Goal: Information Seeking & Learning: Learn about a topic

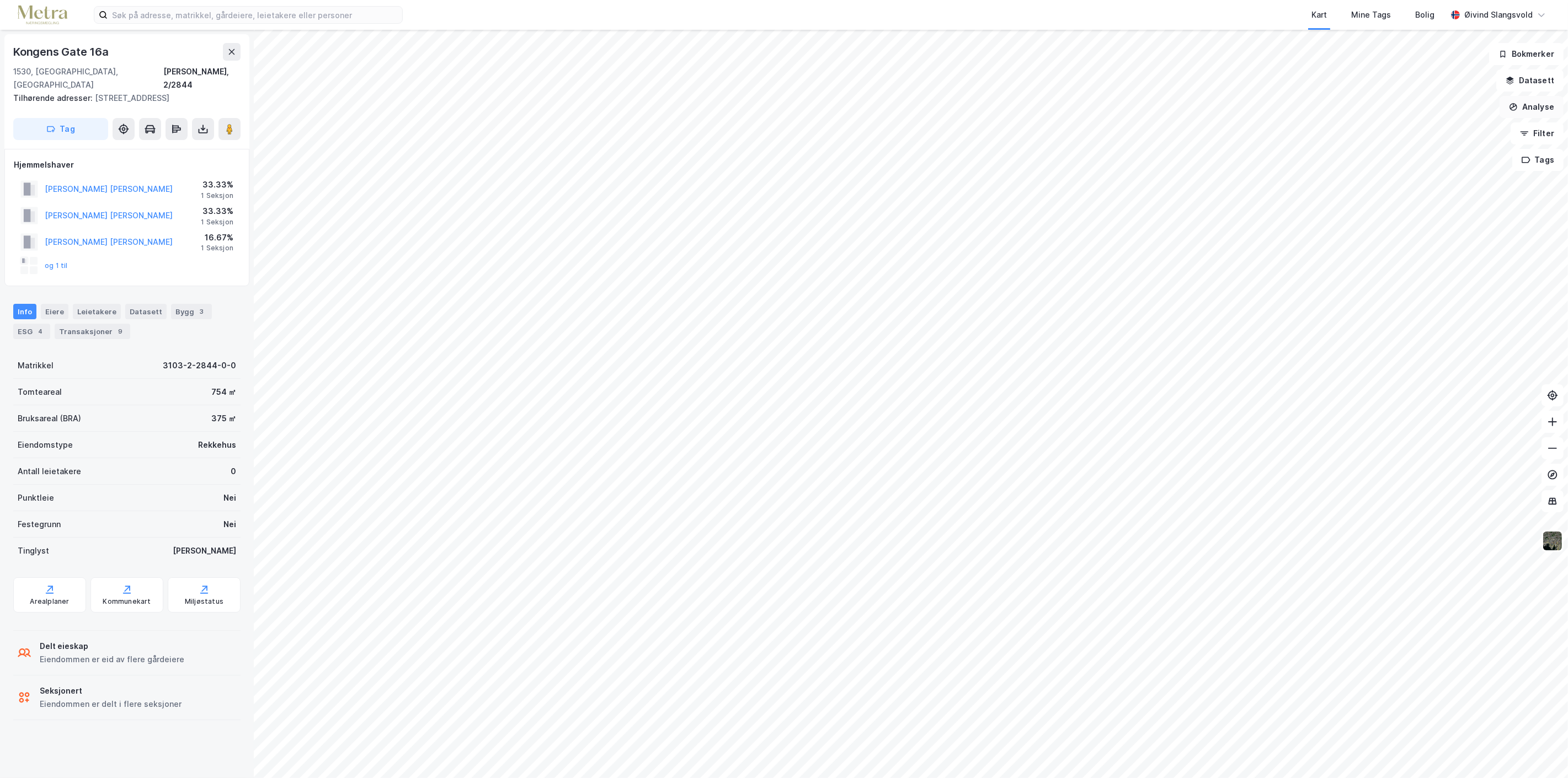
click at [1537, 109] on button "Analyse" at bounding box center [1532, 107] width 64 height 22
click at [1541, 113] on button "Analyse" at bounding box center [1532, 107] width 64 height 22
click at [1539, 135] on button "Filter" at bounding box center [1537, 134] width 53 height 22
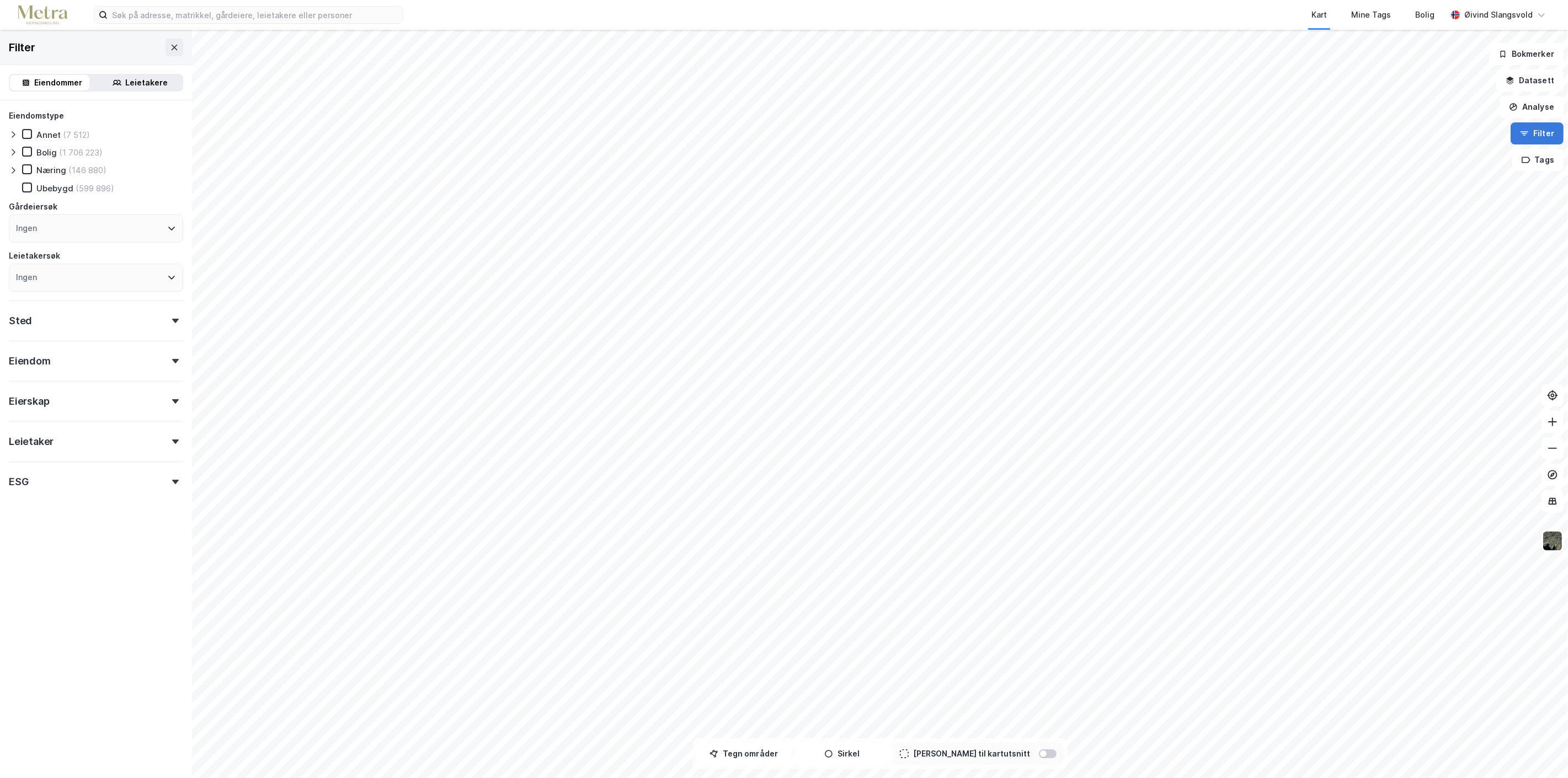
click at [1540, 129] on button "Filter" at bounding box center [1537, 134] width 53 height 22
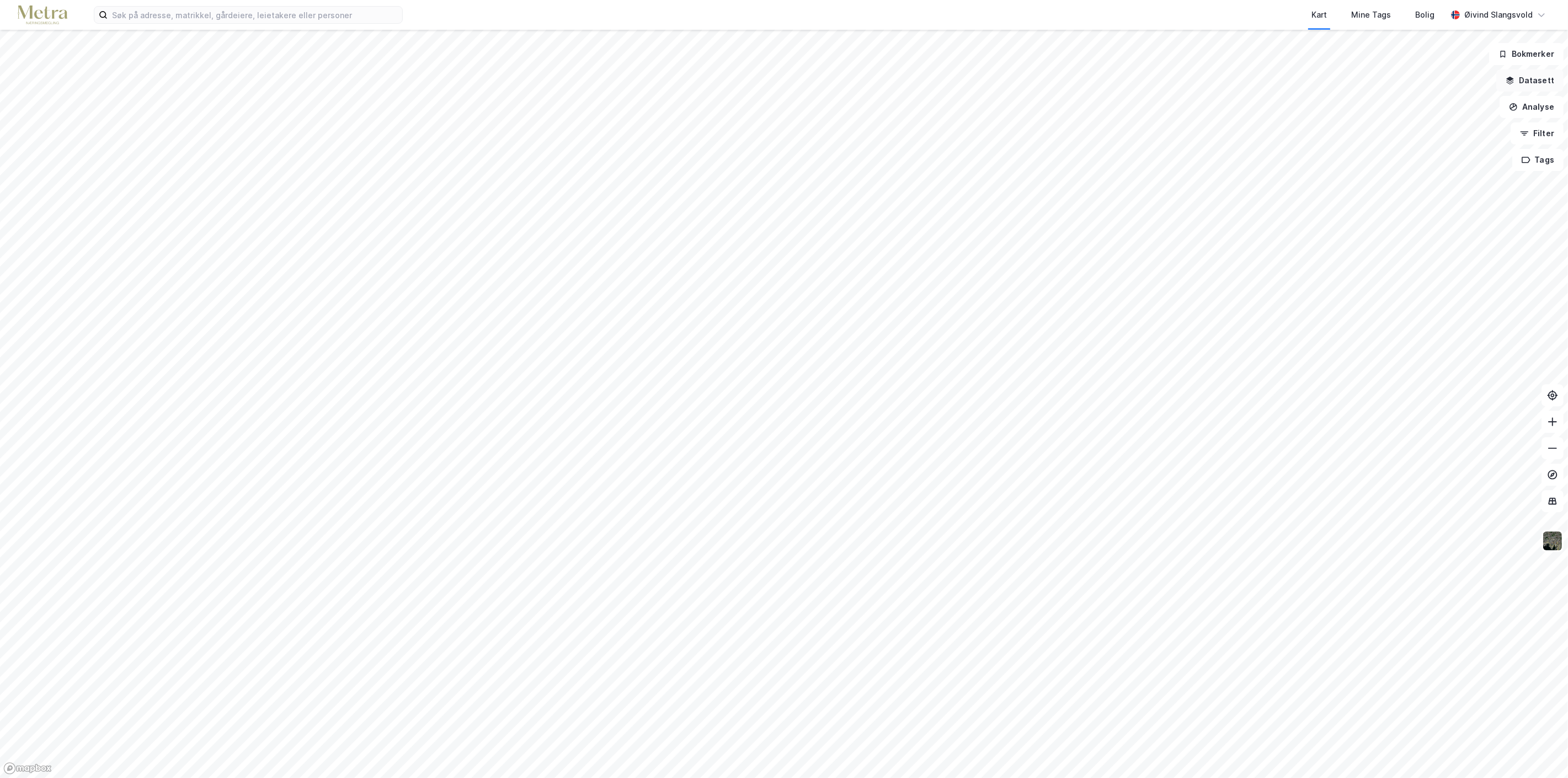
click at [1543, 76] on button "Datasett" at bounding box center [1530, 80] width 68 height 22
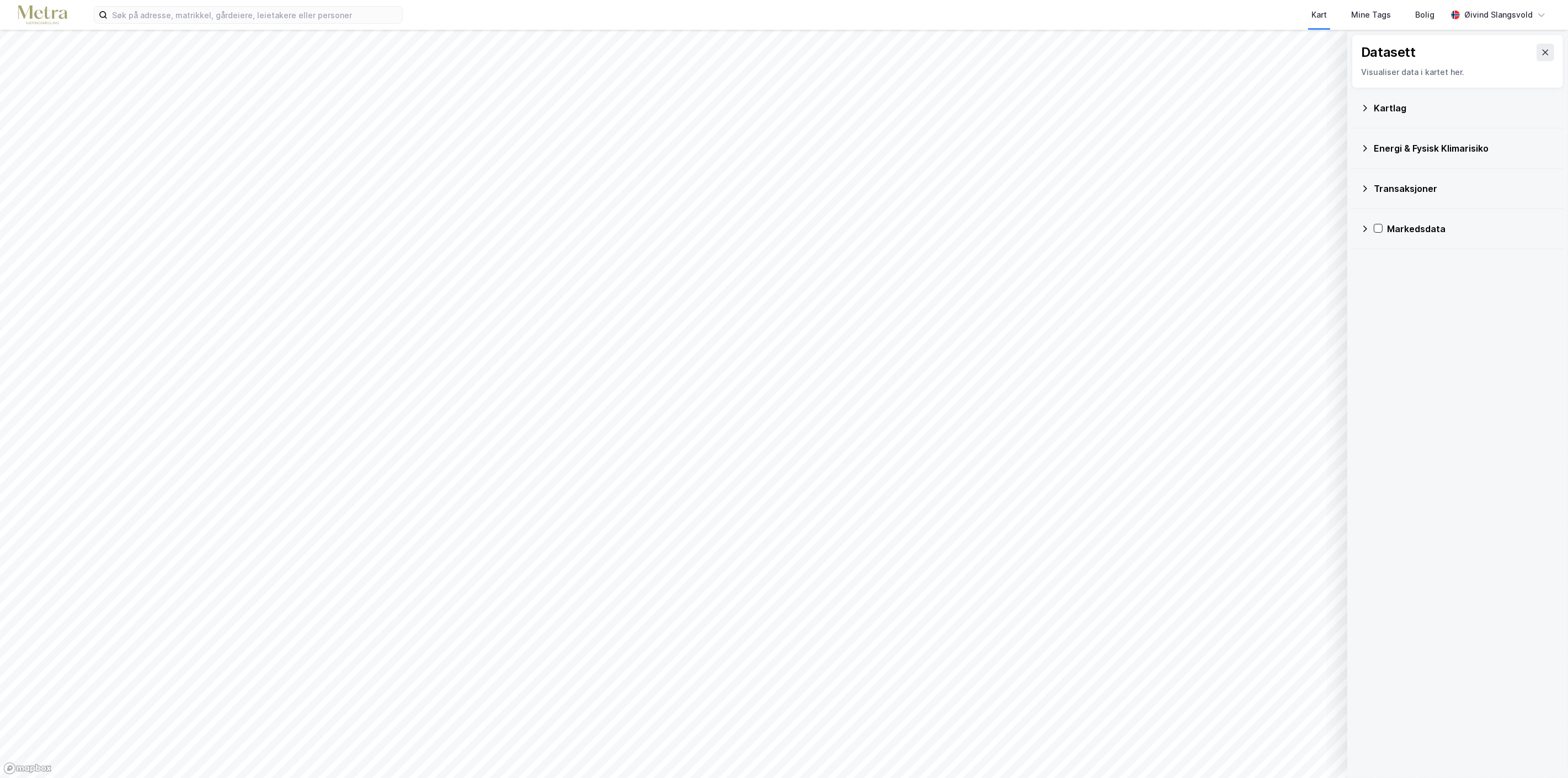
click at [1365, 186] on icon at bounding box center [1365, 189] width 8 height 8
click at [1379, 238] on icon at bounding box center [1379, 237] width 8 height 8
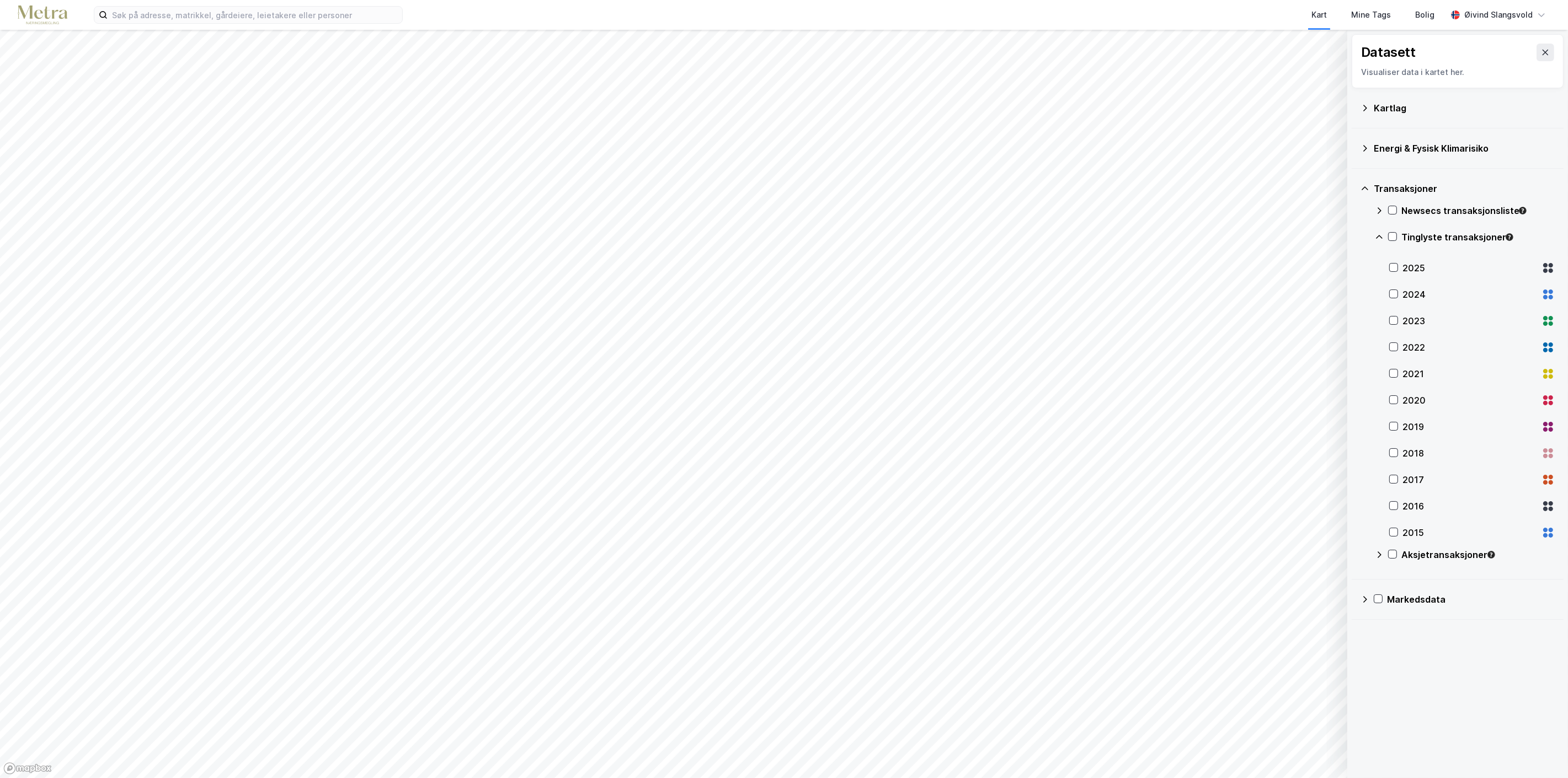
click at [1380, 236] on icon at bounding box center [1379, 237] width 8 height 8
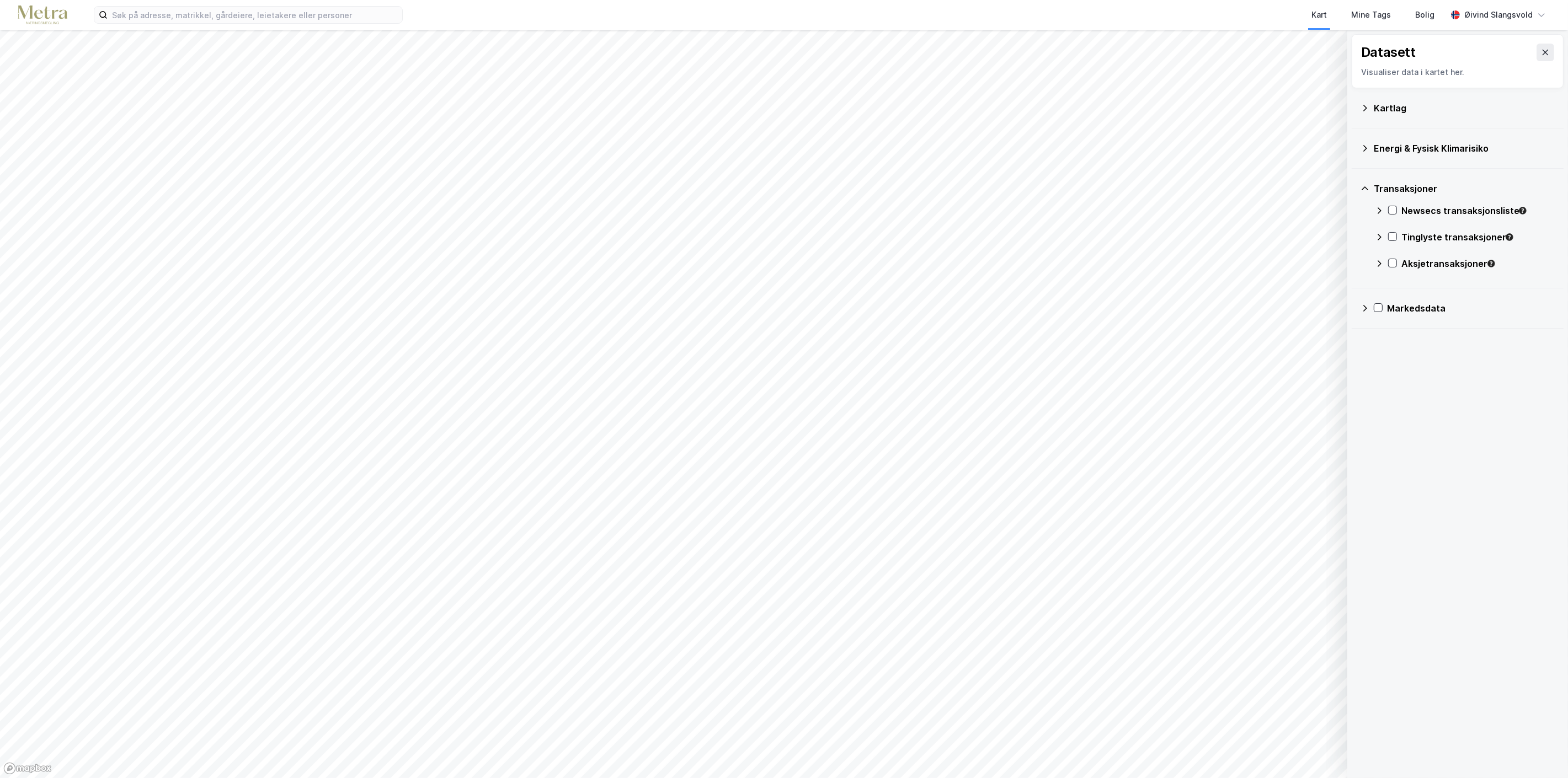
click at [1380, 236] on icon at bounding box center [1379, 237] width 8 height 8
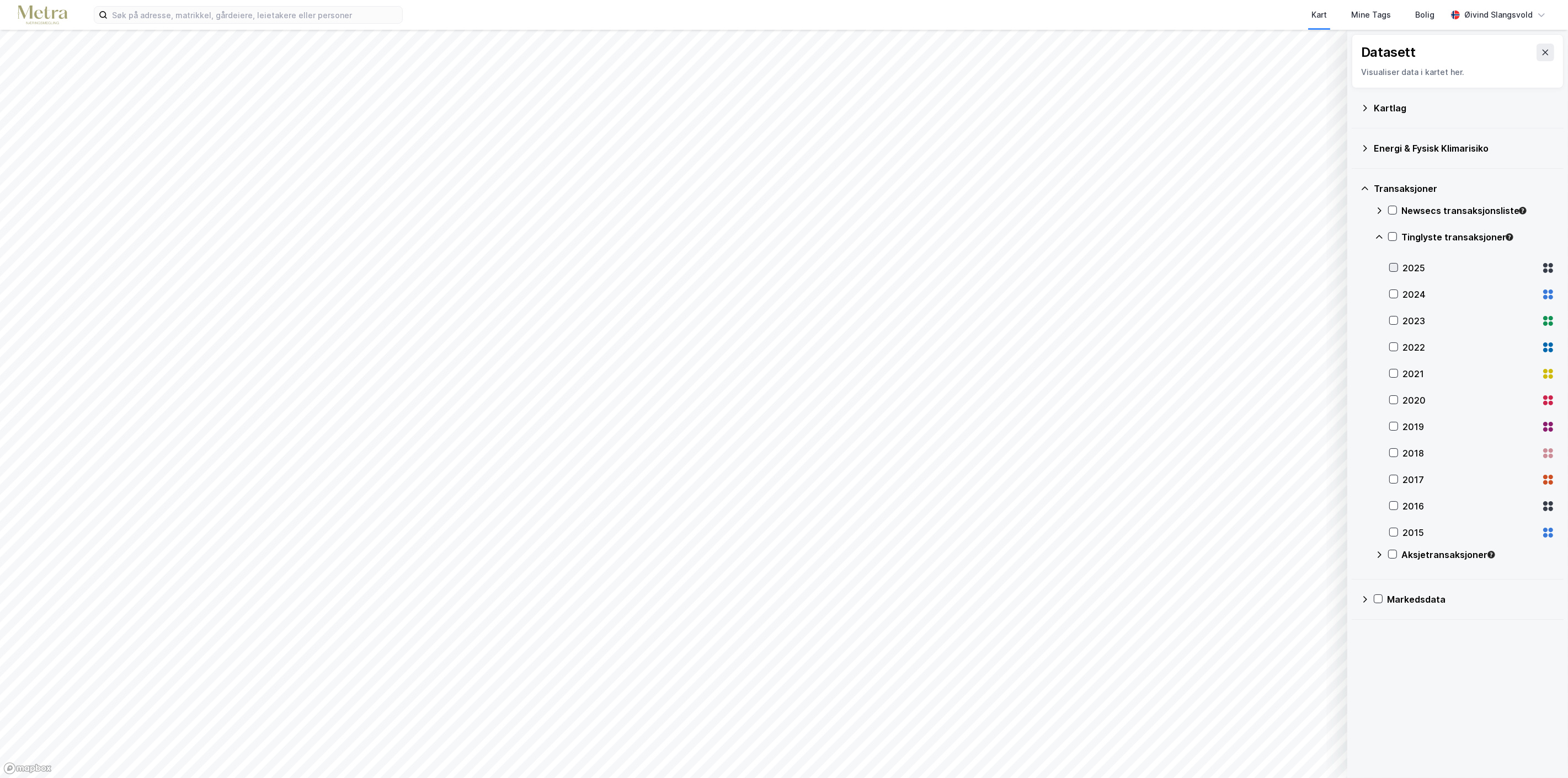
click at [1393, 267] on icon at bounding box center [1393, 267] width 8 height 8
click at [1394, 267] on icon at bounding box center [1393, 267] width 8 height 8
click at [1393, 294] on icon at bounding box center [1393, 293] width 8 height 8
click at [1399, 321] on div "2023" at bounding box center [1472, 321] width 166 height 26
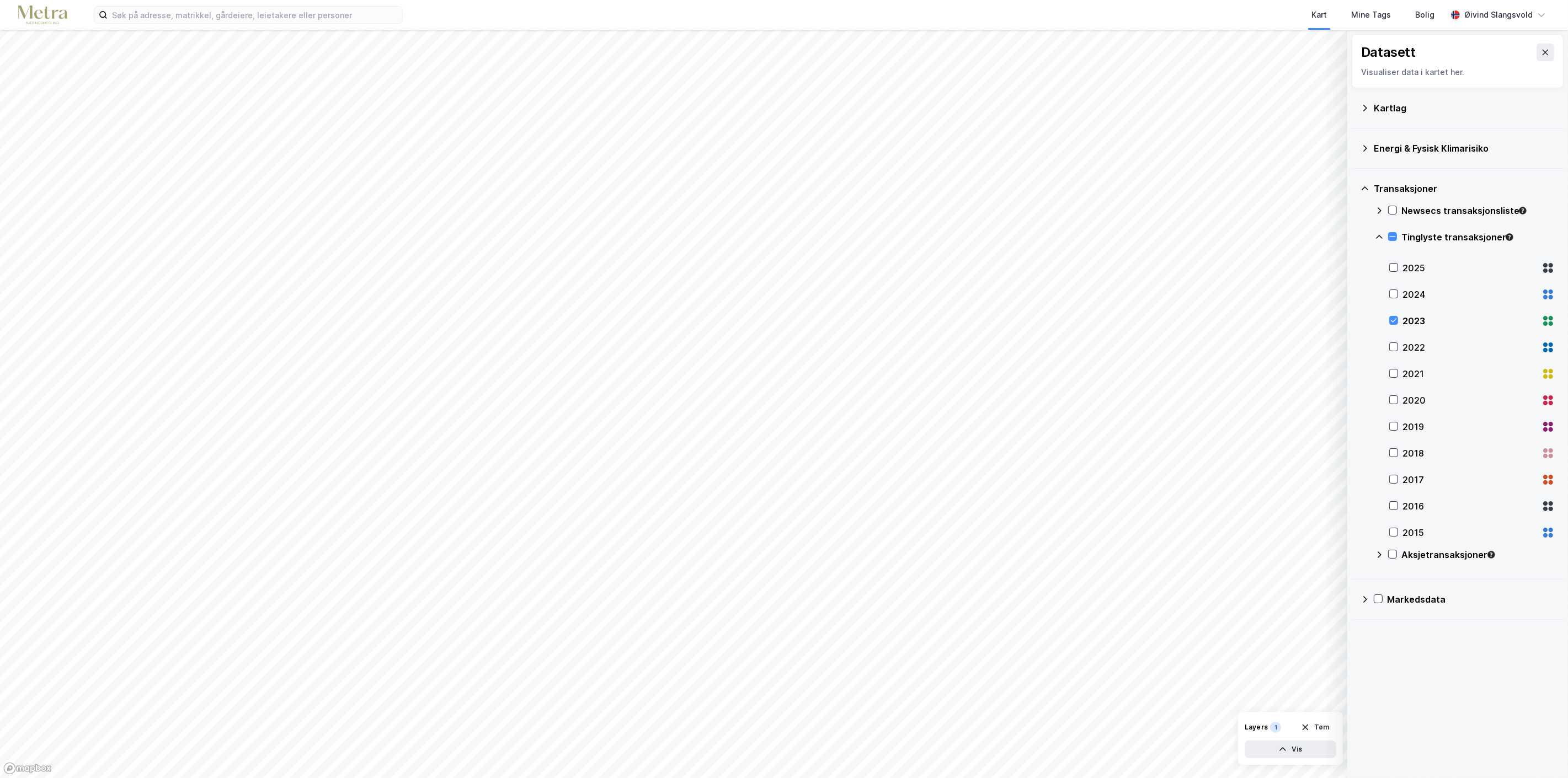
click at [1399, 321] on div "2023" at bounding box center [1472, 321] width 166 height 26
click at [1391, 318] on icon at bounding box center [1393, 320] width 8 height 8
click at [1392, 345] on icon at bounding box center [1393, 347] width 8 height 8
click at [1392, 370] on icon at bounding box center [1393, 373] width 8 height 8
click at [1395, 398] on icon at bounding box center [1393, 399] width 8 height 8
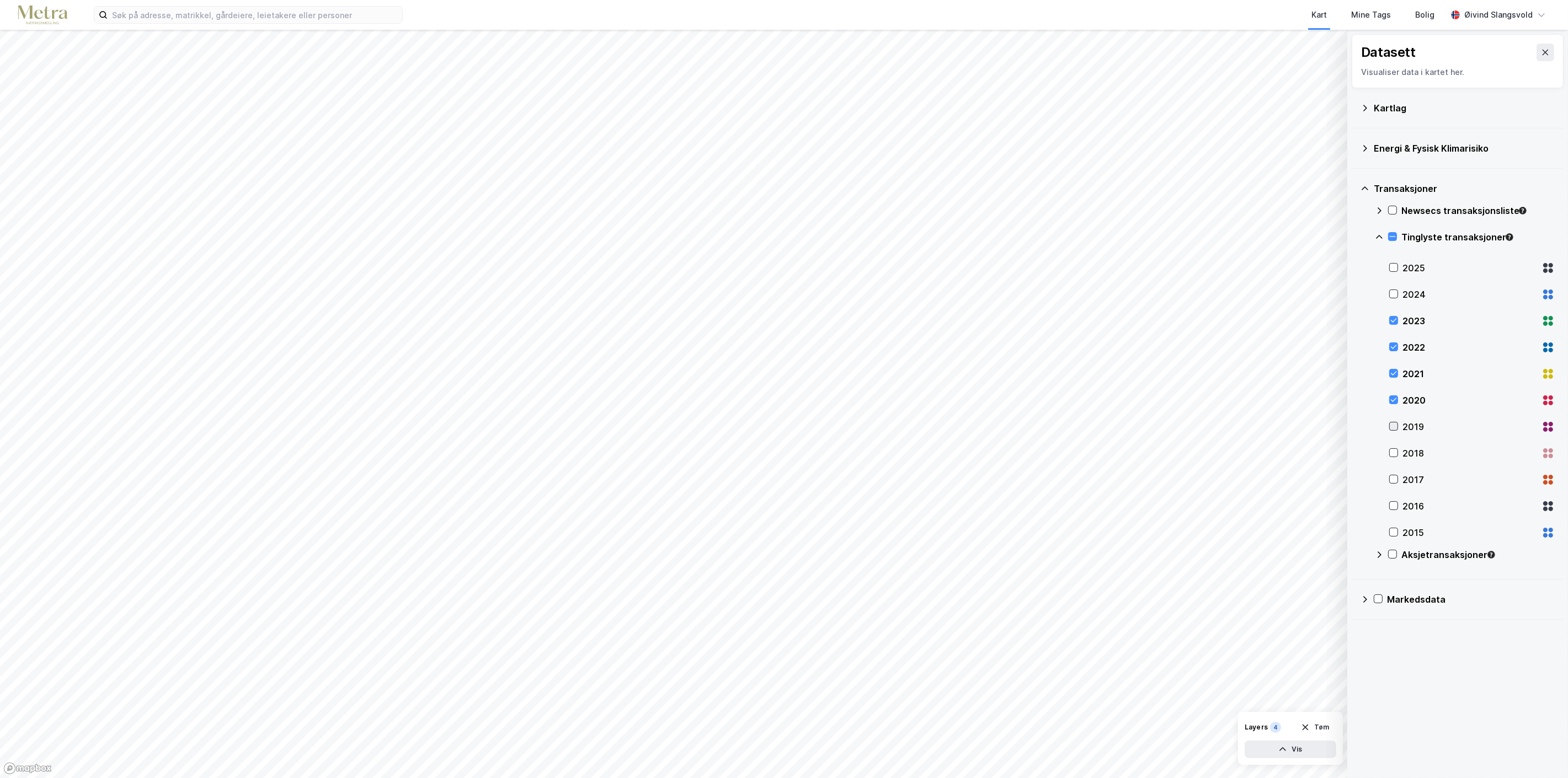
click at [1395, 425] on icon at bounding box center [1393, 426] width 8 height 8
click at [1381, 555] on icon at bounding box center [1379, 555] width 4 height 7
click at [1394, 586] on icon at bounding box center [1394, 585] width 6 height 4
click at [1392, 611] on icon at bounding box center [1393, 611] width 8 height 8
click at [1394, 235] on icon at bounding box center [1392, 236] width 8 height 8
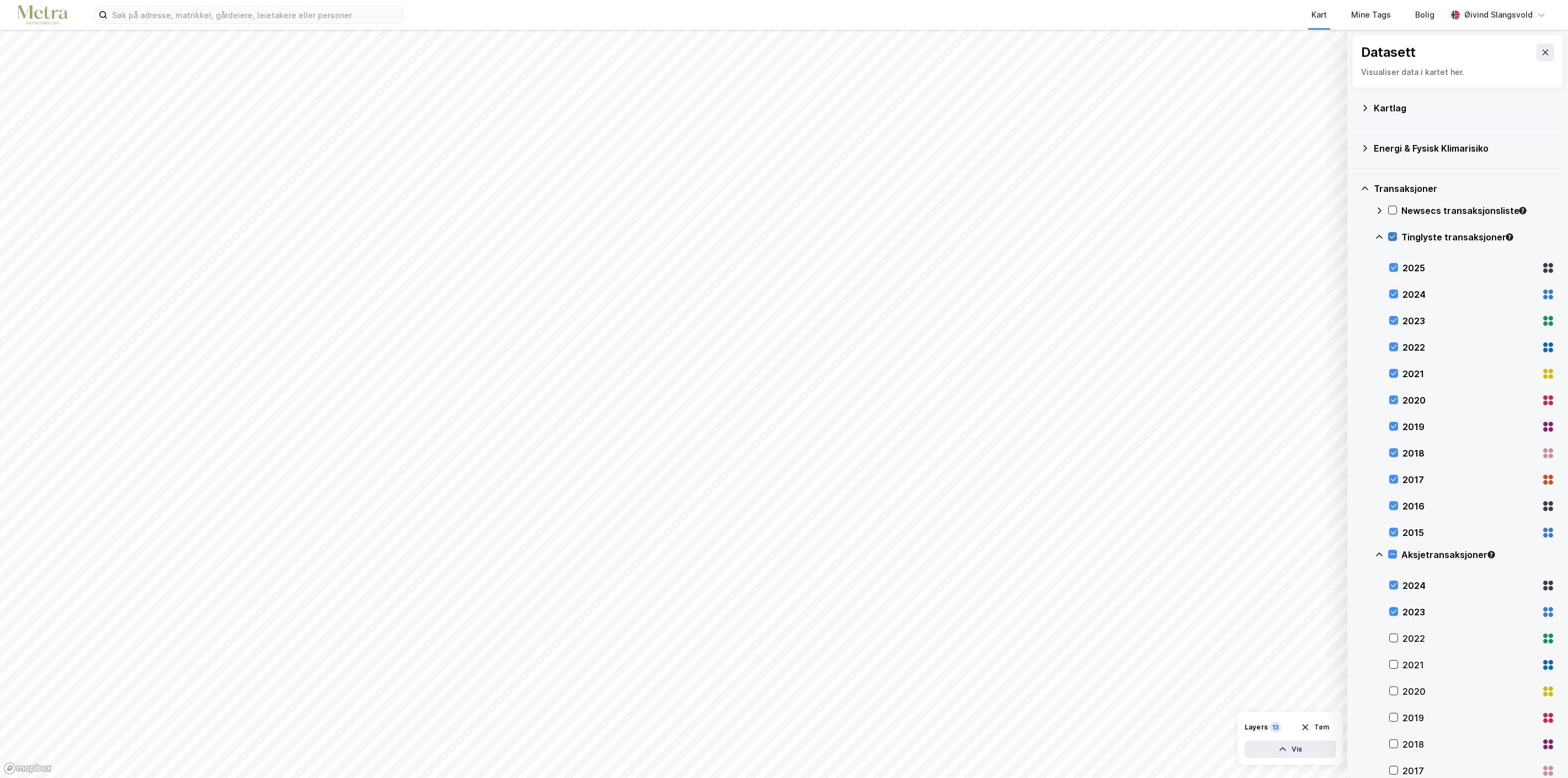
click at [1394, 235] on icon at bounding box center [1392, 236] width 8 height 8
click at [1394, 638] on icon at bounding box center [1393, 638] width 8 height 8
click at [1394, 664] on icon at bounding box center [1393, 664] width 8 height 8
click at [1394, 692] on icon at bounding box center [1394, 691] width 6 height 4
click at [1392, 718] on icon at bounding box center [1393, 717] width 8 height 8
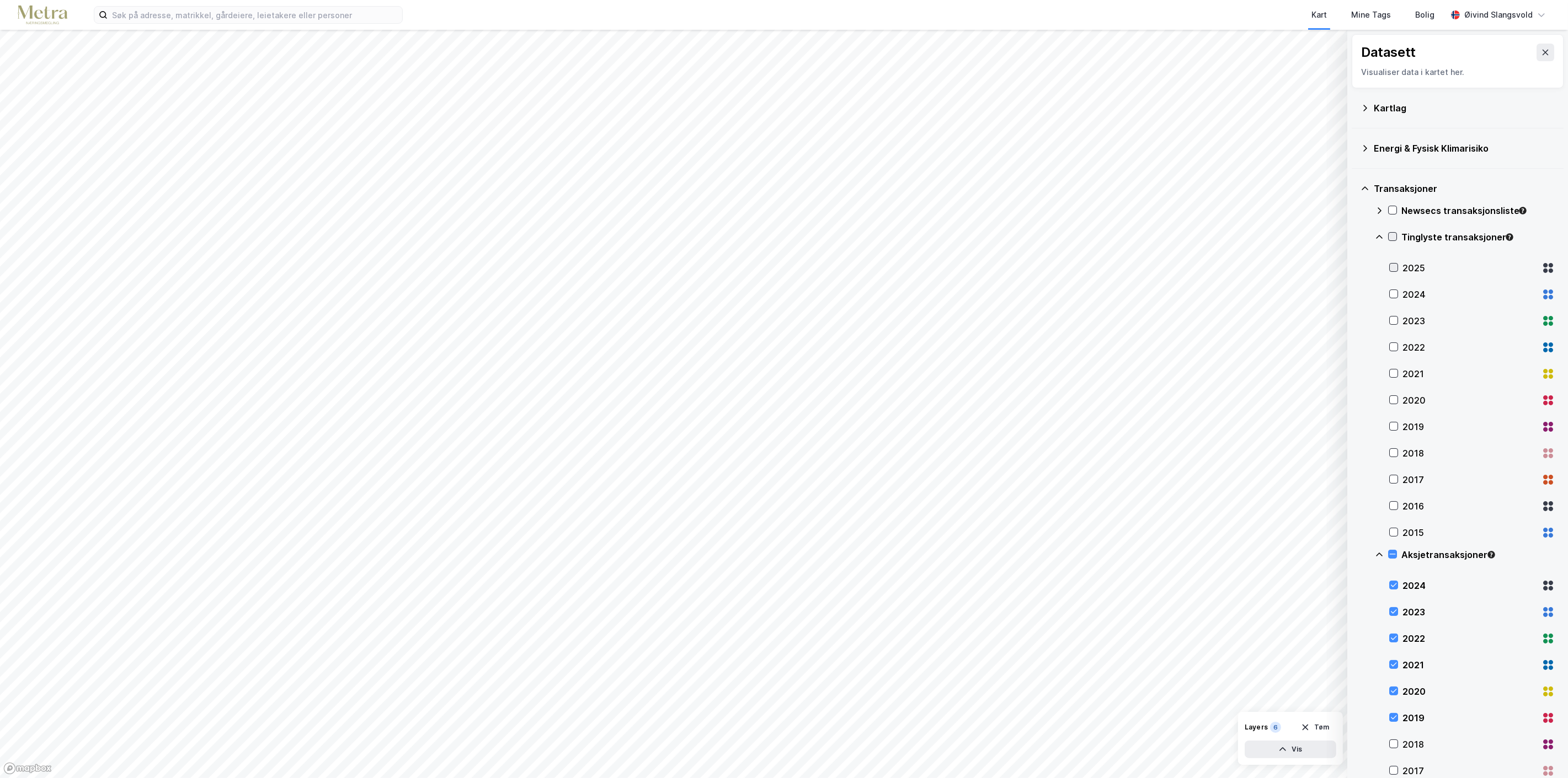
click at [1396, 267] on icon at bounding box center [1393, 267] width 8 height 8
click at [1395, 294] on icon at bounding box center [1393, 293] width 8 height 8
click at [1395, 319] on icon at bounding box center [1393, 320] width 8 height 8
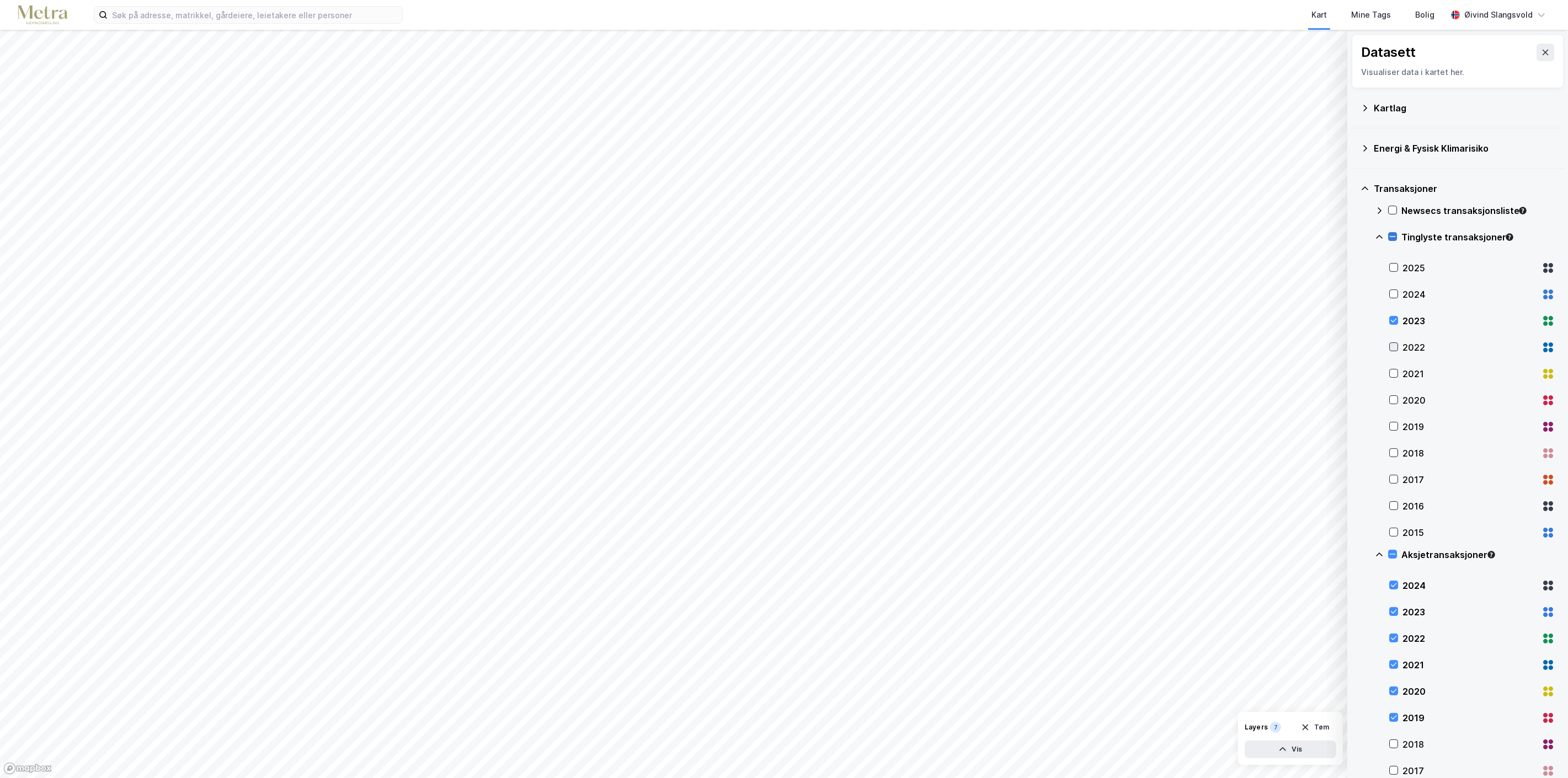
click at [1395, 346] on icon at bounding box center [1393, 347] width 8 height 8
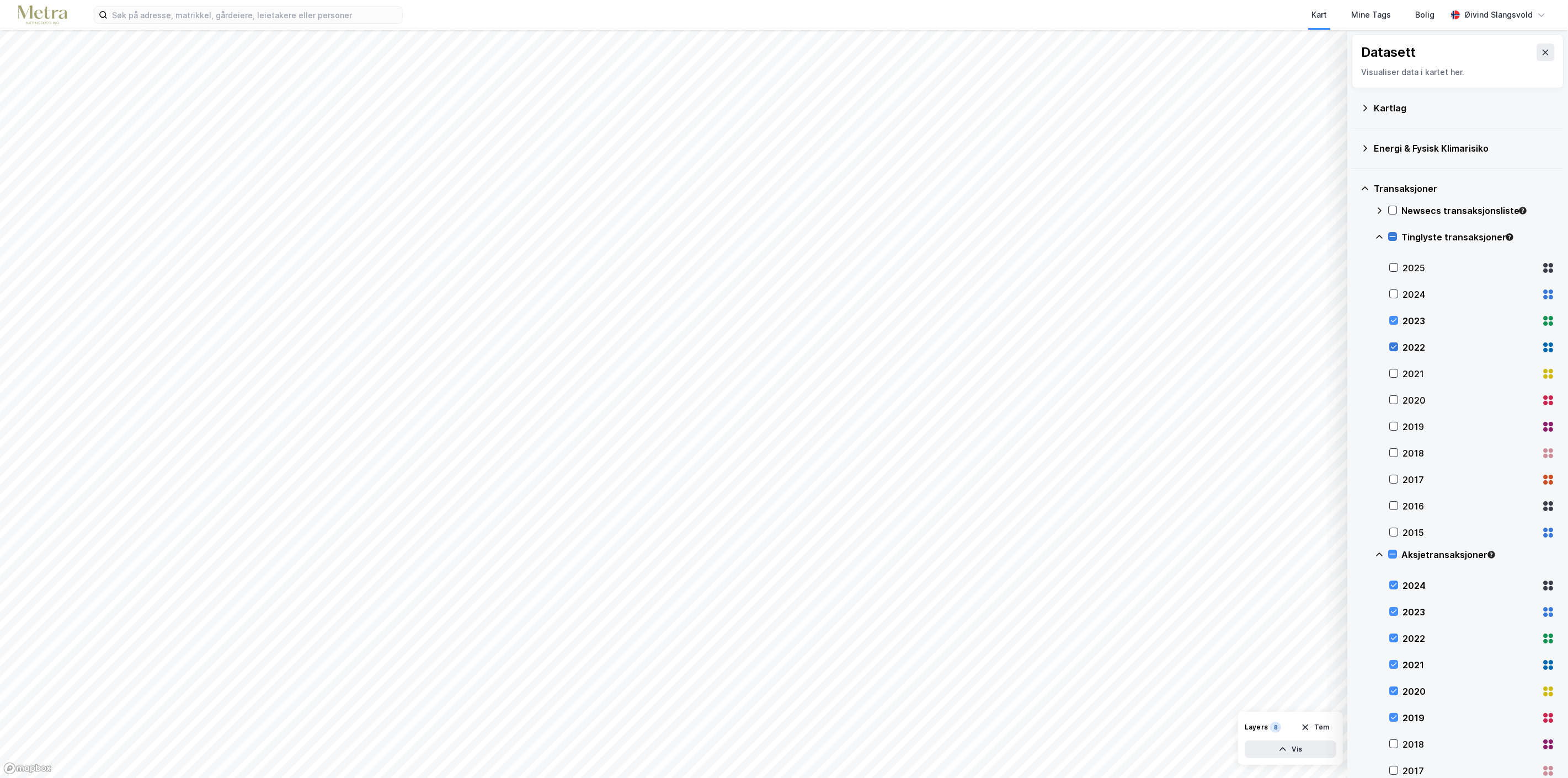
click at [1395, 346] on icon at bounding box center [1393, 347] width 8 height 8
click at [1395, 374] on icon at bounding box center [1393, 373] width 8 height 8
click at [1394, 400] on icon at bounding box center [1394, 400] width 6 height 4
click at [1394, 425] on icon at bounding box center [1393, 426] width 8 height 8
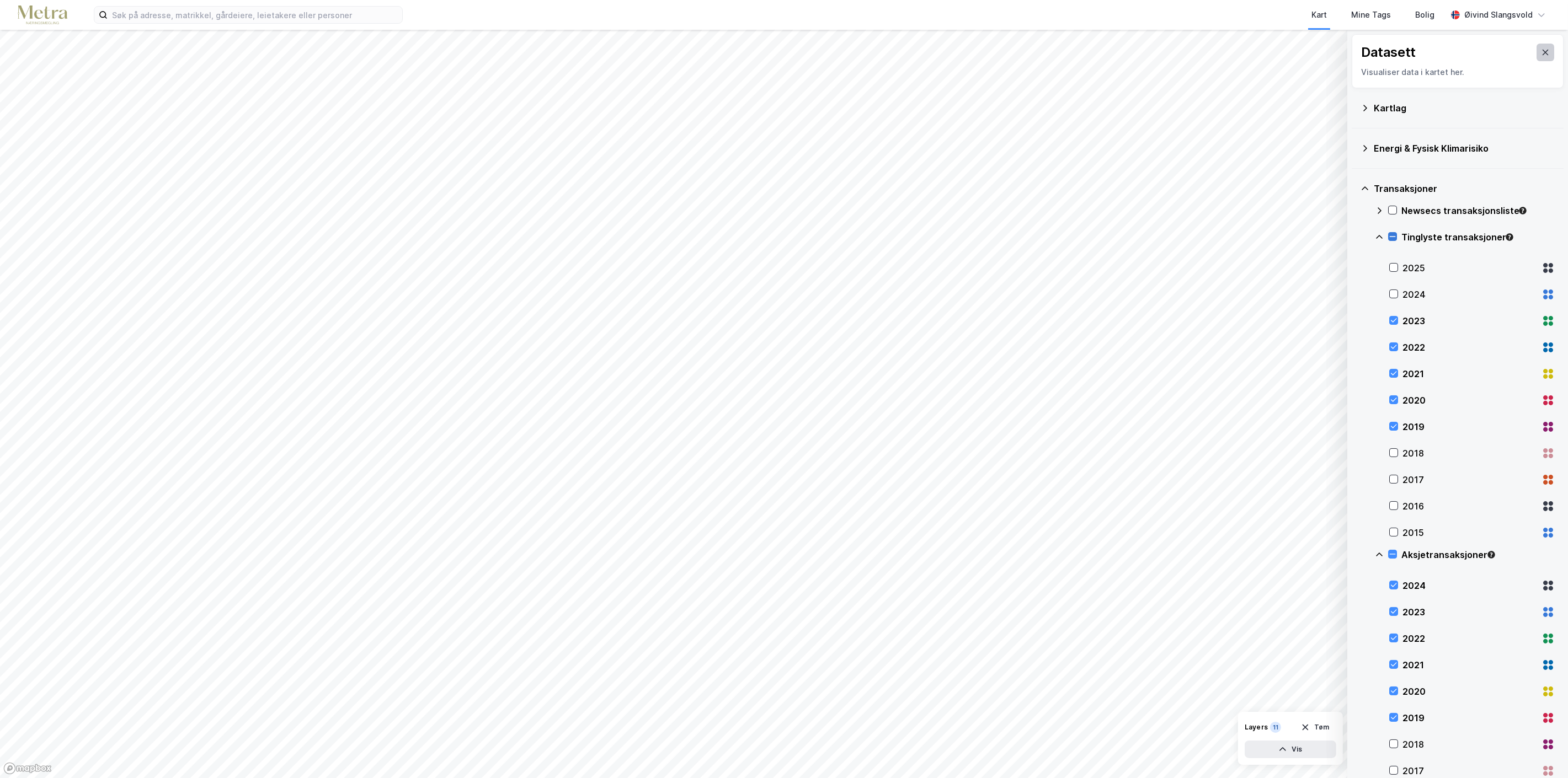
click at [1543, 50] on icon at bounding box center [1545, 52] width 6 height 6
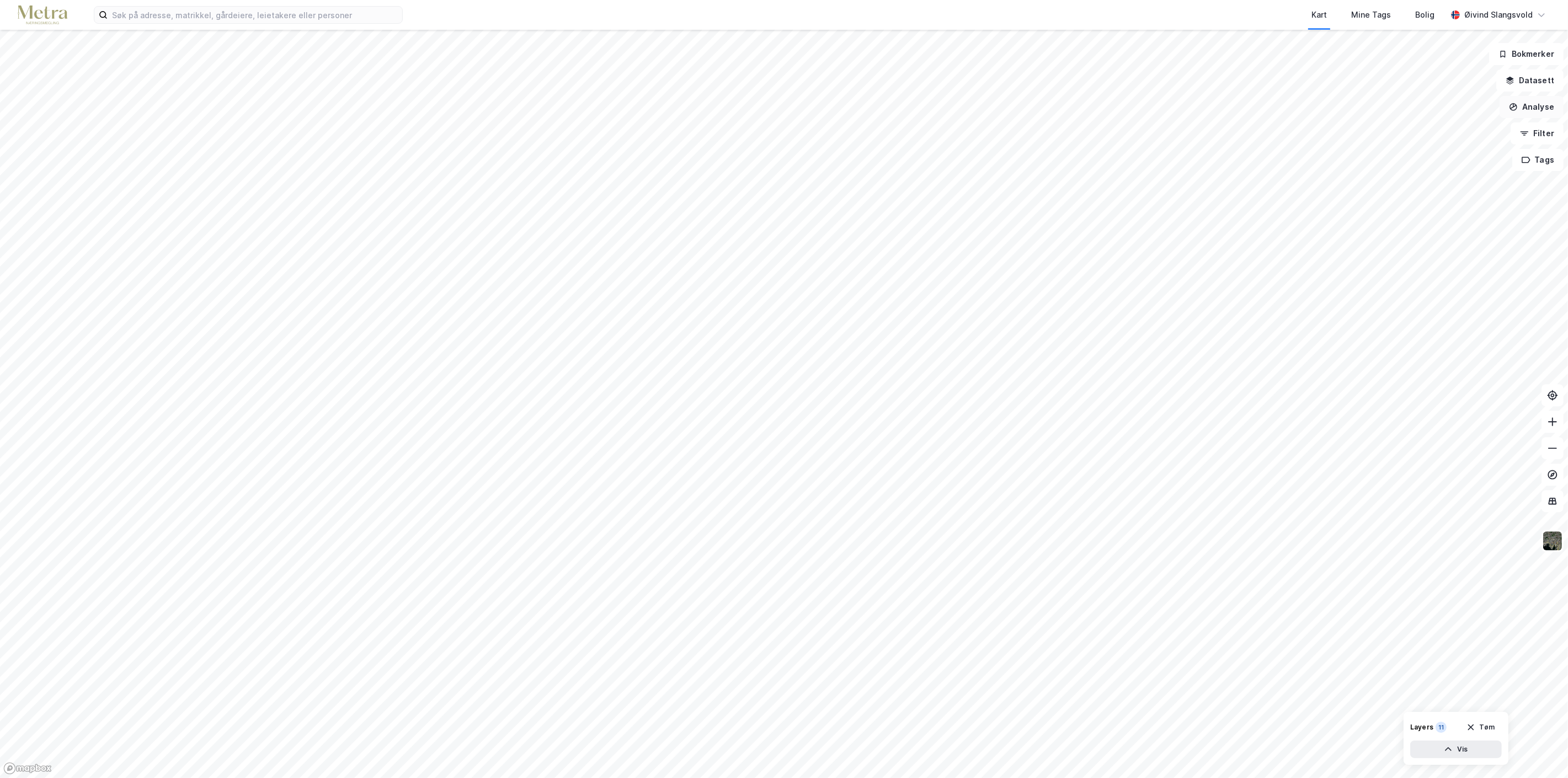
click at [1545, 108] on button "Analyse" at bounding box center [1532, 107] width 64 height 22
click at [1425, 129] on div "Tegn område" at bounding box center [1436, 130] width 96 height 9
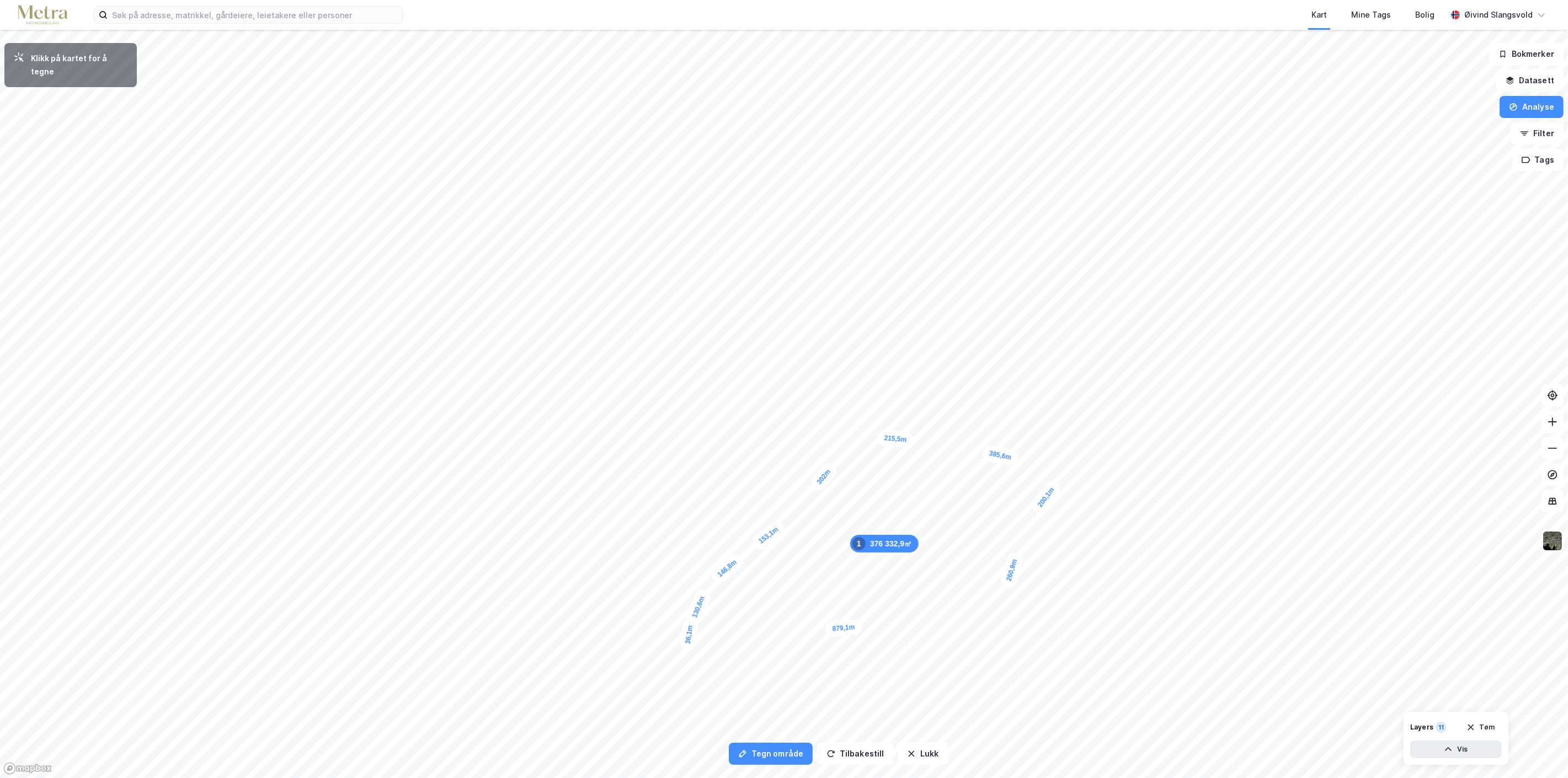
click at [688, 642] on div "36,1m" at bounding box center [688, 635] width 19 height 34
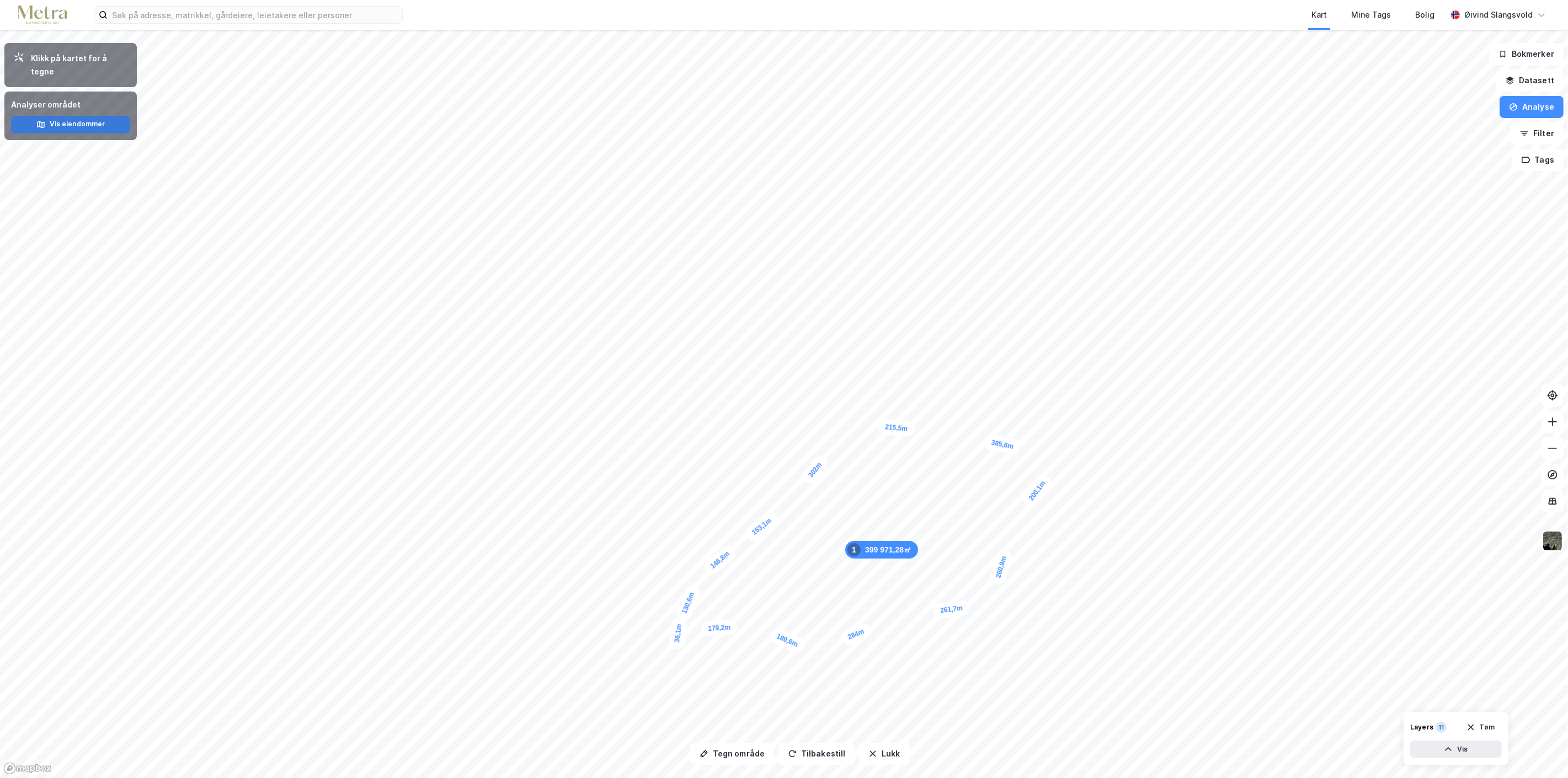
click at [74, 116] on button "Vis eiendommer" at bounding box center [70, 124] width 119 height 18
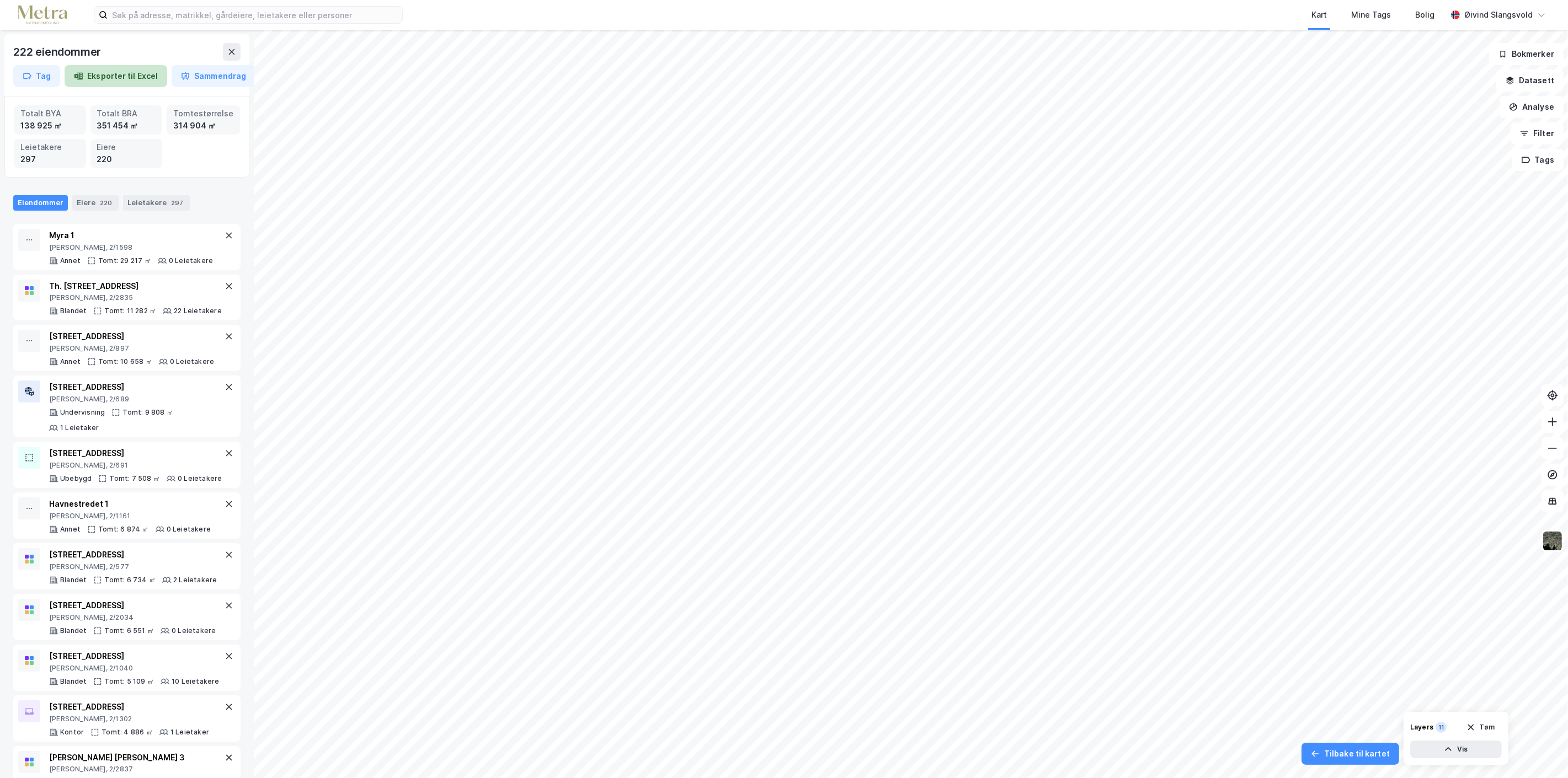
click at [126, 75] on button "Eksporter til Excel" at bounding box center [115, 76] width 102 height 22
click at [220, 74] on button "Sammendrag" at bounding box center [213, 76] width 84 height 22
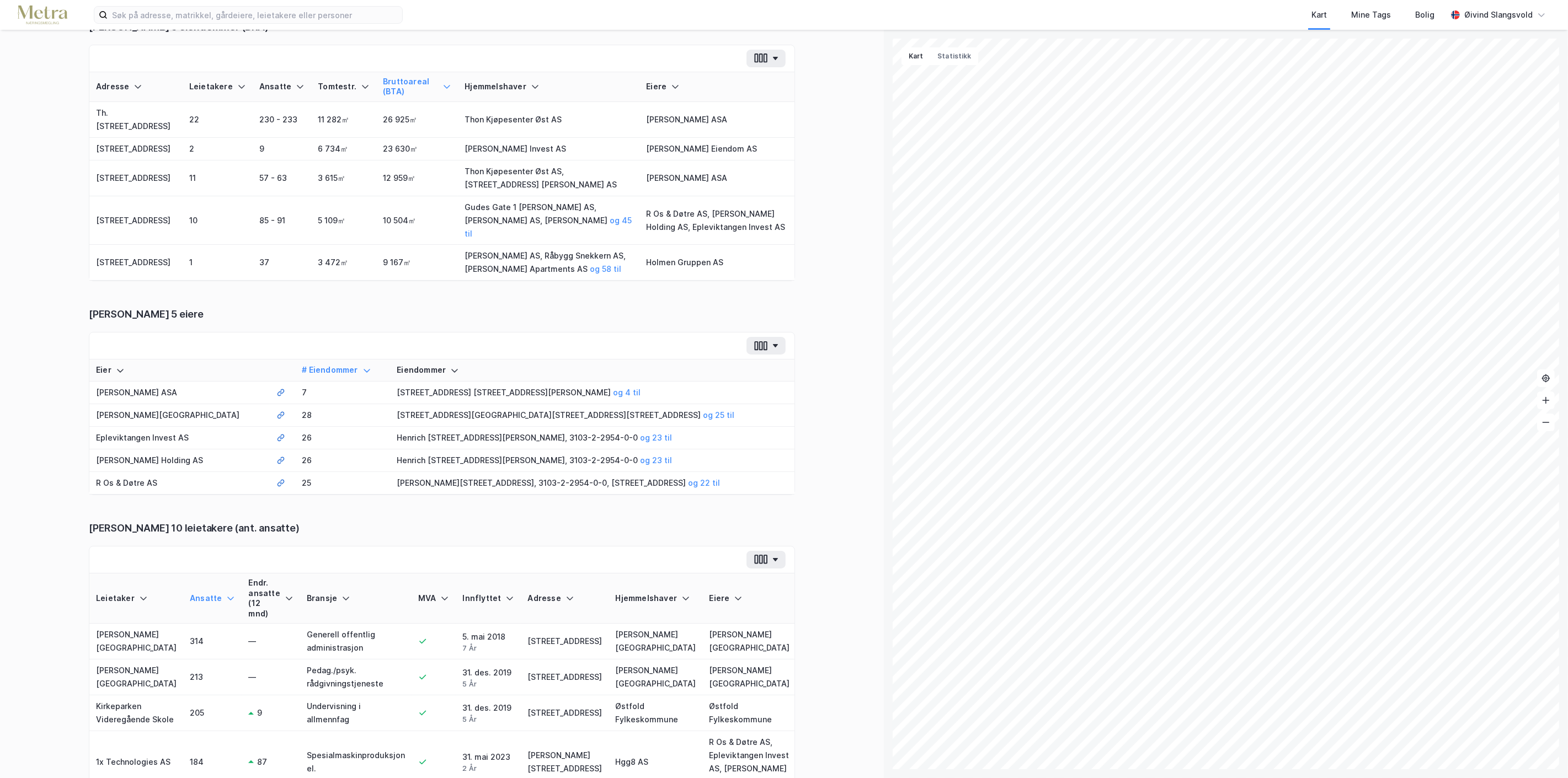
scroll to position [167, 0]
click at [773, 345] on icon "button" at bounding box center [776, 347] width 5 height 3
click at [845, 269] on div "Tilbake 222 eiendommer: Sammendrag Sammendrag Leietaker Eiere Eiendommer Eiendo…" at bounding box center [441, 403] width 884 height 748
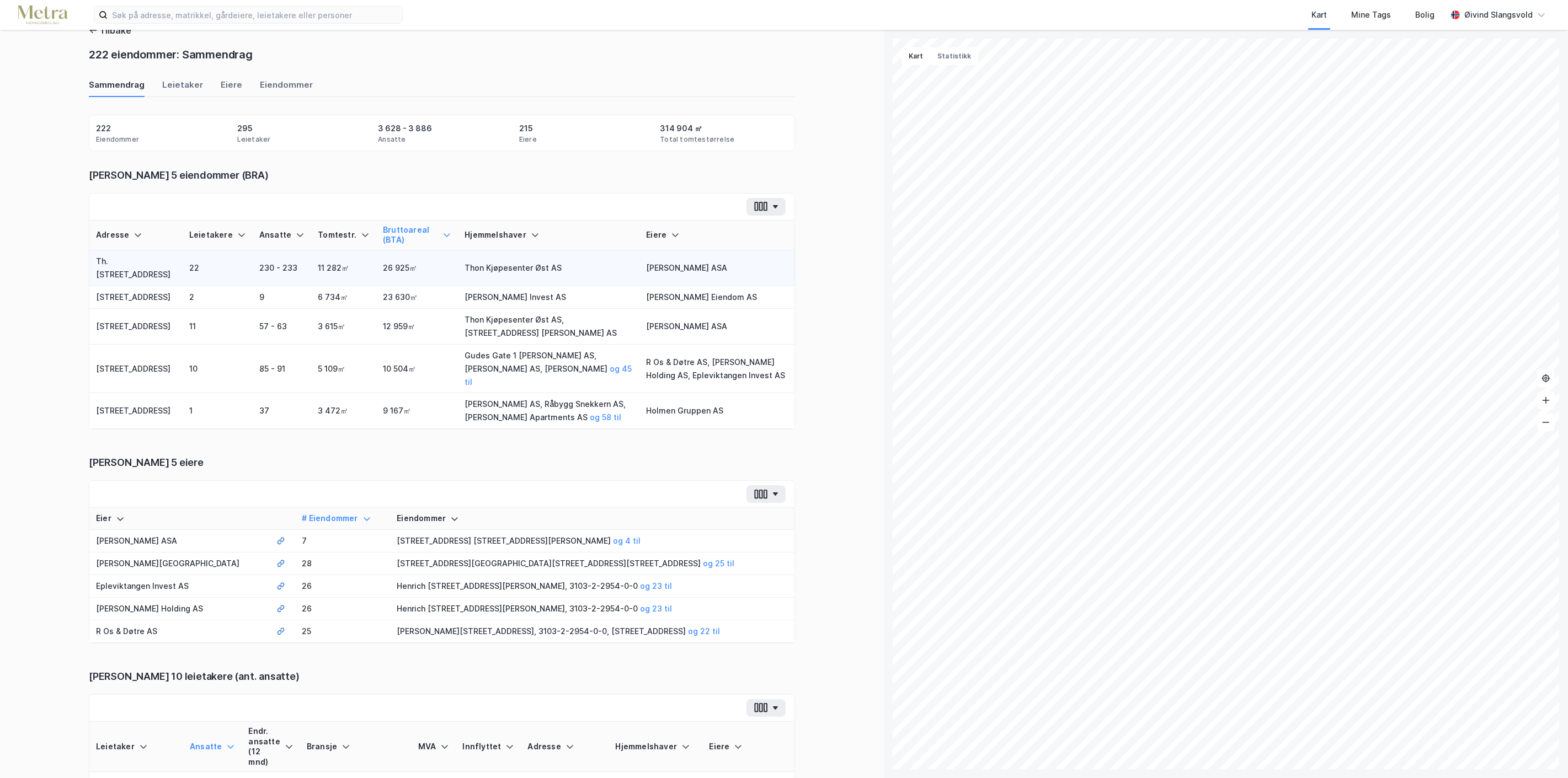
scroll to position [0, 0]
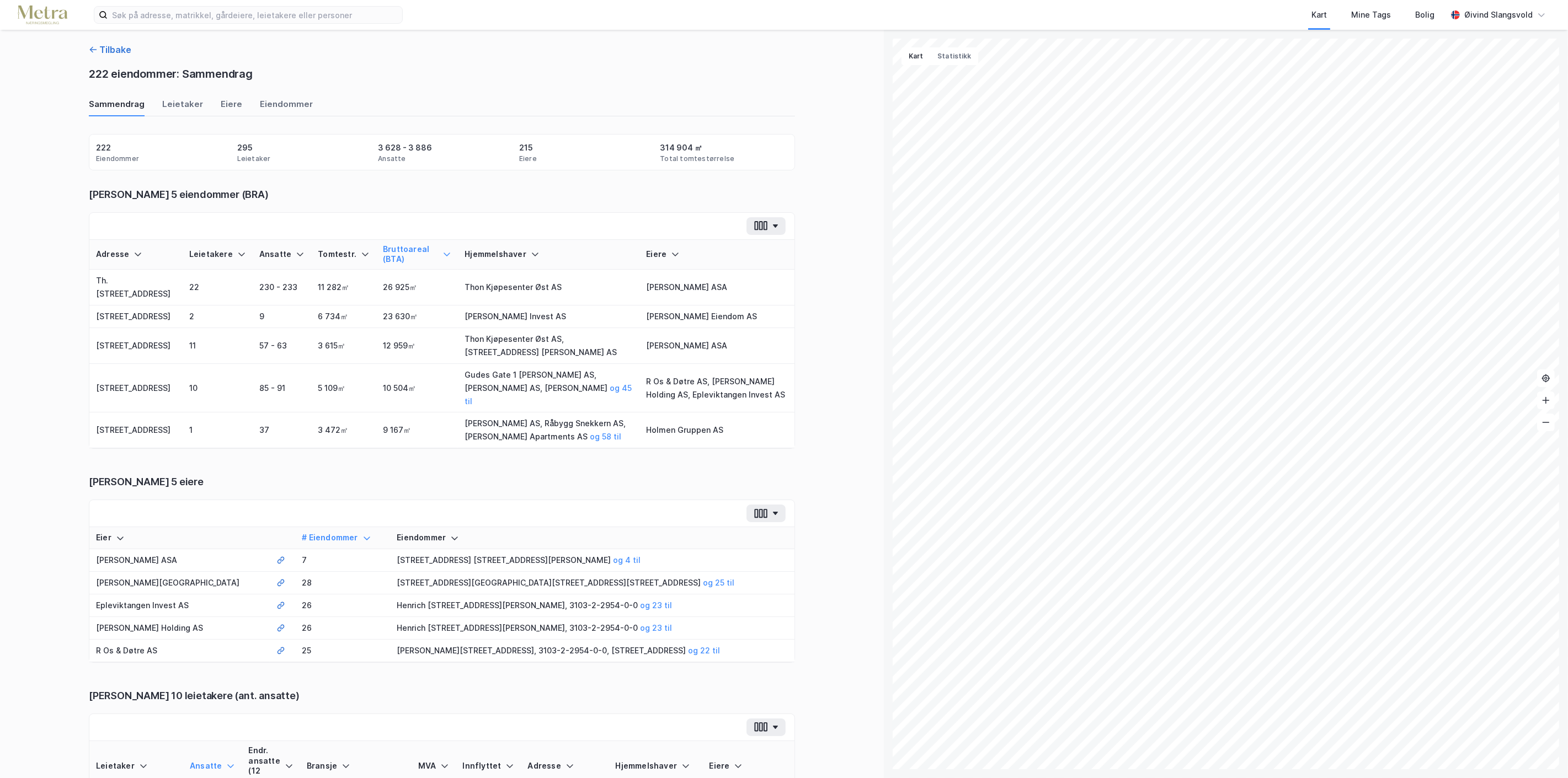
click at [98, 47] on button "Tilbake" at bounding box center [110, 50] width 42 height 14
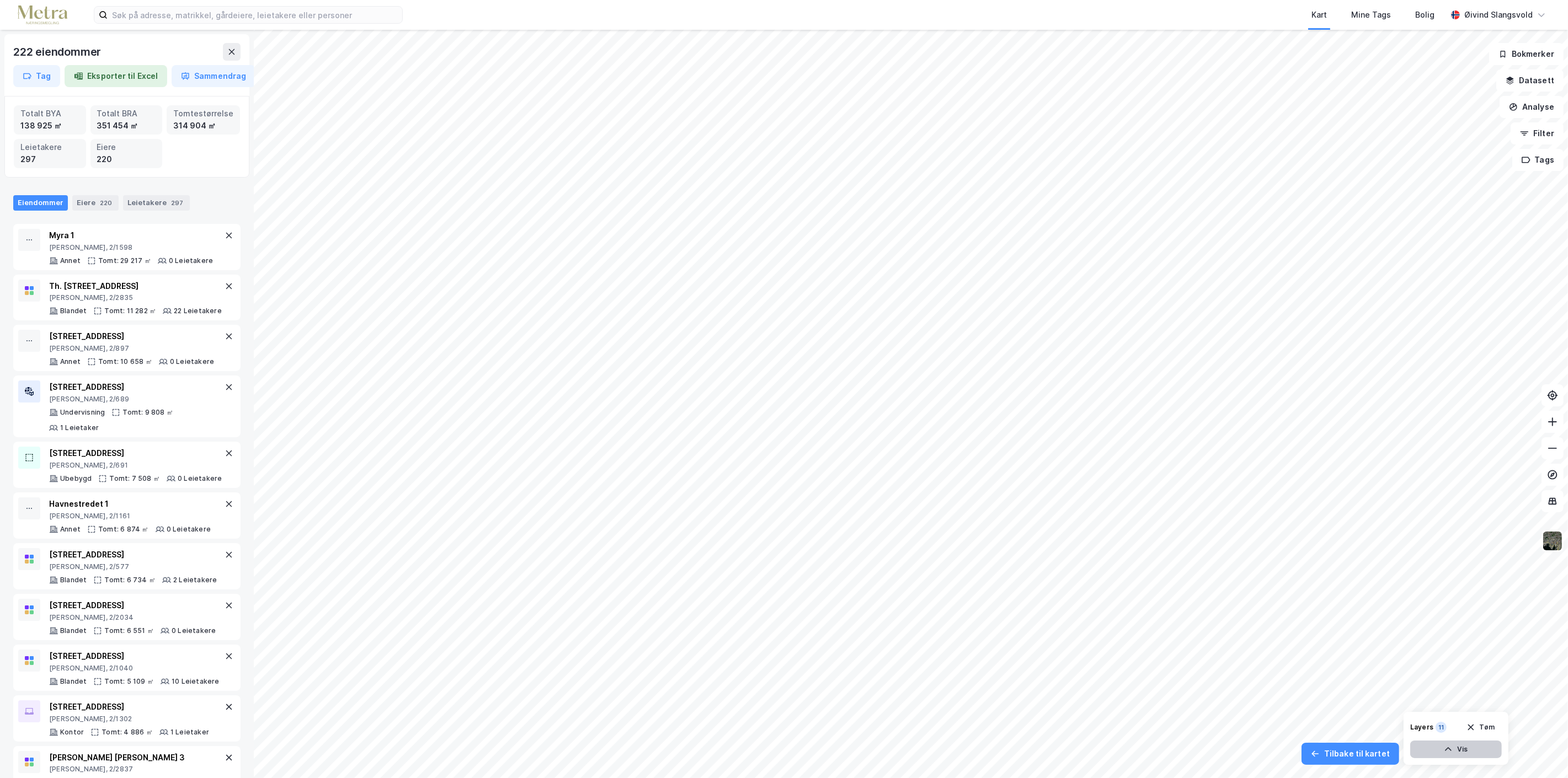
click at [1451, 754] on button "Vis" at bounding box center [1456, 749] width 91 height 18
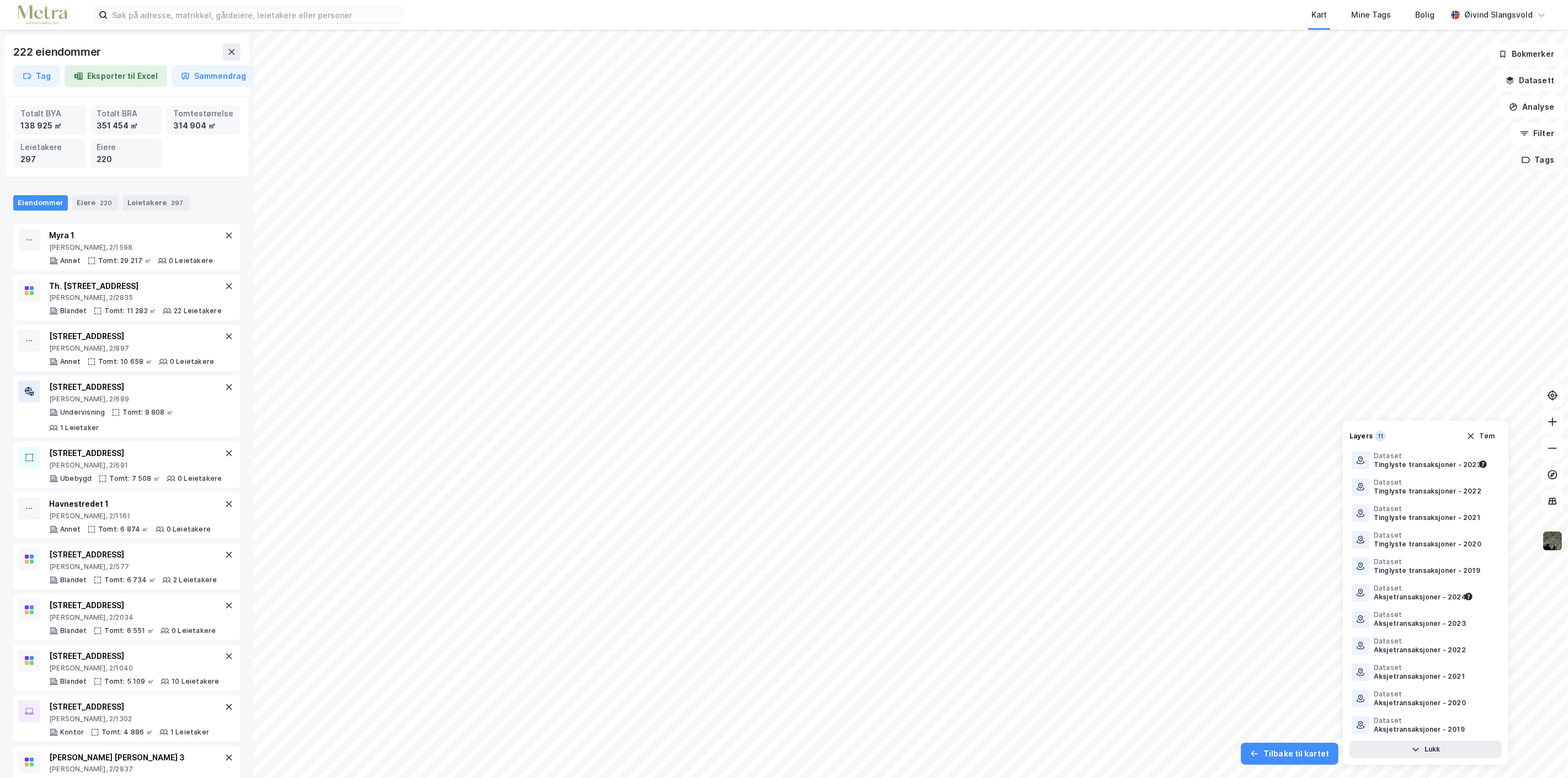
click at [1545, 156] on button "Tags" at bounding box center [1538, 160] width 52 height 22
click at [1377, 14] on div "Mine Tags" at bounding box center [1371, 15] width 40 height 14
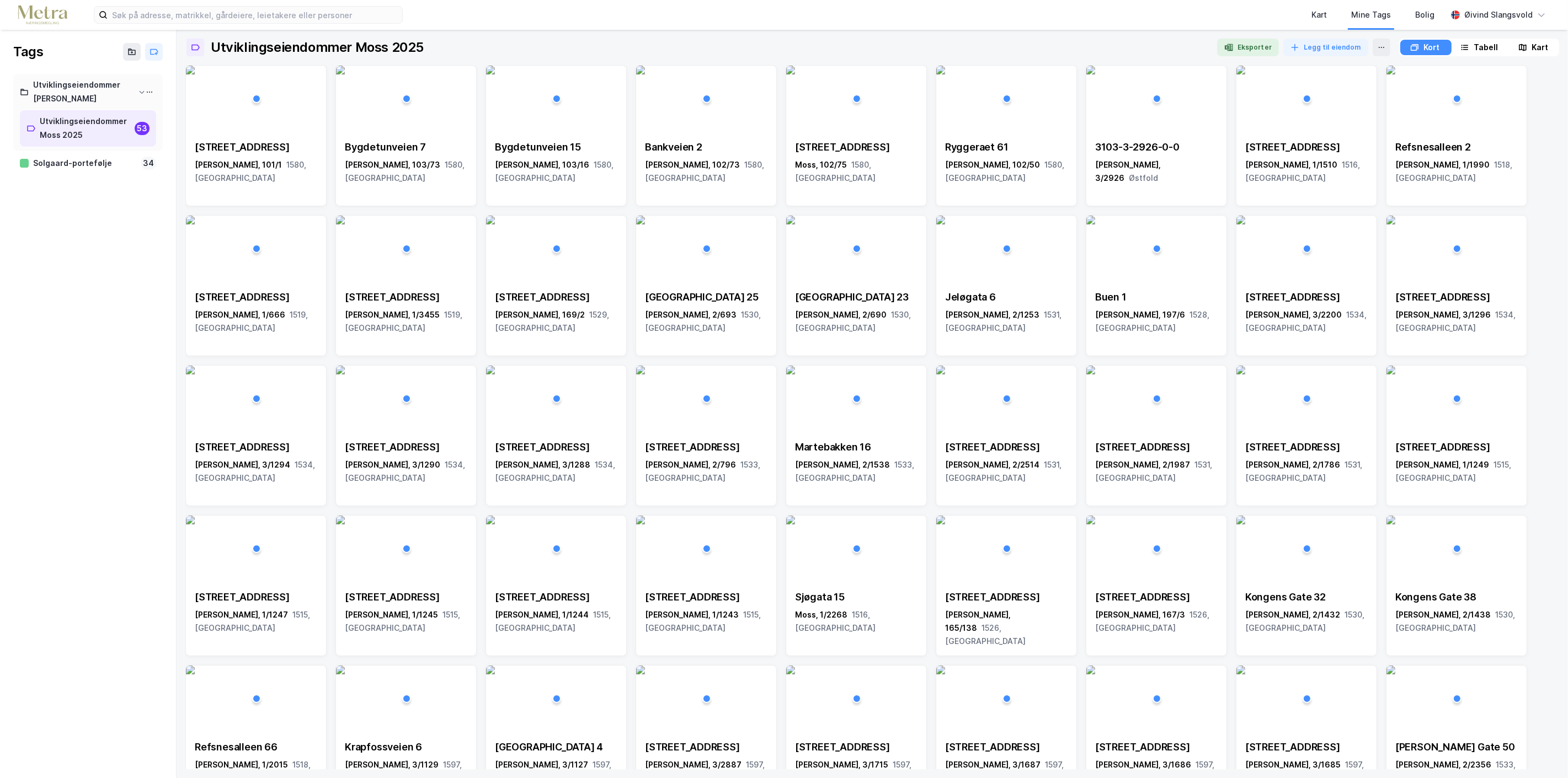
click at [1535, 46] on div "Kart" at bounding box center [1540, 47] width 17 height 14
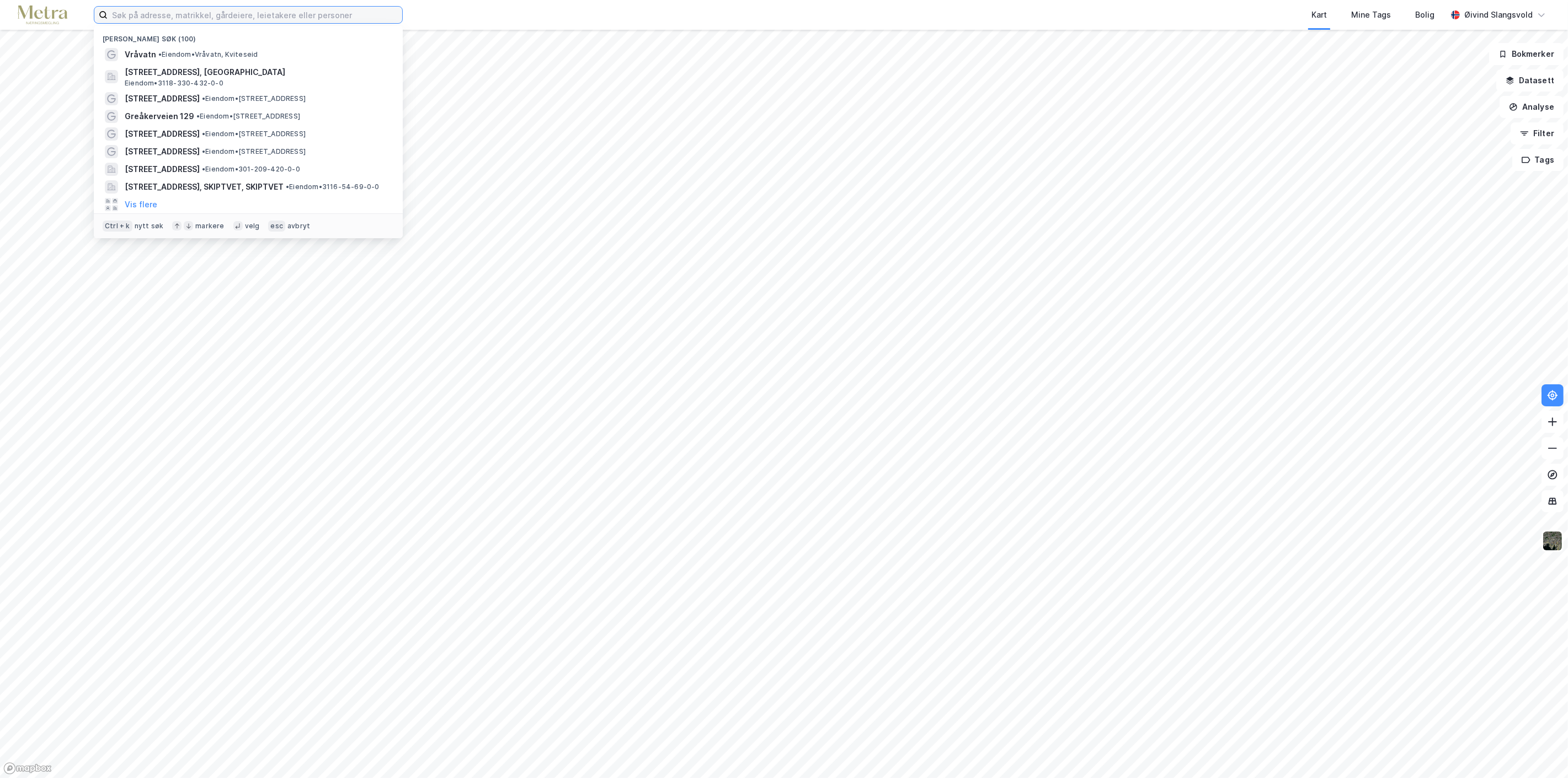
click at [238, 15] on input at bounding box center [255, 15] width 294 height 17
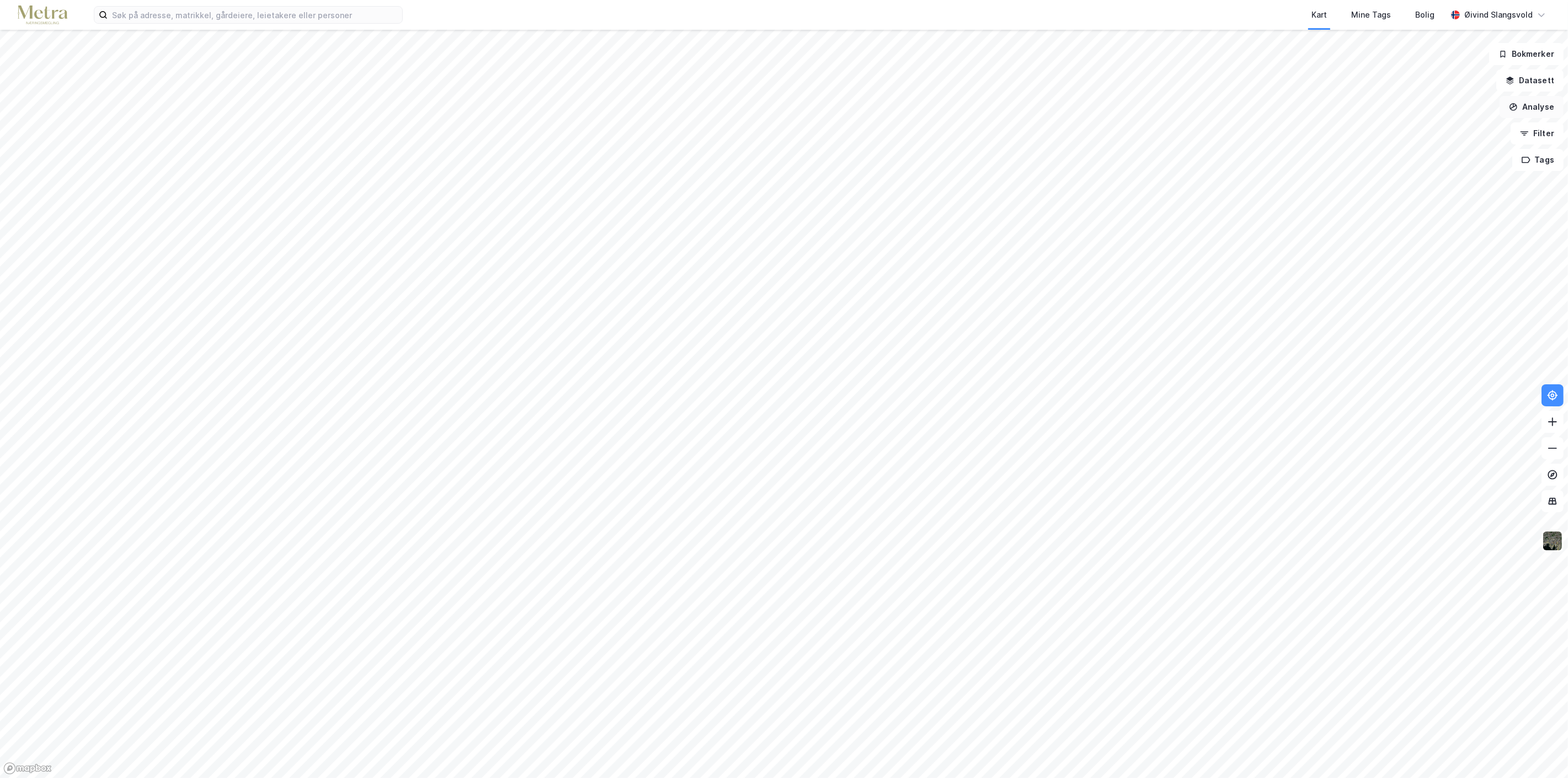
click at [1538, 107] on button "Analyse" at bounding box center [1532, 107] width 64 height 22
click at [1542, 107] on button "Analyse" at bounding box center [1532, 107] width 64 height 22
click at [1532, 131] on button "Filter" at bounding box center [1537, 134] width 53 height 22
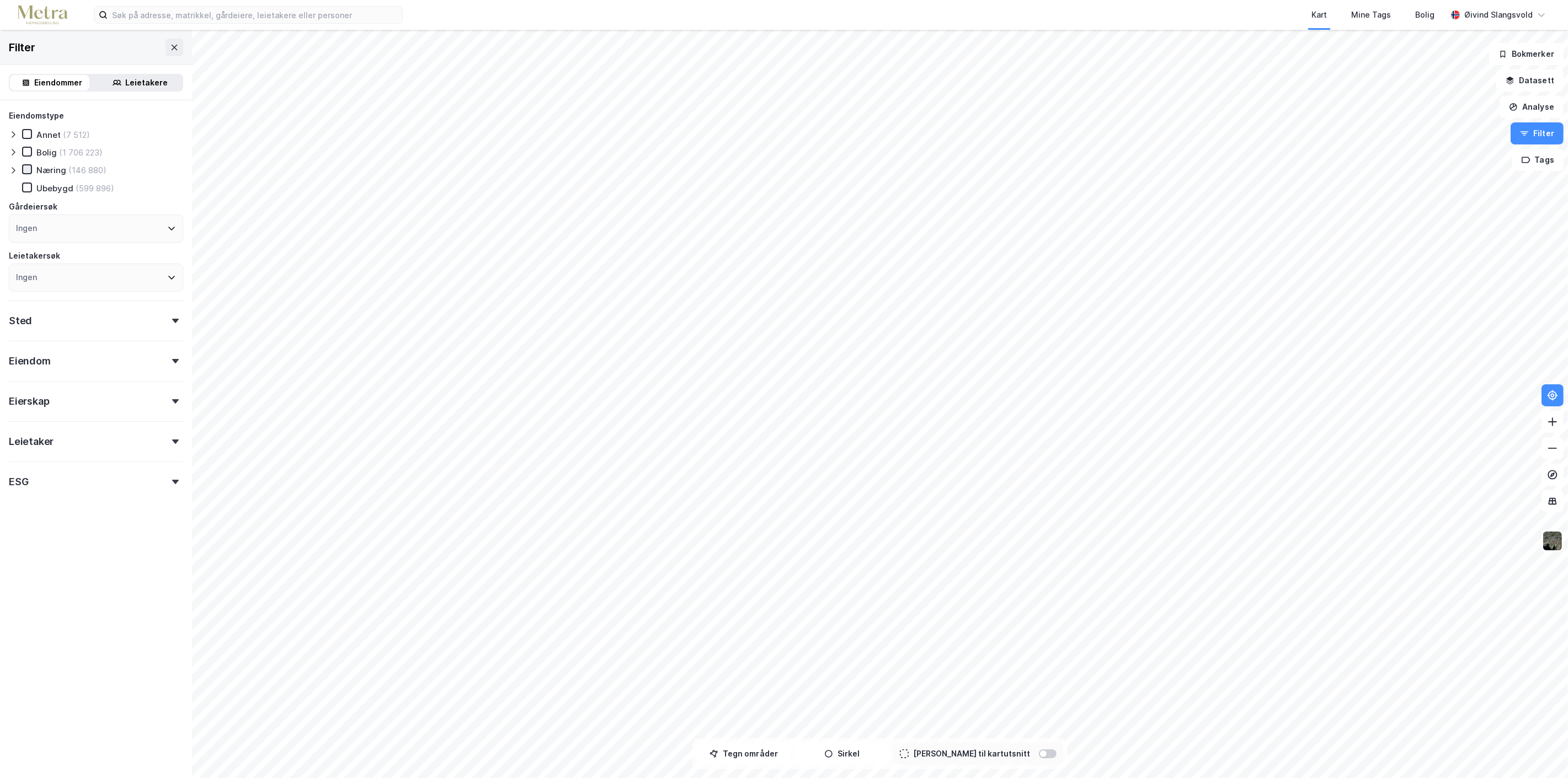
click at [26, 169] on icon at bounding box center [26, 169] width 8 height 8
click at [168, 227] on icon at bounding box center [172, 229] width 7 height 4
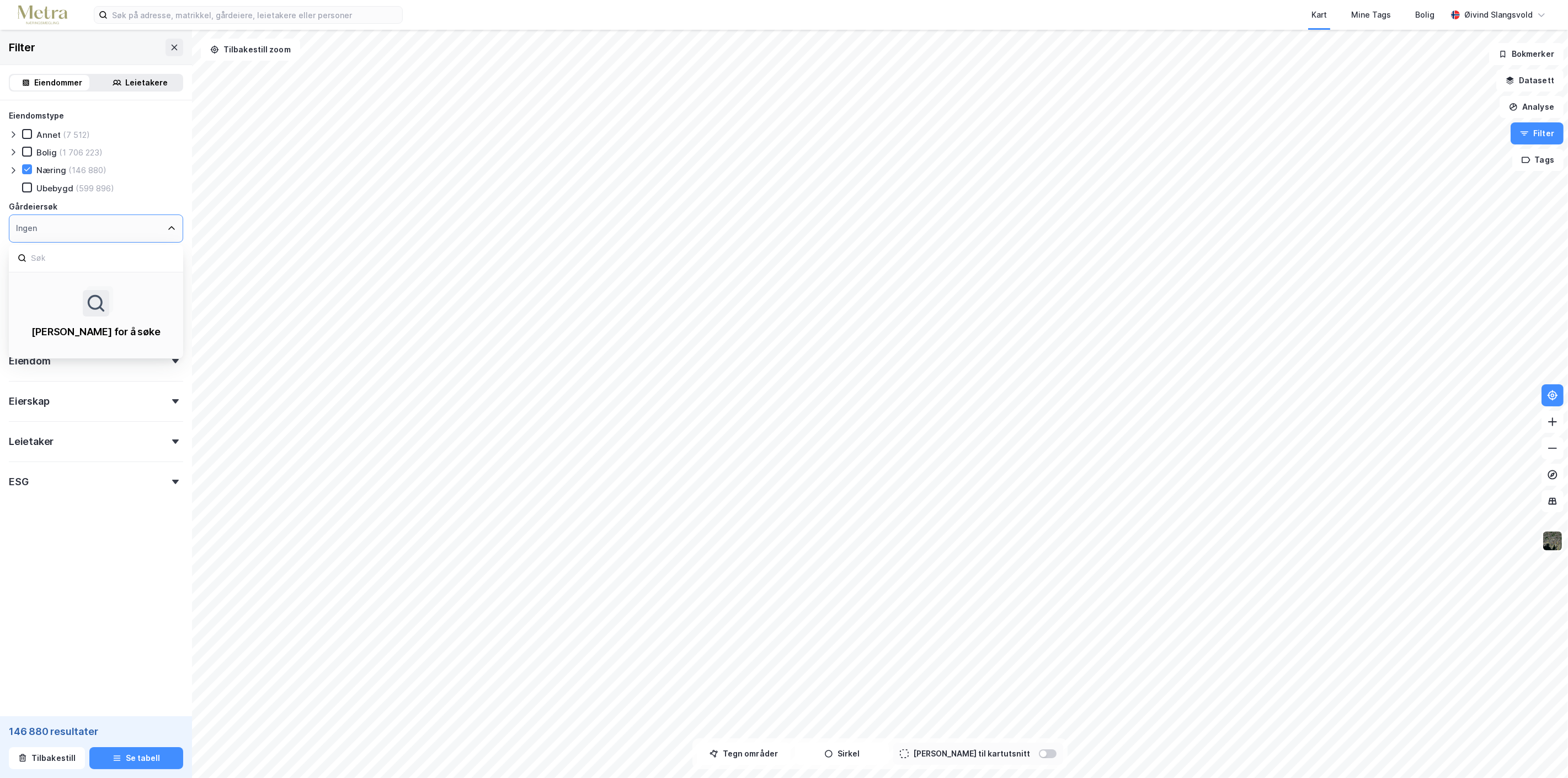
click at [167, 227] on icon at bounding box center [172, 228] width 8 height 8
click at [159, 220] on div "Ingen" at bounding box center [96, 228] width 174 height 28
click at [162, 183] on div "Ubebygd (599 896)" at bounding box center [102, 188] width 161 height 11
click at [26, 189] on div at bounding box center [27, 188] width 10 height 10
click at [173, 320] on icon at bounding box center [176, 321] width 7 height 4
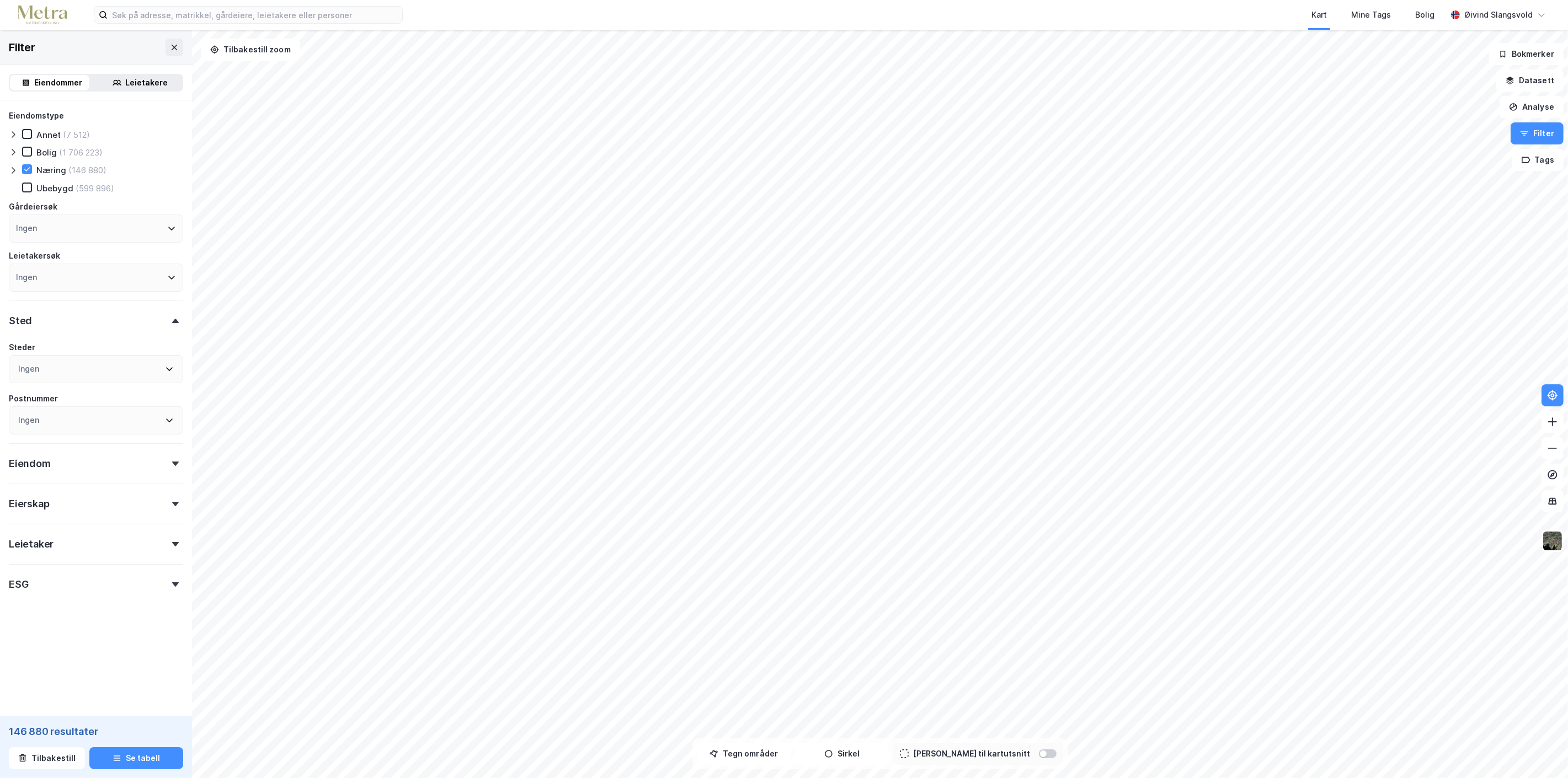
click at [165, 417] on icon at bounding box center [169, 420] width 8 height 8
type input "1530"
click at [37, 500] on icon at bounding box center [36, 501] width 6 height 4
click at [162, 475] on icon at bounding box center [162, 478] width 8 height 8
click at [166, 474] on icon at bounding box center [162, 478] width 8 height 8
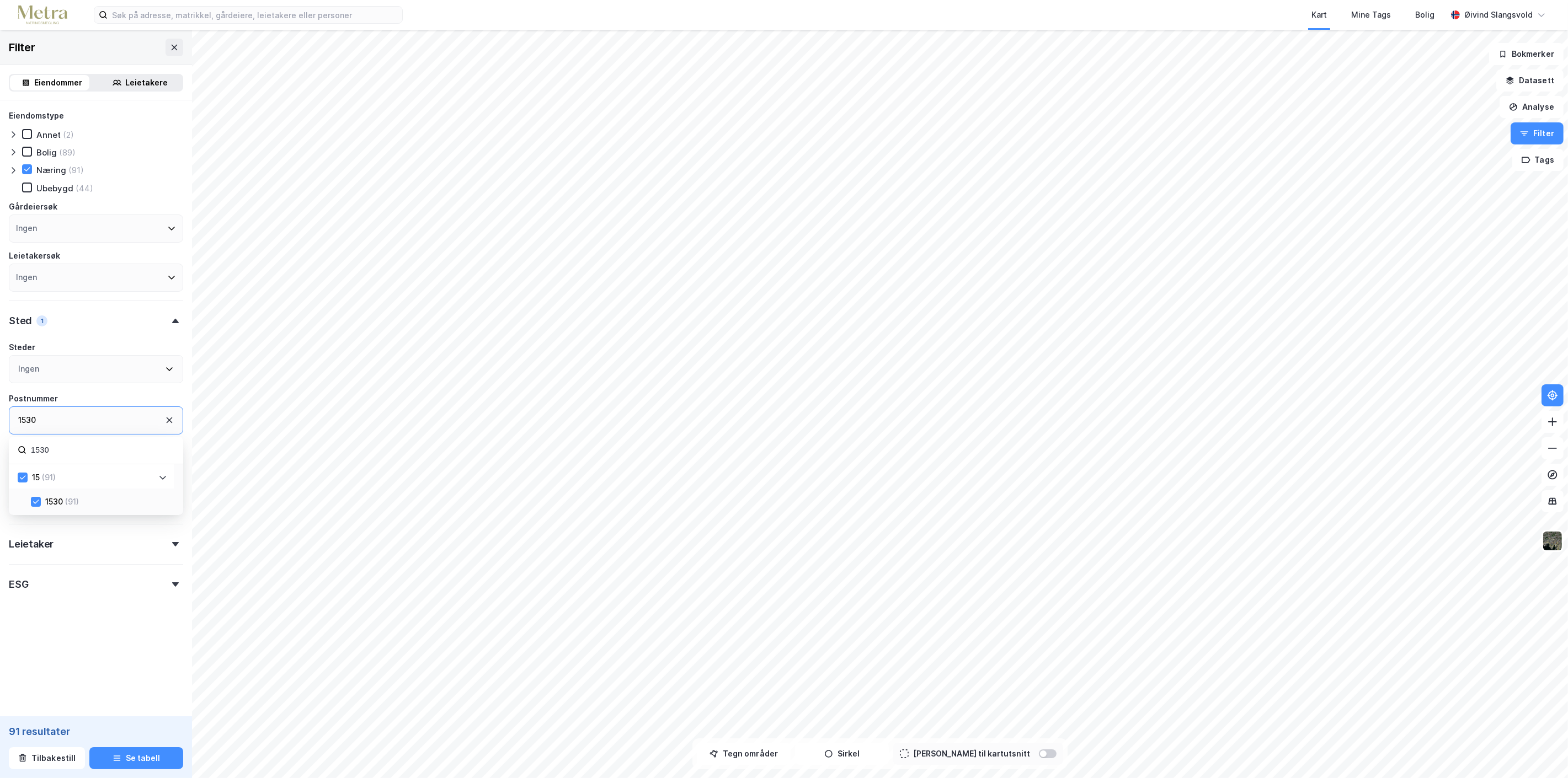
click at [95, 415] on div "1530" at bounding box center [96, 420] width 174 height 28
click at [53, 413] on div "1530" at bounding box center [96, 420] width 174 height 28
click at [52, 413] on div "1530" at bounding box center [96, 420] width 174 height 28
click at [163, 413] on div "1530" at bounding box center [96, 420] width 174 height 28
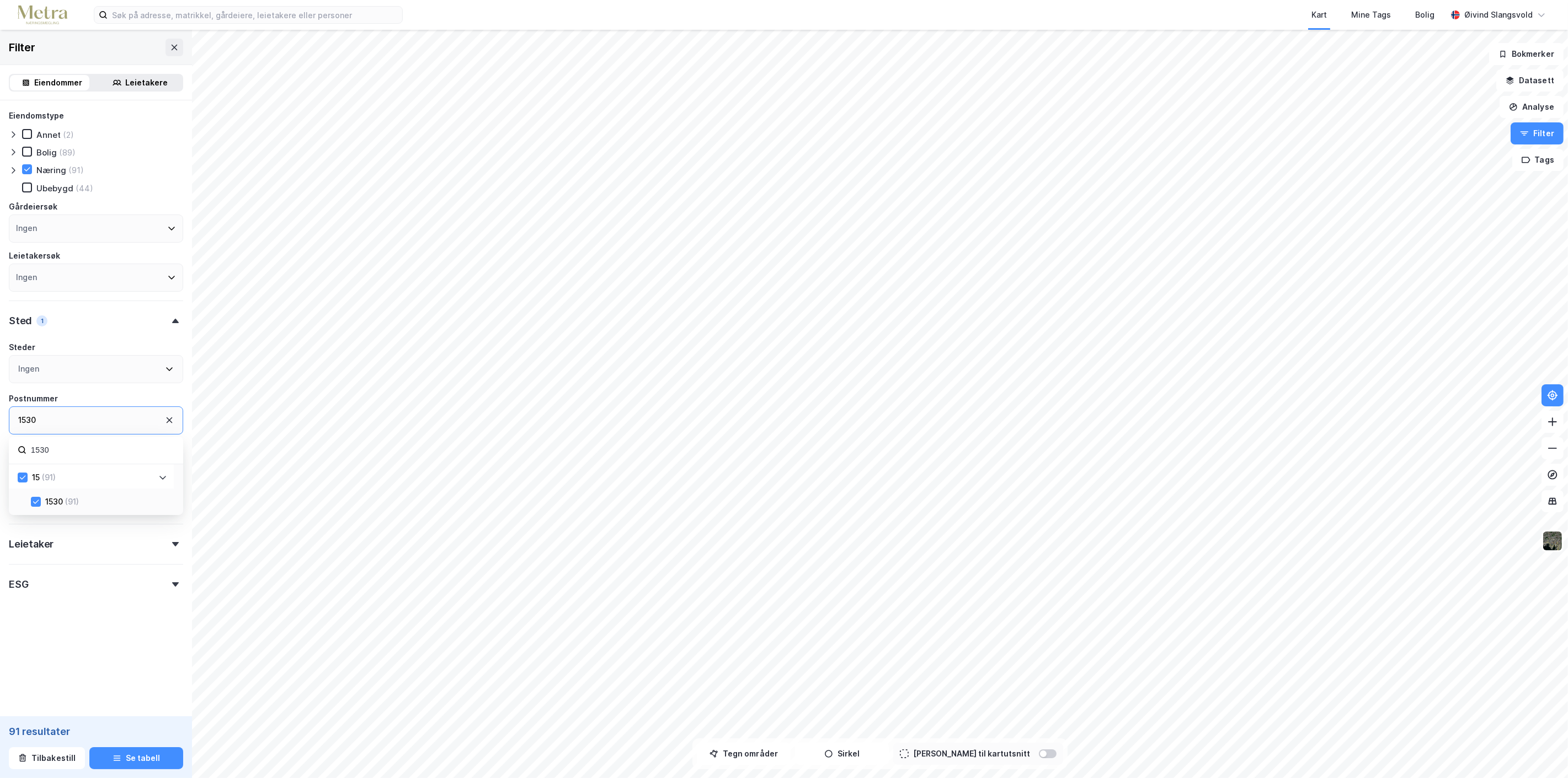
click at [167, 418] on icon at bounding box center [169, 420] width 6 height 6
click at [91, 417] on div "Ingen" at bounding box center [96, 420] width 174 height 28
click at [28, 417] on div "Ingen" at bounding box center [29, 420] width 21 height 14
click at [162, 477] on icon at bounding box center [163, 478] width 7 height 4
click at [162, 477] on icon at bounding box center [162, 478] width 8 height 8
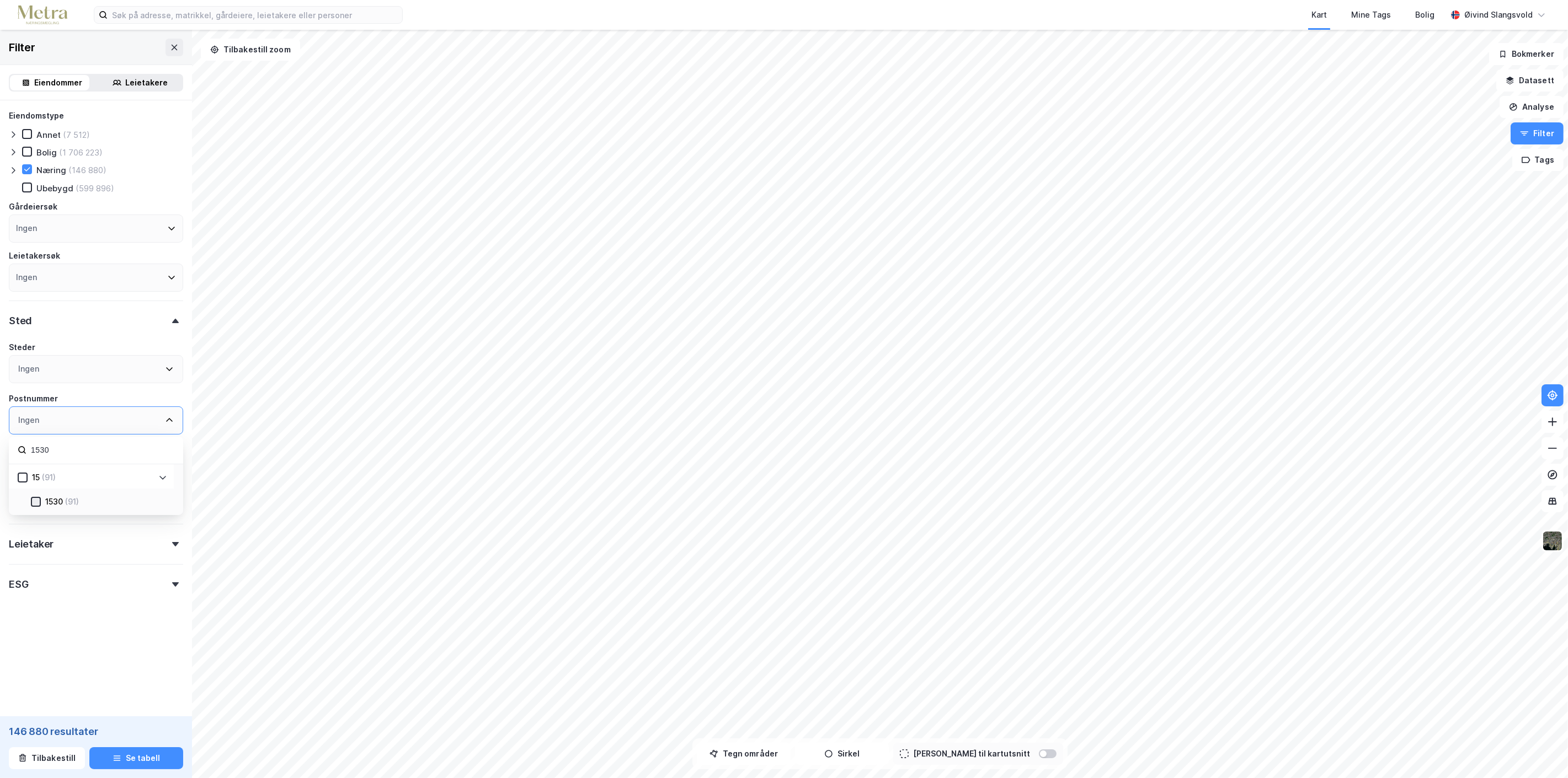
click at [34, 499] on icon at bounding box center [36, 501] width 8 height 8
click at [36, 417] on div "1530" at bounding box center [96, 420] width 174 height 28
click at [173, 542] on icon at bounding box center [176, 544] width 7 height 4
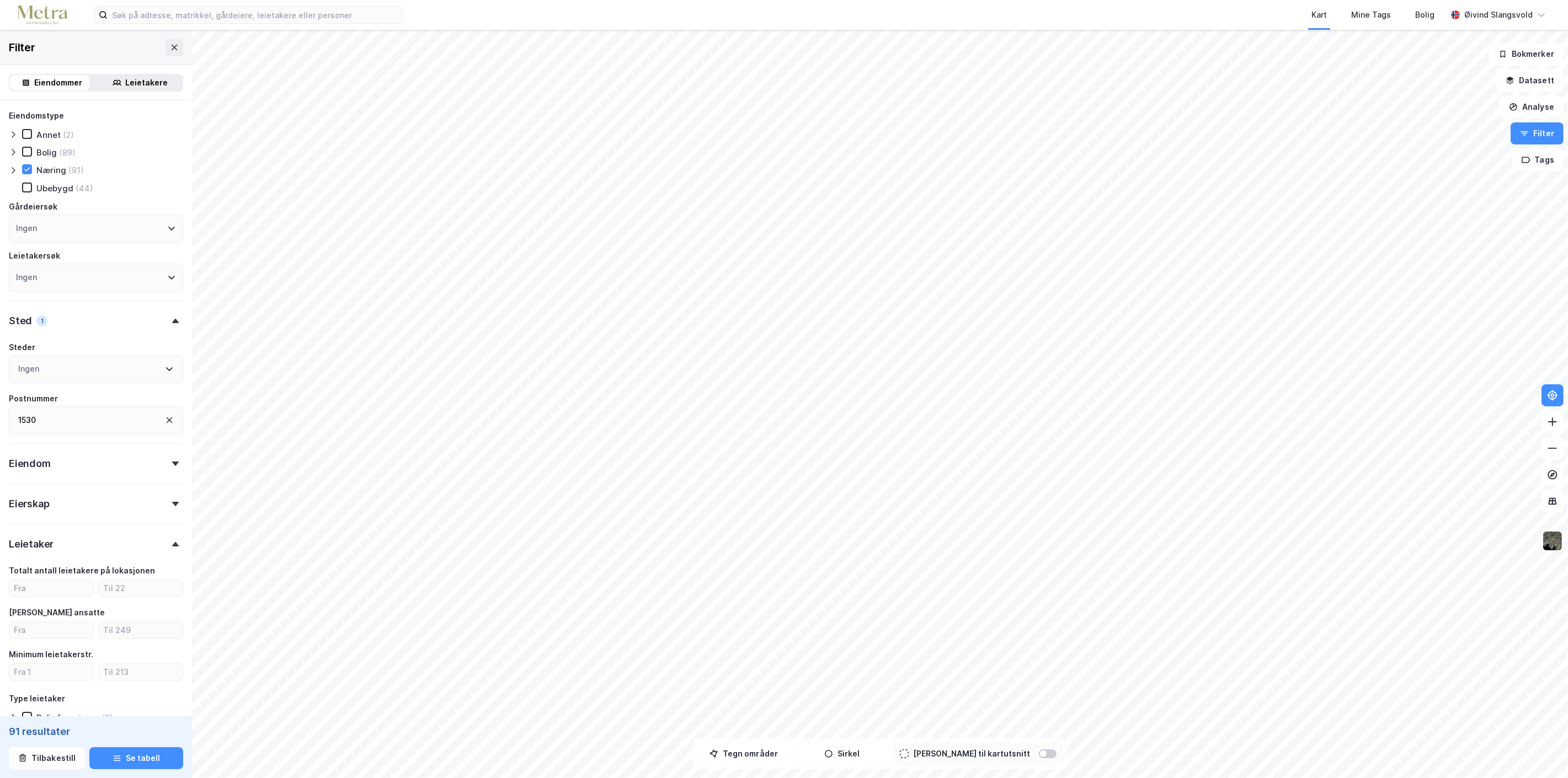
click at [173, 542] on icon at bounding box center [176, 544] width 7 height 4
click at [173, 585] on icon at bounding box center [176, 584] width 7 height 4
click at [125, 764] on button "Se tabell" at bounding box center [136, 759] width 94 height 22
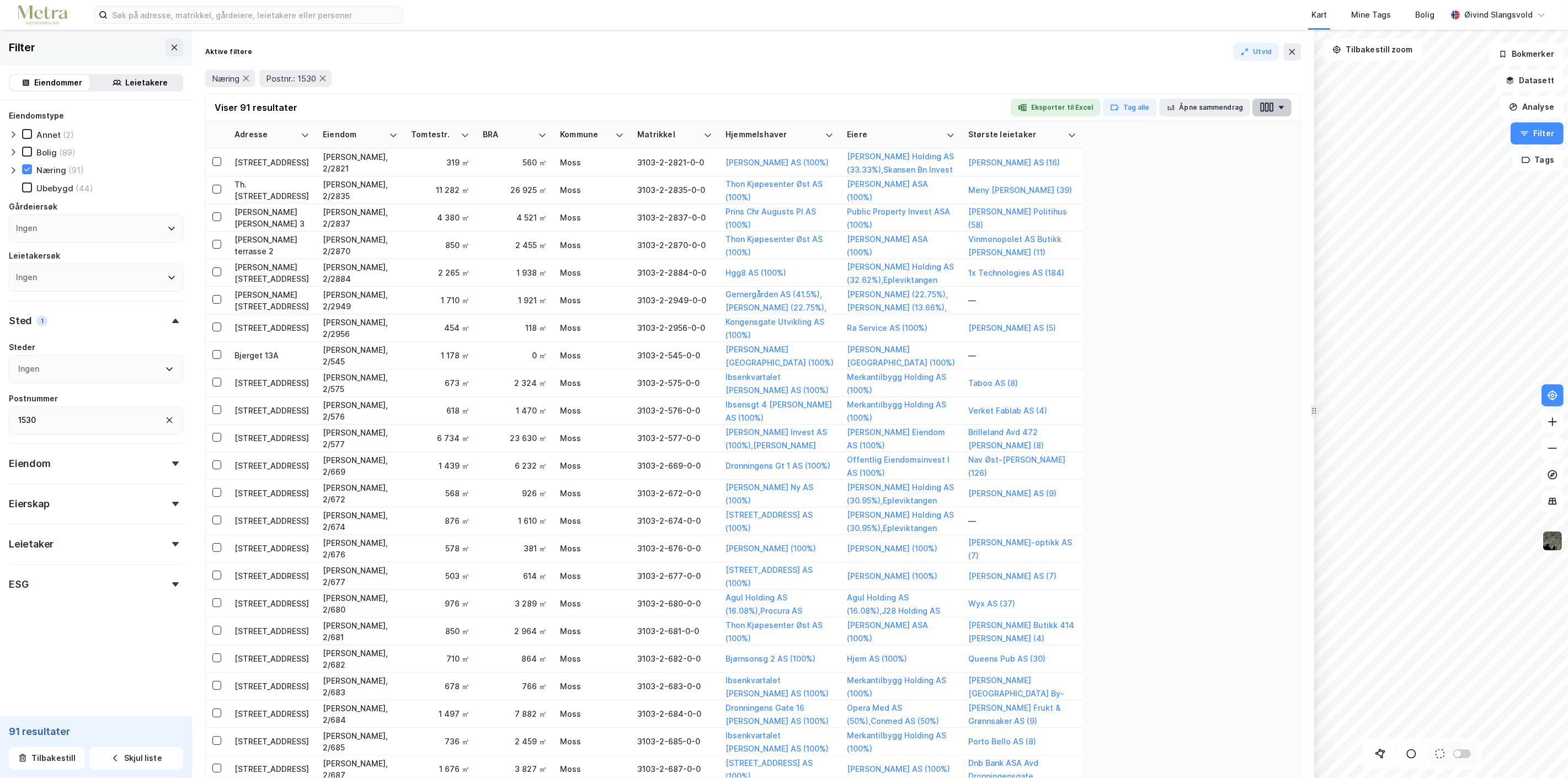
click at [1283, 107] on icon "button" at bounding box center [1280, 107] width 6 height 3
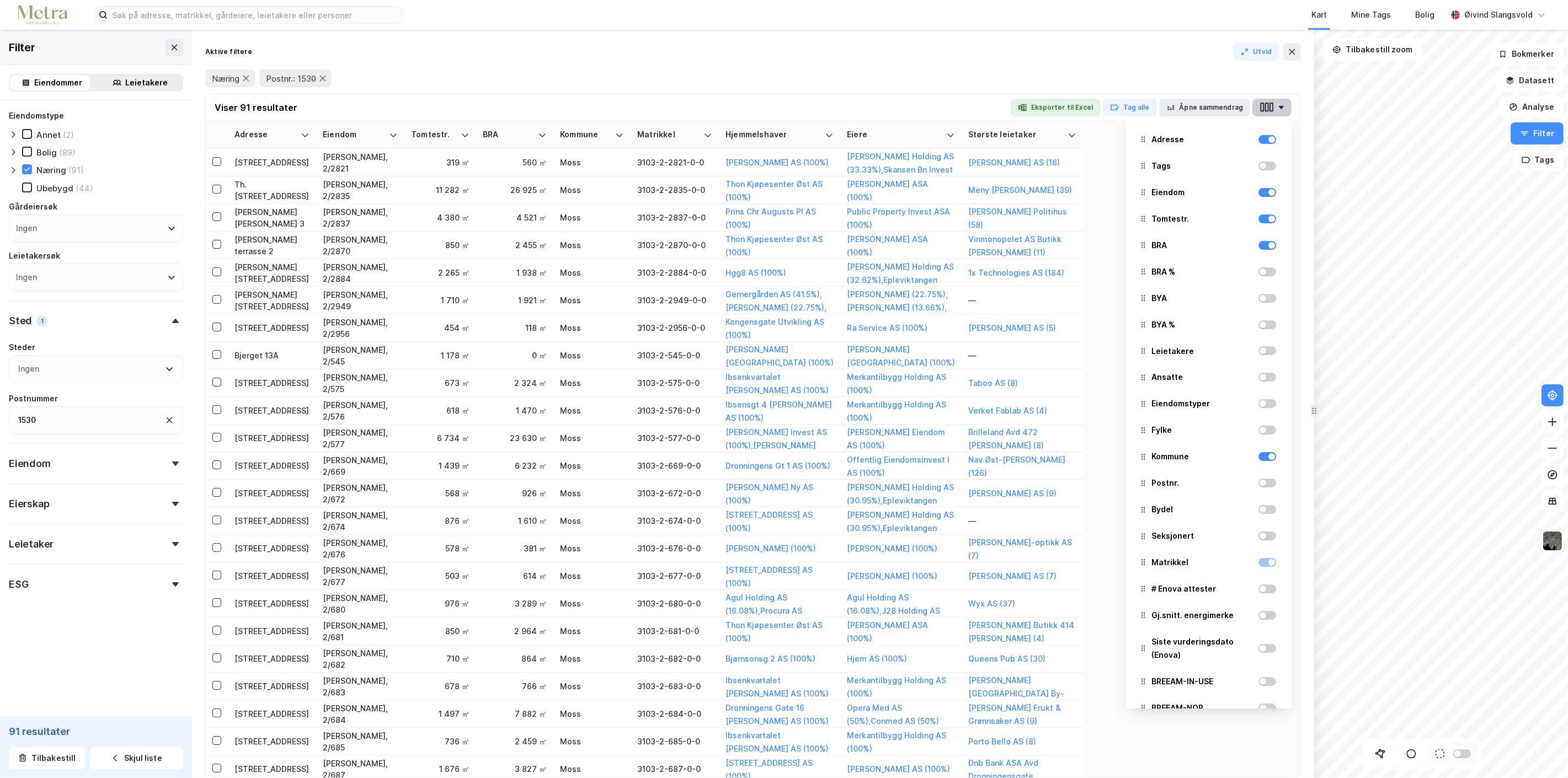
click at [1283, 104] on button "button" at bounding box center [1272, 107] width 39 height 18
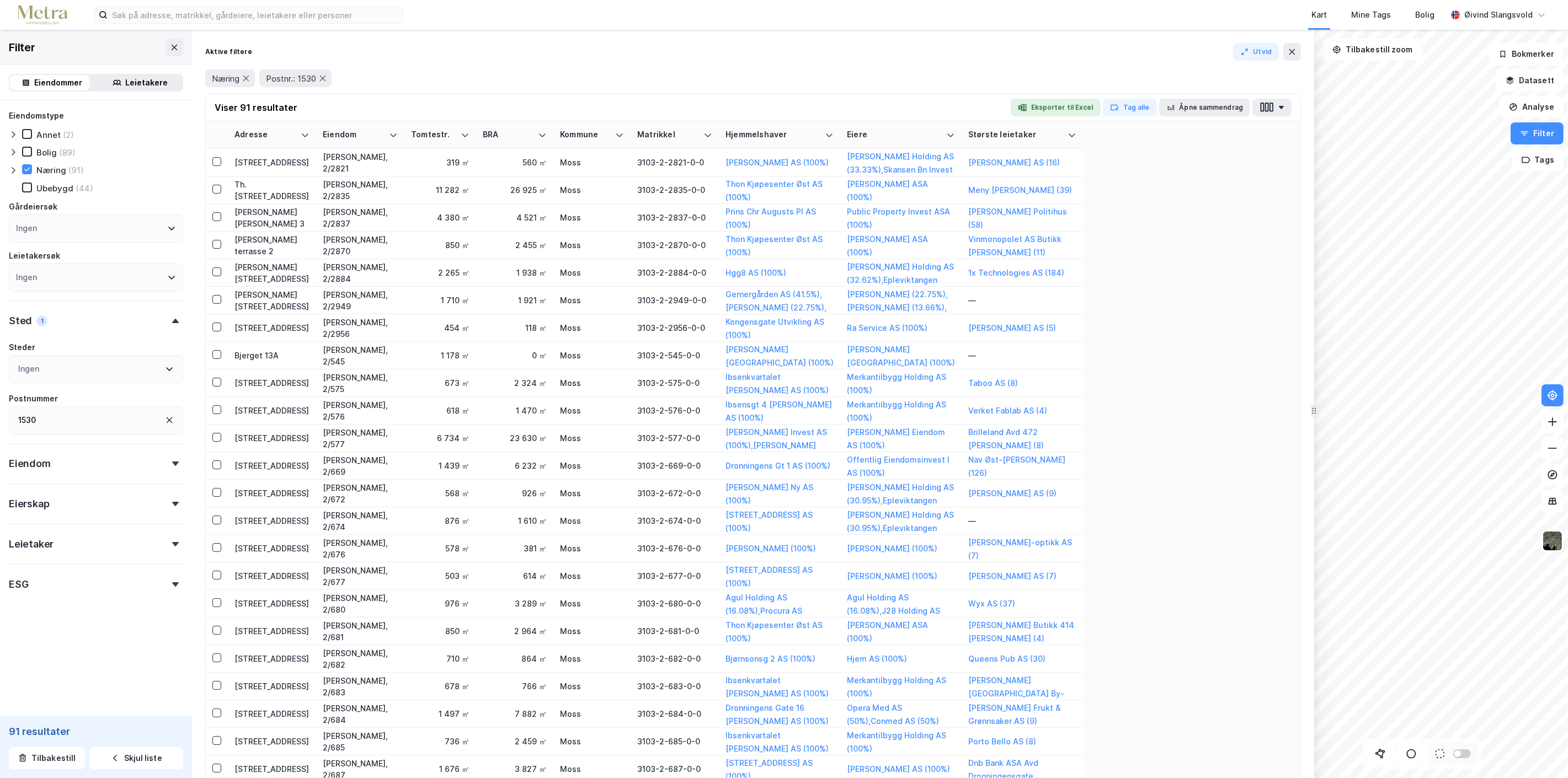
click at [1269, 80] on div "Næring Postnr.: 1530" at bounding box center [754, 78] width 1096 height 18
click at [170, 43] on icon at bounding box center [174, 47] width 8 height 8
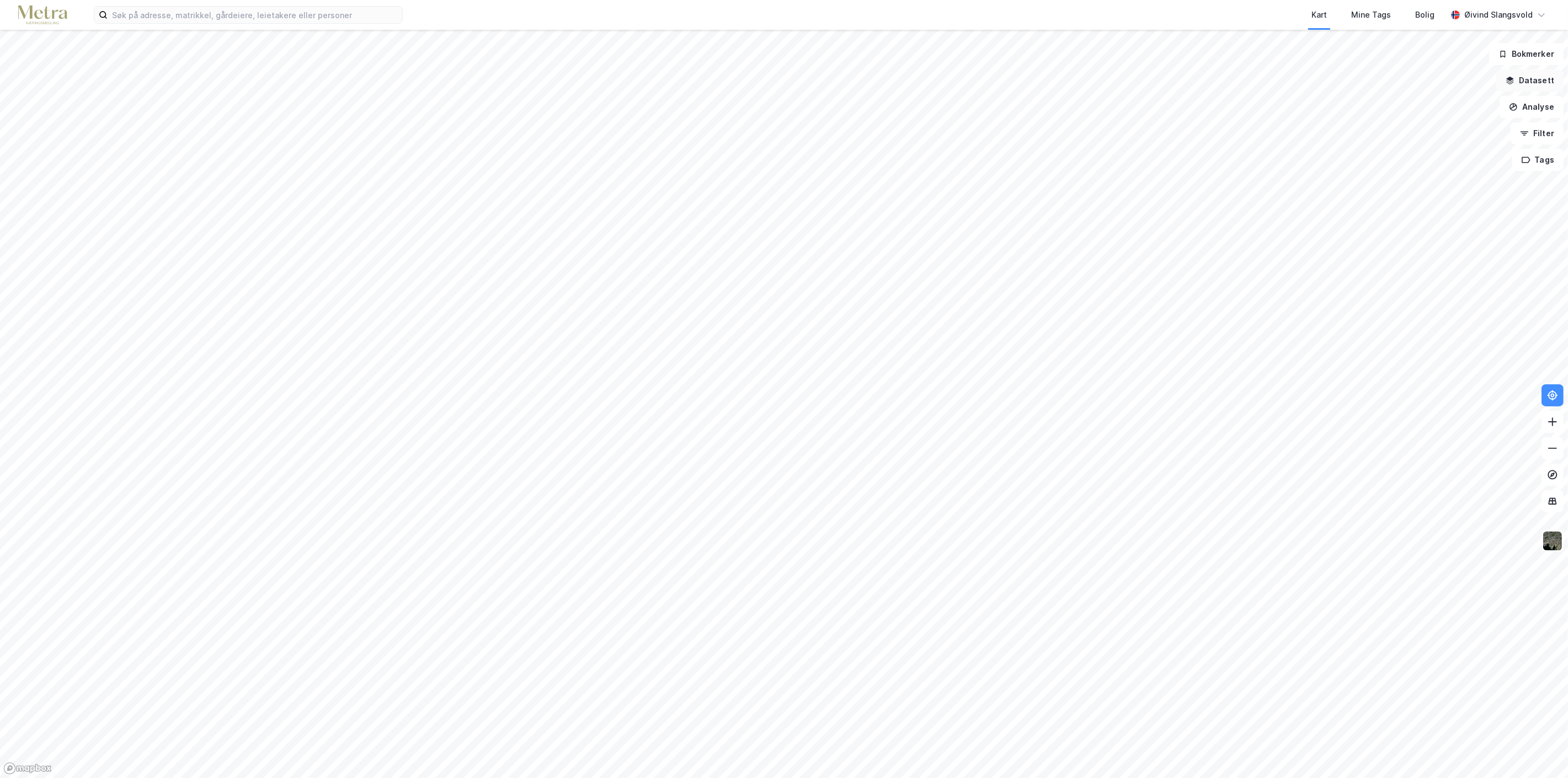
click at [1543, 80] on button "Datasett" at bounding box center [1530, 80] width 68 height 22
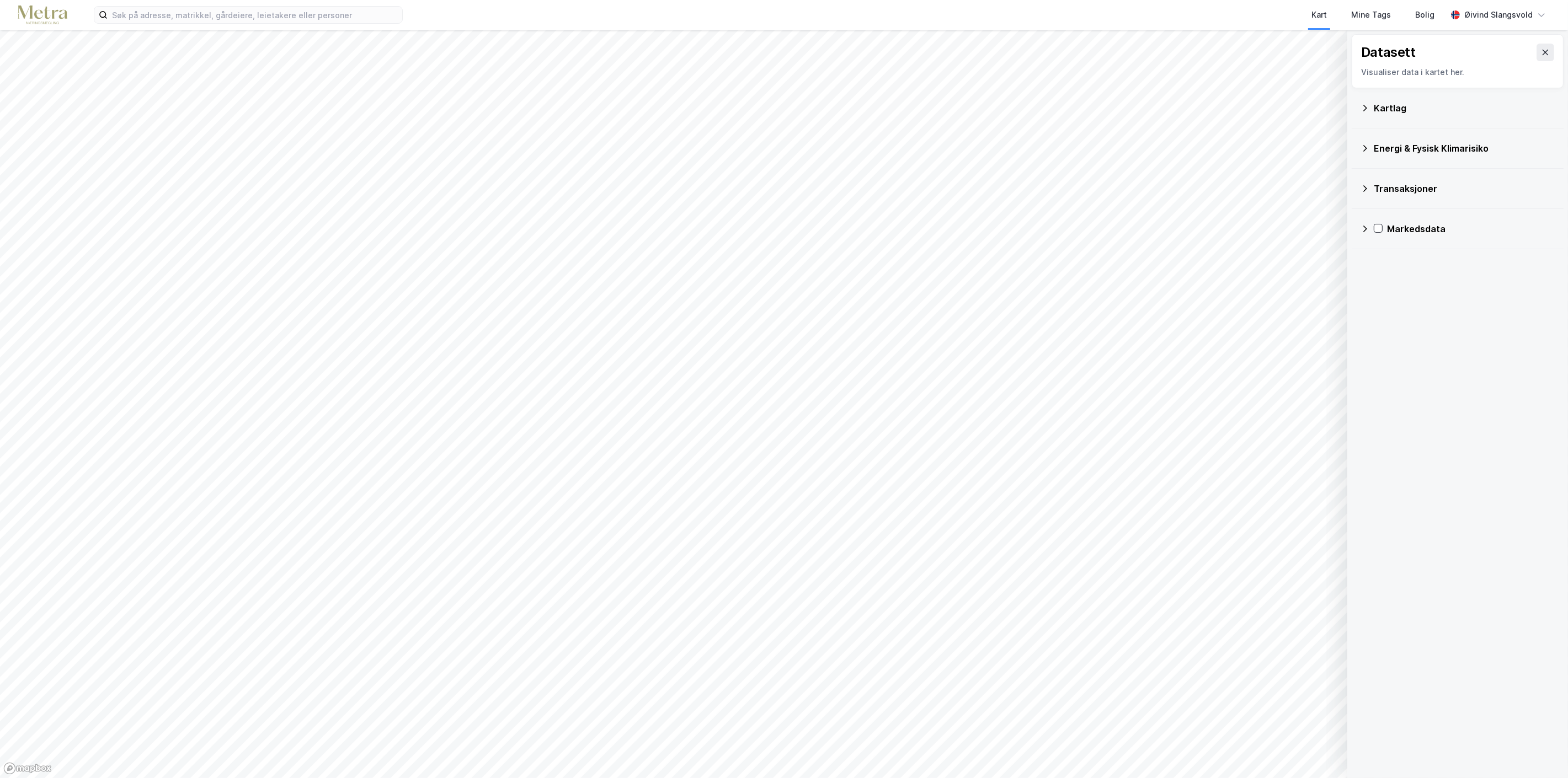
click at [1367, 189] on icon at bounding box center [1365, 189] width 8 height 8
click at [1394, 236] on icon at bounding box center [1392, 237] width 6 height 4
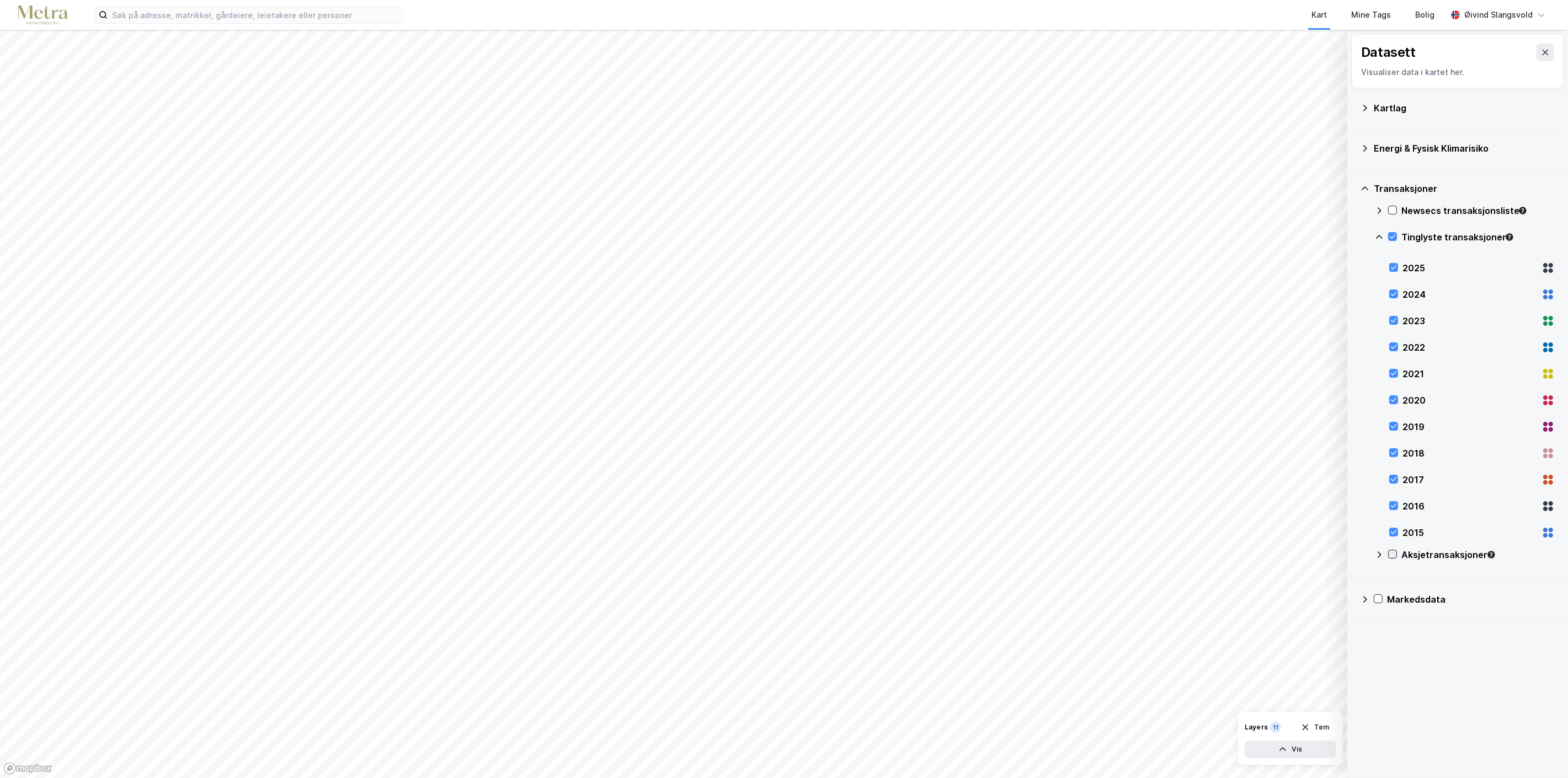
click at [1393, 553] on icon at bounding box center [1392, 554] width 8 height 8
click at [1366, 105] on icon at bounding box center [1365, 108] width 8 height 8
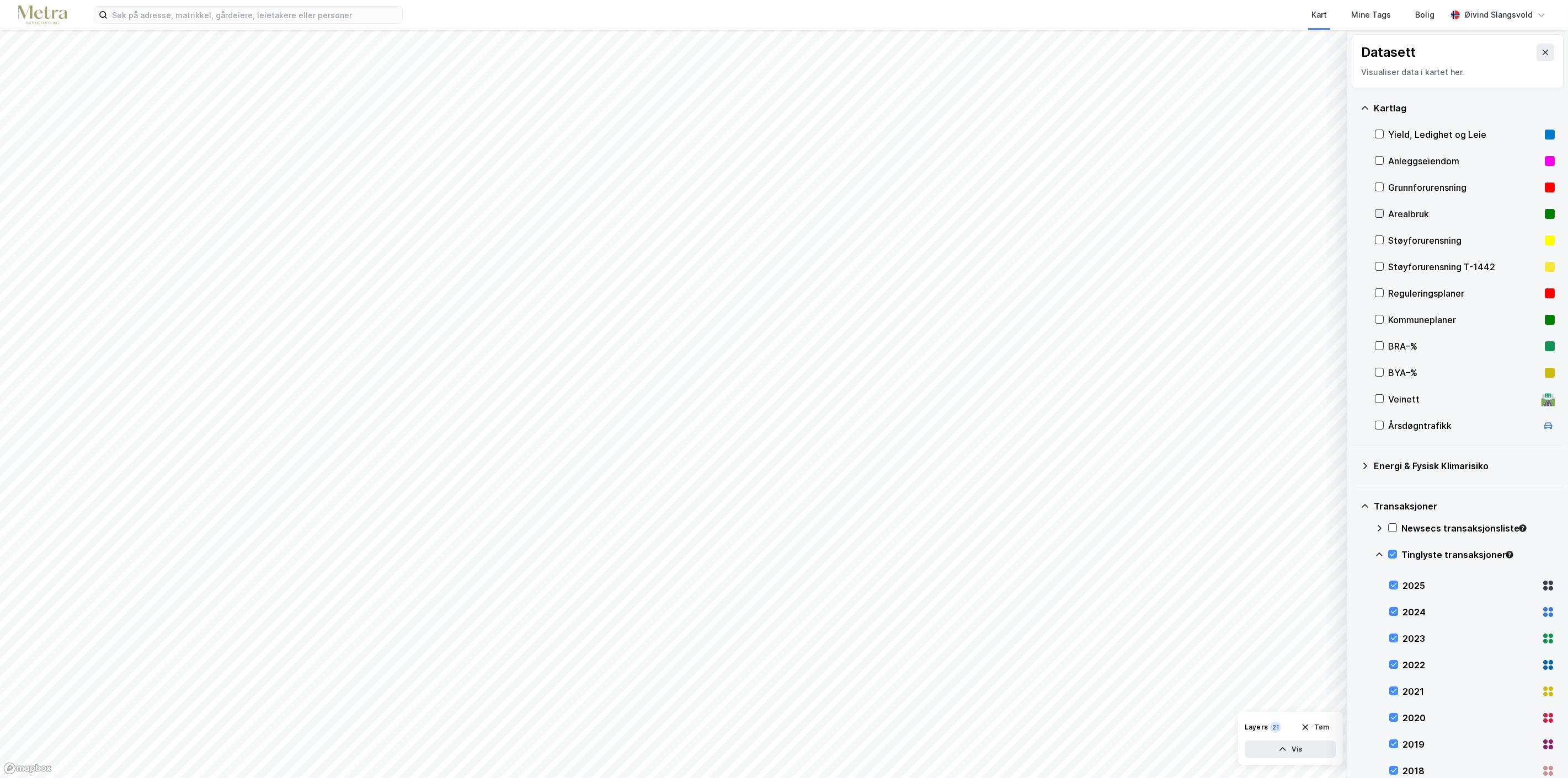
click at [1382, 211] on icon at bounding box center [1379, 213] width 6 height 4
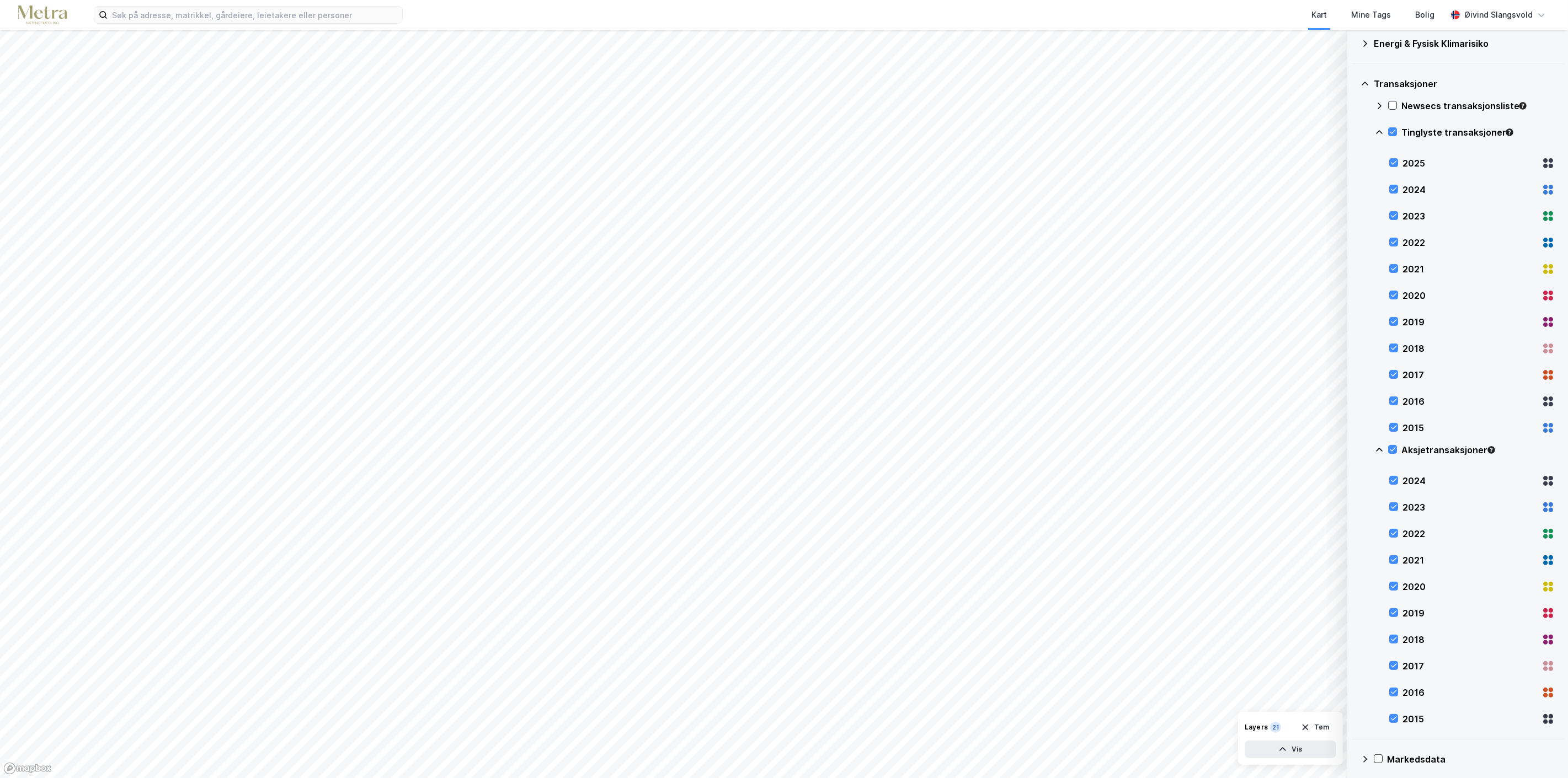
scroll to position [428, 0]
click at [1393, 419] on icon at bounding box center [1393, 421] width 8 height 8
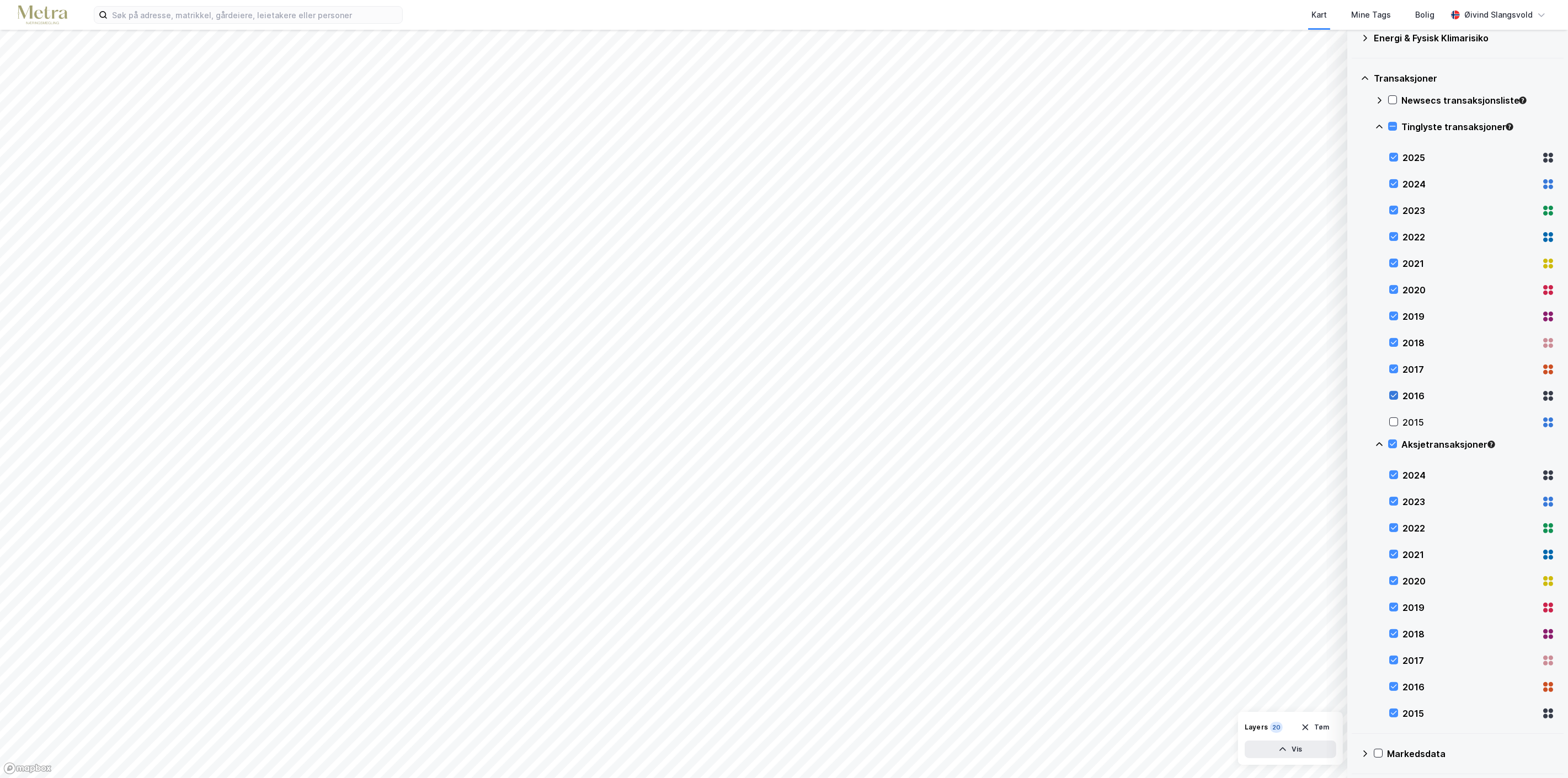
click at [1393, 392] on icon at bounding box center [1393, 395] width 8 height 8
click at [1394, 367] on icon at bounding box center [1393, 369] width 8 height 8
click at [1395, 340] on icon at bounding box center [1393, 342] width 8 height 8
click at [1397, 712] on div at bounding box center [1394, 713] width 8 height 8
click at [1393, 686] on icon at bounding box center [1393, 687] width 8 height 8
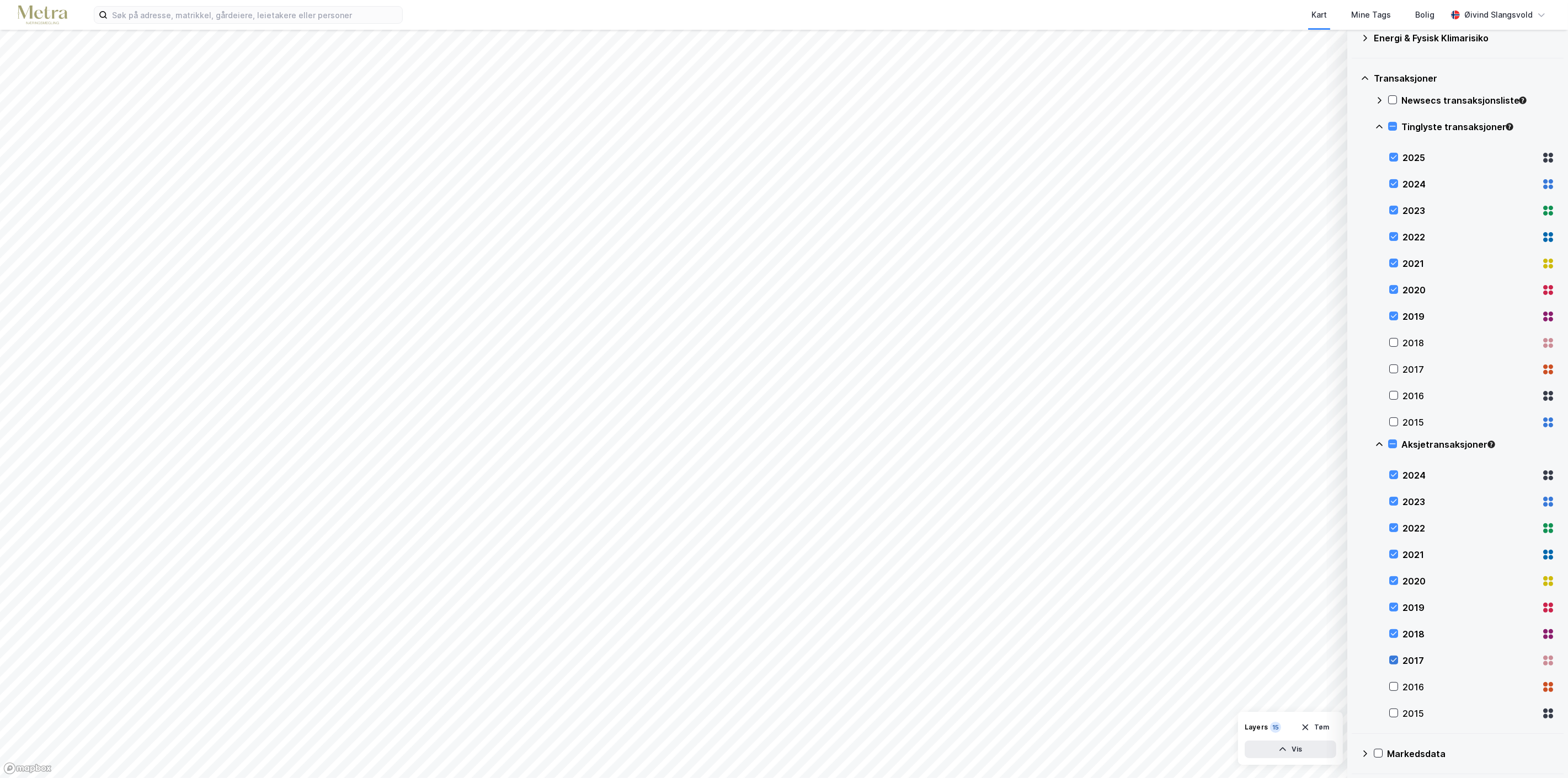
click at [1394, 660] on icon at bounding box center [1393, 660] width 8 height 8
click at [1395, 636] on icon at bounding box center [1393, 633] width 8 height 8
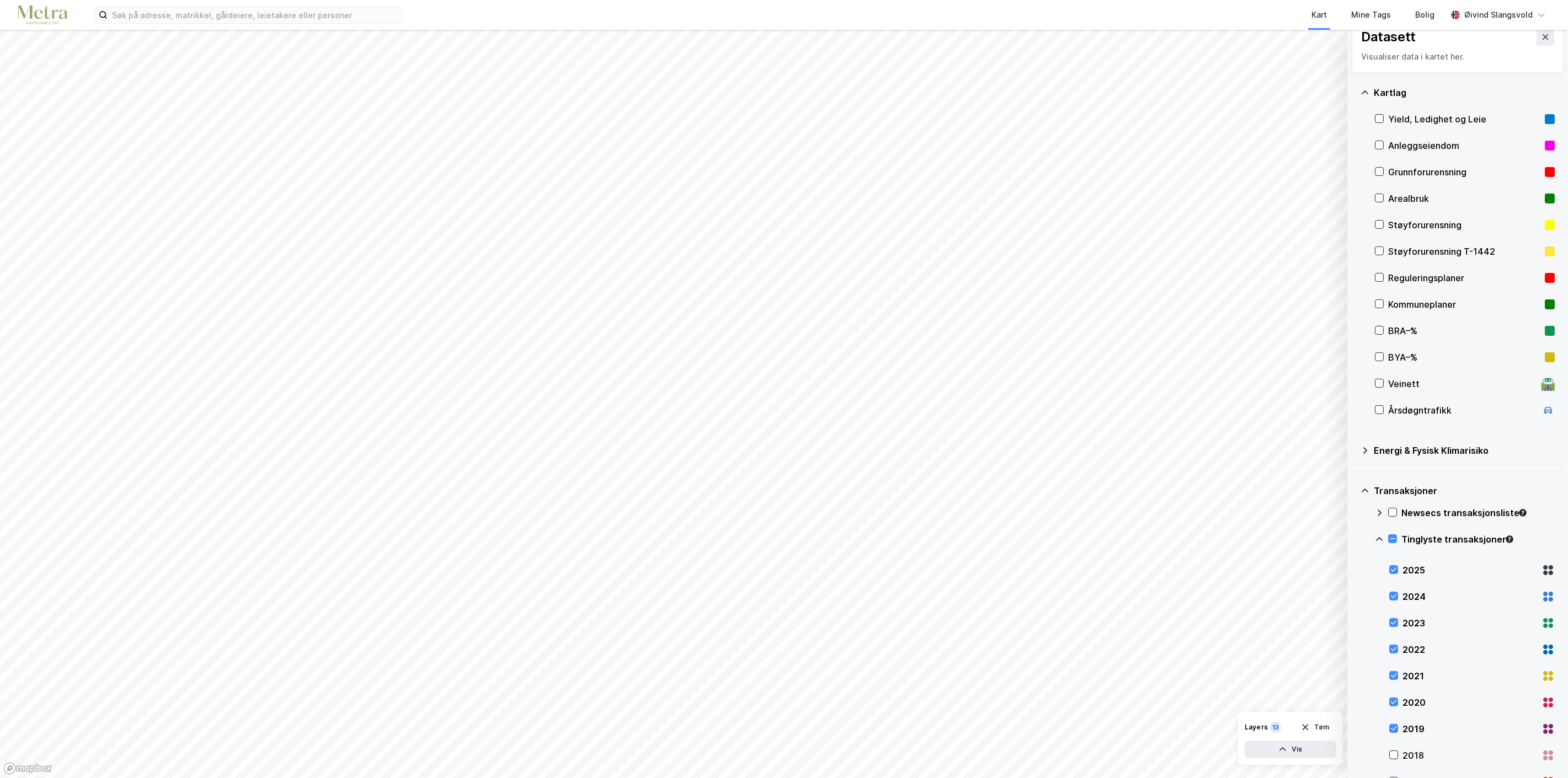
scroll to position [0, 0]
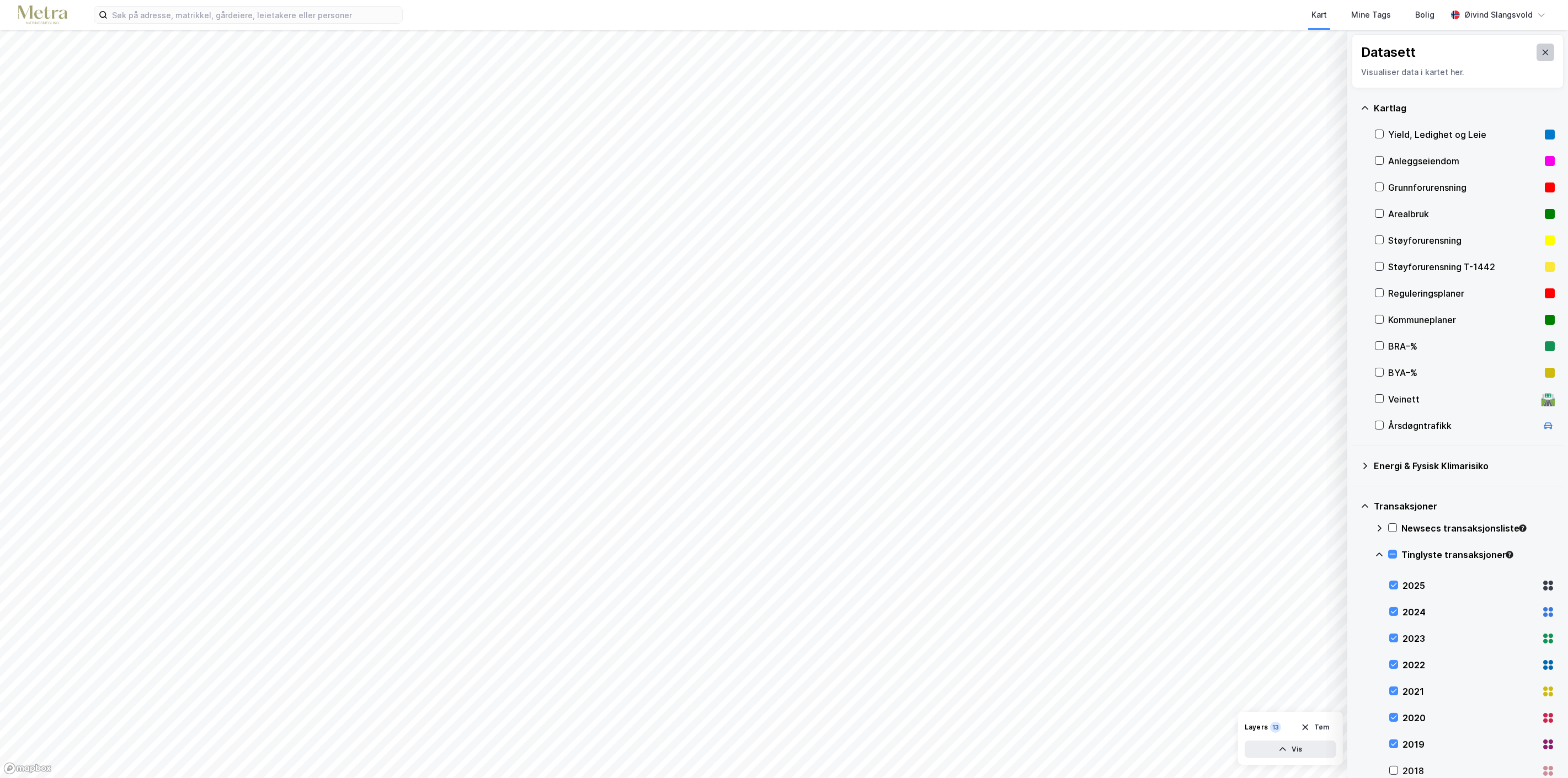
click at [1541, 51] on icon at bounding box center [1545, 52] width 8 height 8
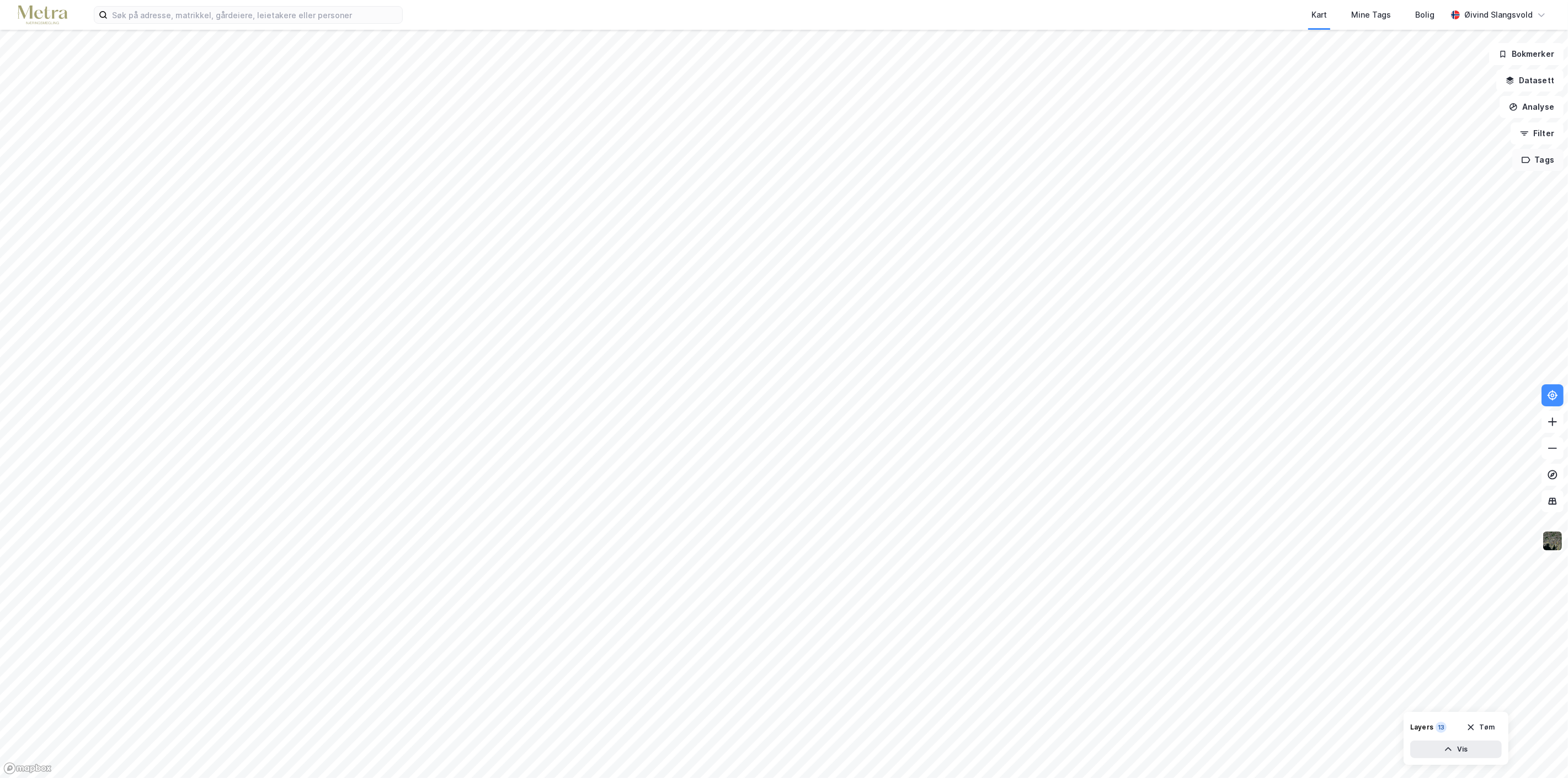
click at [1548, 161] on button "Tags" at bounding box center [1538, 160] width 52 height 22
click at [1543, 158] on button "Tags" at bounding box center [1538, 160] width 52 height 22
click at [1380, 17] on div "Mine Tags" at bounding box center [1371, 15] width 40 height 14
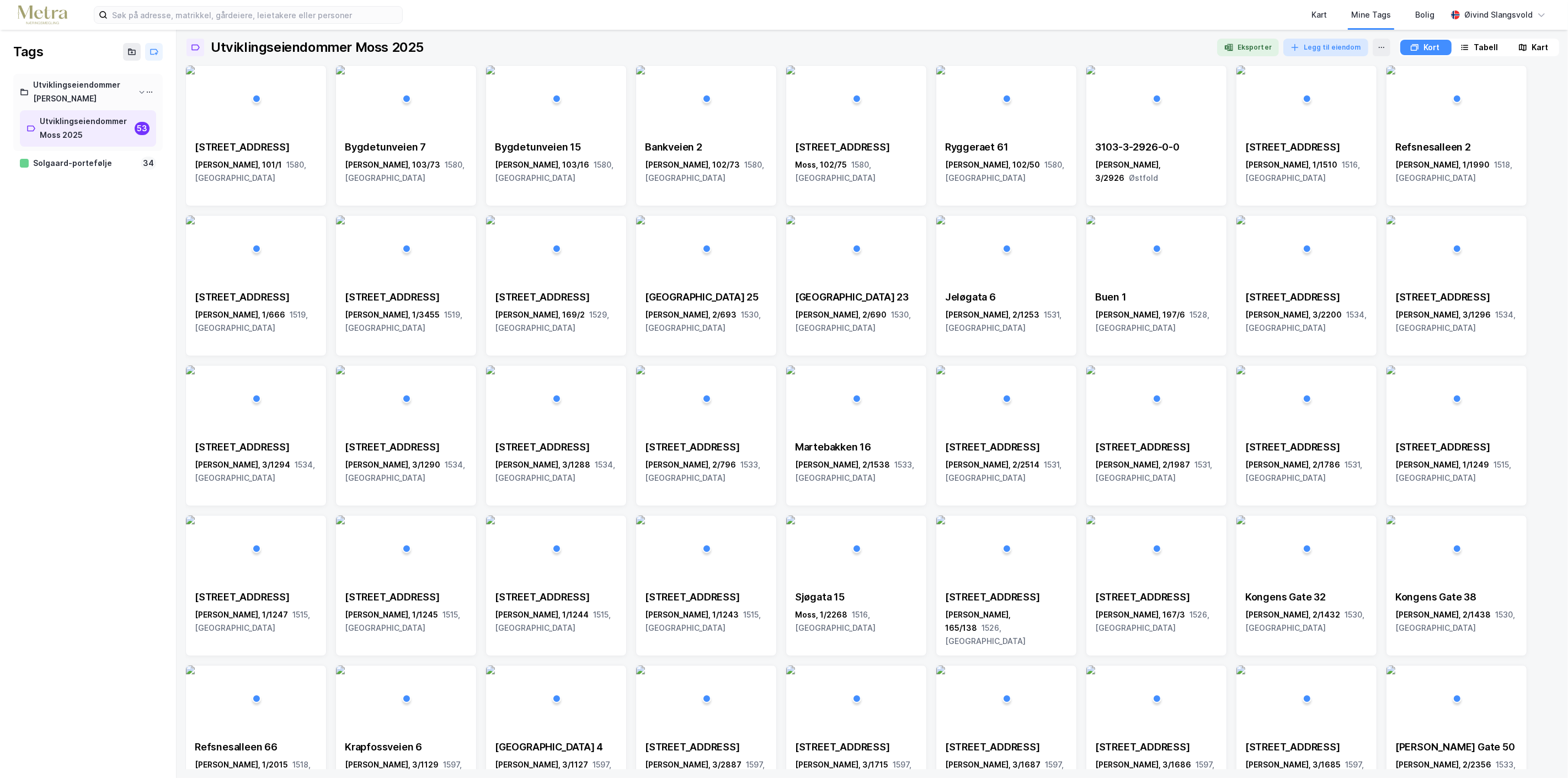
click at [1330, 45] on button "Legg til eiendom" at bounding box center [1325, 47] width 85 height 18
click at [1330, 43] on button "Legg til eiendom" at bounding box center [1325, 47] width 85 height 18
click at [1192, 23] on div "Kart Mine Tags Bolig" at bounding box center [951, 14] width 991 height 30
click at [1377, 45] on icon at bounding box center [1381, 47] width 8 height 8
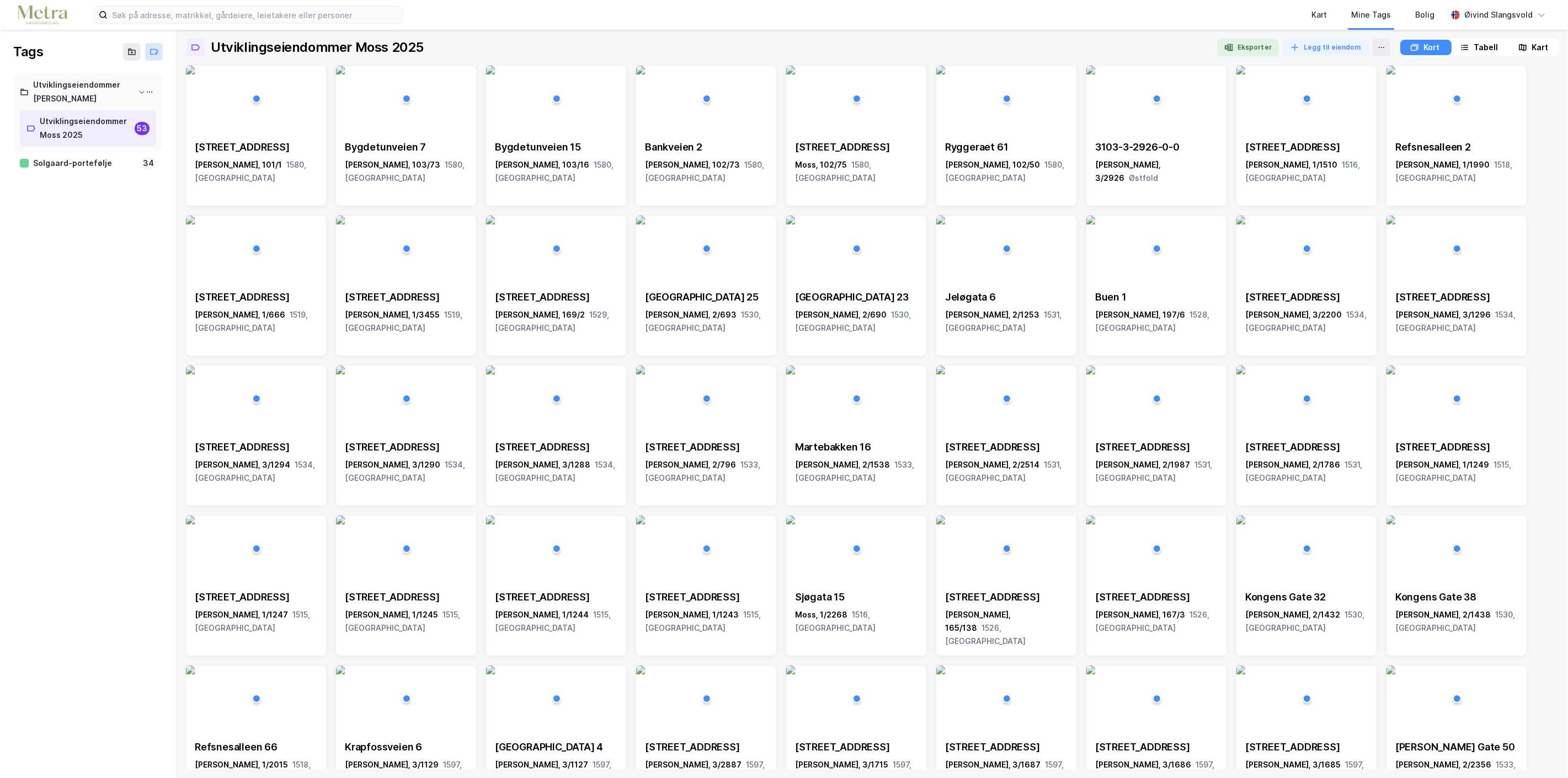
click at [153, 52] on icon at bounding box center [154, 52] width 8 height 8
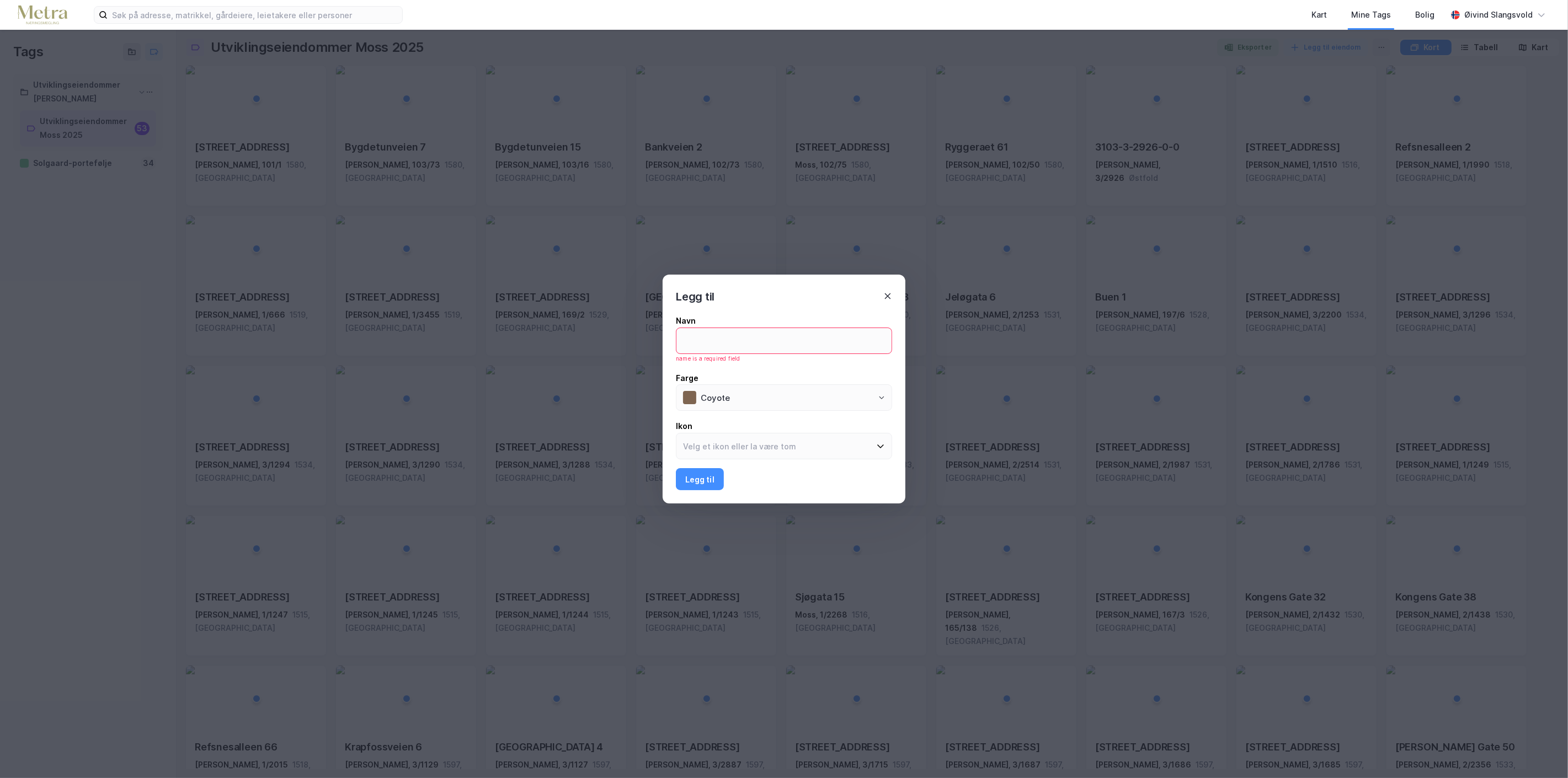
click at [890, 296] on icon at bounding box center [887, 296] width 8 height 8
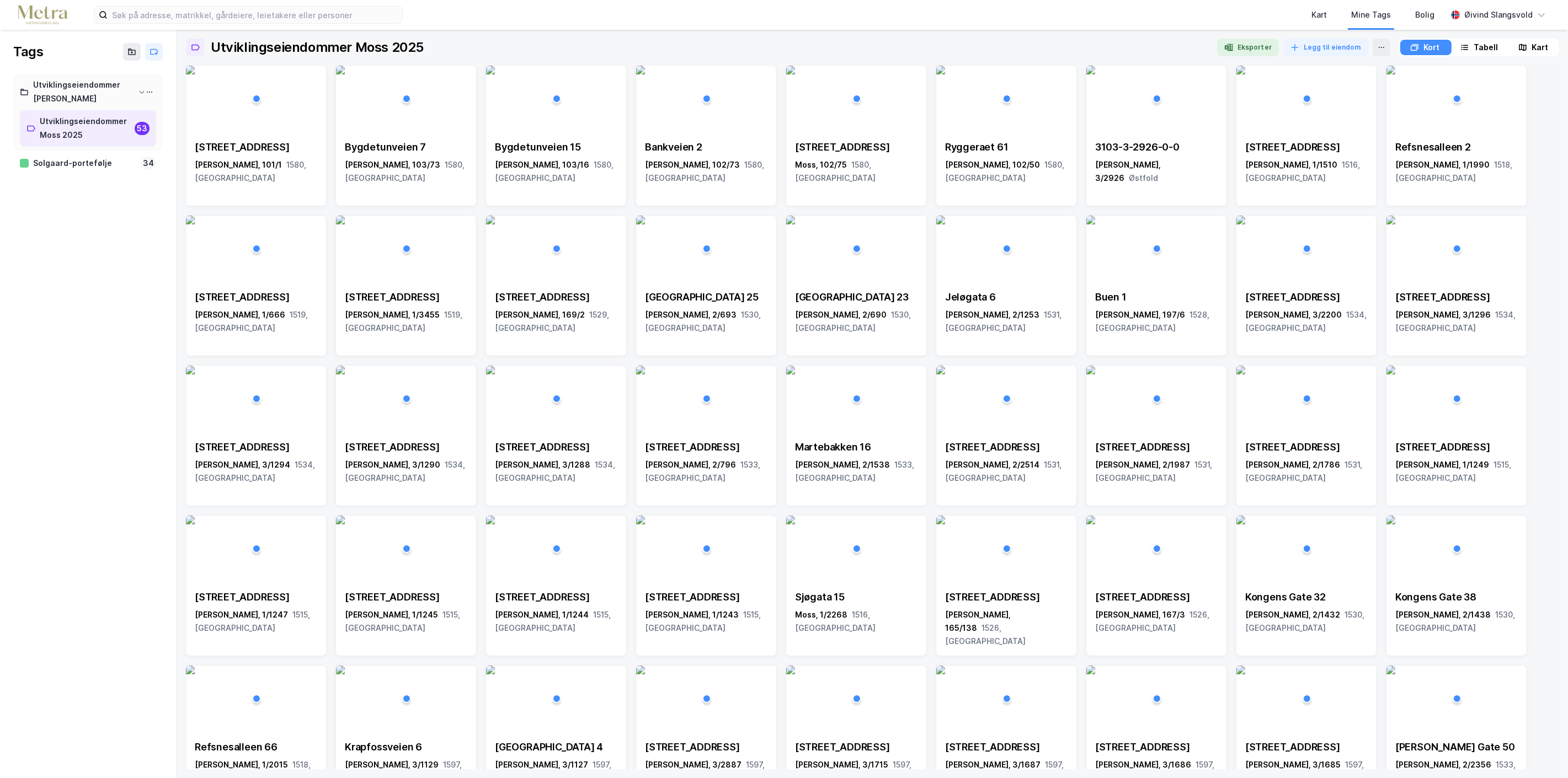
click at [1541, 47] on div "Kart" at bounding box center [1540, 47] width 17 height 14
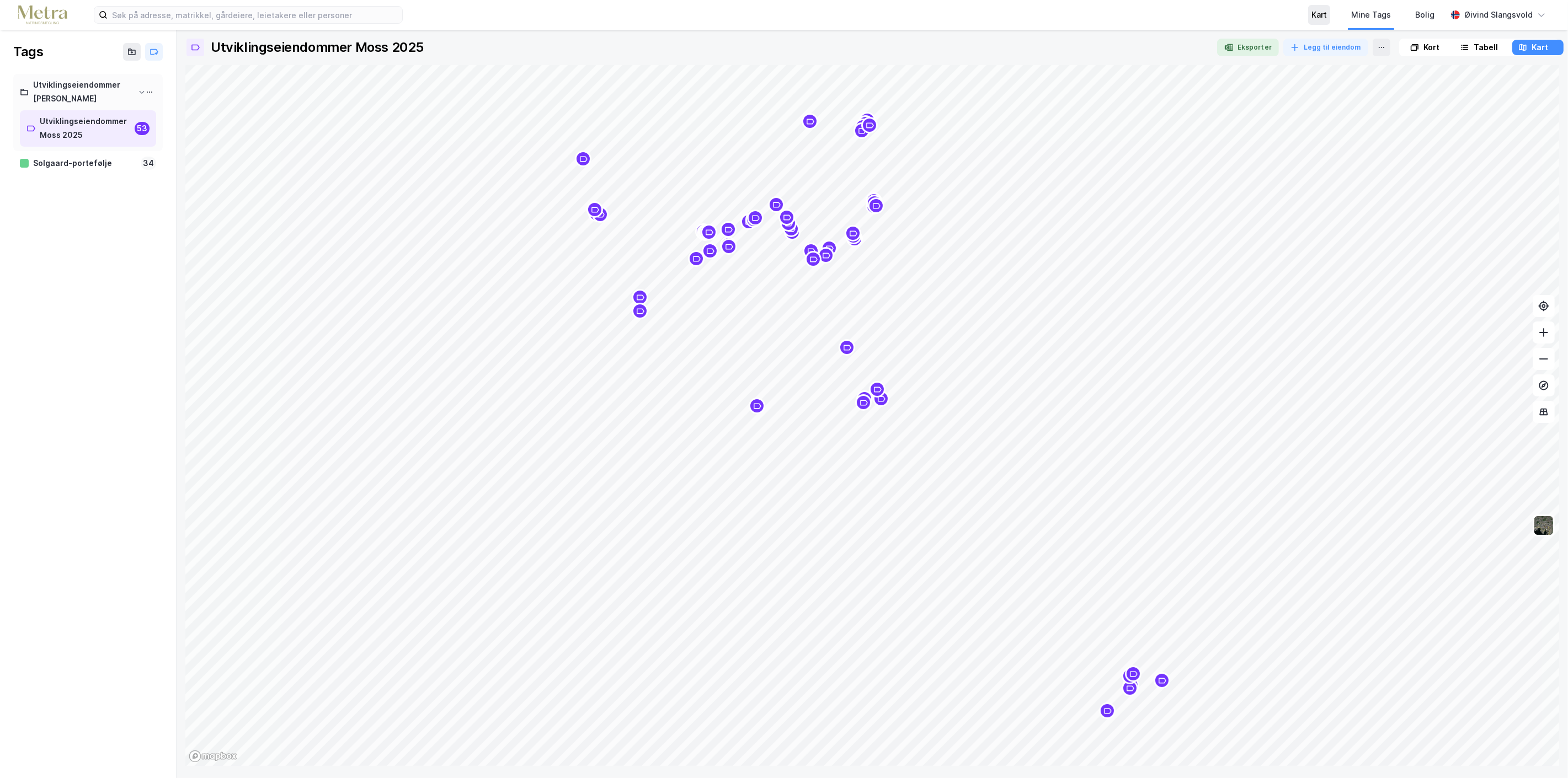
click at [1327, 15] on div "Kart" at bounding box center [1319, 15] width 15 height 14
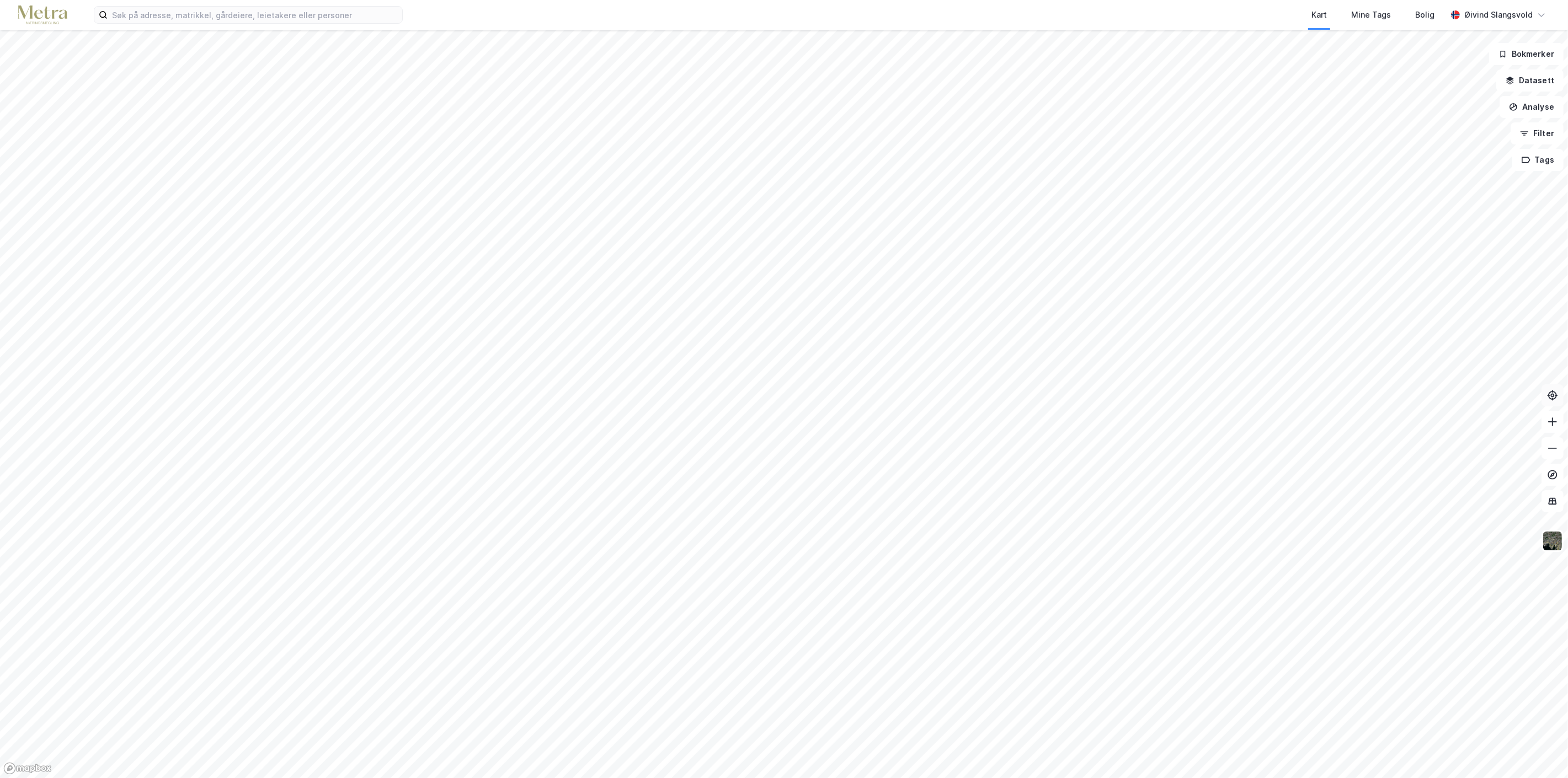
click at [1554, 396] on icon at bounding box center [1553, 395] width 4 height 4
click at [1515, 79] on icon "button" at bounding box center [1510, 80] width 8 height 8
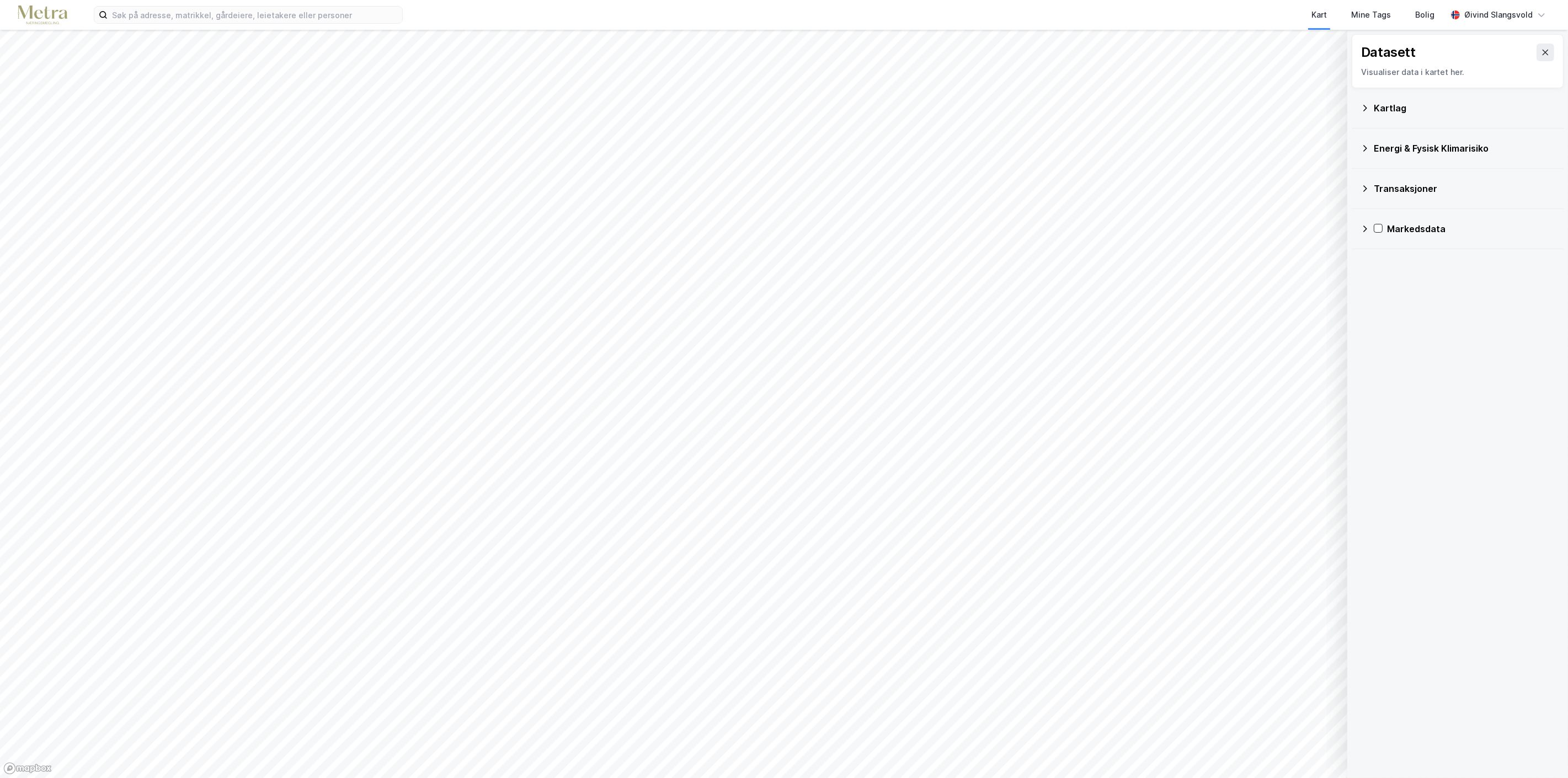
click at [1365, 189] on icon at bounding box center [1365, 189] width 4 height 7
click at [1380, 238] on icon at bounding box center [1379, 238] width 4 height 7
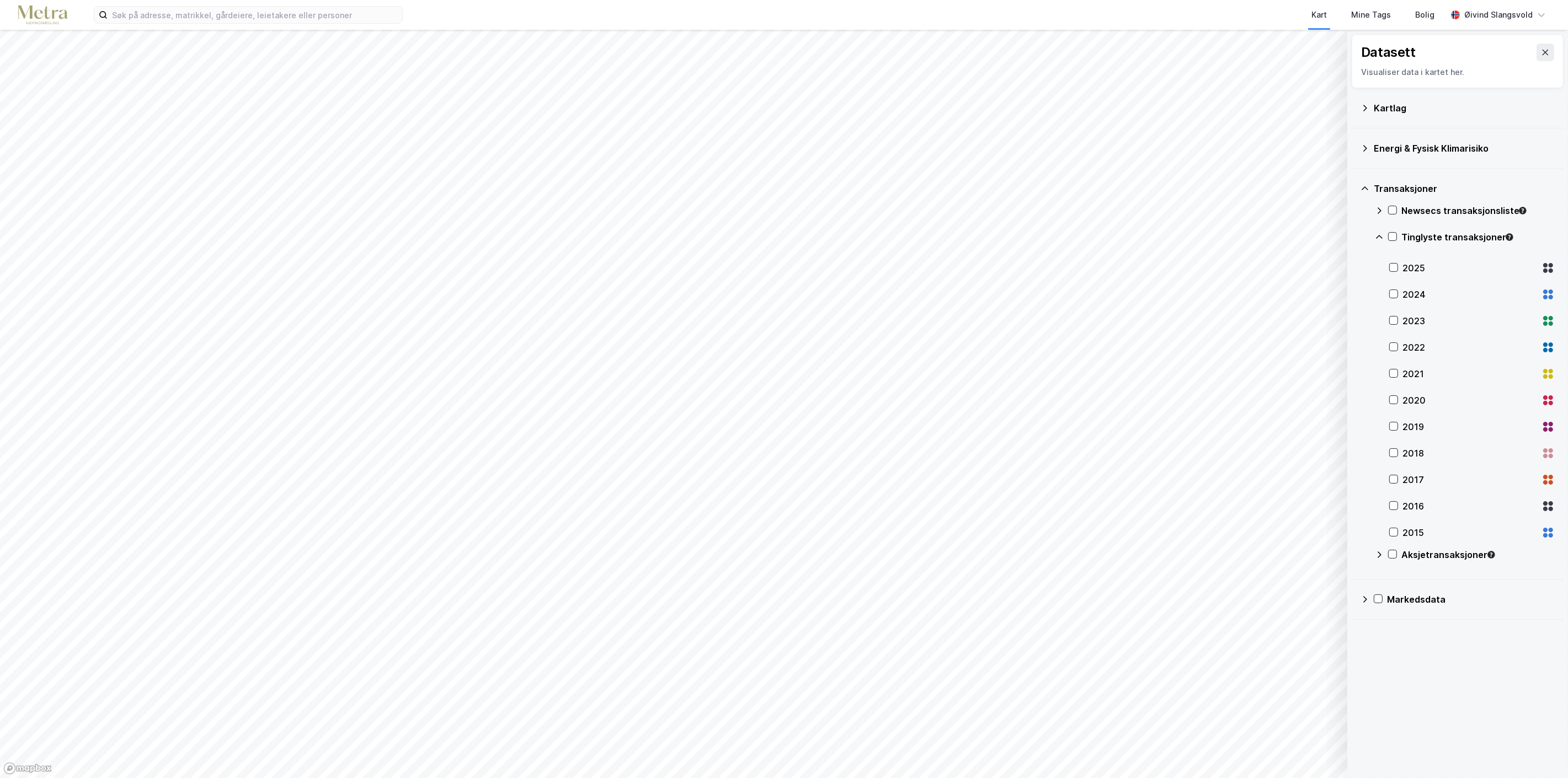
click at [1377, 554] on icon at bounding box center [1379, 555] width 8 height 8
click at [1395, 267] on icon at bounding box center [1394, 267] width 6 height 4
click at [1394, 296] on icon at bounding box center [1393, 293] width 8 height 8
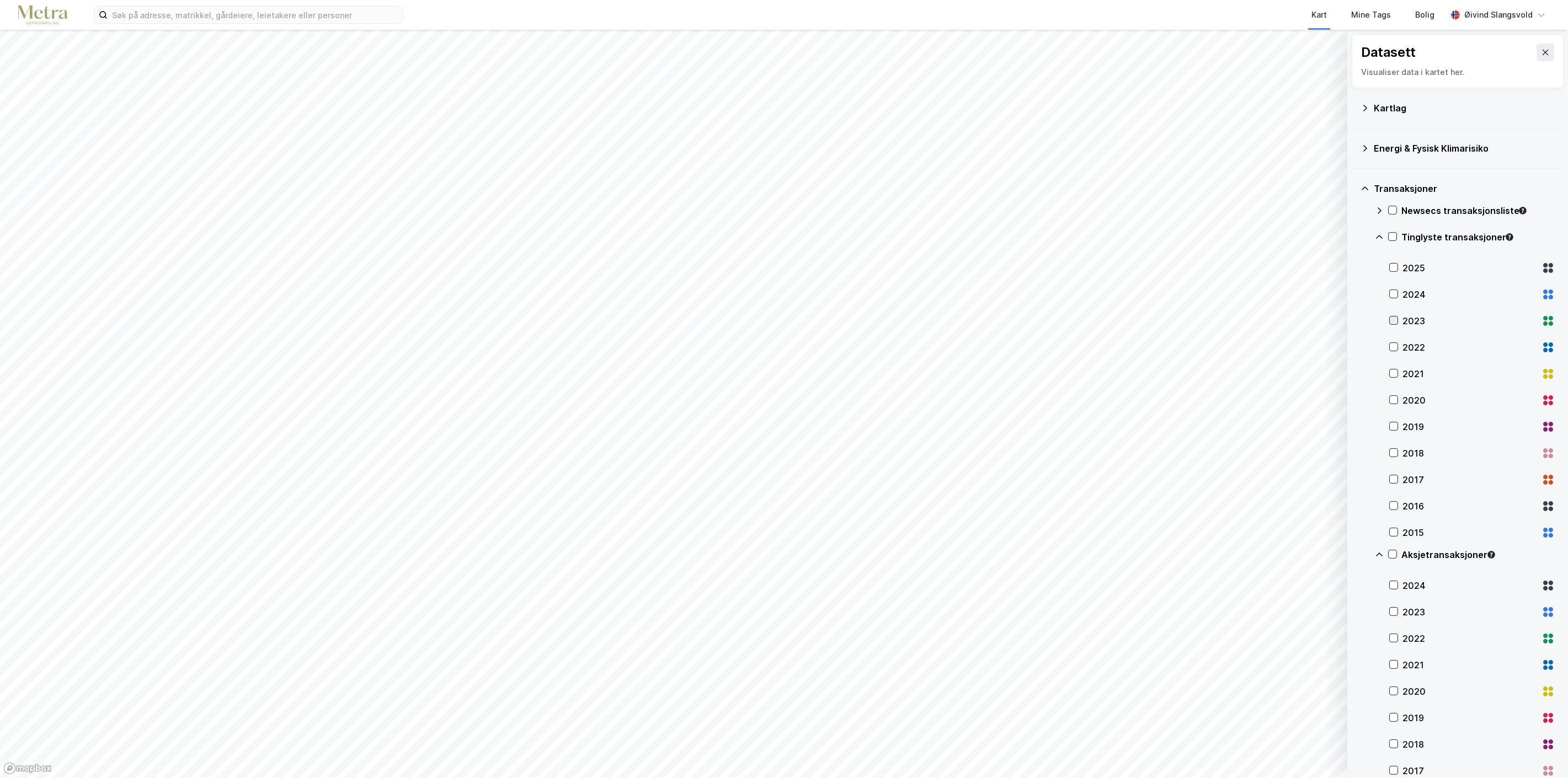
click at [1394, 321] on icon at bounding box center [1394, 321] width 6 height 4
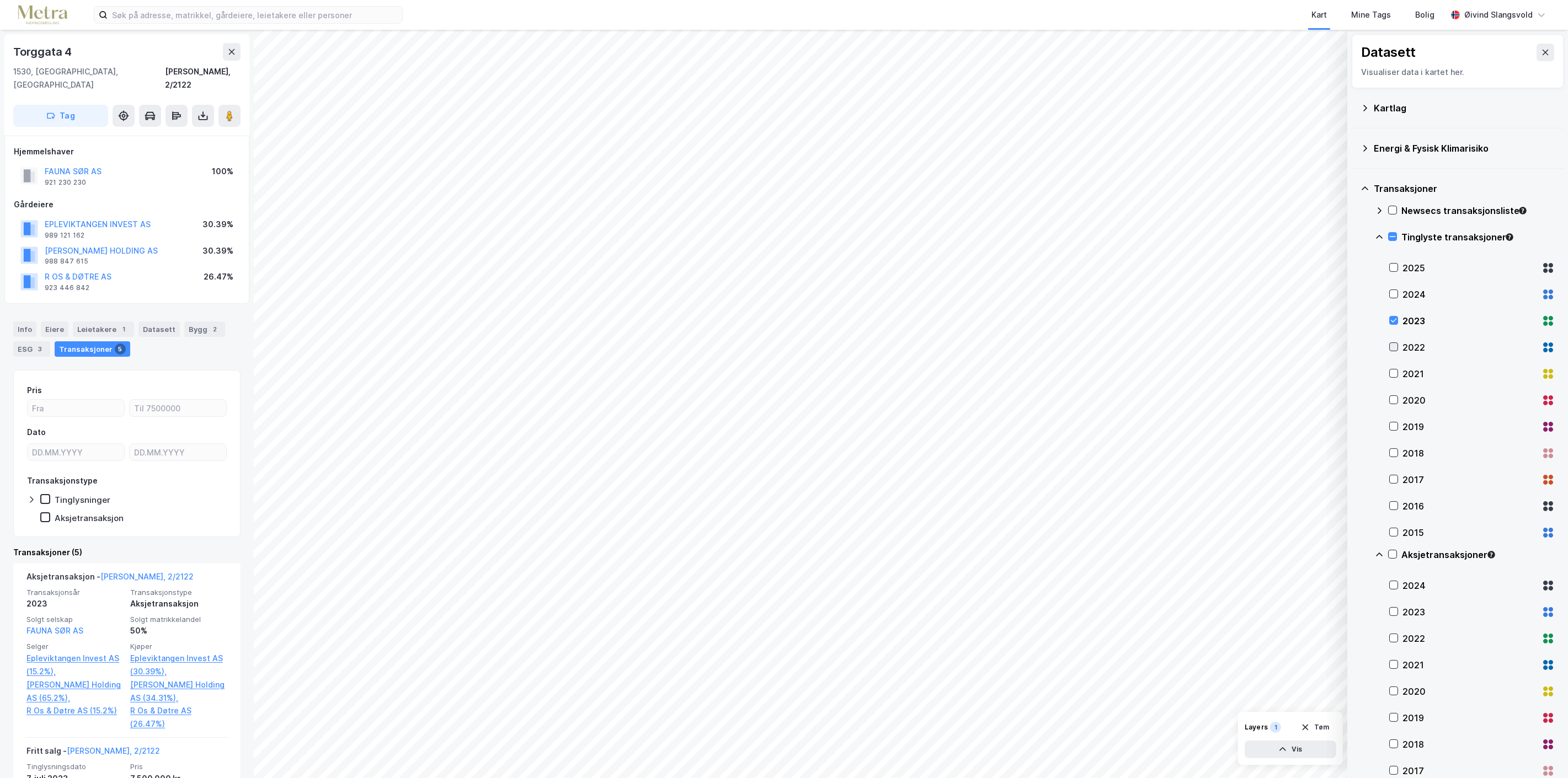
click at [1394, 348] on icon at bounding box center [1393, 347] width 8 height 8
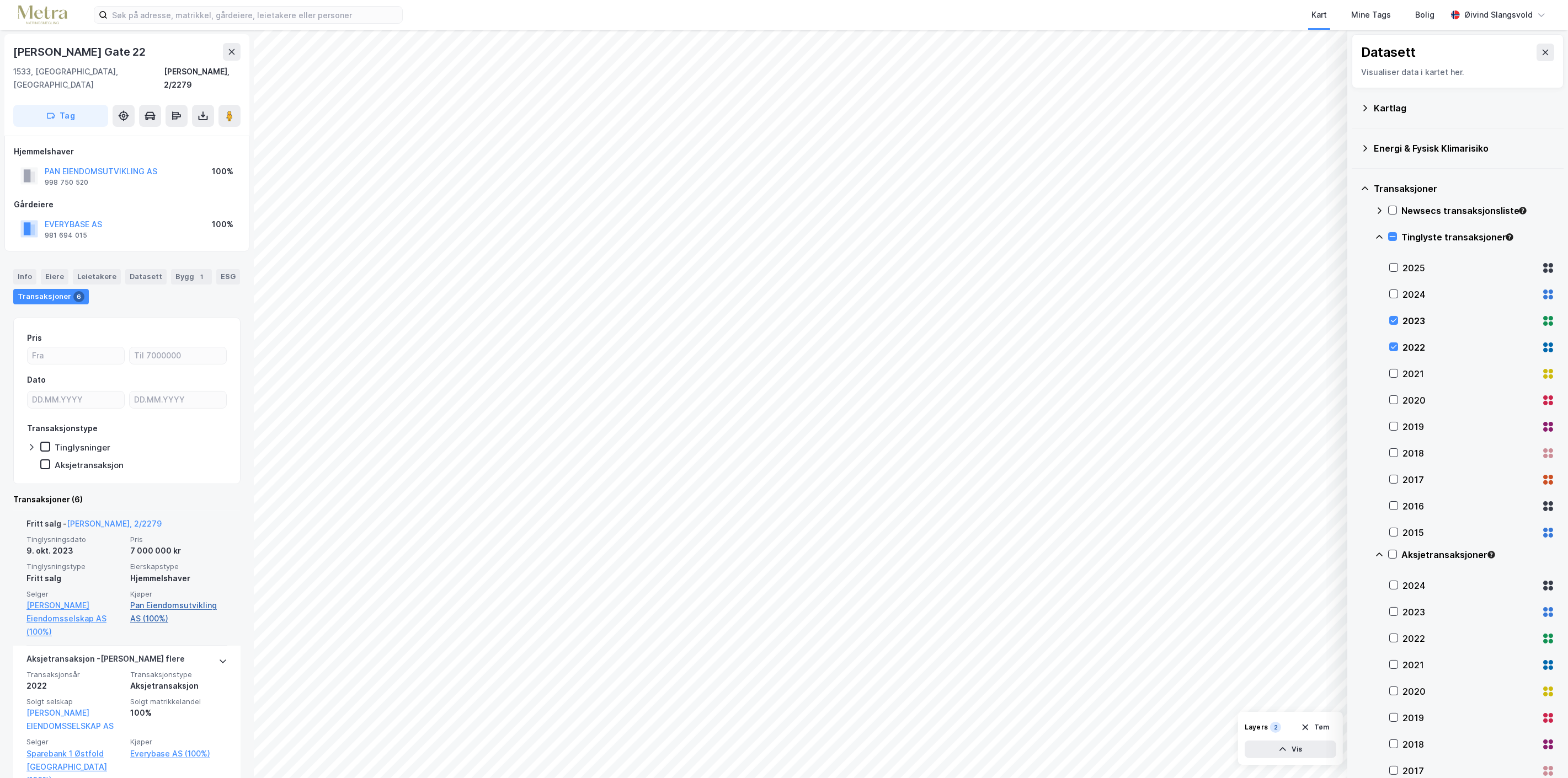
click at [147, 599] on link "Pan Eiendomsutvikling AS (100%)" at bounding box center [178, 611] width 97 height 26
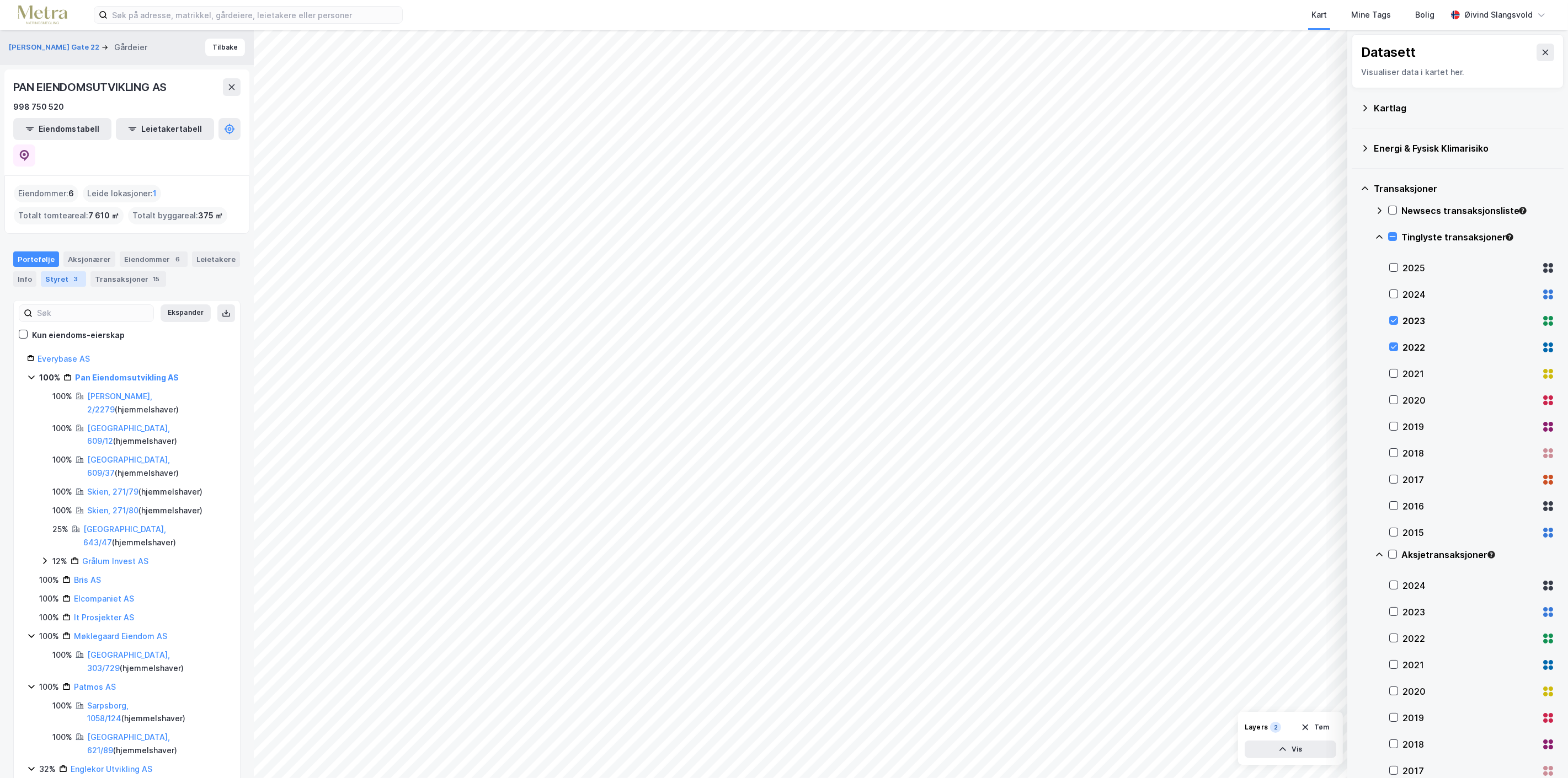
click at [55, 271] on div "Styret 3" at bounding box center [63, 279] width 45 height 15
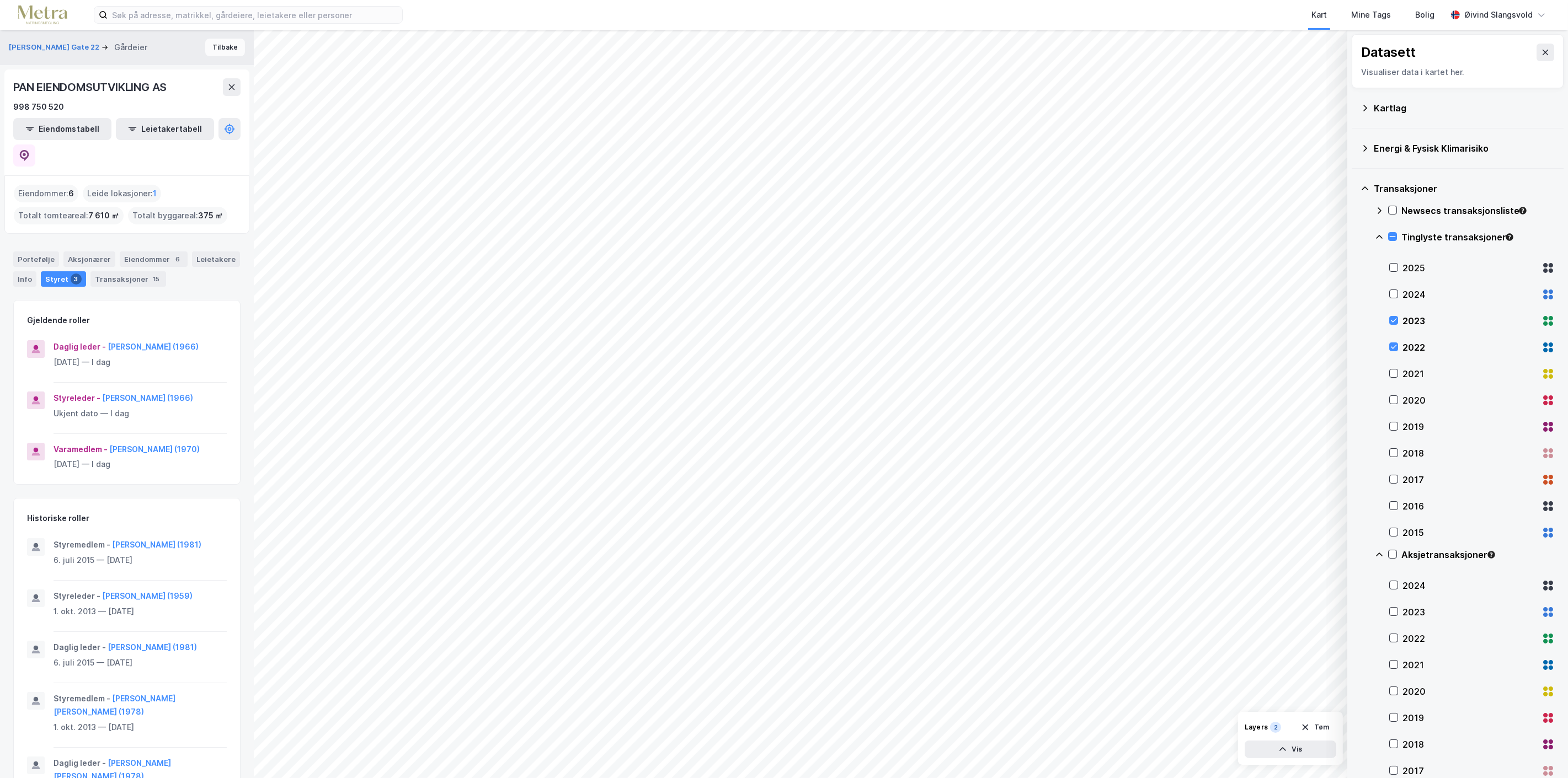
click at [218, 43] on button "Tilbake" at bounding box center [225, 47] width 40 height 18
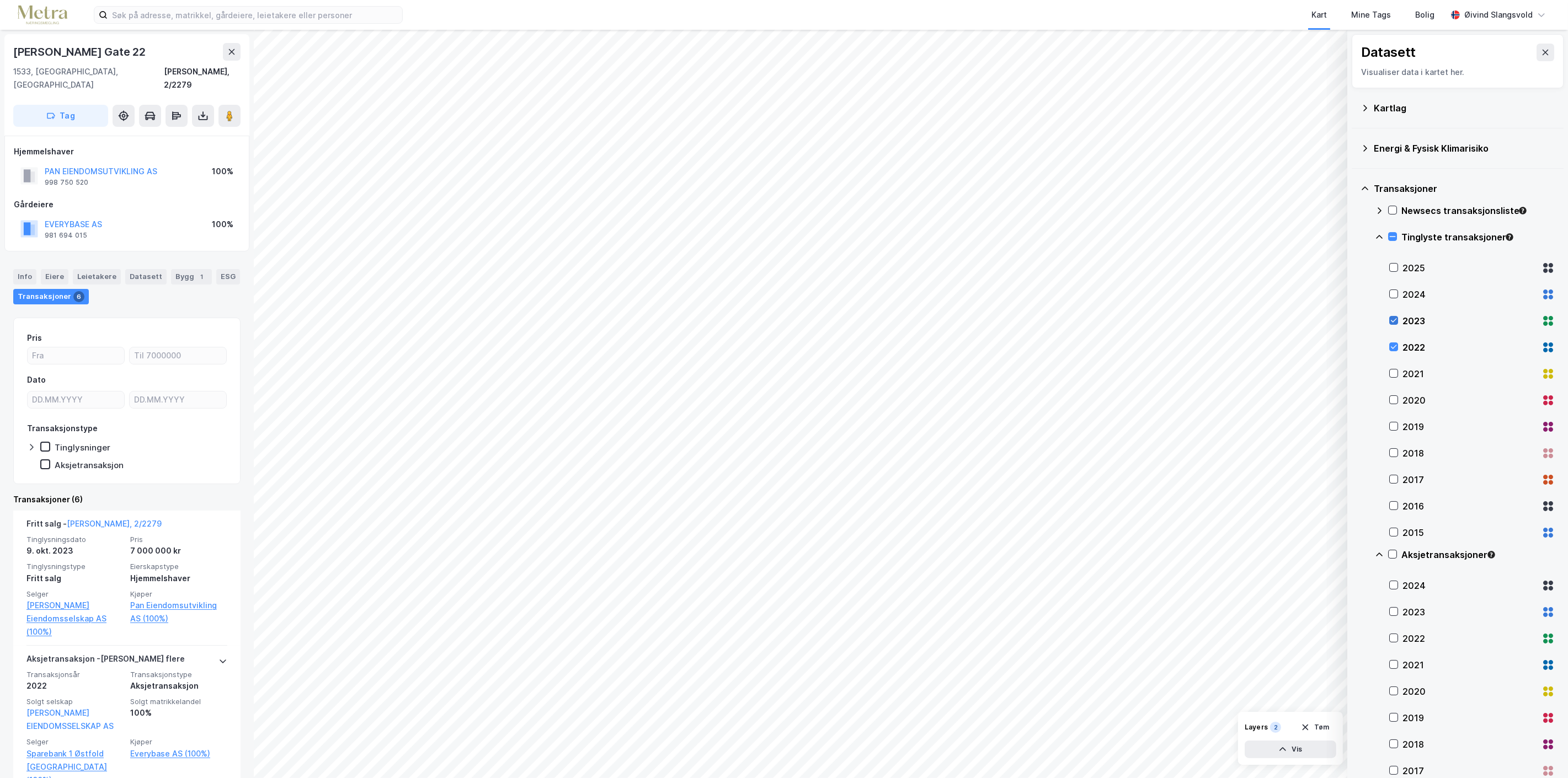
click at [1395, 320] on icon at bounding box center [1394, 321] width 6 height 4
click at [1394, 351] on div at bounding box center [1394, 347] width 8 height 8
click at [1393, 370] on icon at bounding box center [1393, 373] width 8 height 8
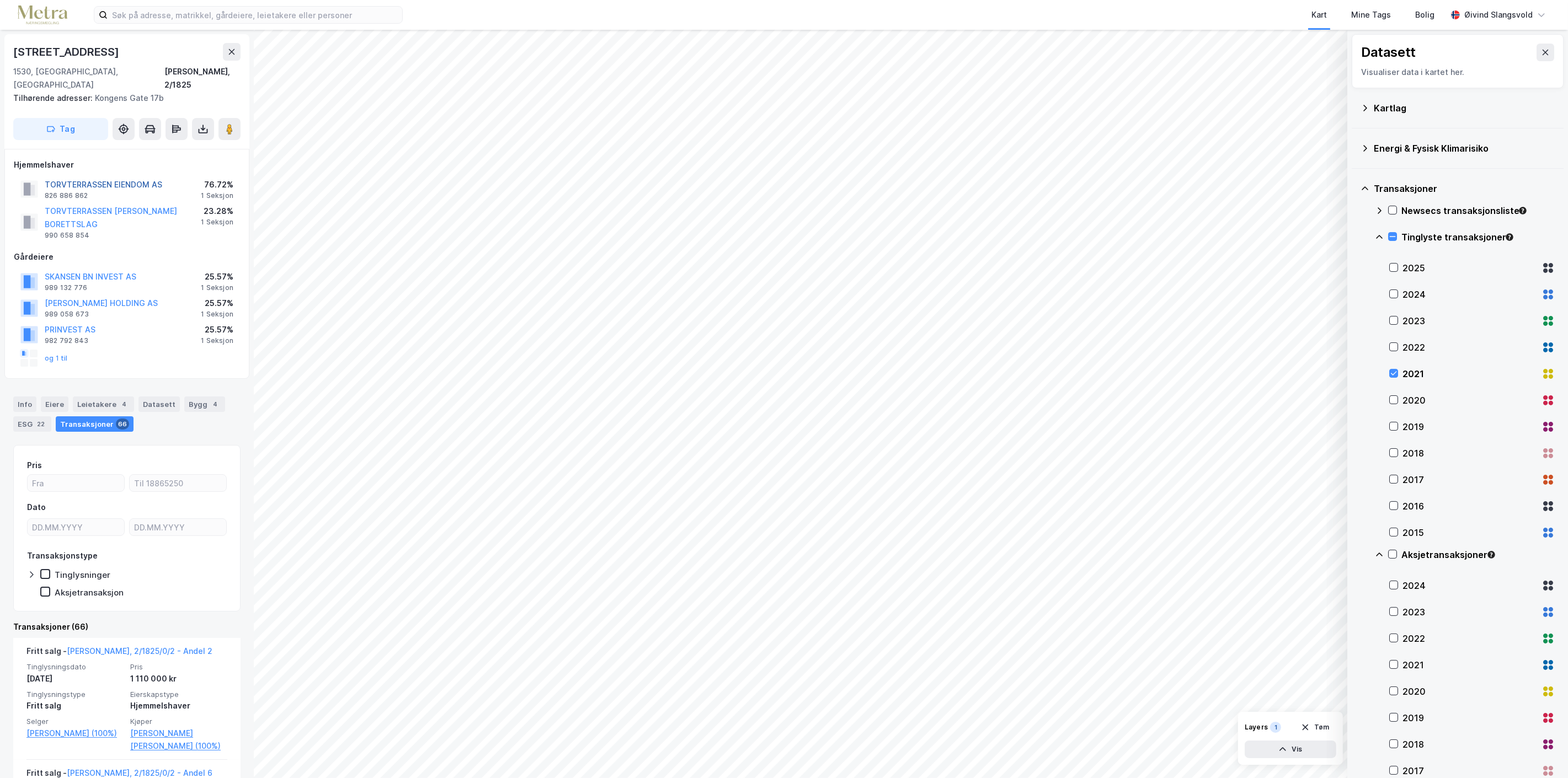
click at [0, 0] on button "TORVTERRASSEN EIENDOM AS" at bounding box center [0, 0] width 0 height 0
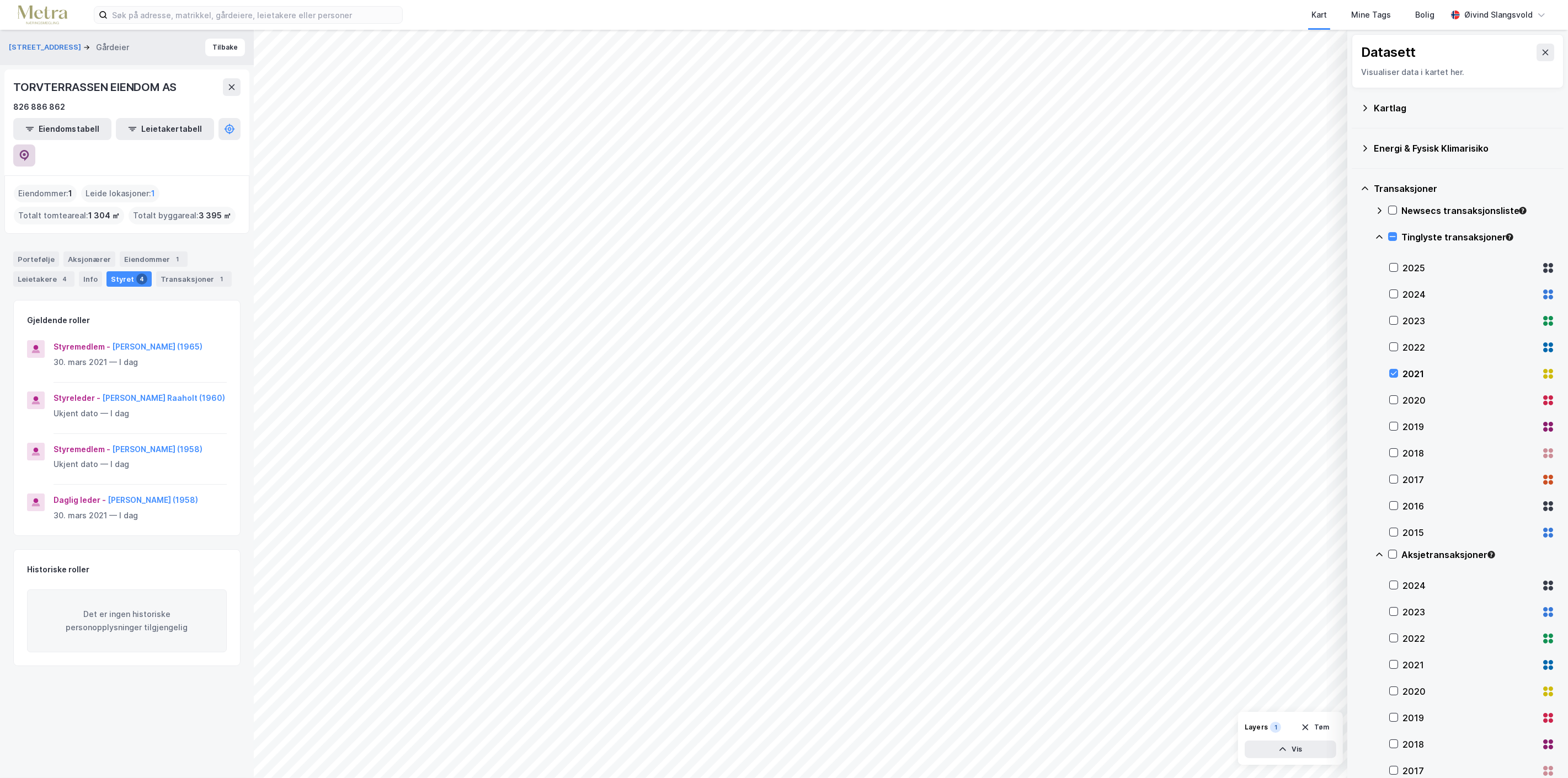
click at [26, 153] on icon at bounding box center [25, 155] width 3 height 3
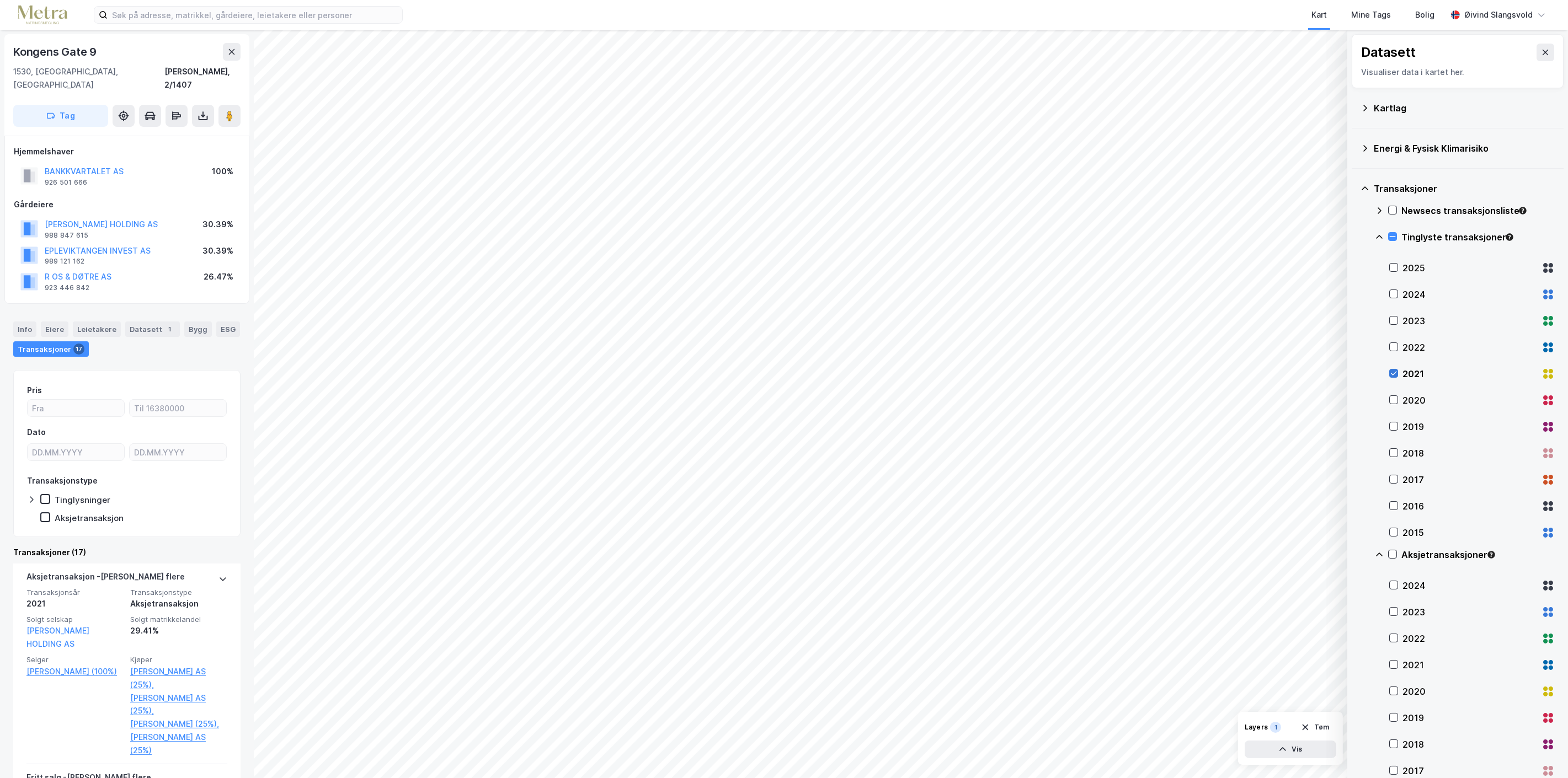
click at [1394, 374] on icon at bounding box center [1393, 373] width 8 height 8
click at [1394, 401] on icon at bounding box center [1394, 400] width 6 height 4
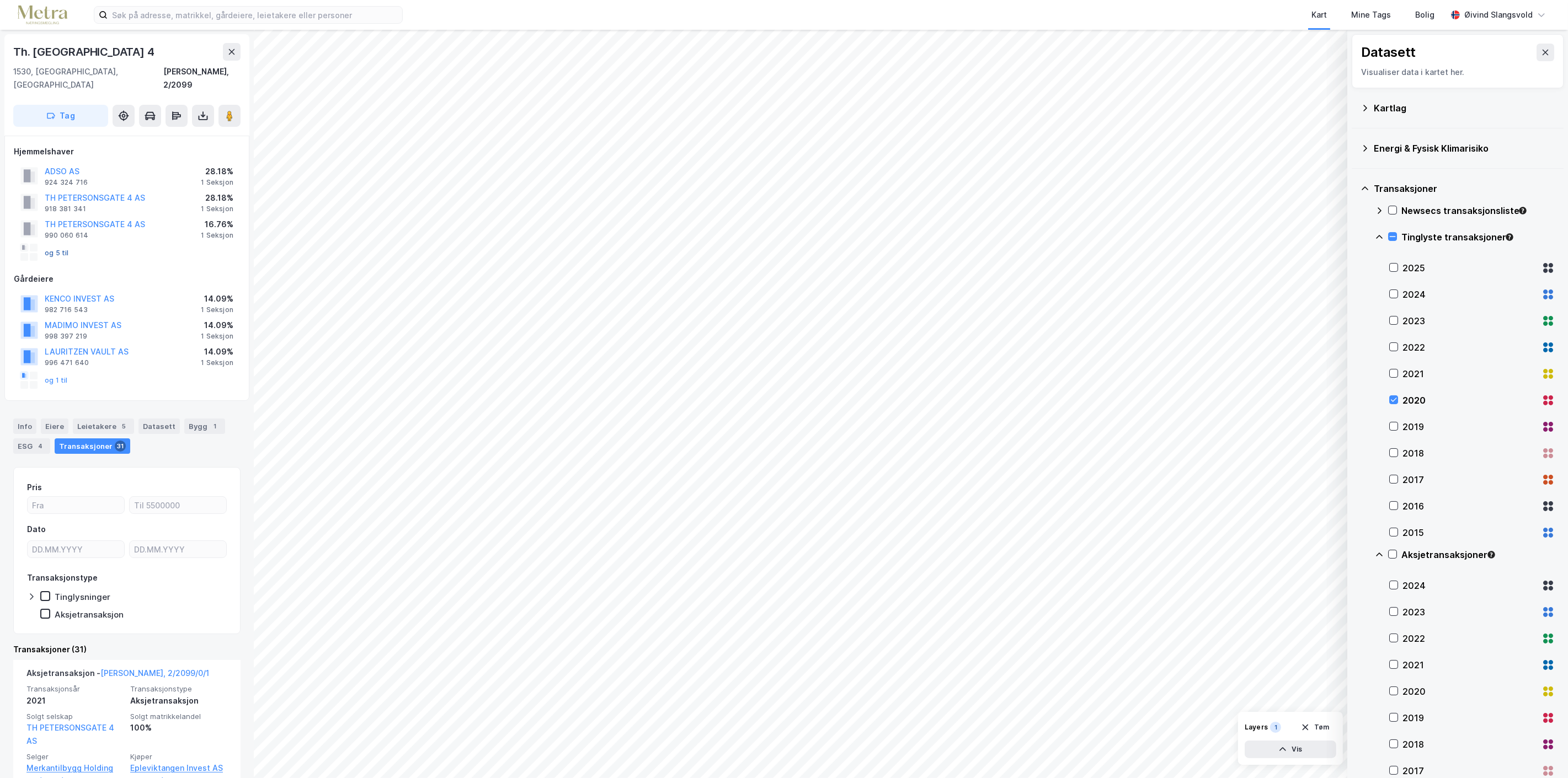
click at [0, 0] on button "og 5 til" at bounding box center [0, 0] width 0 height 0
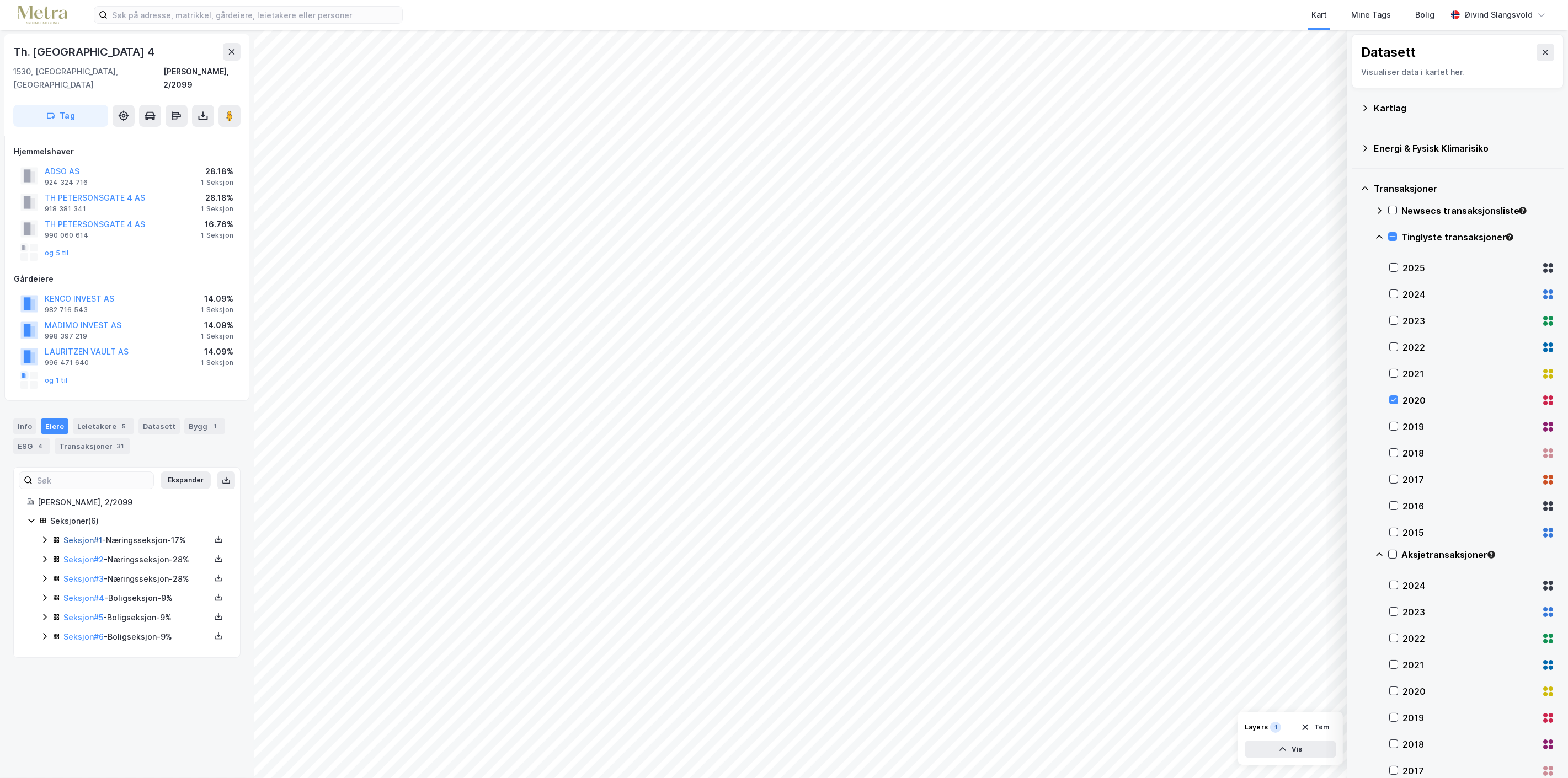
click at [89, 535] on link "Seksjon # 1" at bounding box center [83, 540] width 39 height 9
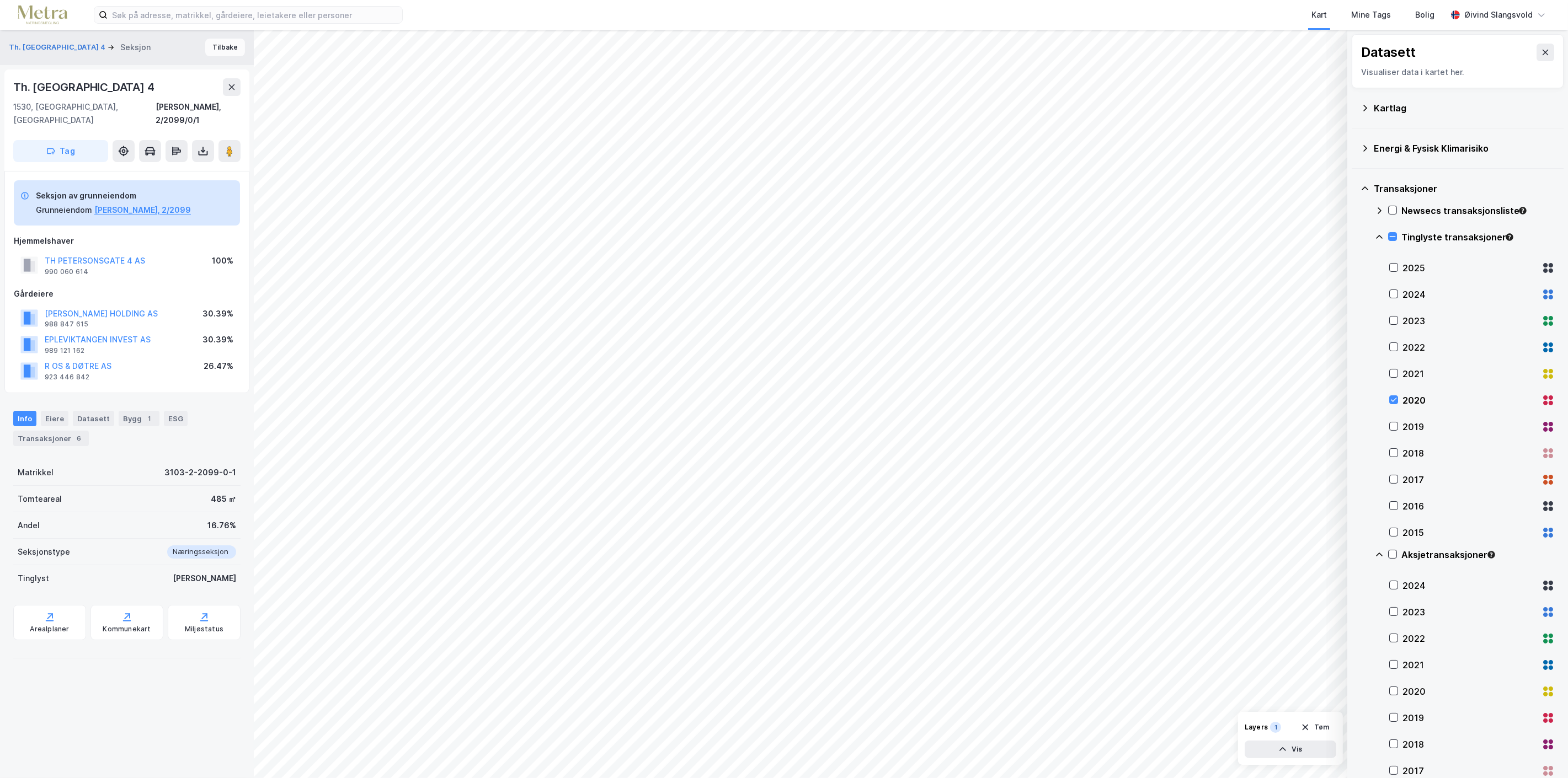
click at [222, 45] on button "Tilbake" at bounding box center [225, 47] width 40 height 18
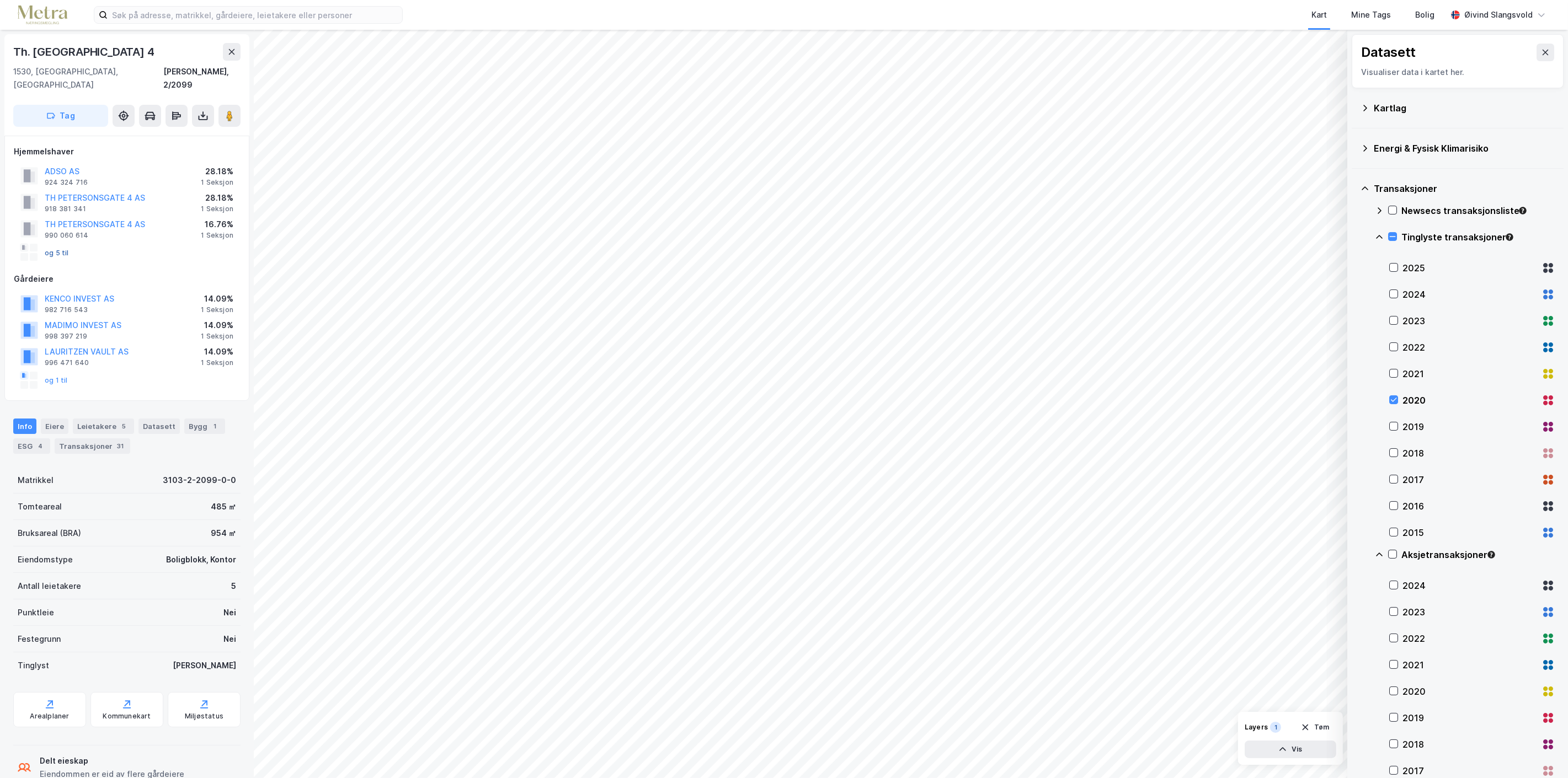
click at [0, 0] on button "og 5 til" at bounding box center [0, 0] width 0 height 0
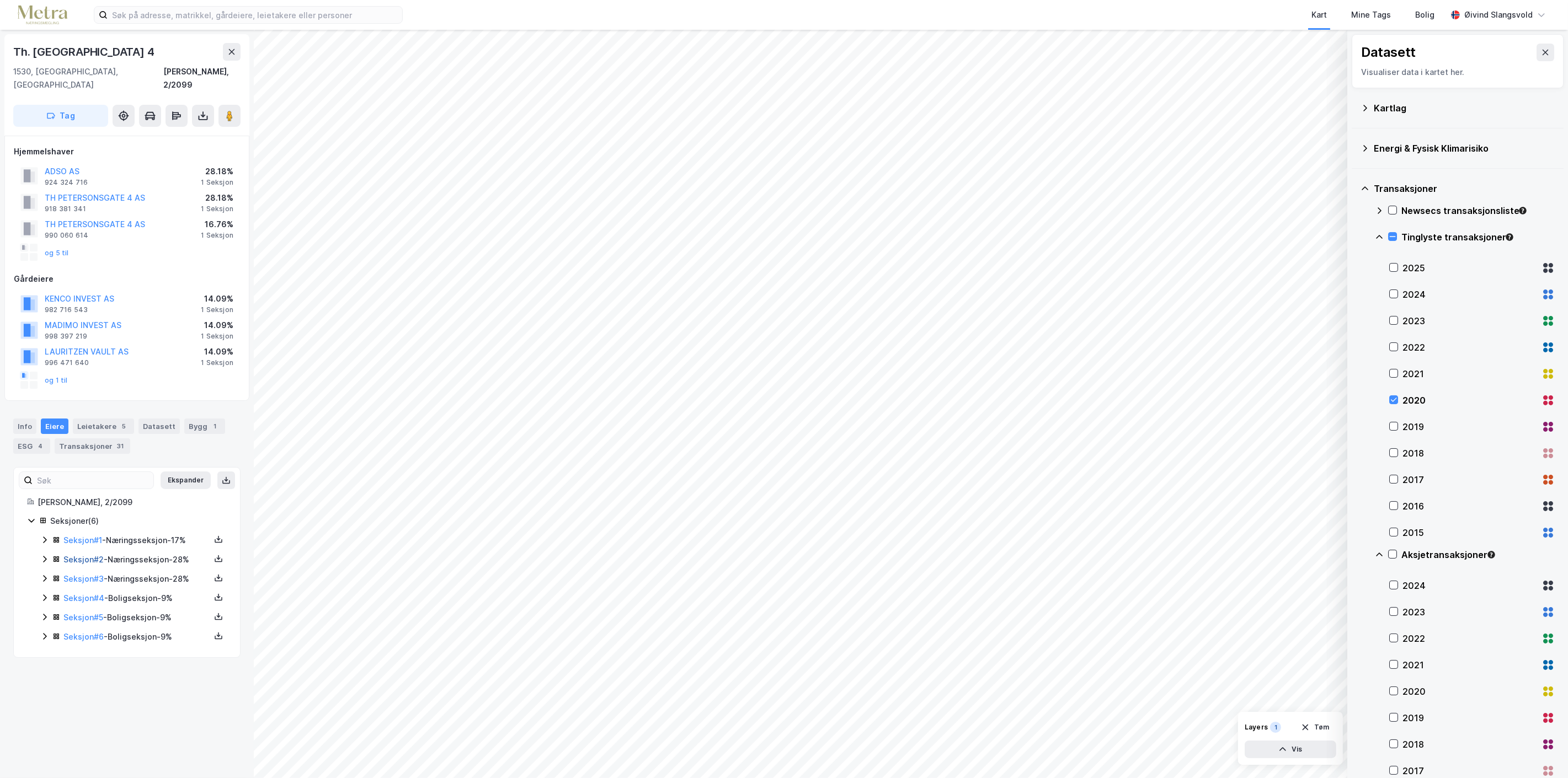
click at [79, 555] on link "Seksjon # 2" at bounding box center [84, 559] width 41 height 9
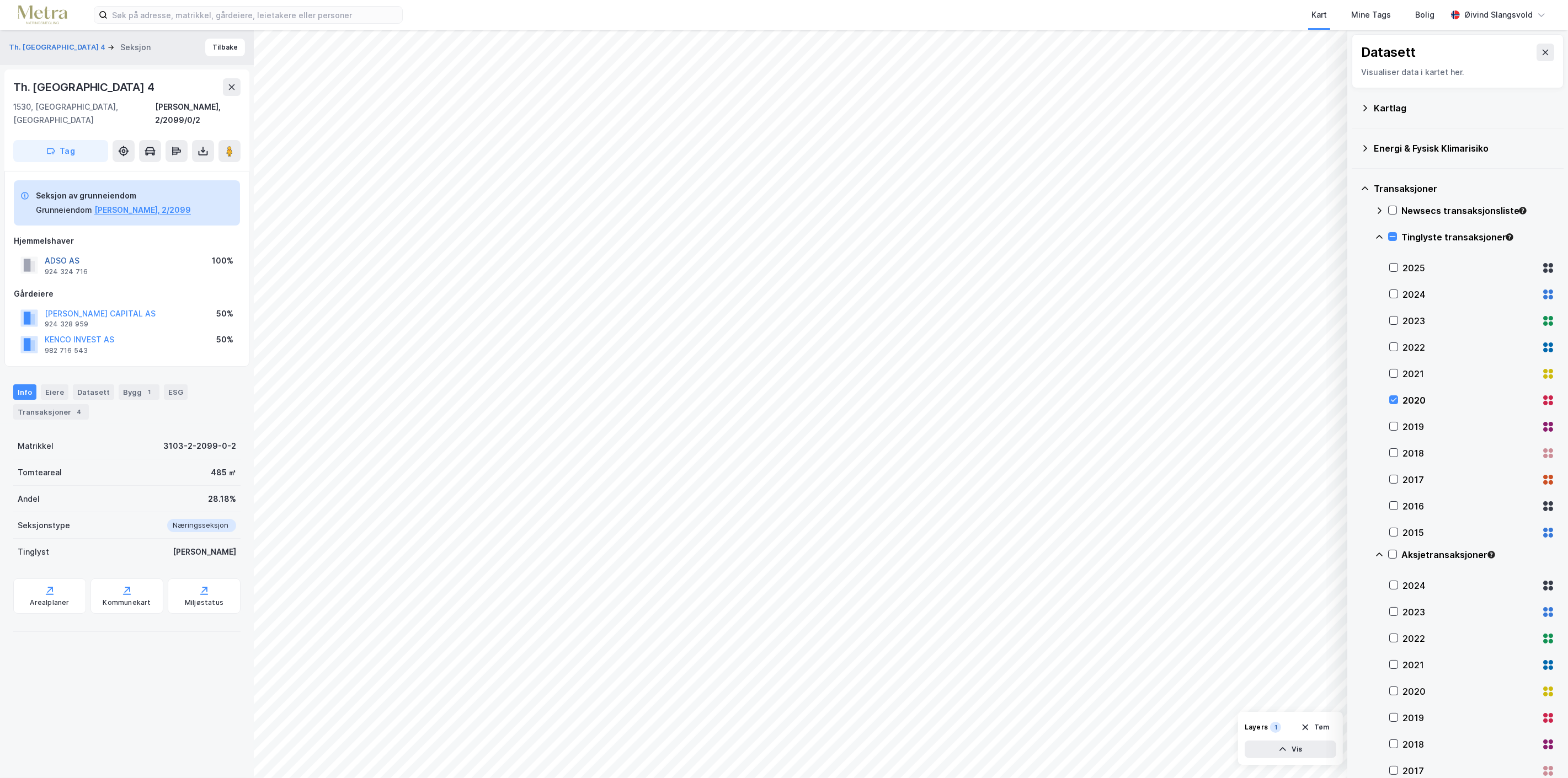
click at [0, 0] on button "ADSO AS" at bounding box center [0, 0] width 0 height 0
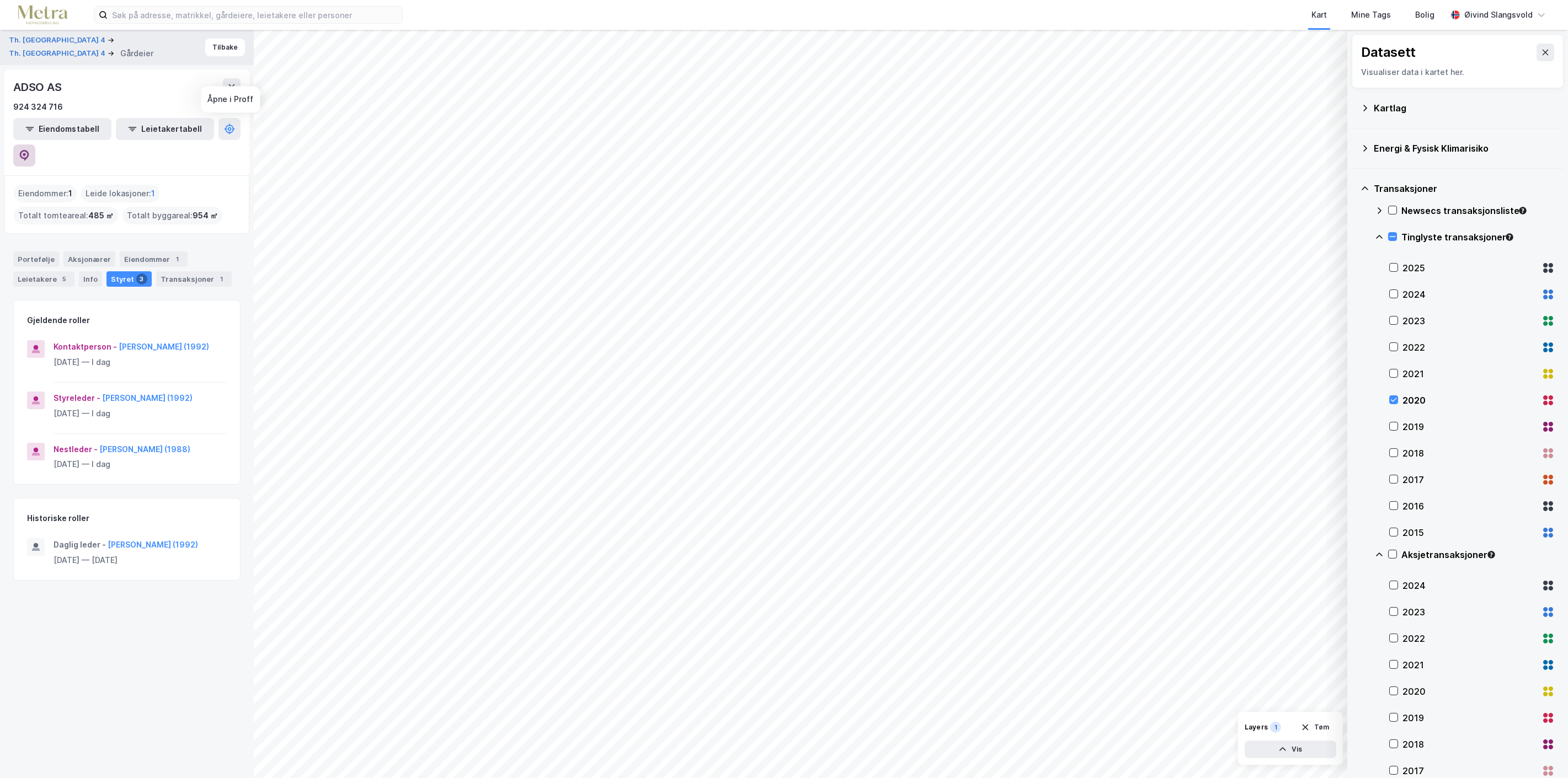
click at [30, 150] on icon at bounding box center [24, 155] width 9 height 11
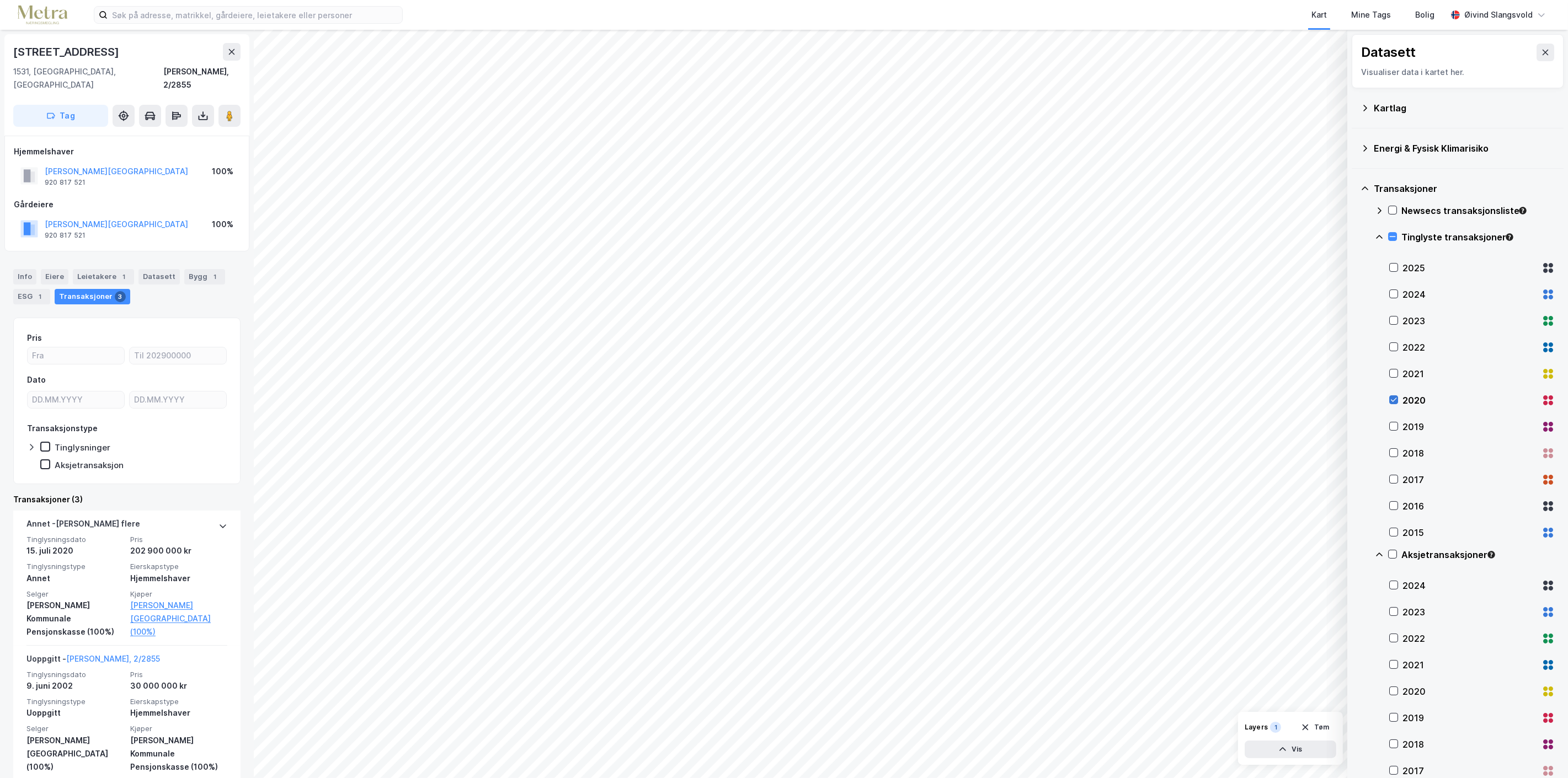
click at [1395, 401] on icon at bounding box center [1393, 399] width 8 height 8
click at [1393, 426] on icon at bounding box center [1393, 426] width 8 height 8
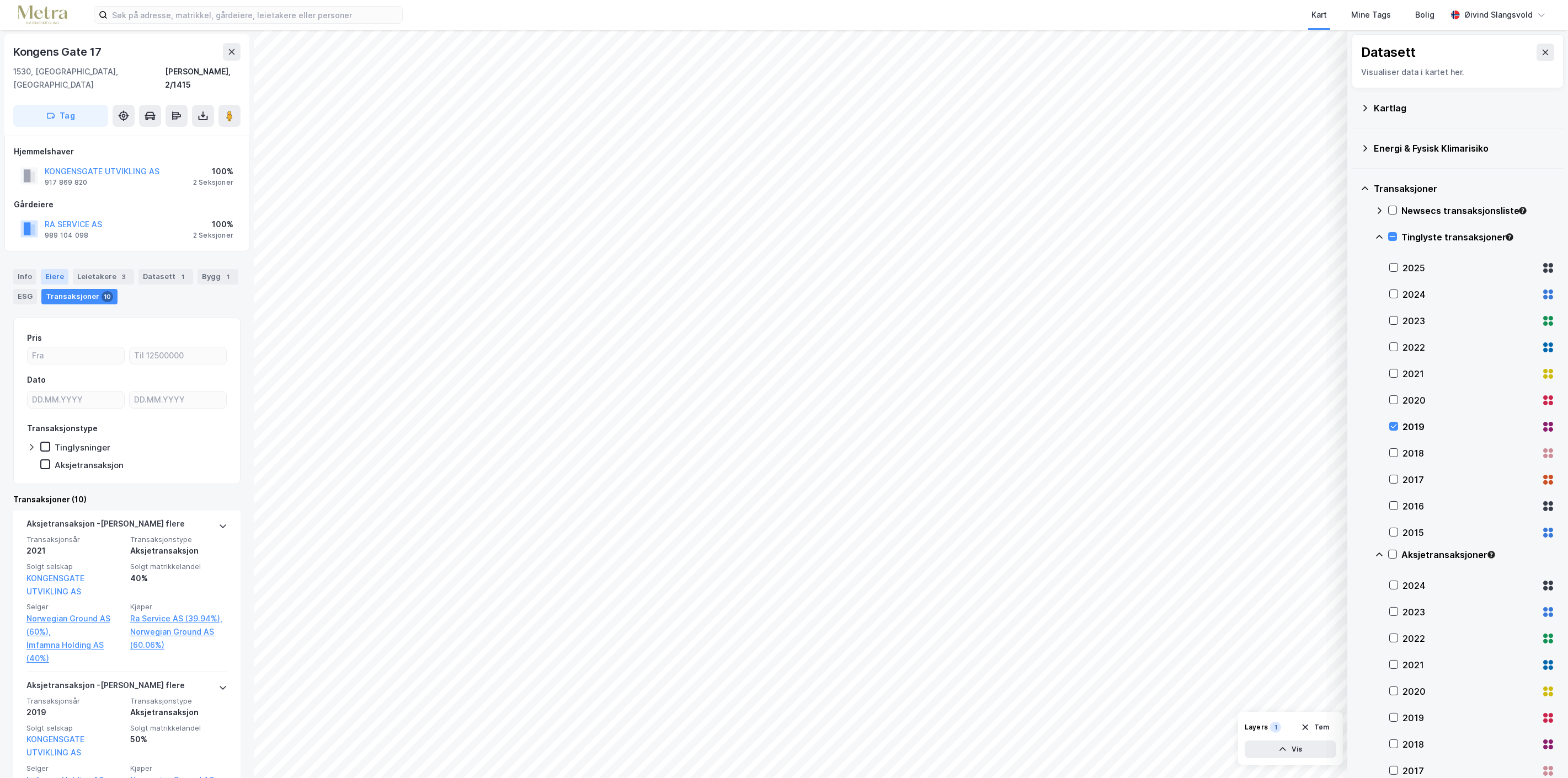
click at [50, 269] on div "Eiere" at bounding box center [54, 277] width 28 height 15
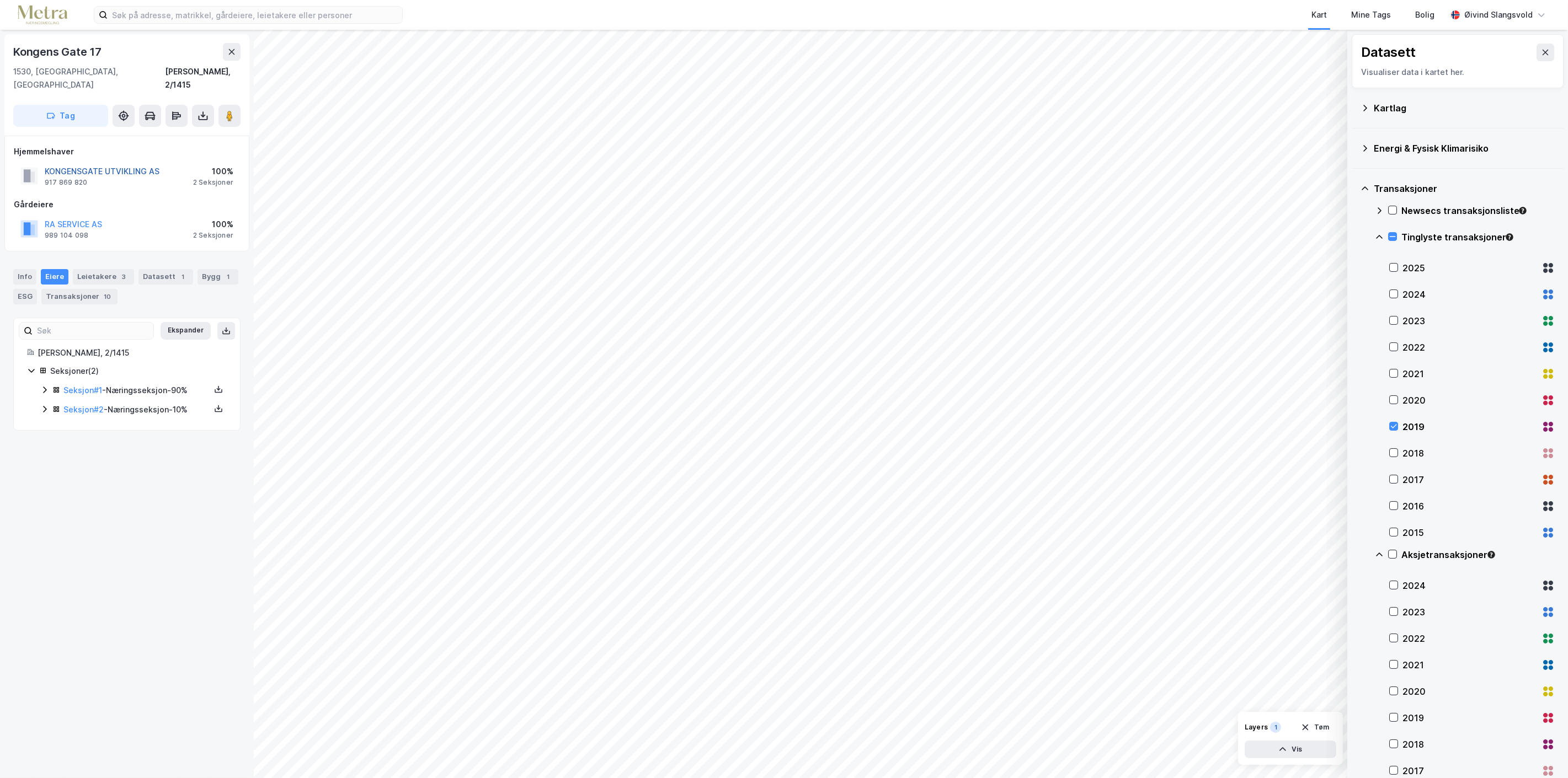
click at [0, 0] on button "KONGENSGATE UTVIKLING AS" at bounding box center [0, 0] width 0 height 0
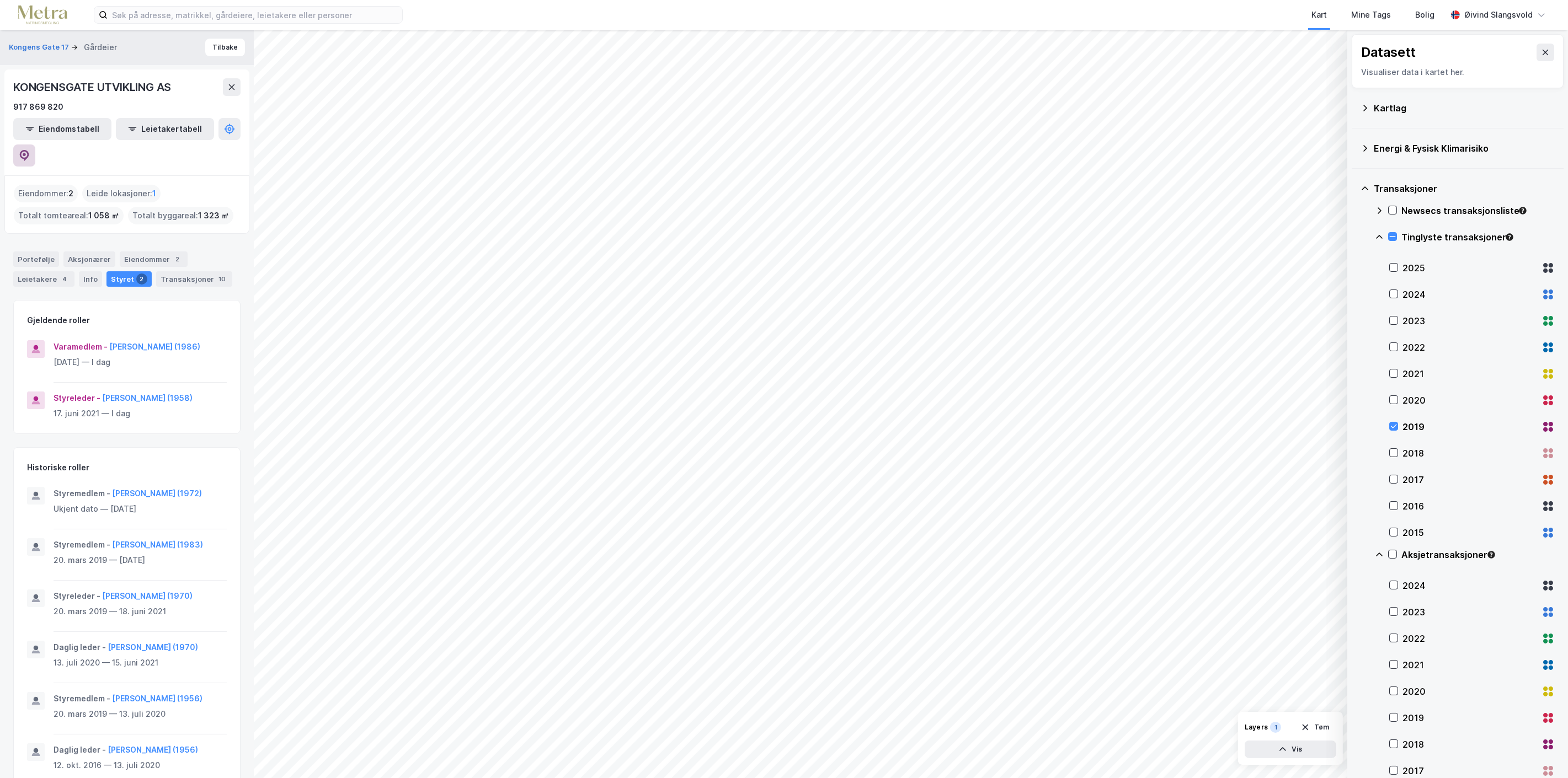
click at [30, 150] on icon at bounding box center [24, 155] width 11 height 11
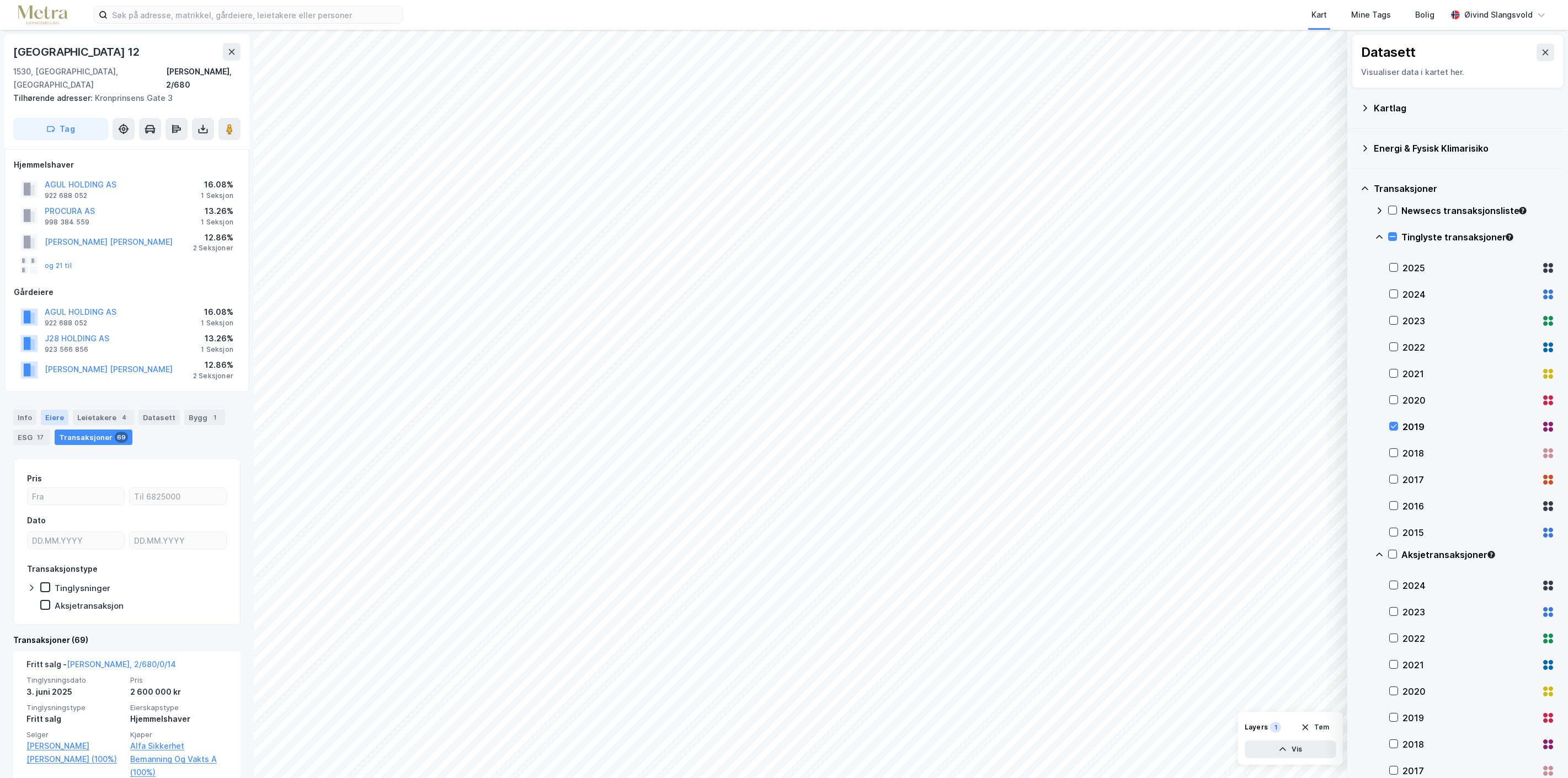
click at [52, 410] on div "Eiere" at bounding box center [54, 418] width 28 height 15
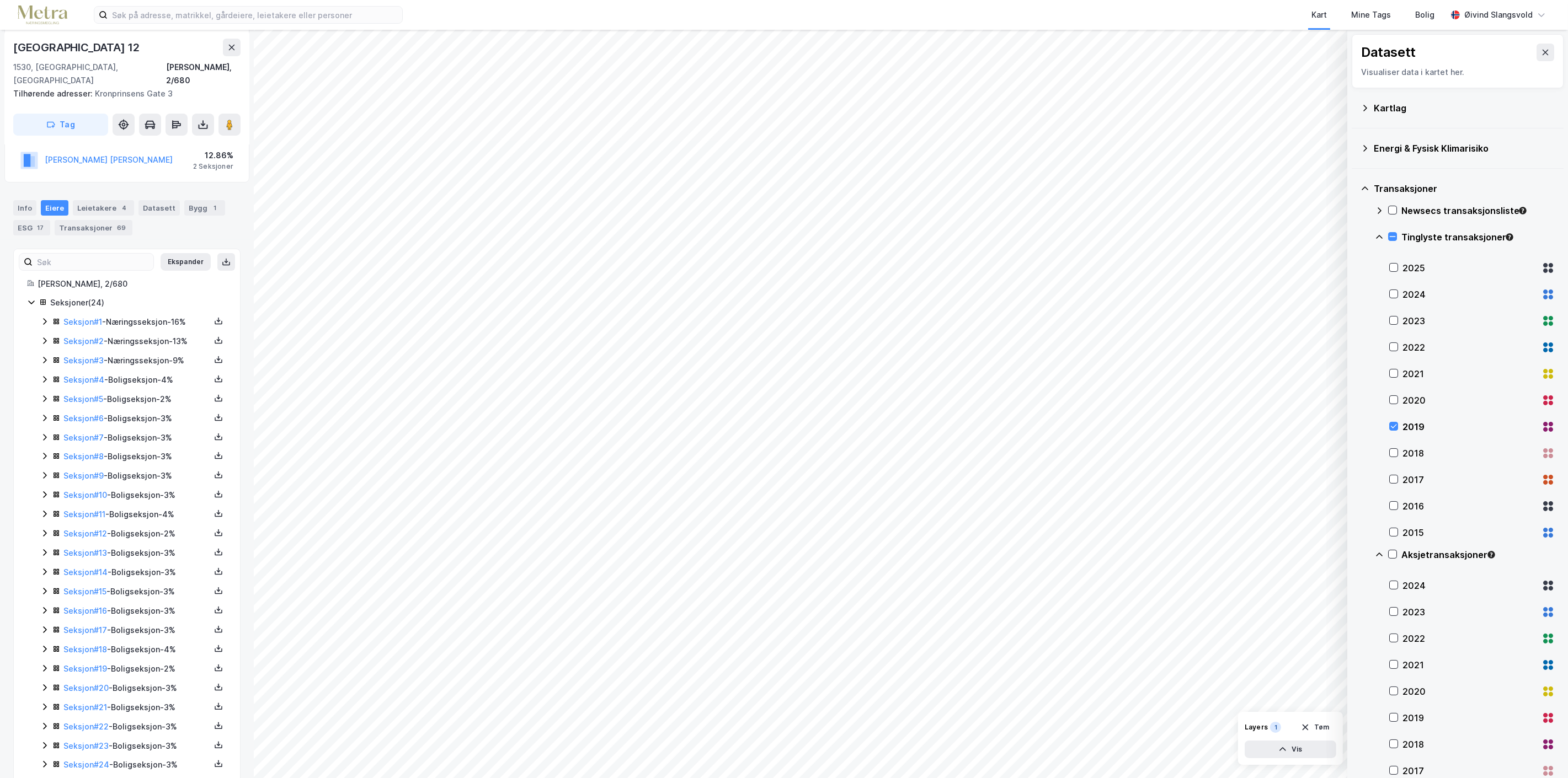
scroll to position [222, 0]
click at [80, 343] on link "Seksjon # 3" at bounding box center [84, 348] width 41 height 9
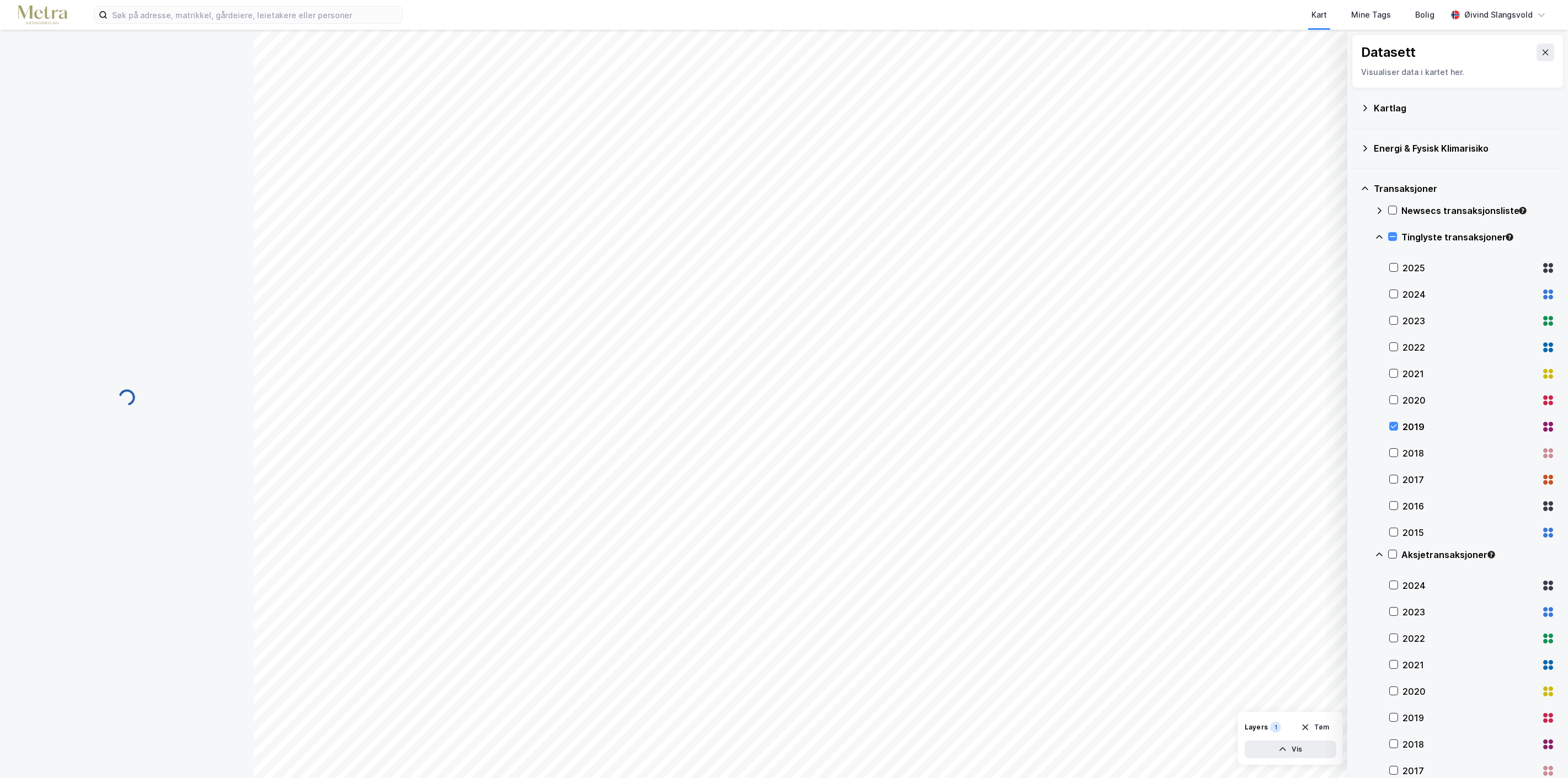
scroll to position [36, 0]
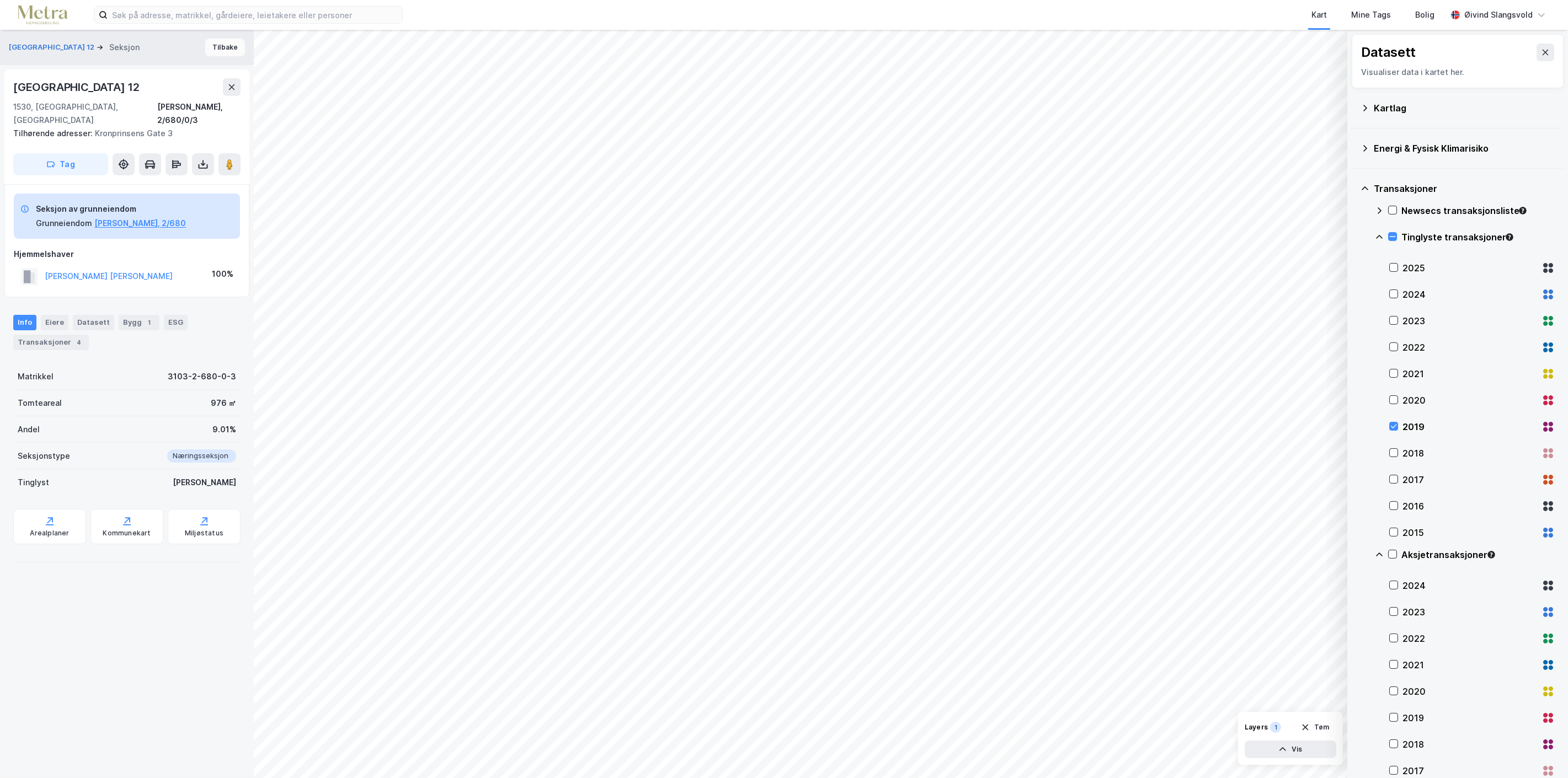
click at [217, 46] on button "Tilbake" at bounding box center [225, 47] width 40 height 18
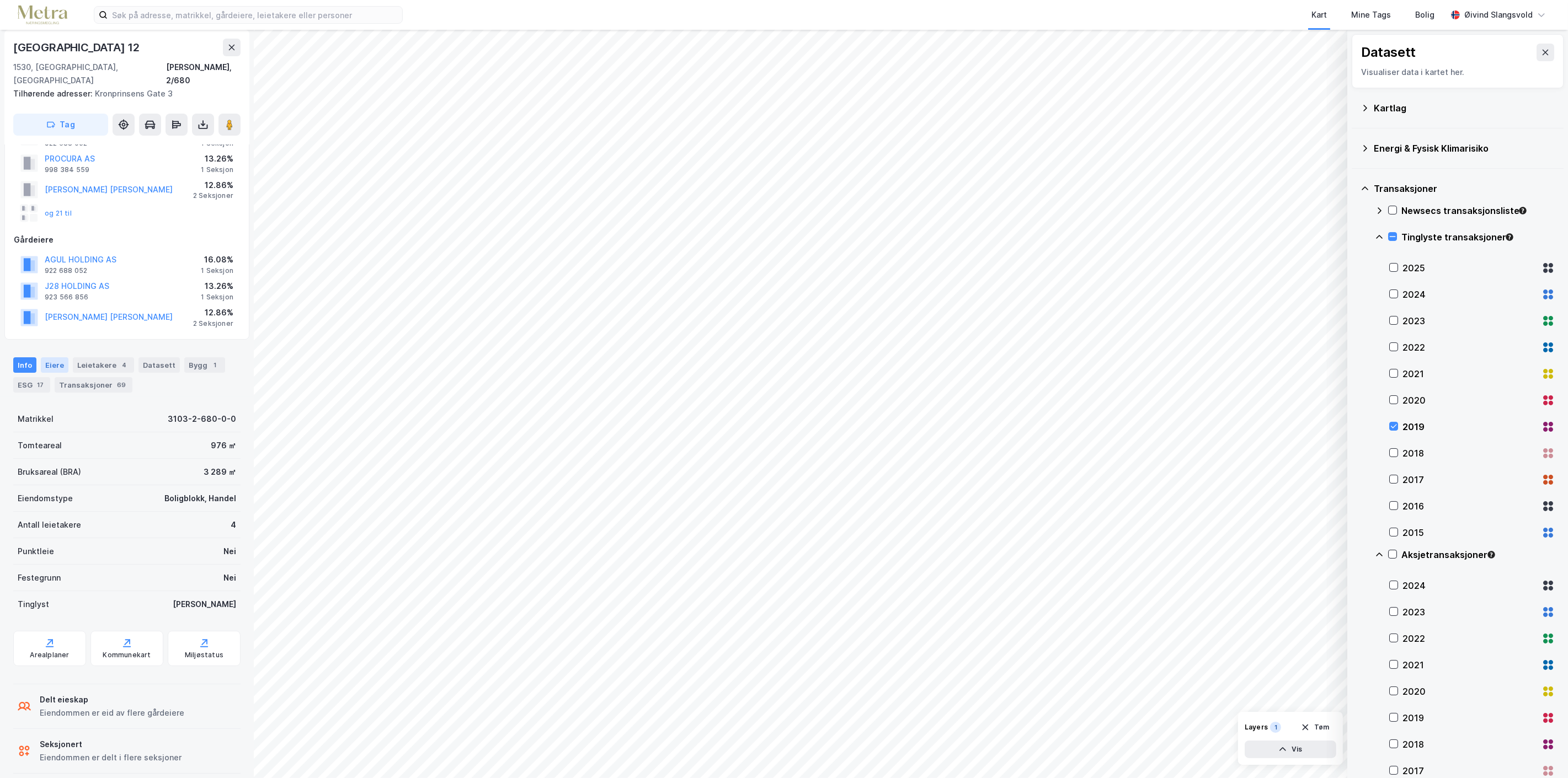
click at [54, 358] on div "Eiere" at bounding box center [54, 365] width 28 height 15
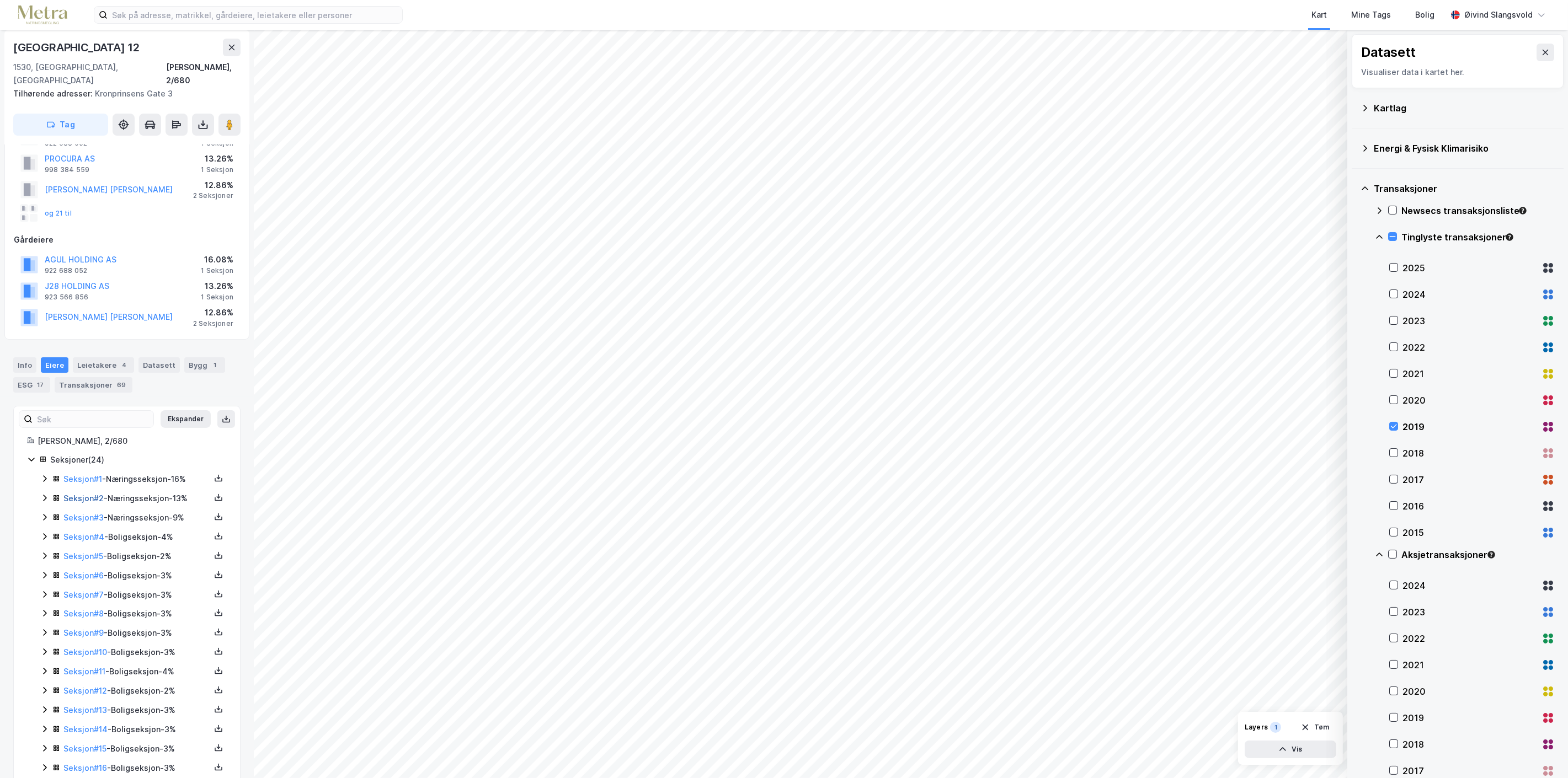
click at [79, 494] on link "Seksjon # 2" at bounding box center [84, 498] width 41 height 9
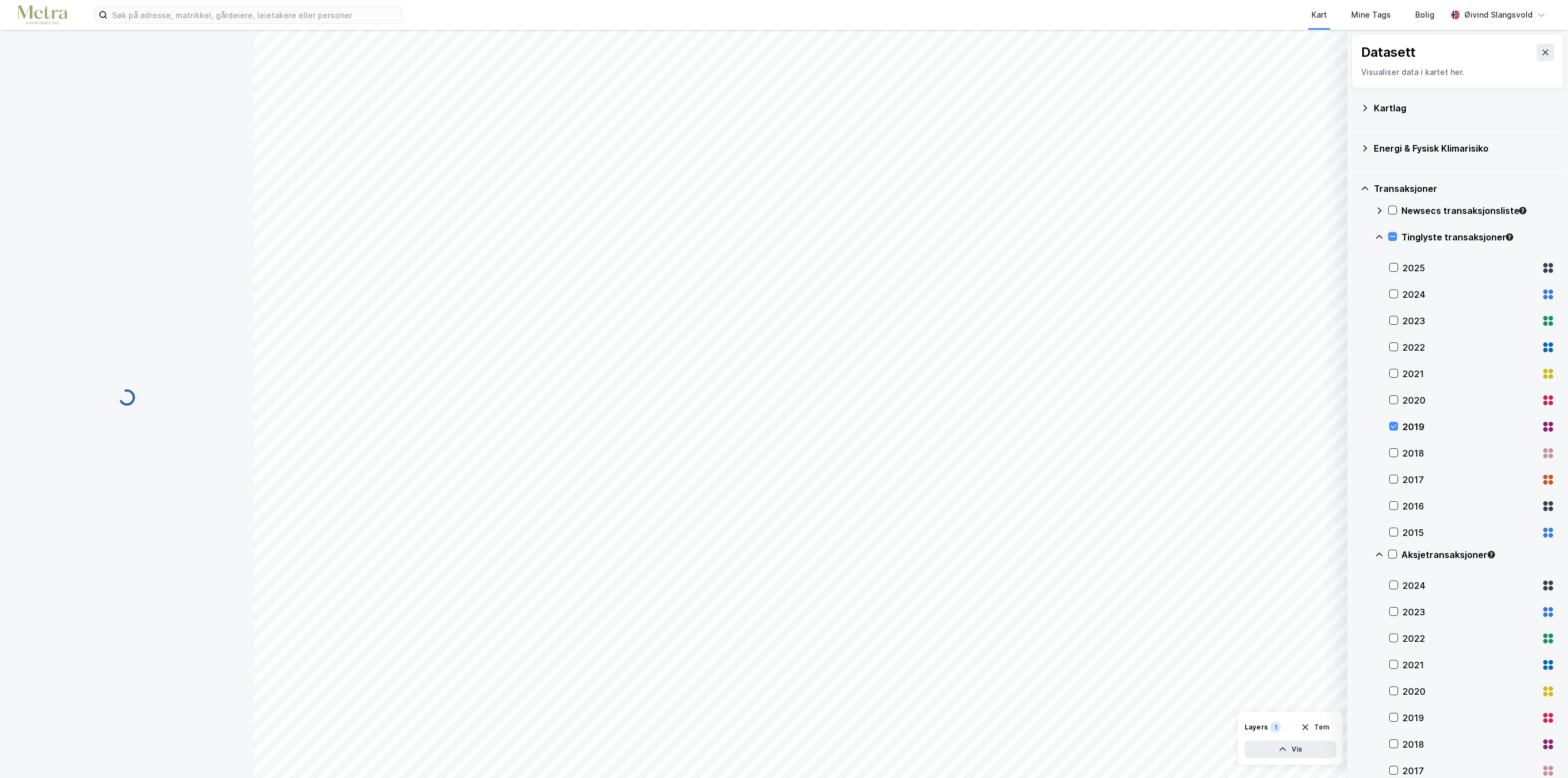
scroll to position [36, 0]
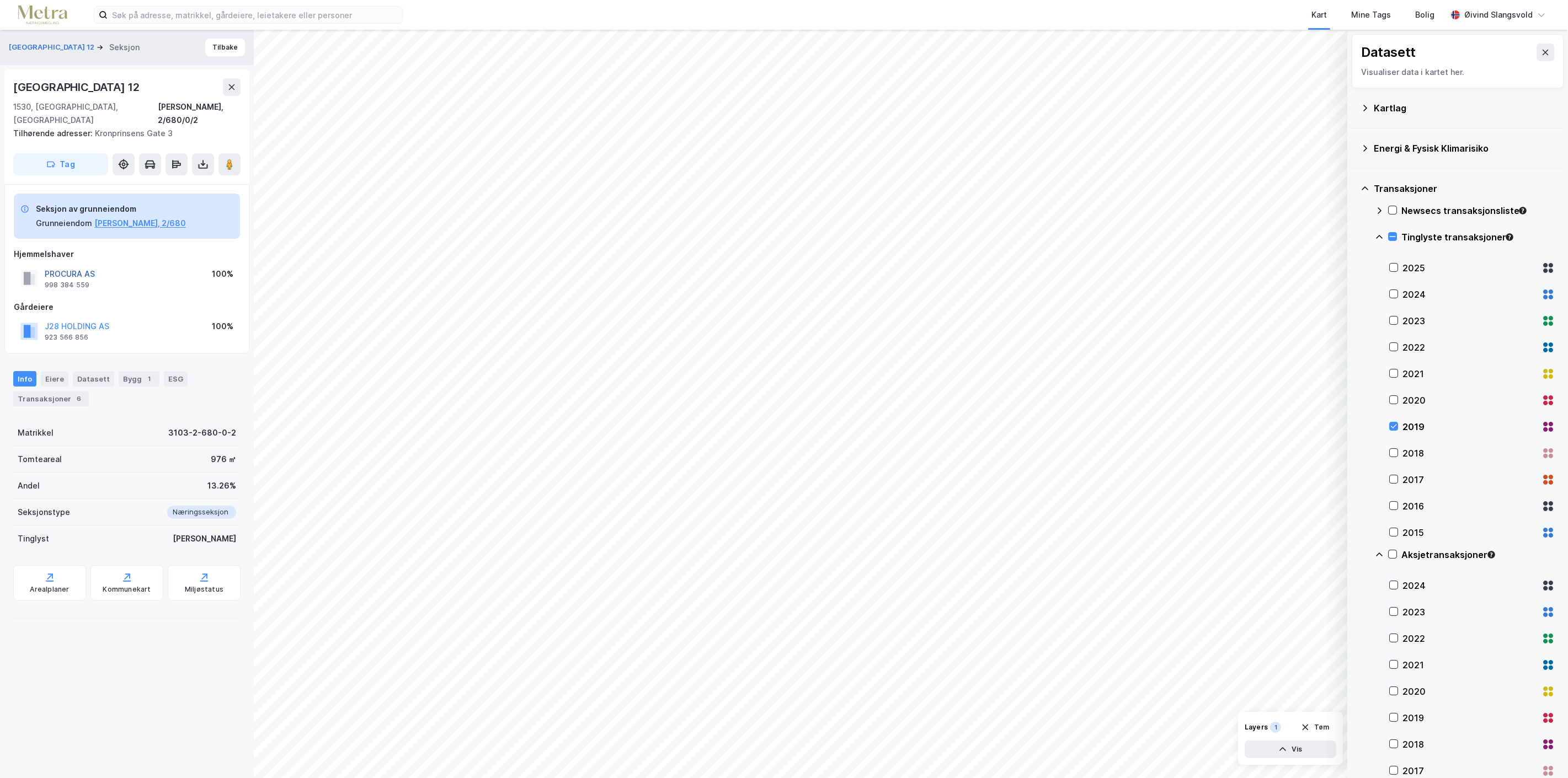
click at [0, 0] on button "PROCURA AS" at bounding box center [0, 0] width 0 height 0
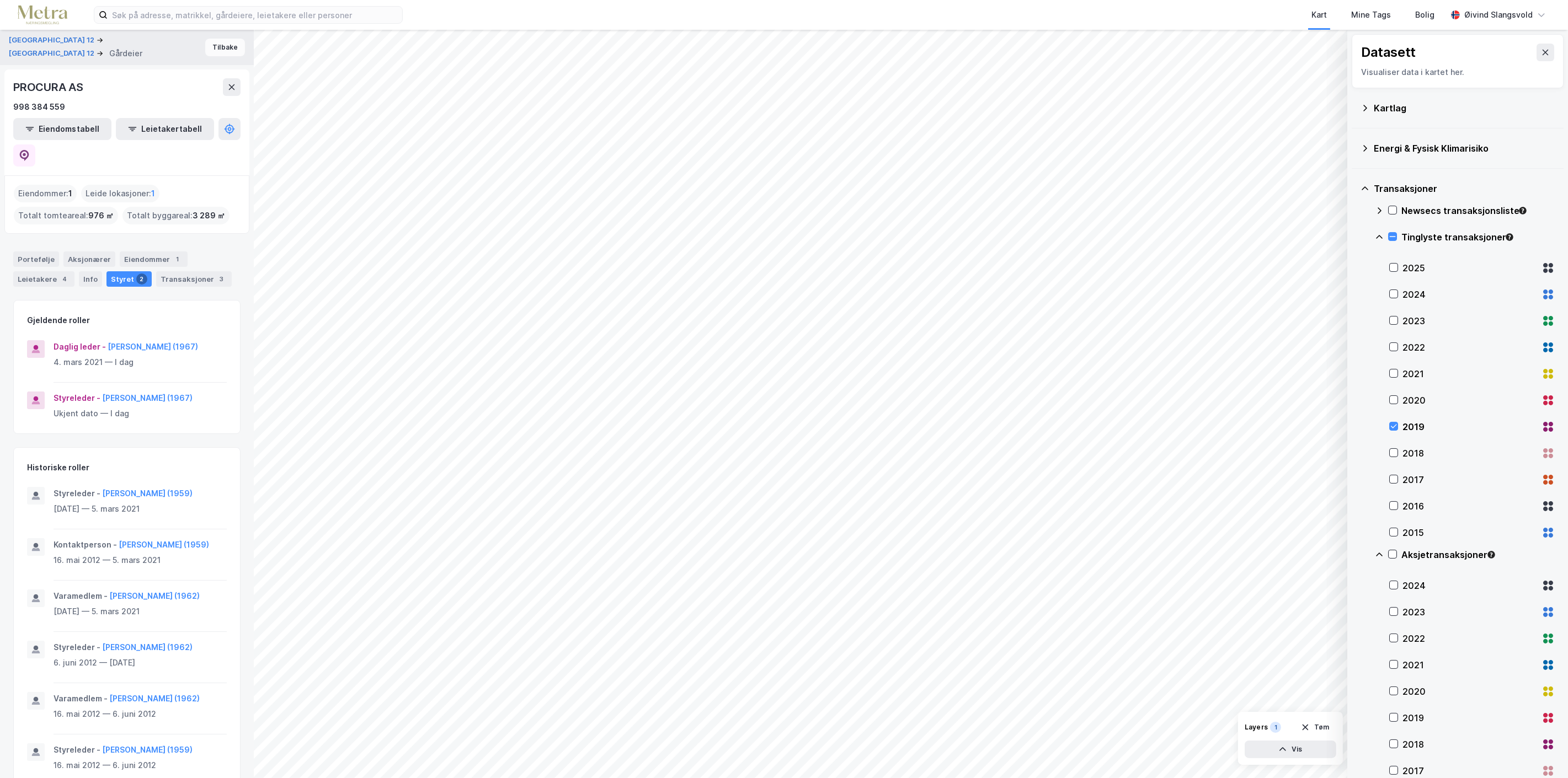
click at [212, 42] on button "Tilbake" at bounding box center [225, 47] width 40 height 18
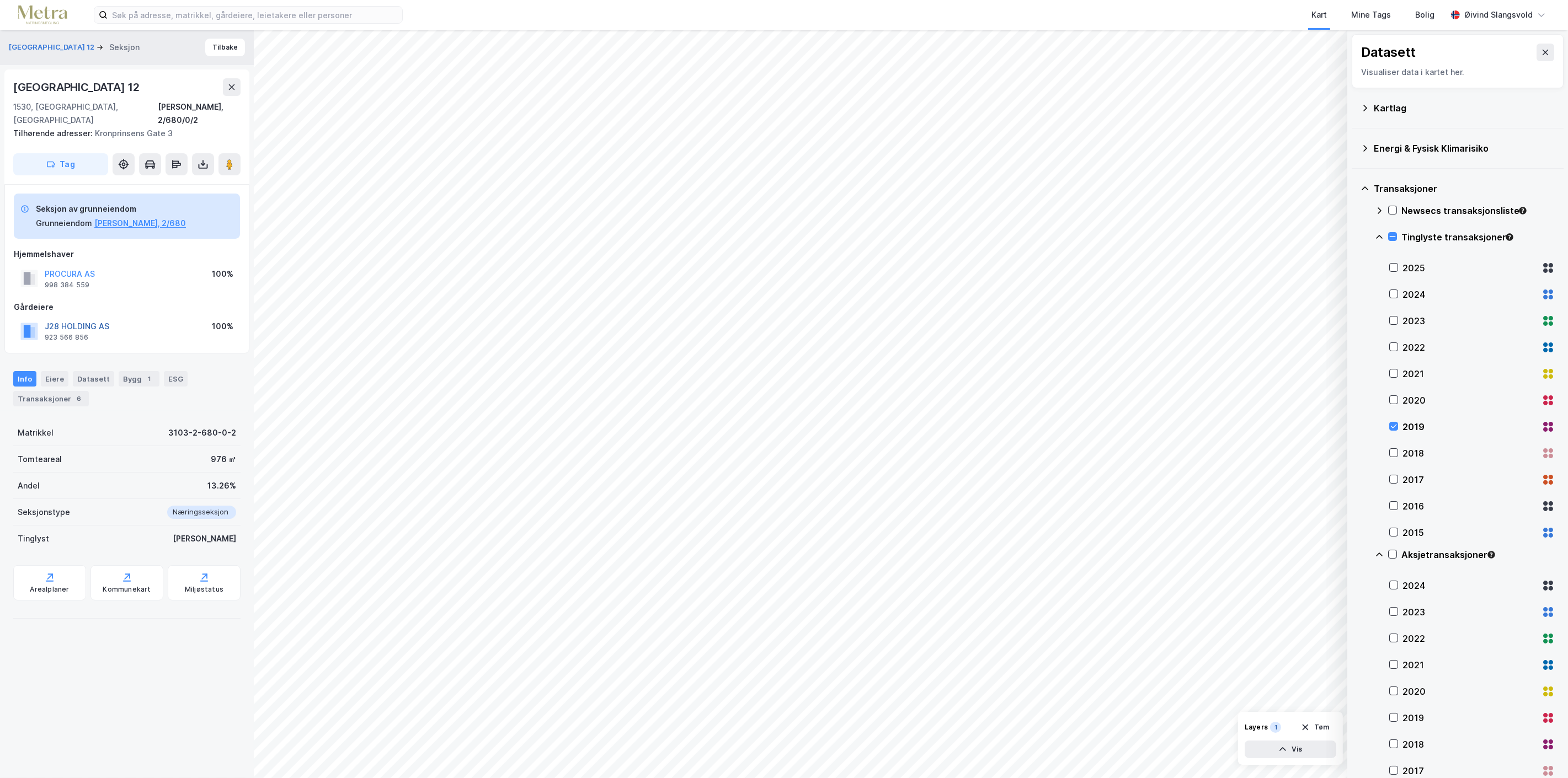
click at [0, 0] on button "J28 HOLDING AS" at bounding box center [0, 0] width 0 height 0
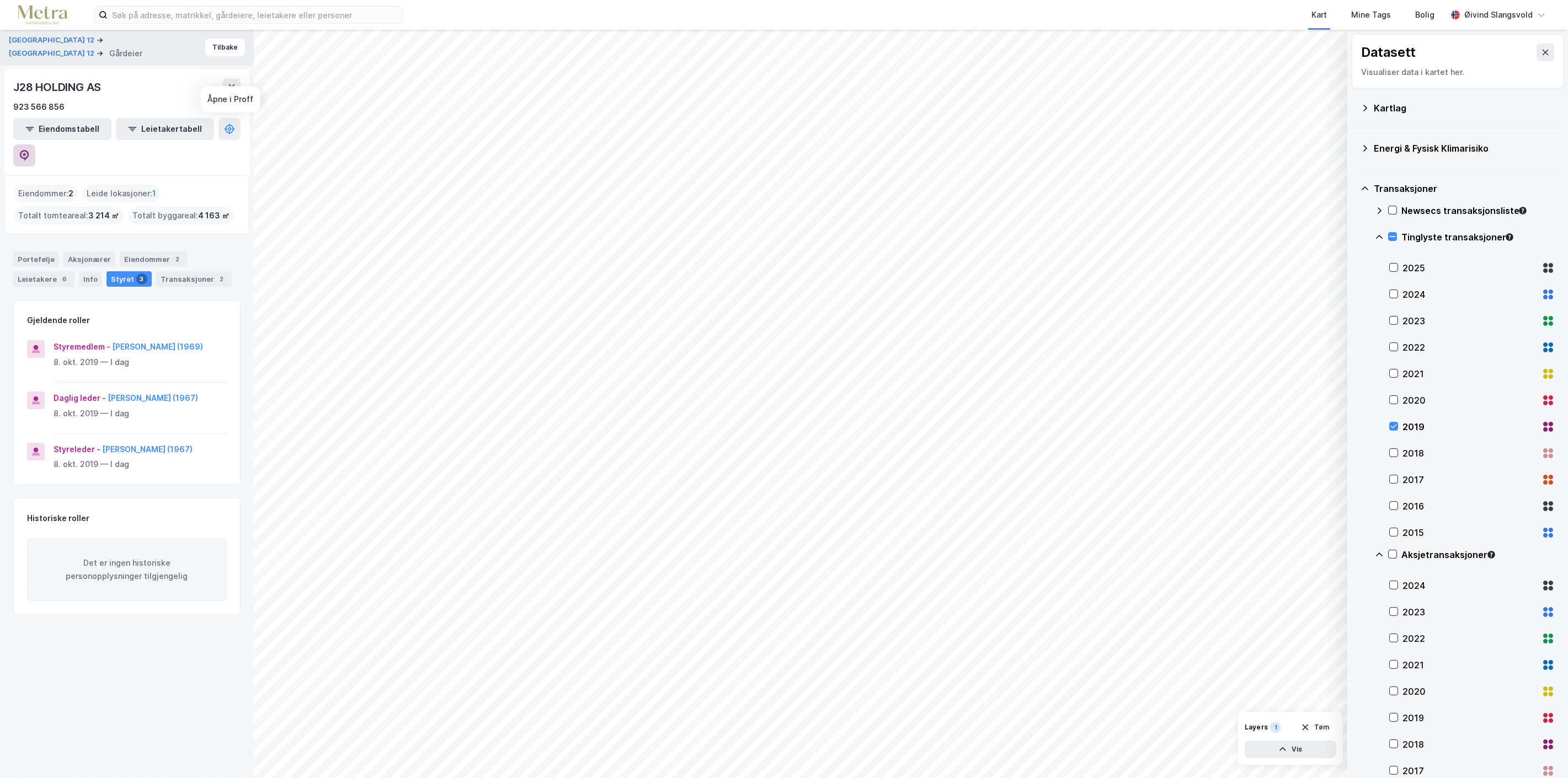
click at [26, 153] on icon at bounding box center [25, 155] width 3 height 3
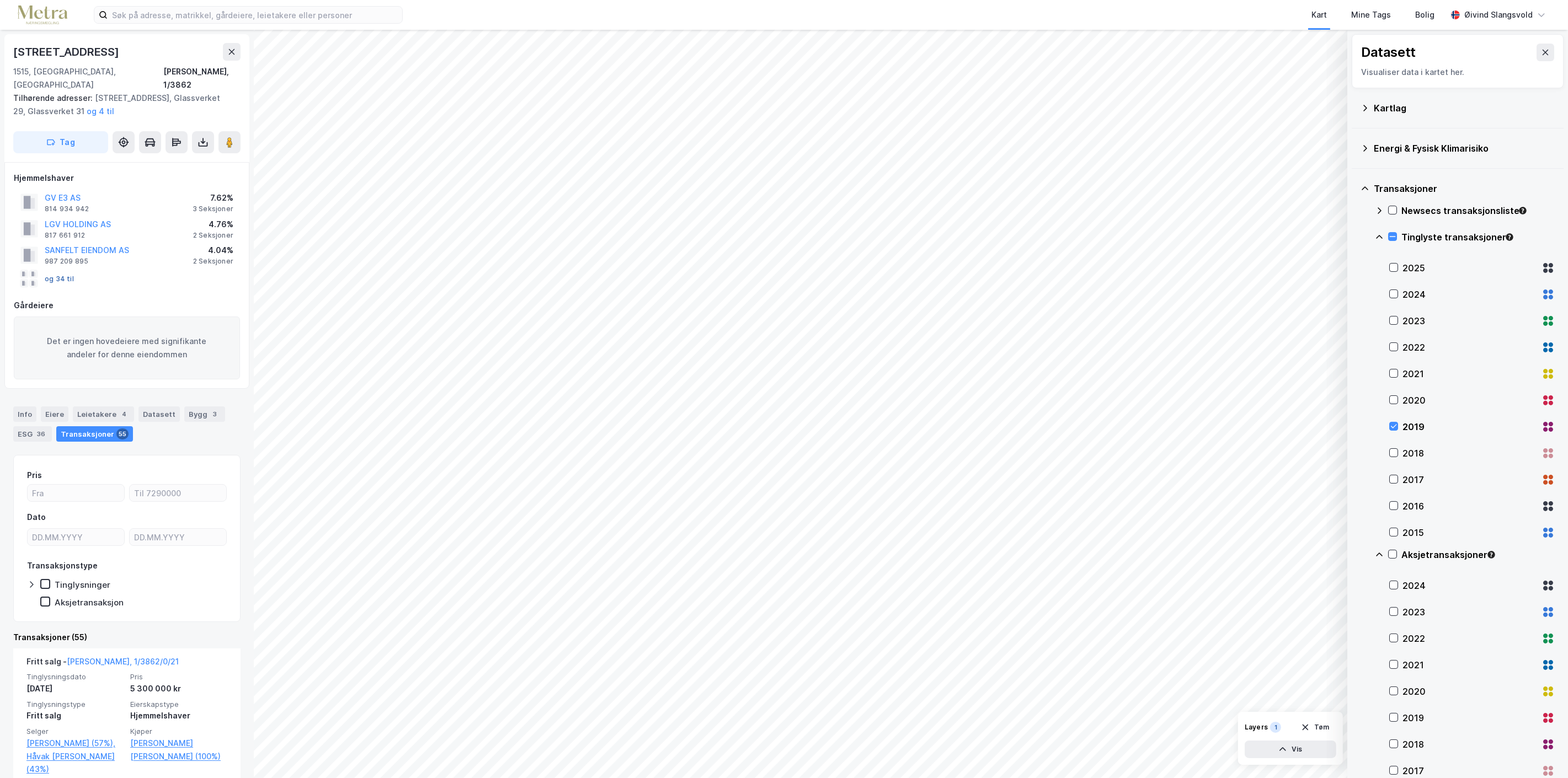
click at [0, 0] on button "og 34 til" at bounding box center [0, 0] width 0 height 0
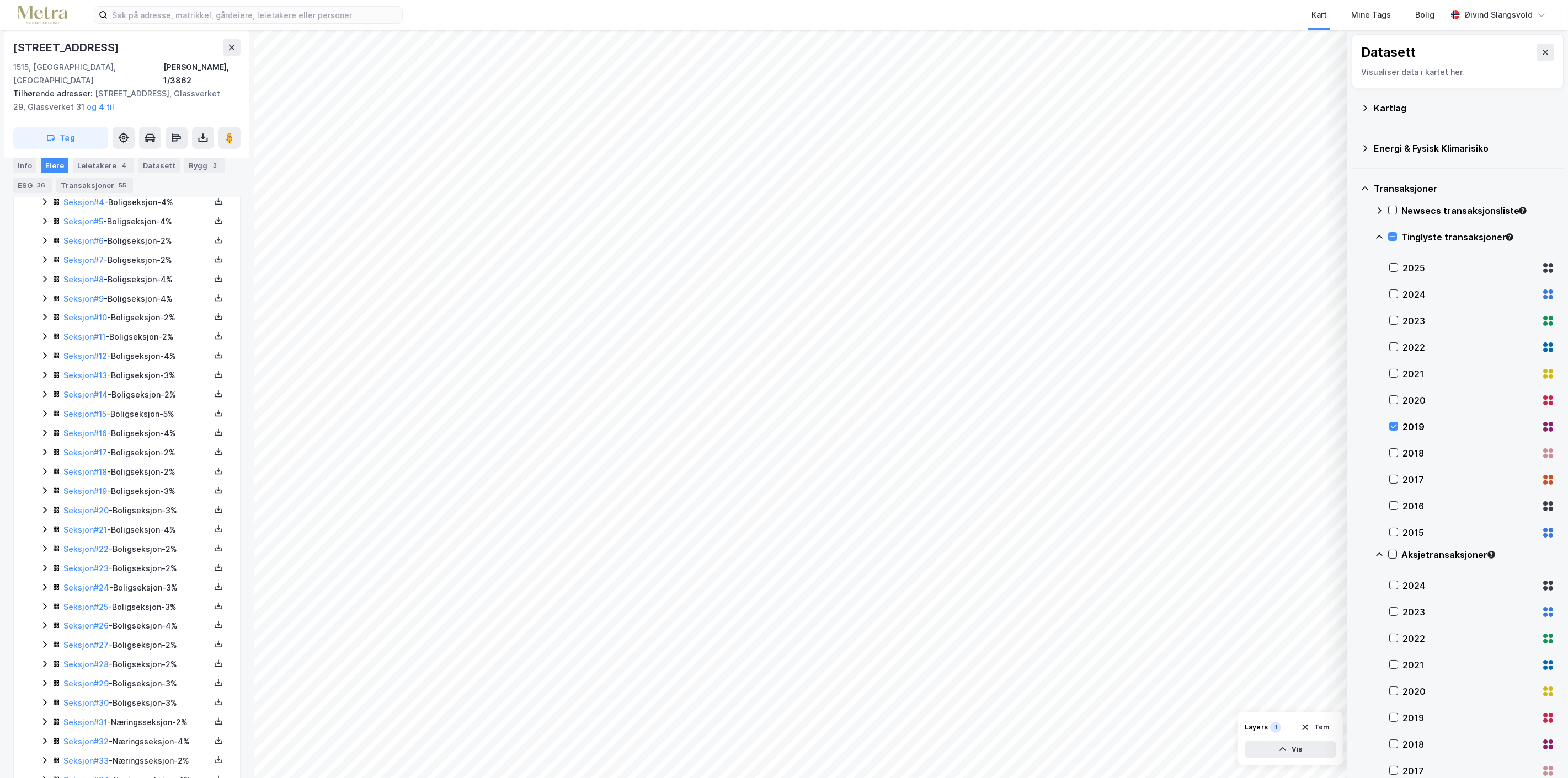
scroll to position [414, 0]
click at [90, 688] on link "Seksjon # 31" at bounding box center [85, 692] width 44 height 9
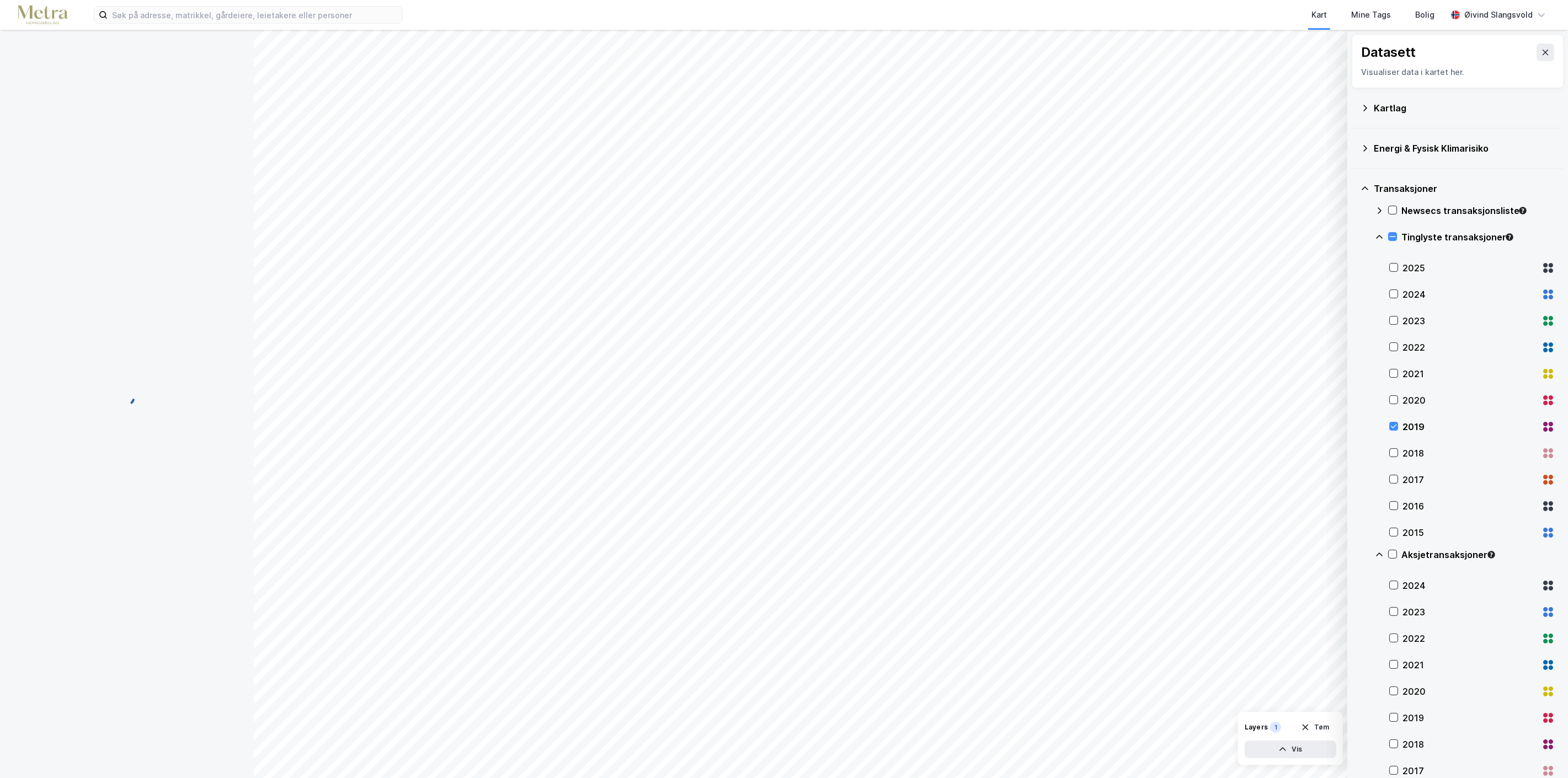
scroll to position [36, 0]
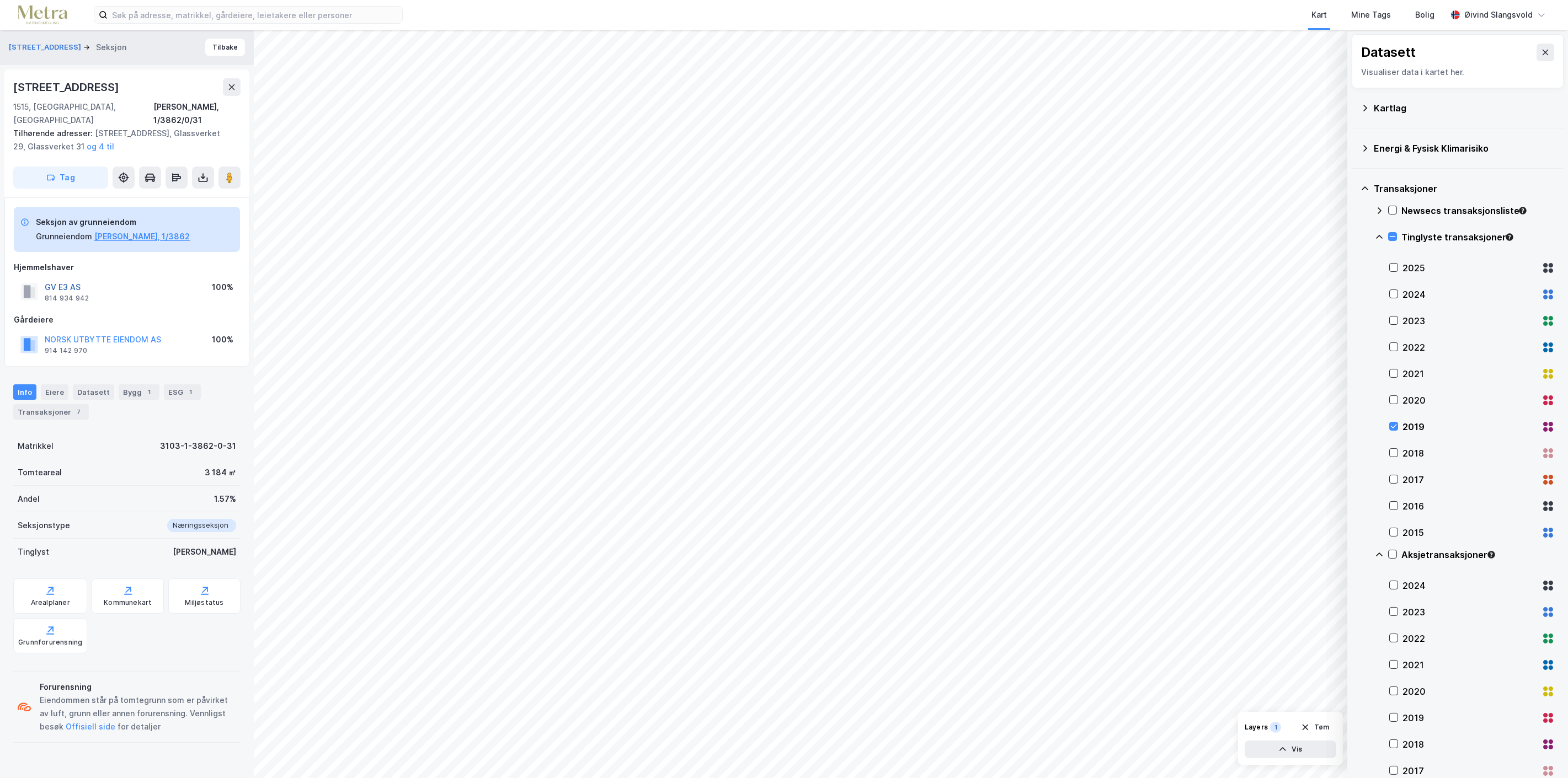
click at [0, 0] on button "GV E3 AS" at bounding box center [0, 0] width 0 height 0
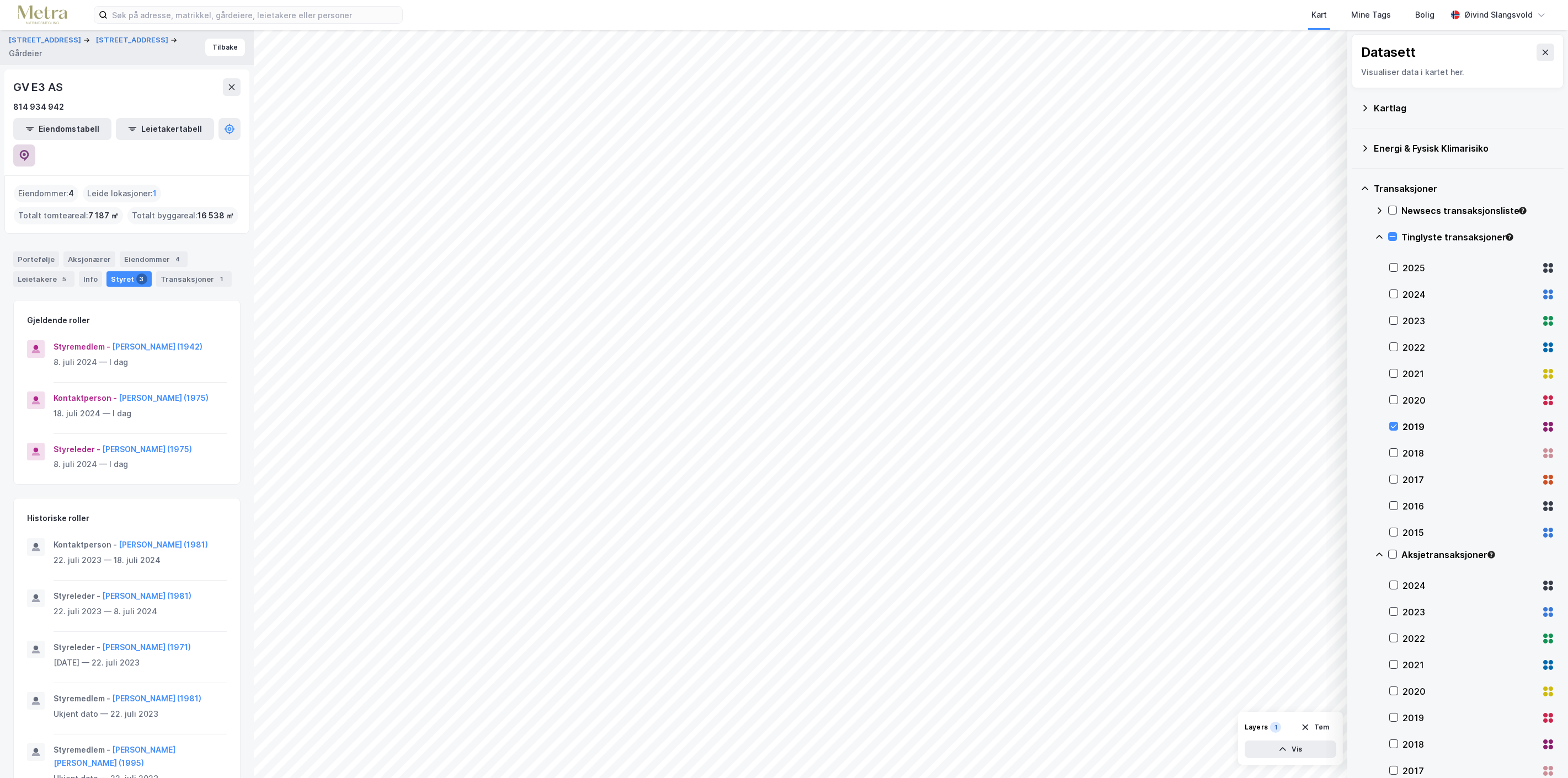
click at [30, 150] on icon at bounding box center [24, 155] width 11 height 11
click at [213, 43] on button "Tilbake" at bounding box center [225, 47] width 40 height 18
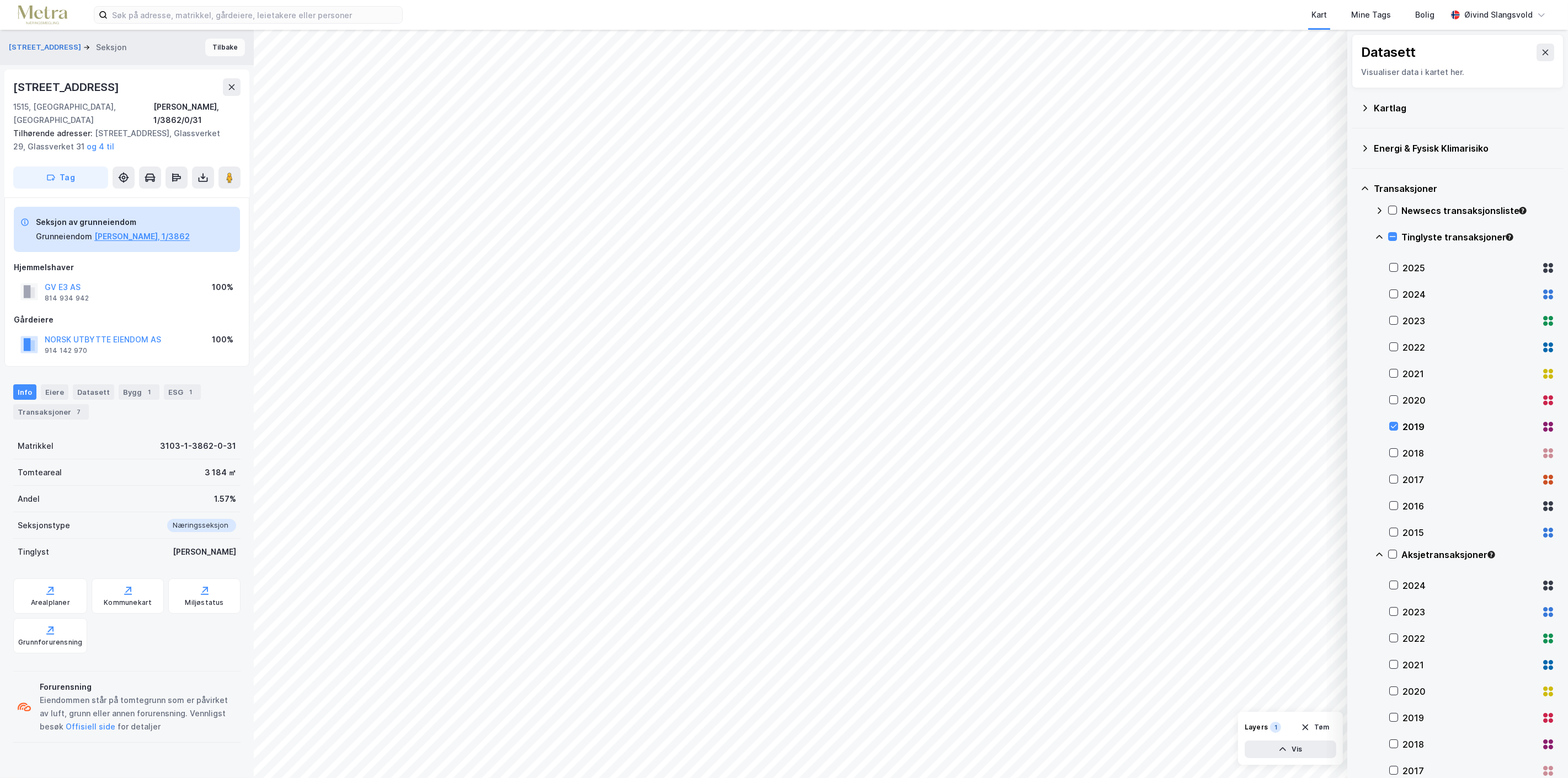
click at [221, 43] on button "Tilbake" at bounding box center [225, 47] width 40 height 18
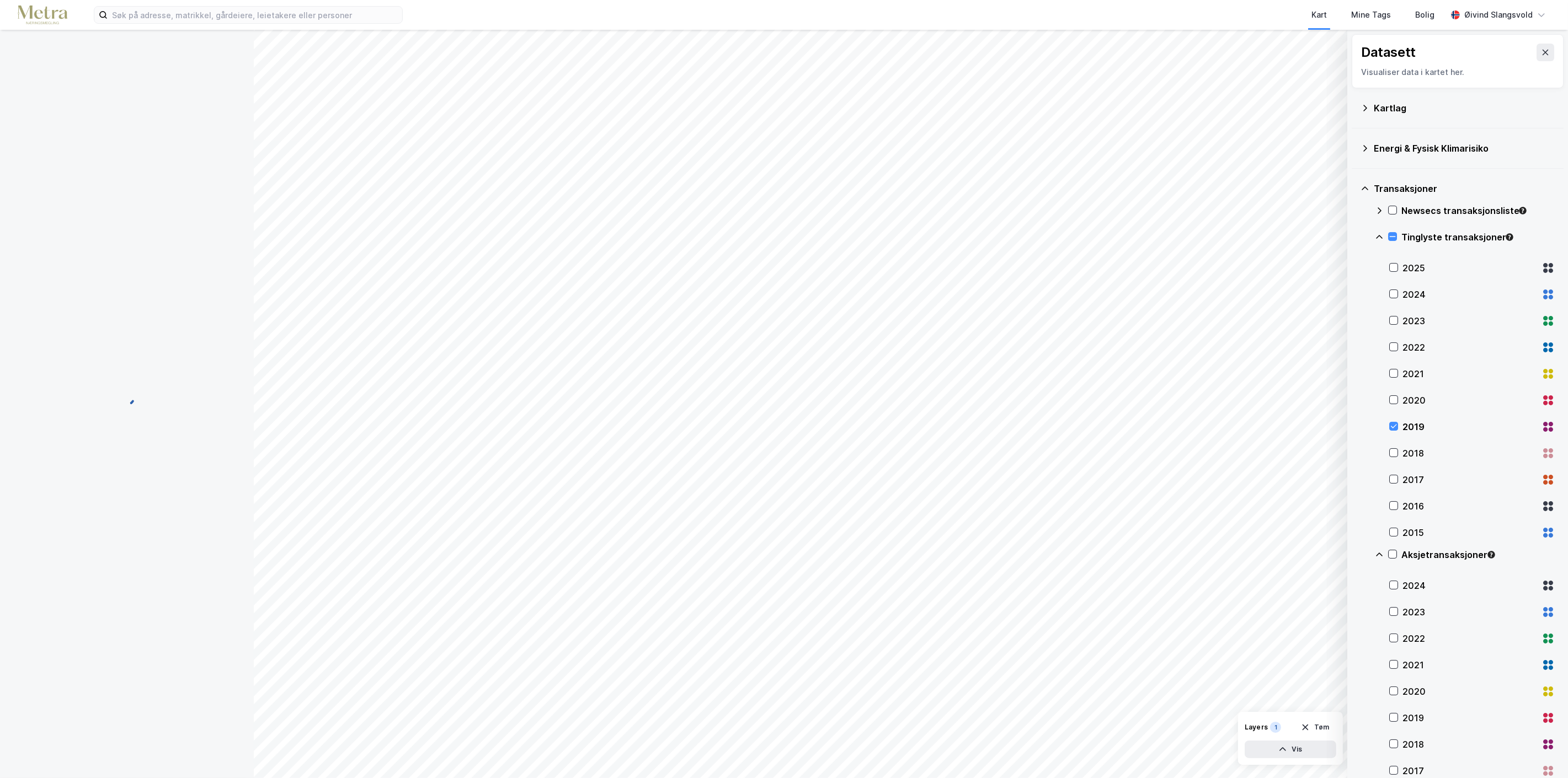
scroll to position [160, 0]
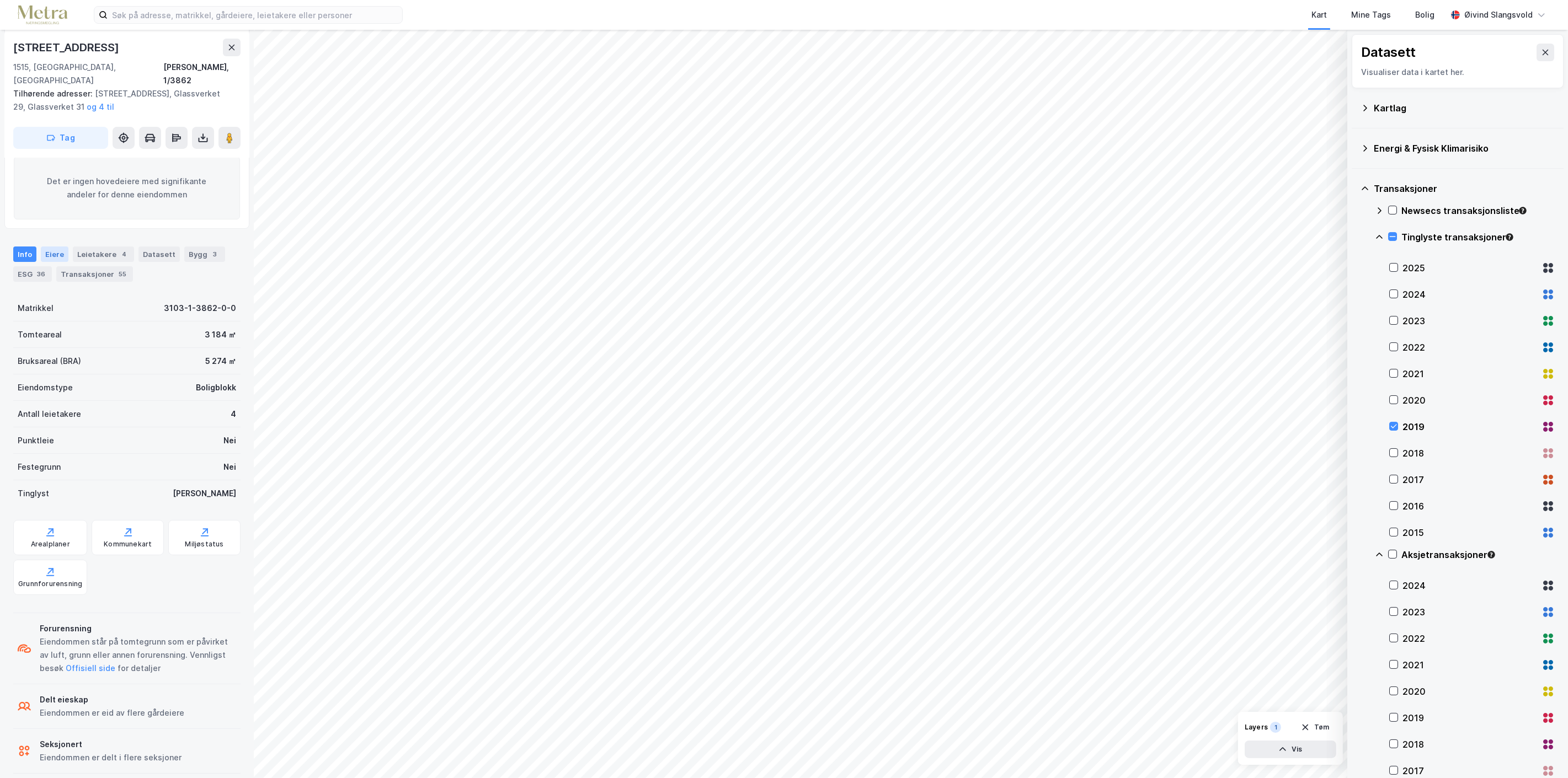
click at [50, 247] on div "Eiere" at bounding box center [54, 255] width 28 height 15
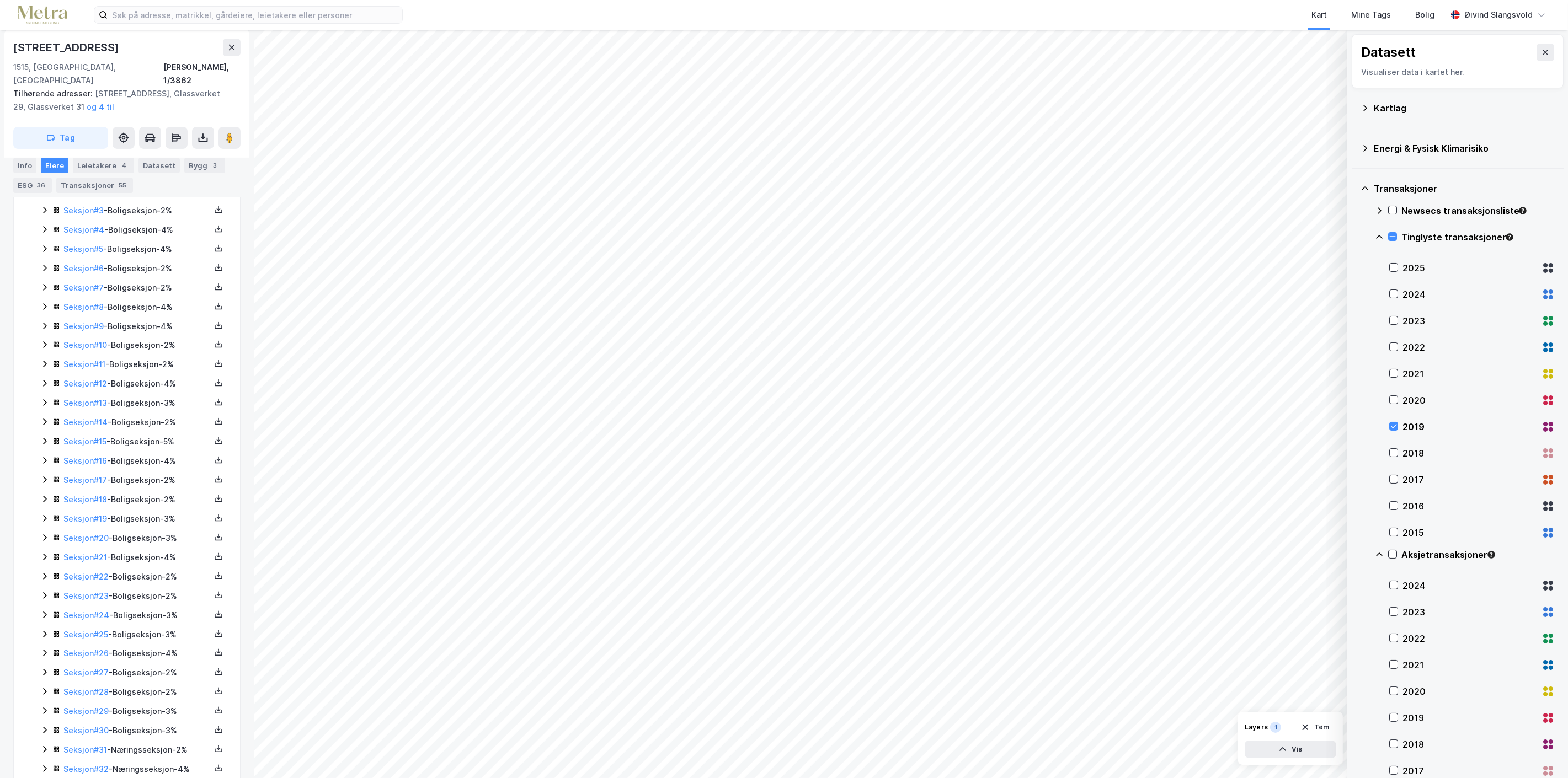
scroll to position [414, 0]
click at [86, 707] on link "Seksjon # 32" at bounding box center [85, 711] width 45 height 9
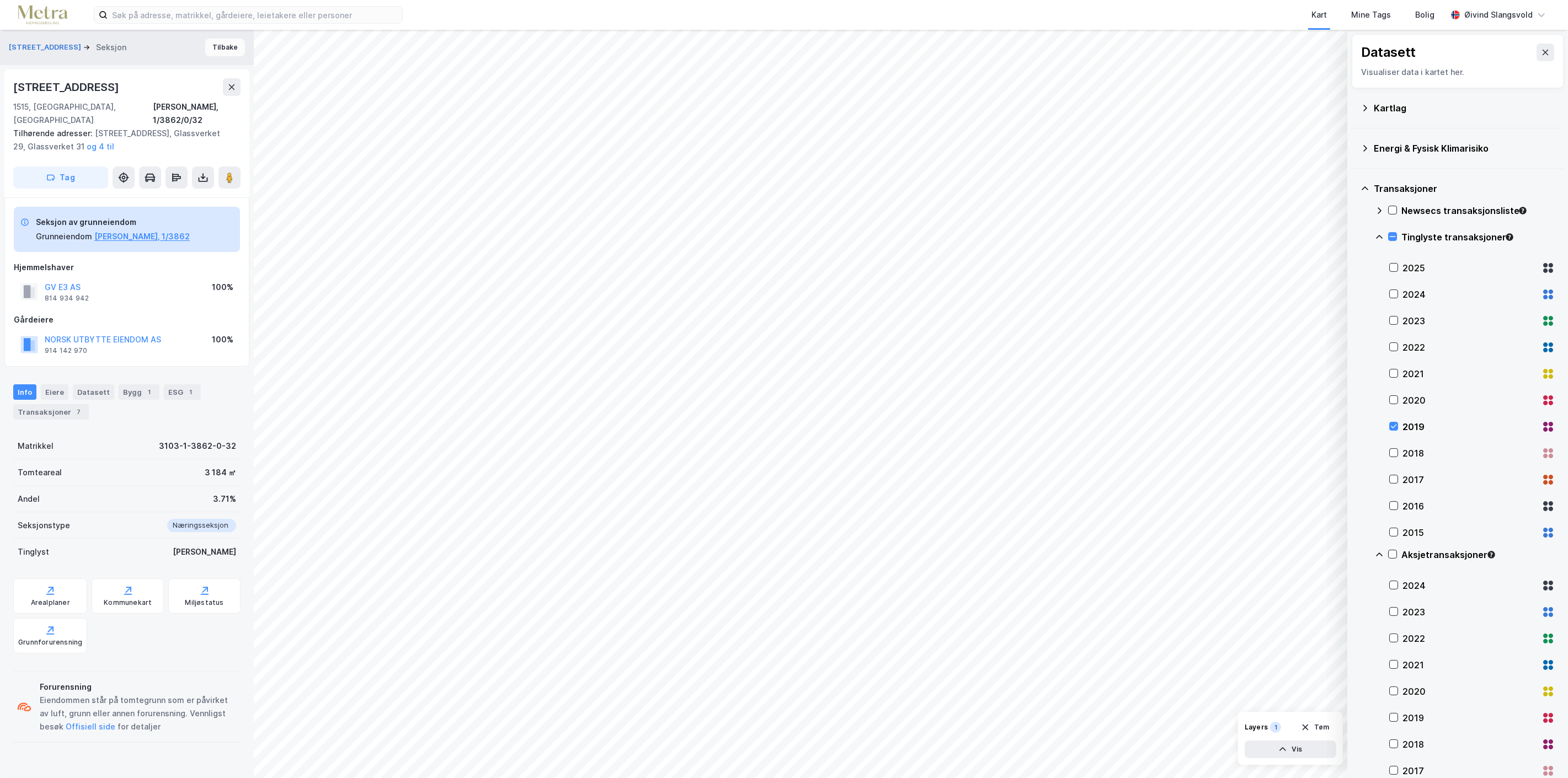
click at [211, 47] on button "Tilbake" at bounding box center [225, 47] width 40 height 18
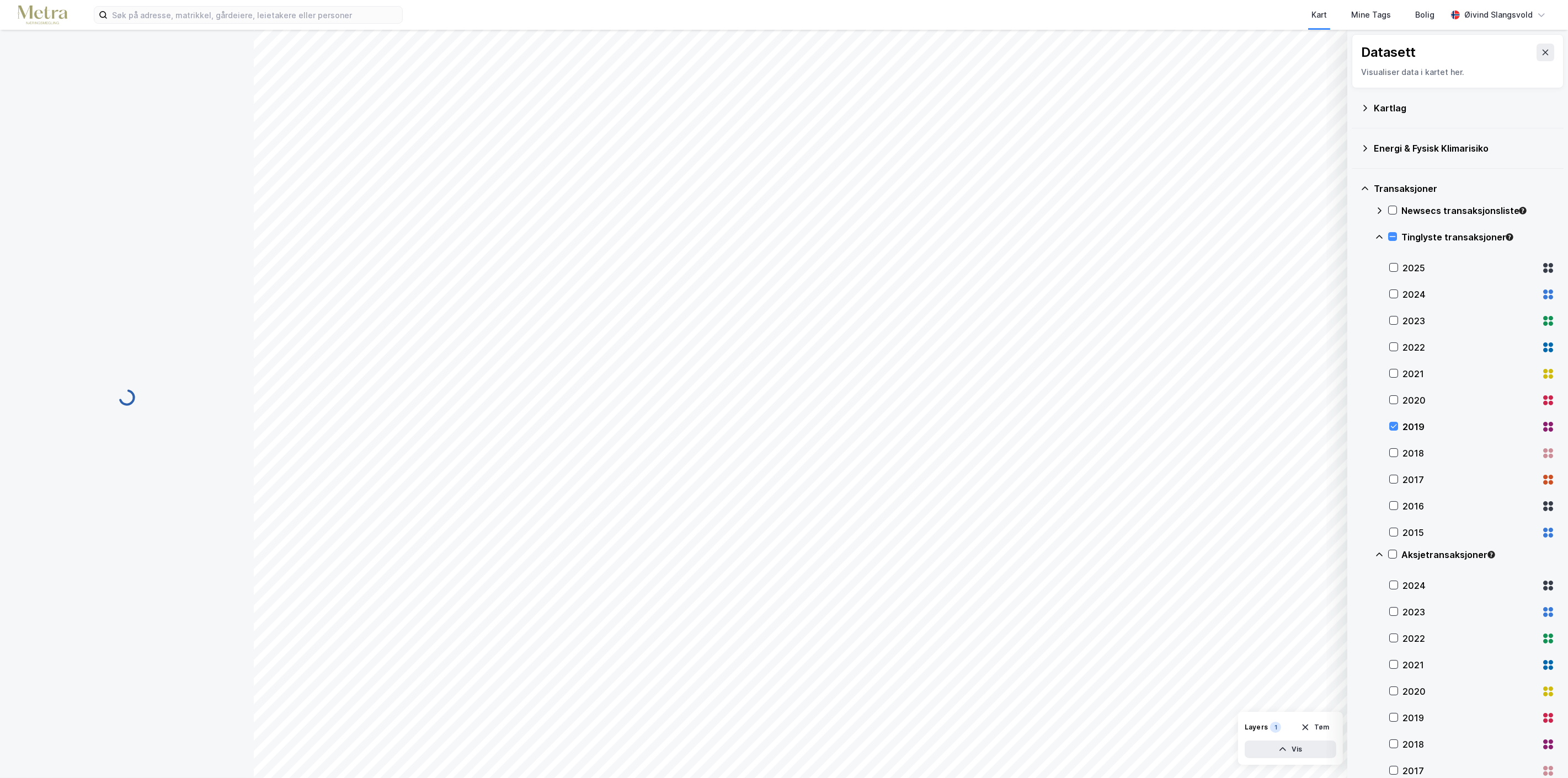
scroll to position [160, 0]
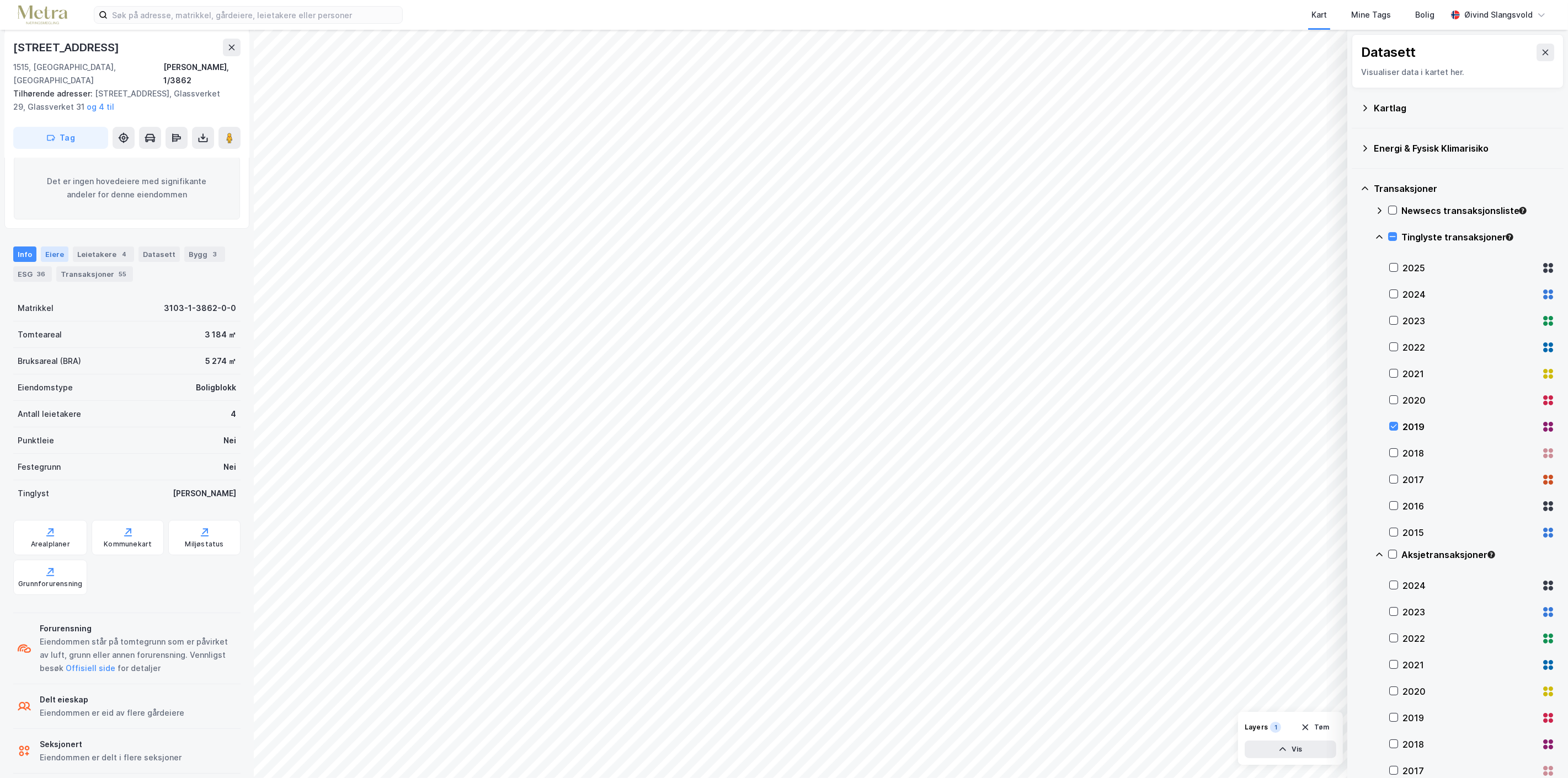
drag, startPoint x: 44, startPoint y: 235, endPoint x: 50, endPoint y: 240, distance: 7.8
click at [45, 247] on div "Eiere" at bounding box center [54, 255] width 28 height 15
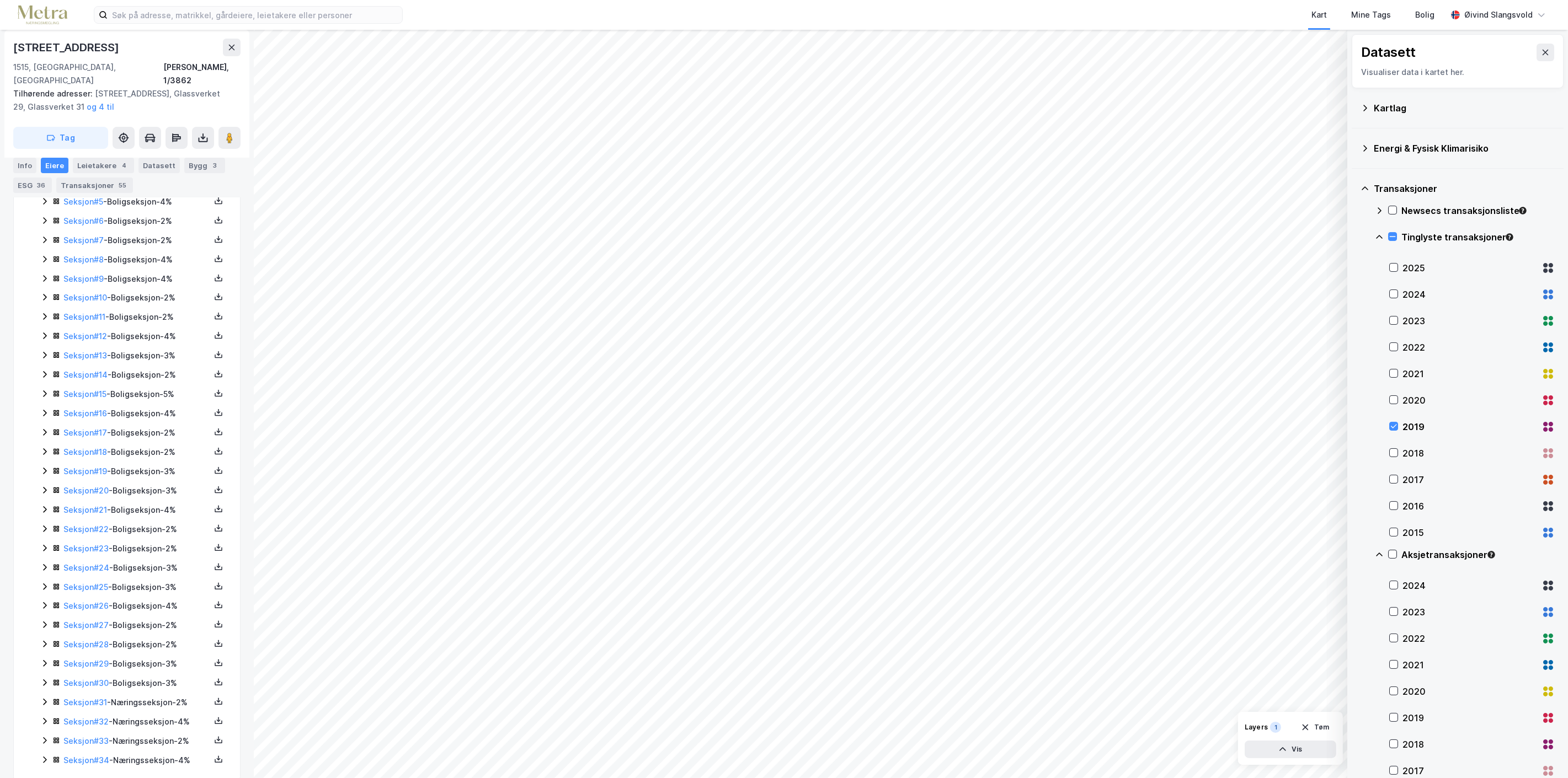
scroll to position [414, 0]
click at [80, 726] on link "Seksjon # 33" at bounding box center [85, 731] width 45 height 9
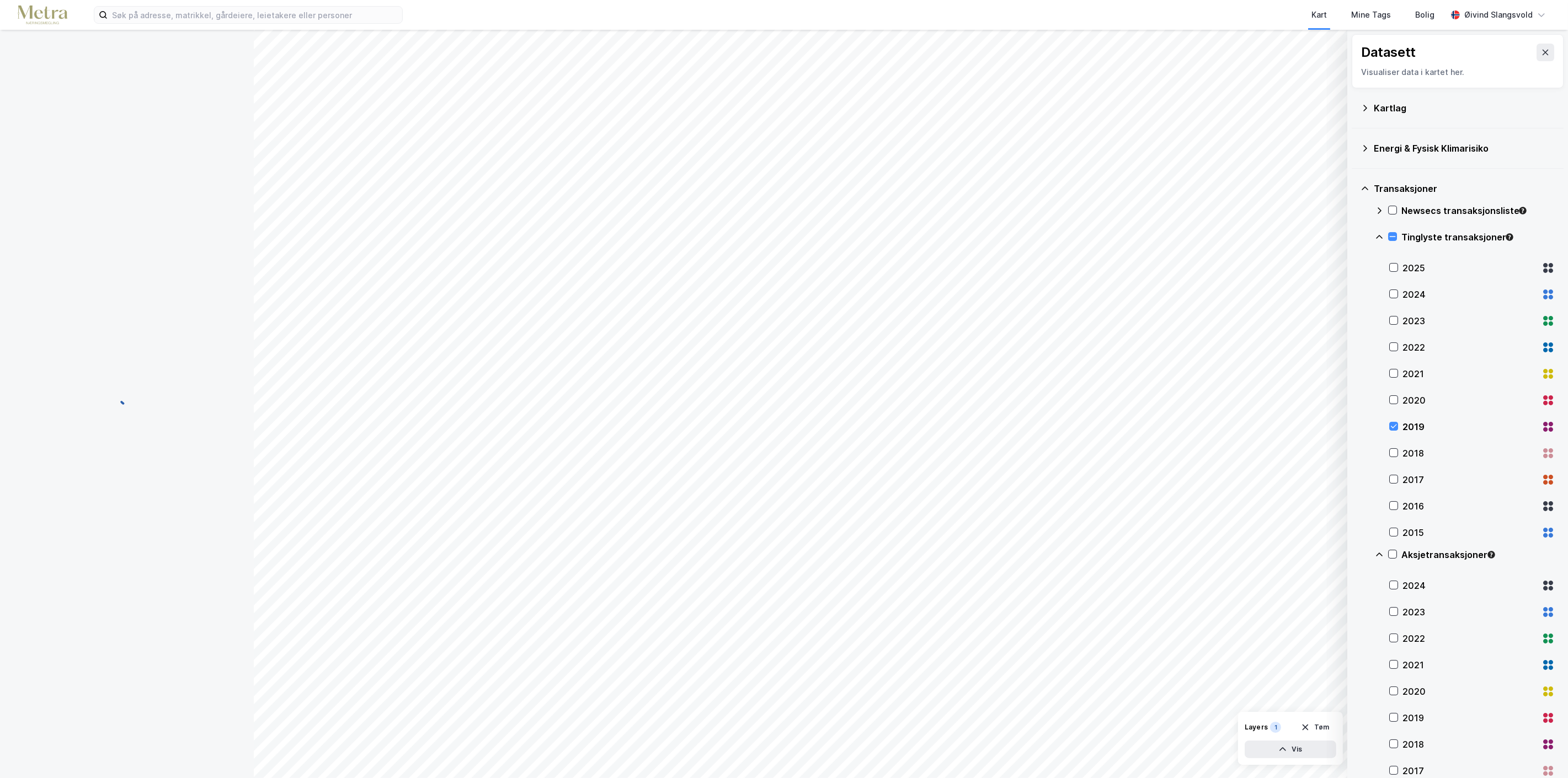
scroll to position [36, 0]
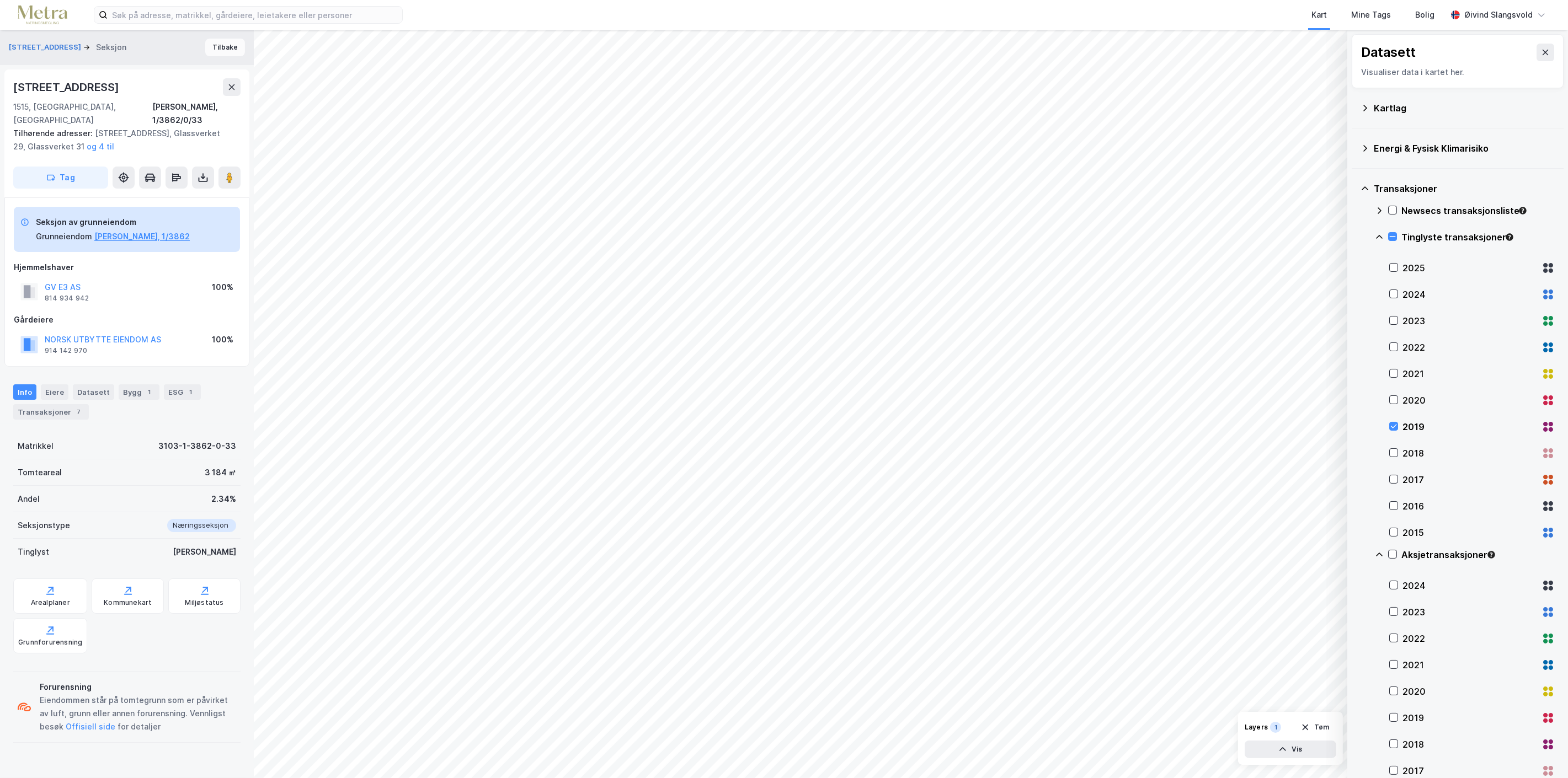
click at [220, 47] on button "Tilbake" at bounding box center [225, 47] width 40 height 18
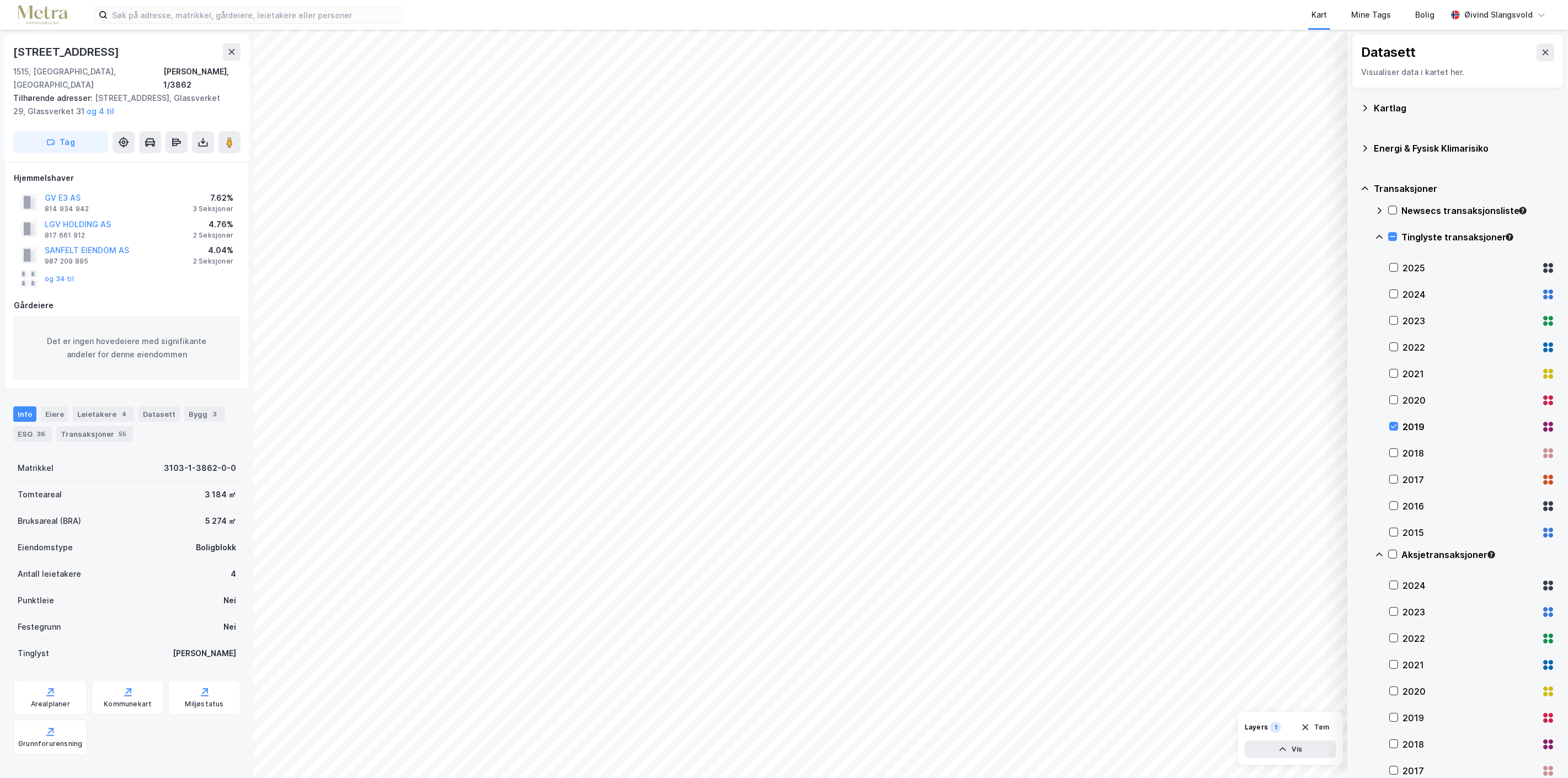
scroll to position [160, 0]
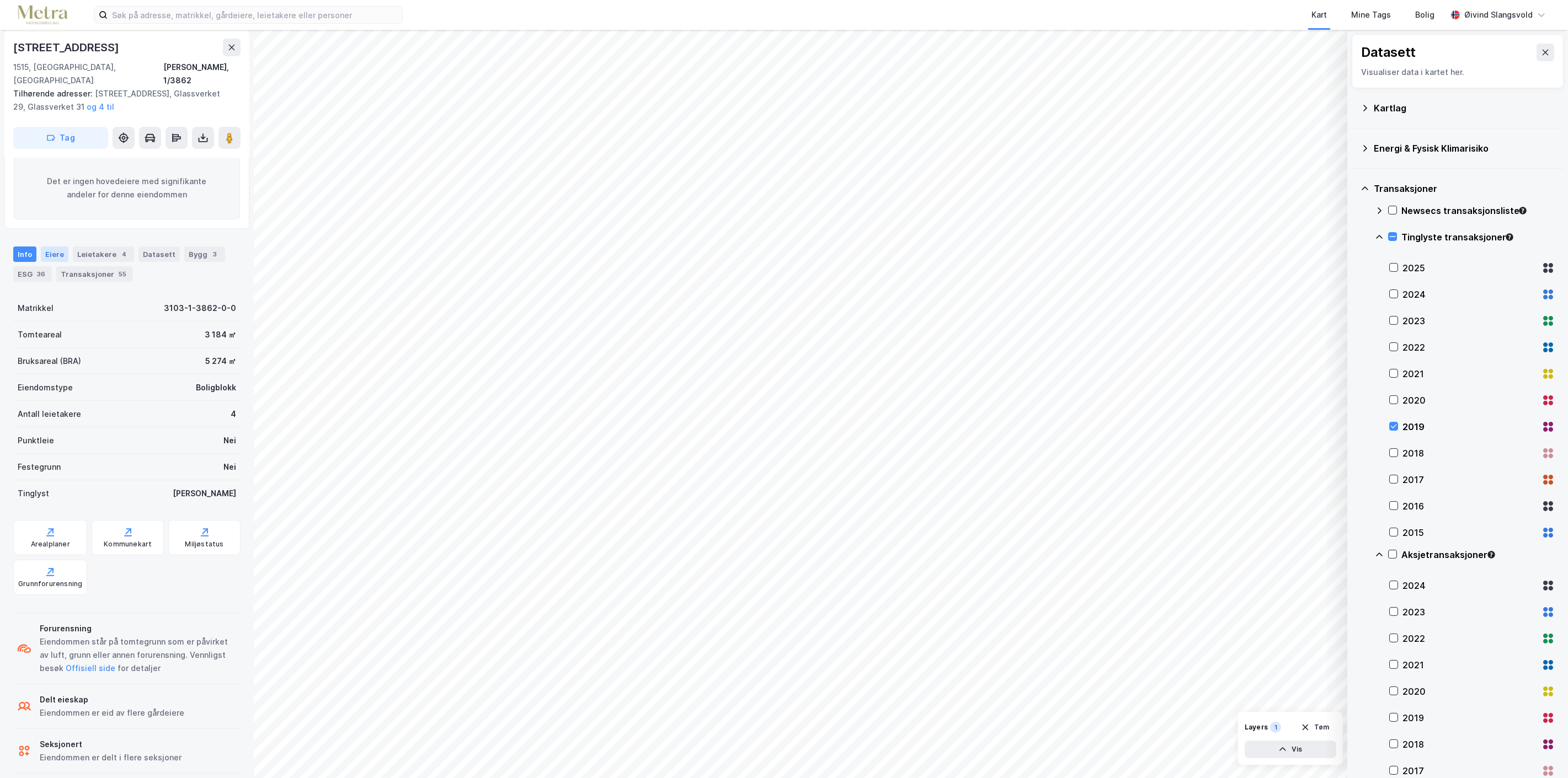
click at [45, 247] on div "Eiere" at bounding box center [54, 255] width 28 height 15
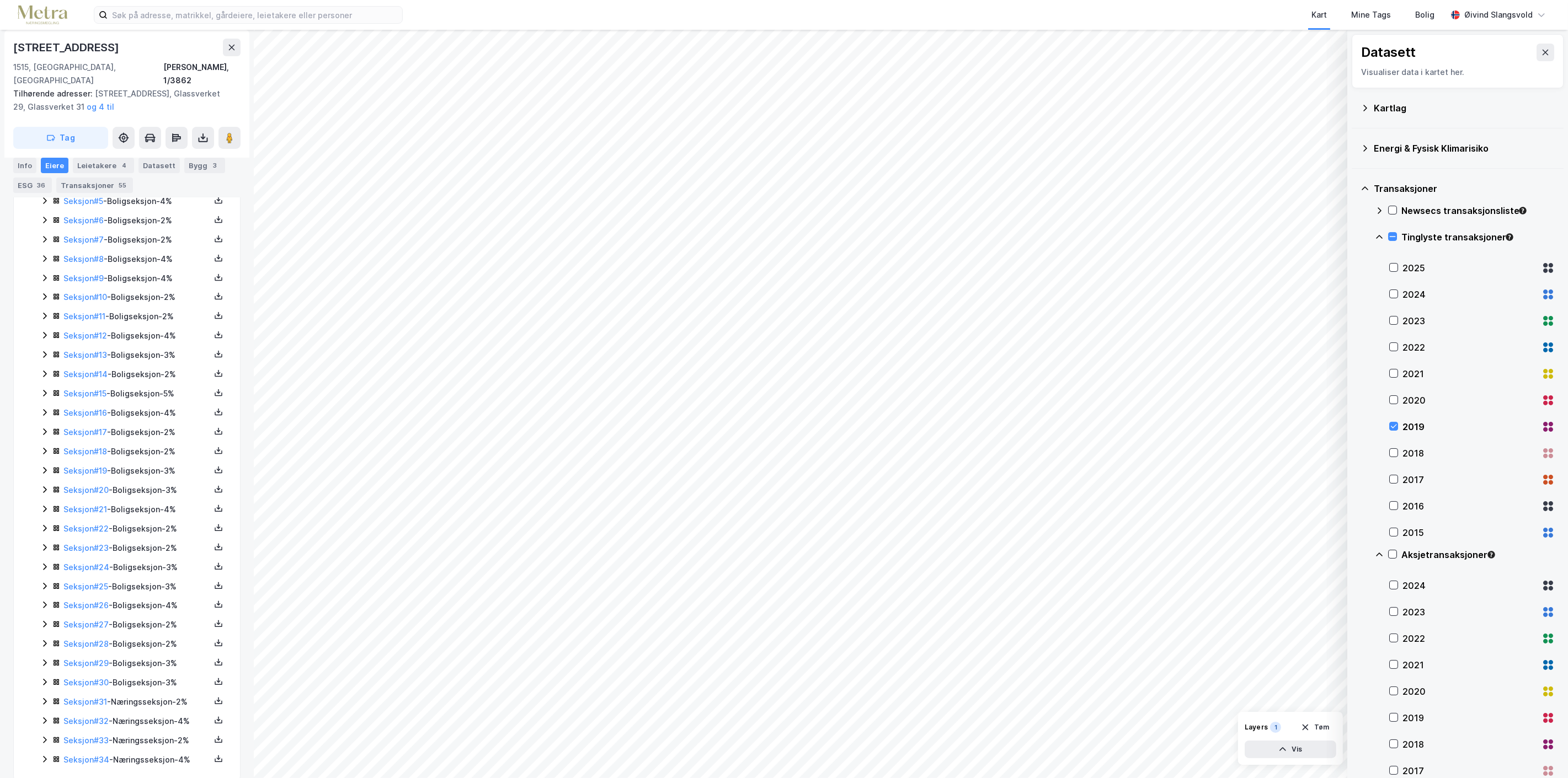
scroll to position [414, 0]
click at [84, 746] on link "Seksjon # 34" at bounding box center [86, 750] width 46 height 9
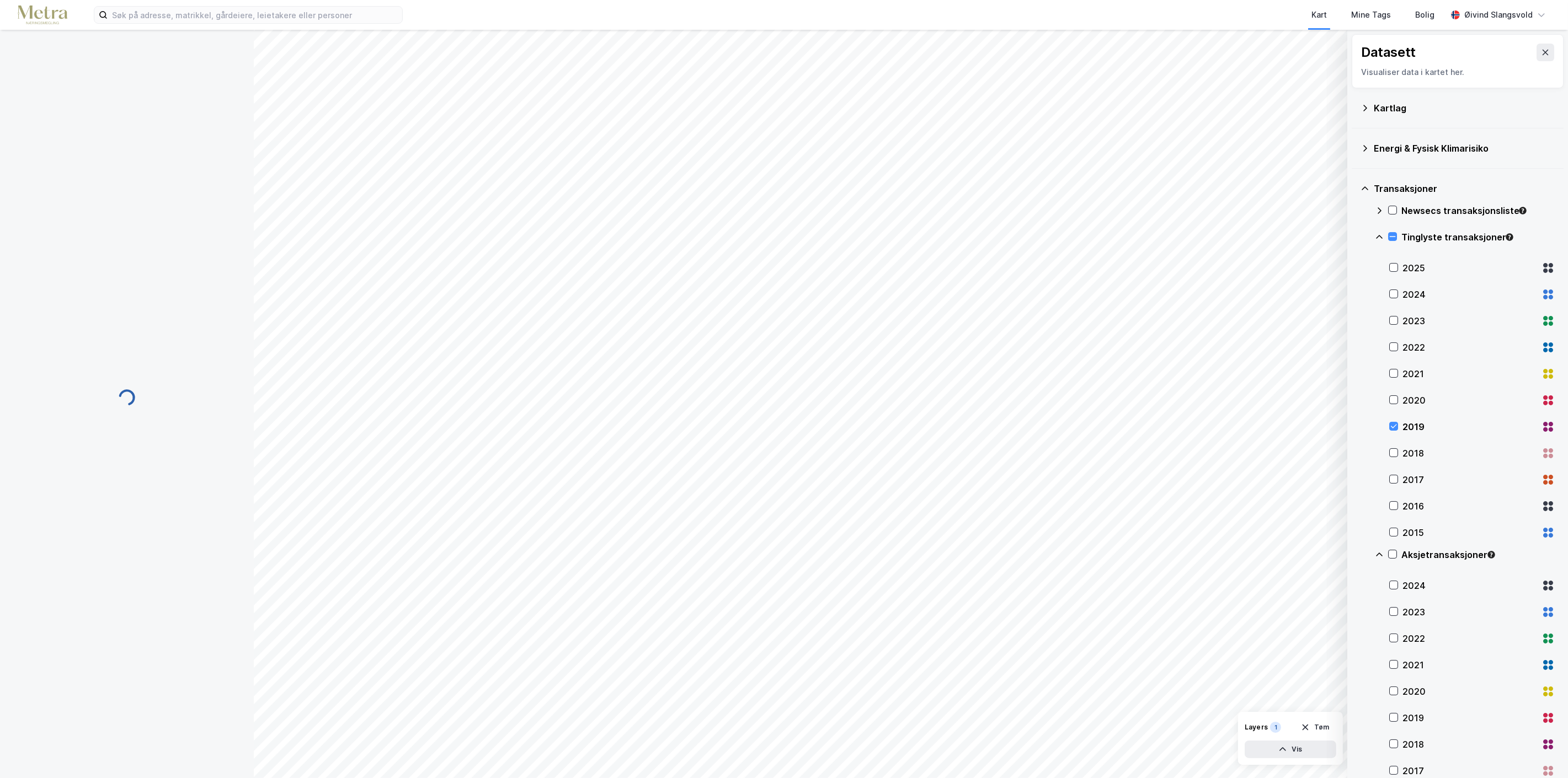
scroll to position [36, 0]
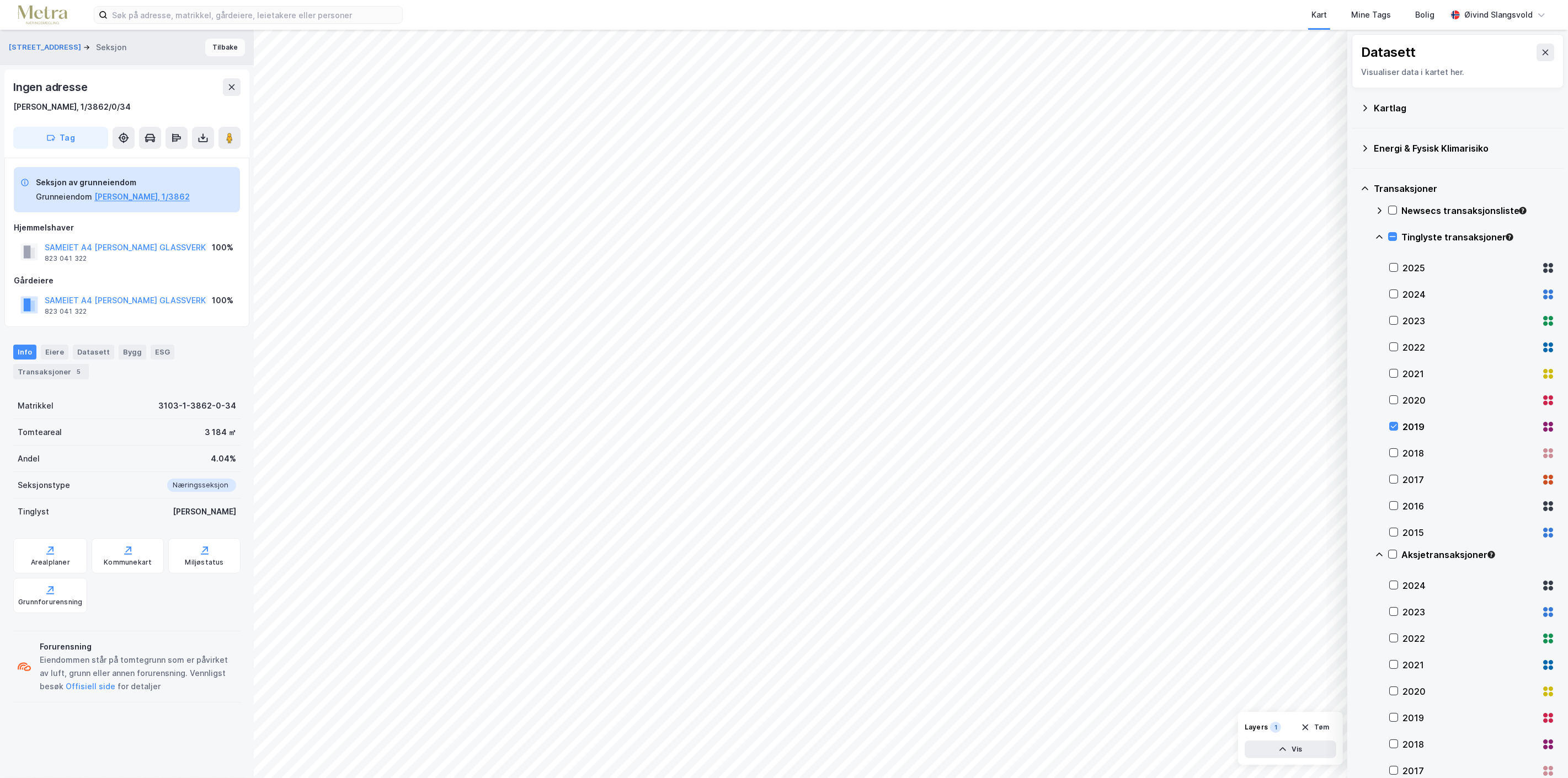
click at [222, 48] on button "Tilbake" at bounding box center [225, 47] width 40 height 18
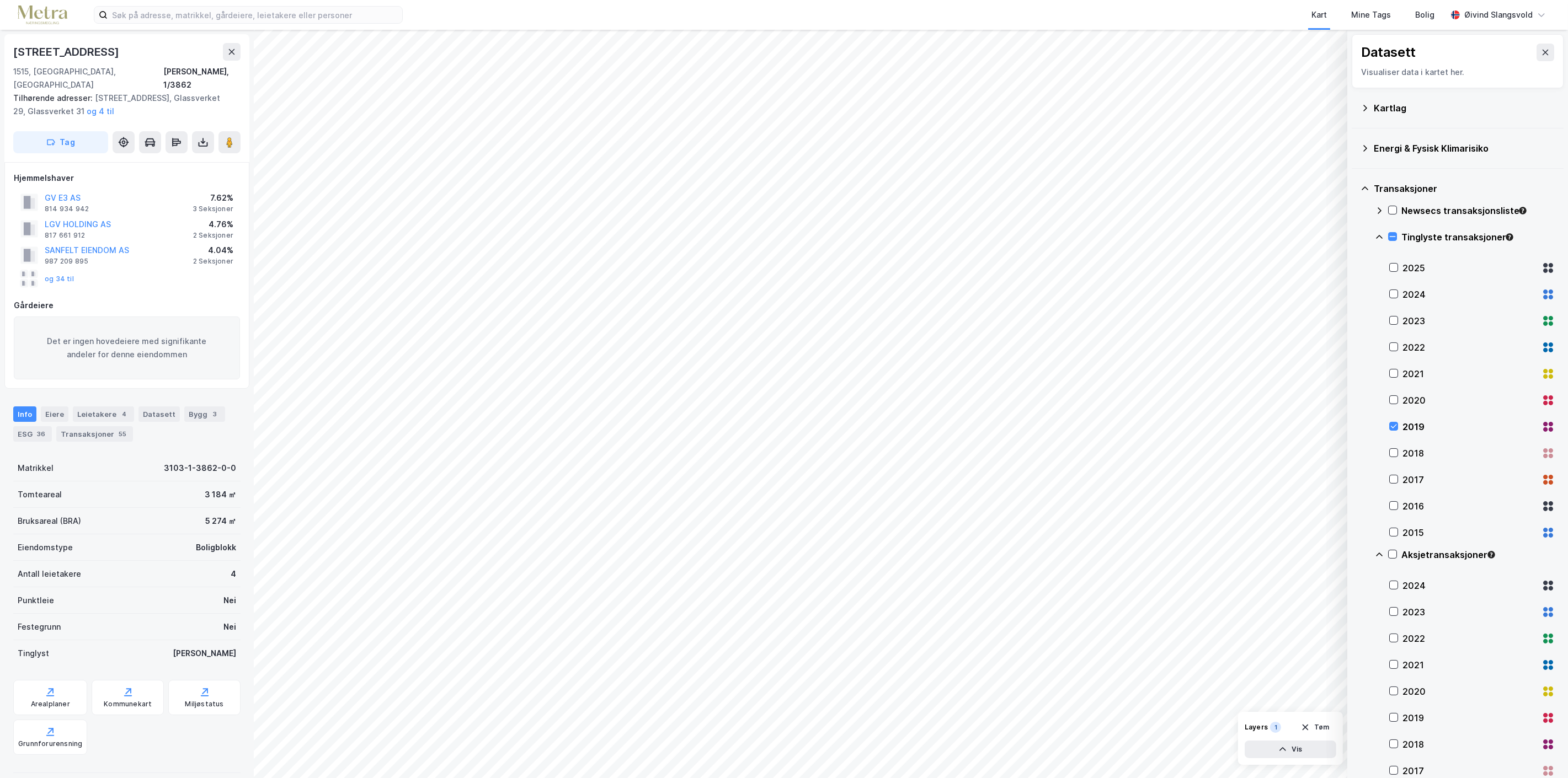
scroll to position [160, 0]
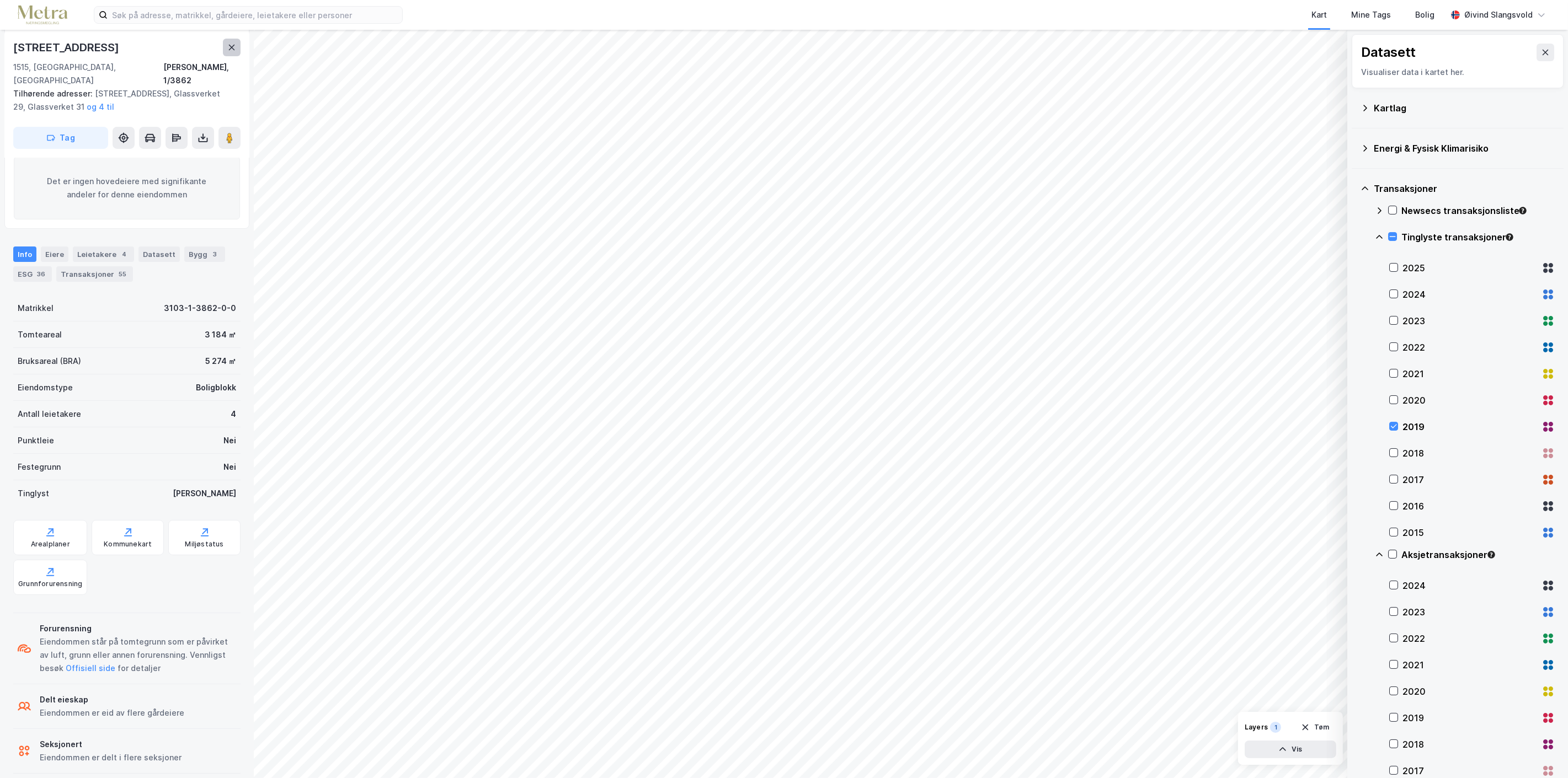
click at [234, 46] on icon at bounding box center [232, 47] width 8 height 8
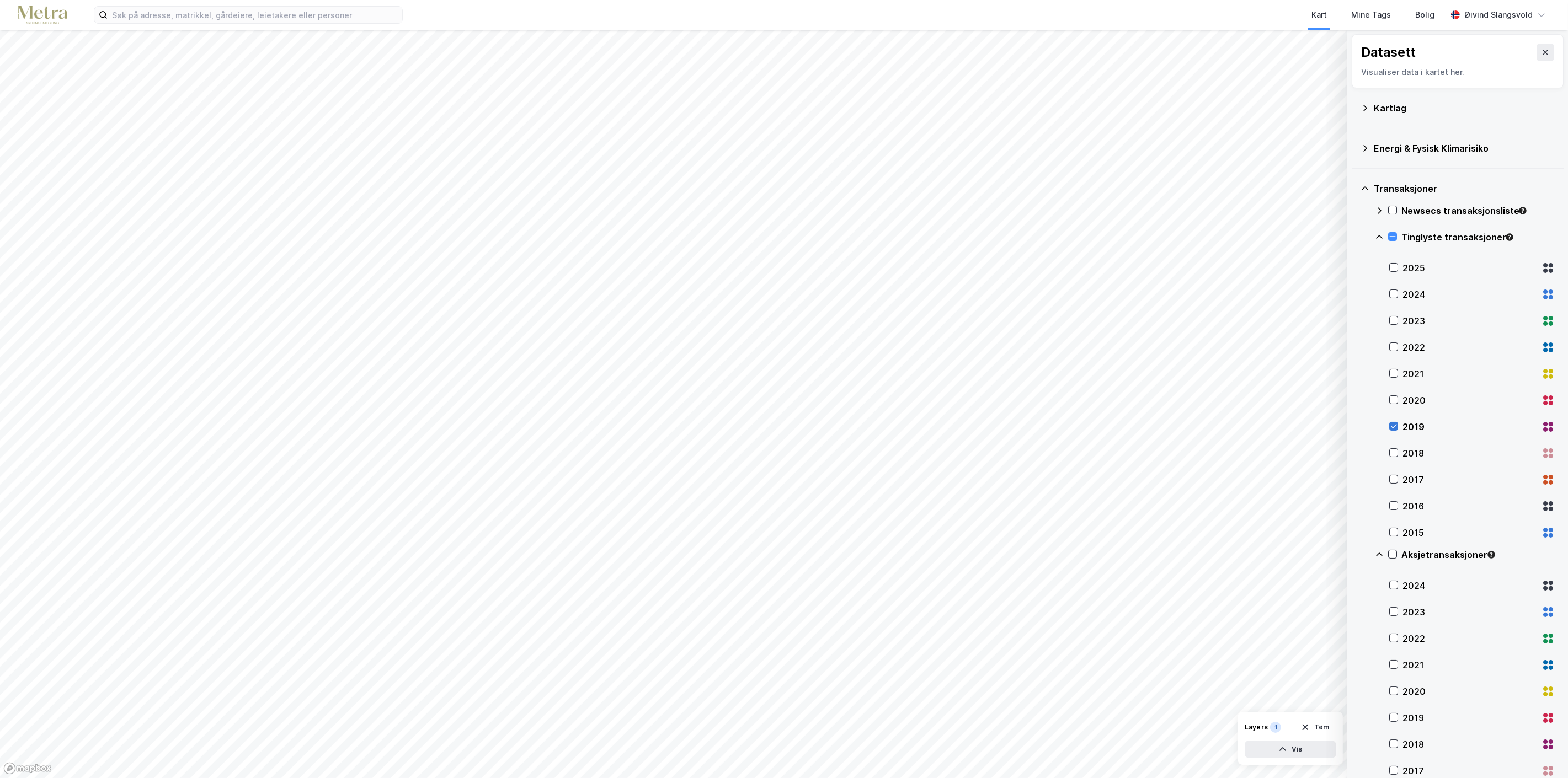
click at [1395, 425] on icon at bounding box center [1393, 426] width 8 height 8
click at [1394, 585] on icon at bounding box center [1393, 585] width 8 height 8
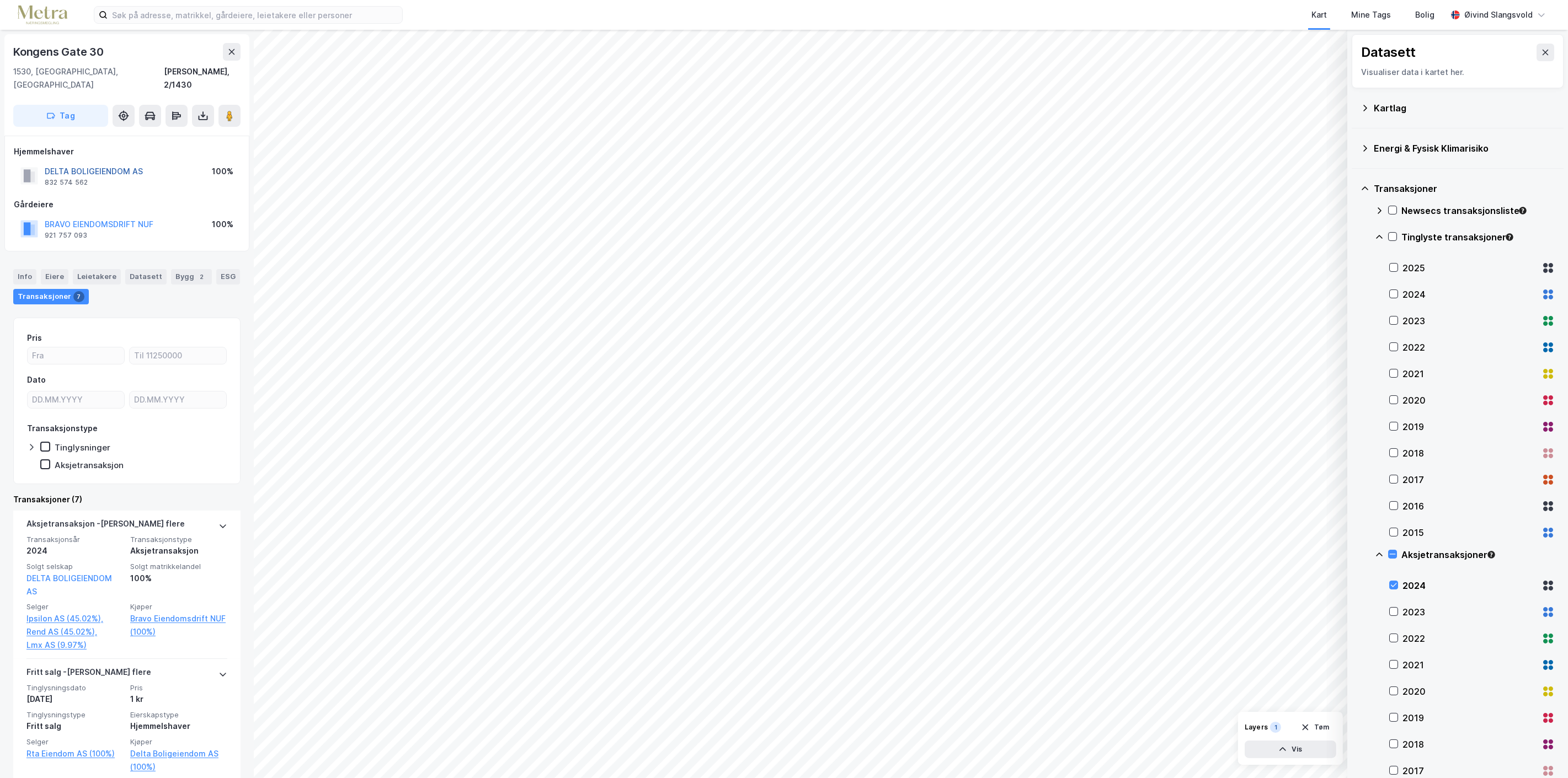
click at [0, 0] on button "DELTA BOLIGEIENDOM AS" at bounding box center [0, 0] width 0 height 0
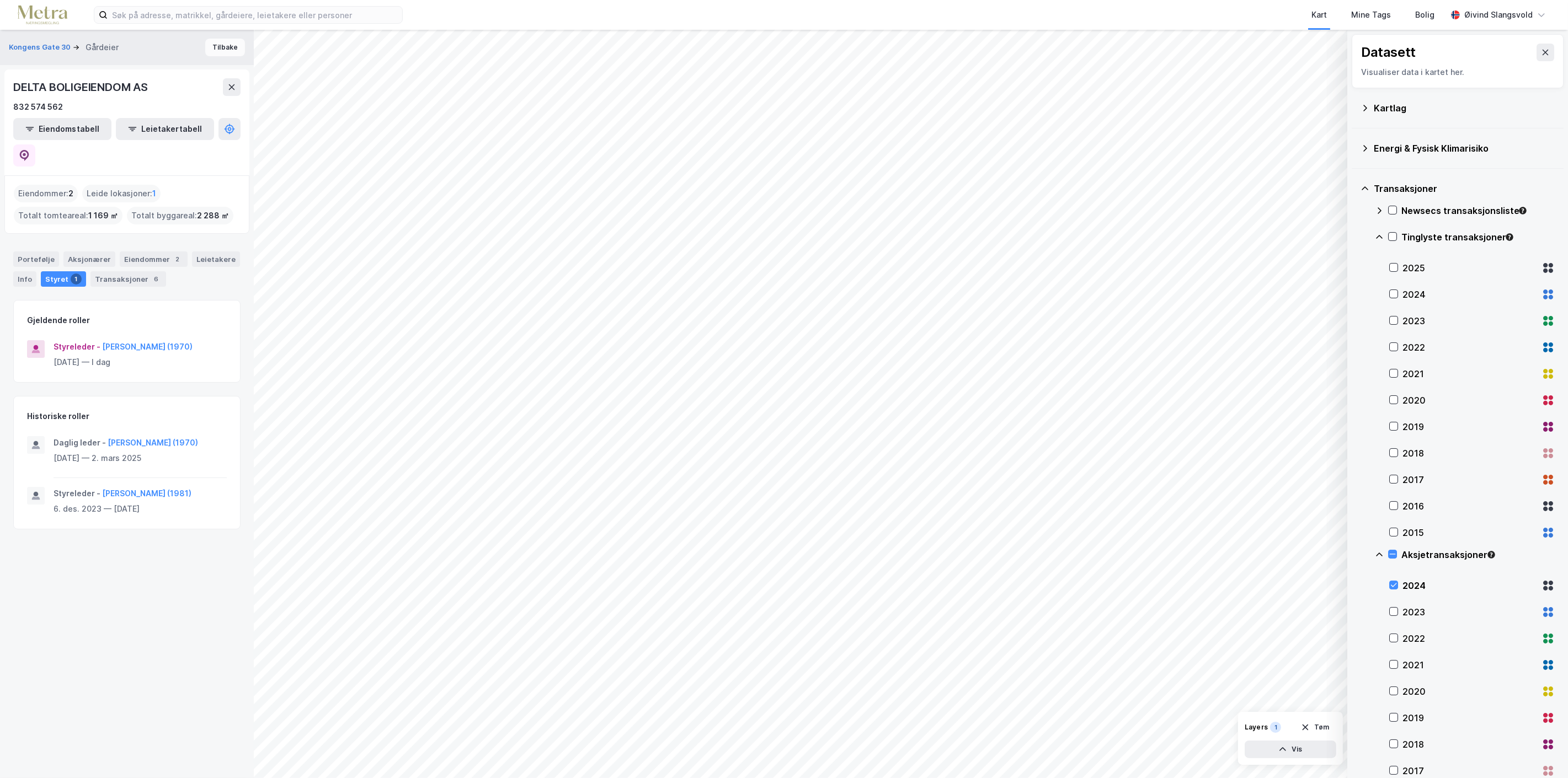
click at [213, 47] on button "Tilbake" at bounding box center [225, 47] width 40 height 18
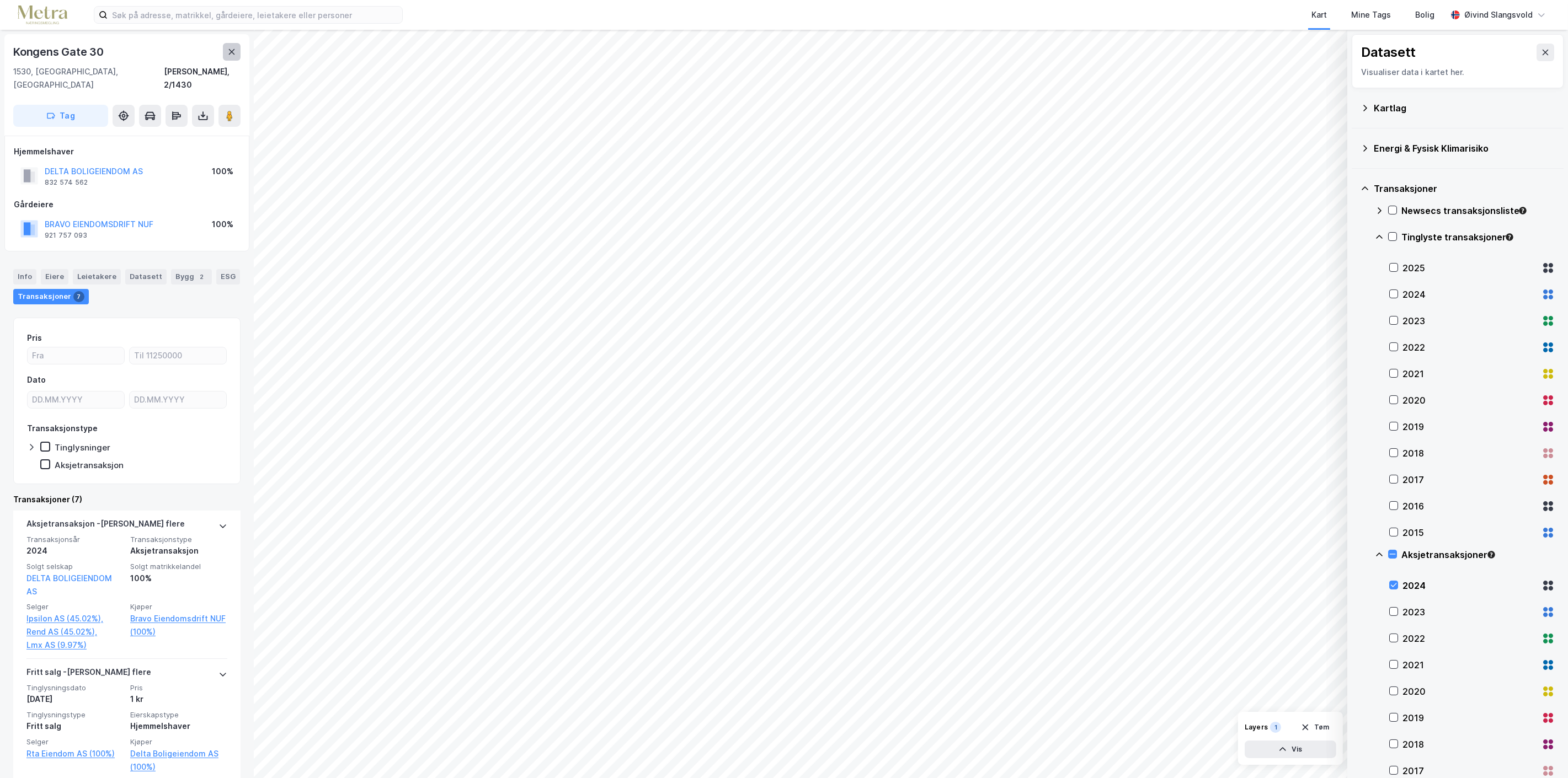
click at [233, 47] on icon at bounding box center [232, 52] width 8 height 8
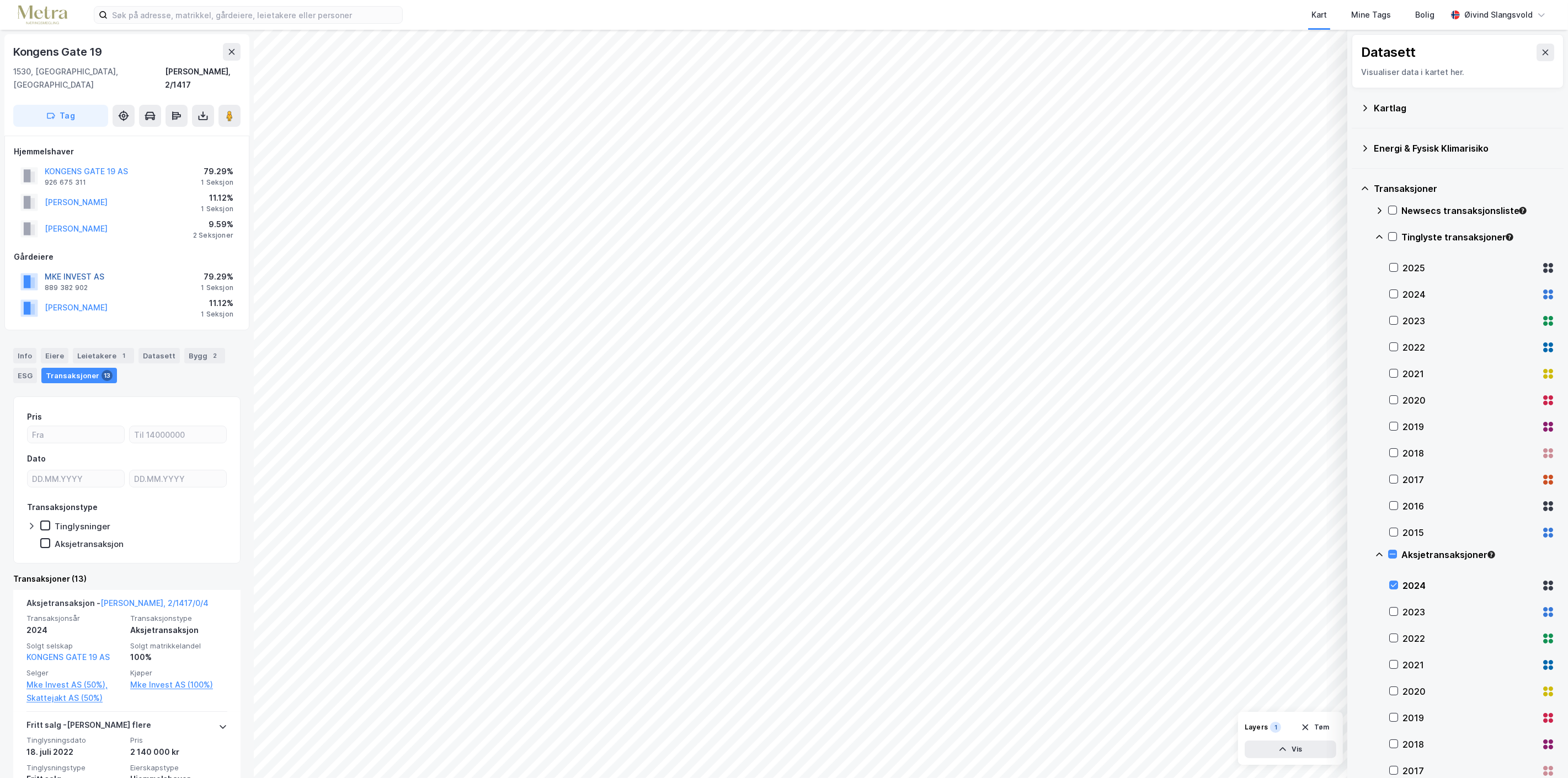
click at [0, 0] on button "MKE INVEST AS" at bounding box center [0, 0] width 0 height 0
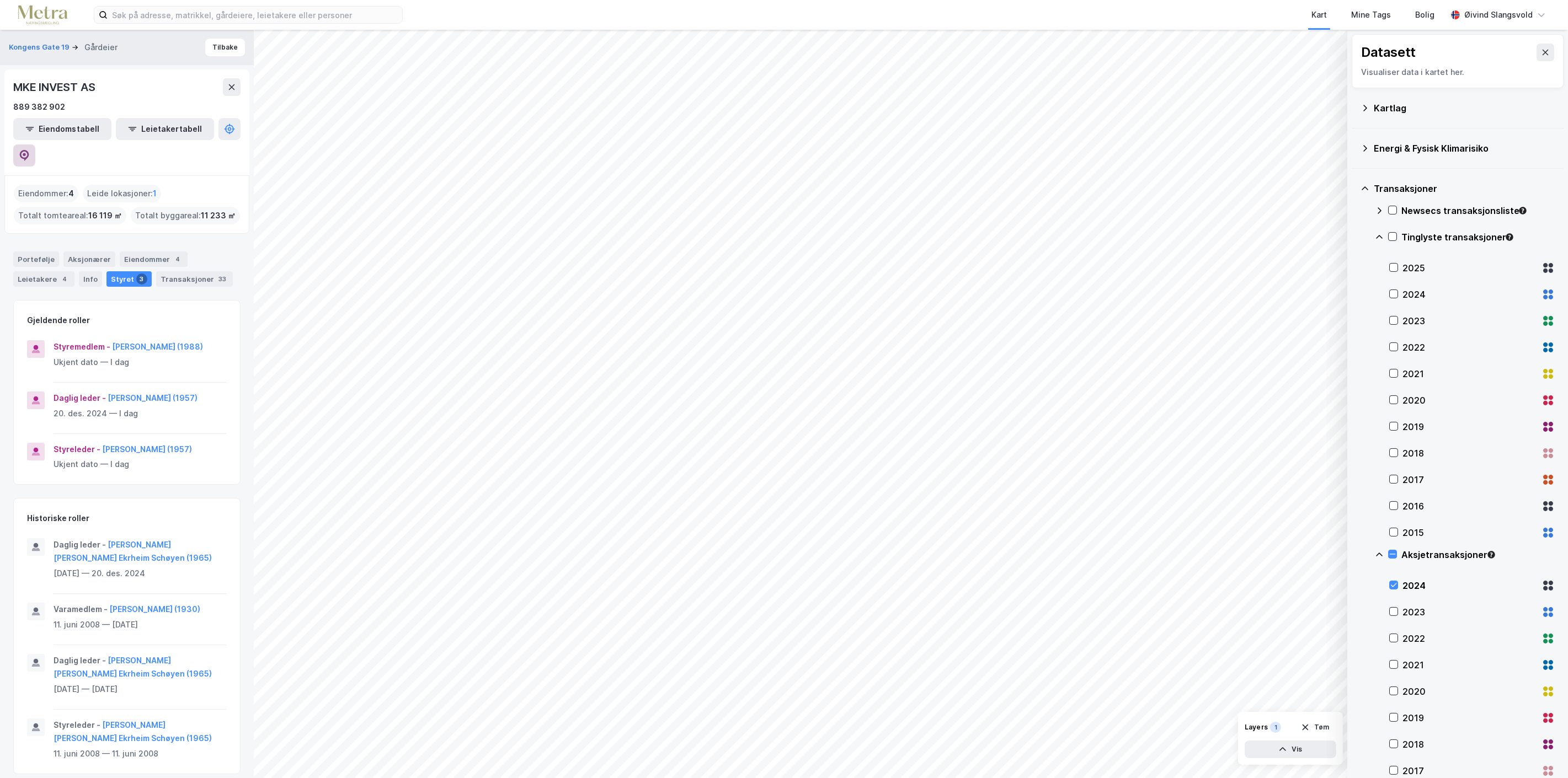
click at [30, 150] on icon at bounding box center [24, 155] width 9 height 11
click at [211, 42] on button "Tilbake" at bounding box center [225, 47] width 40 height 18
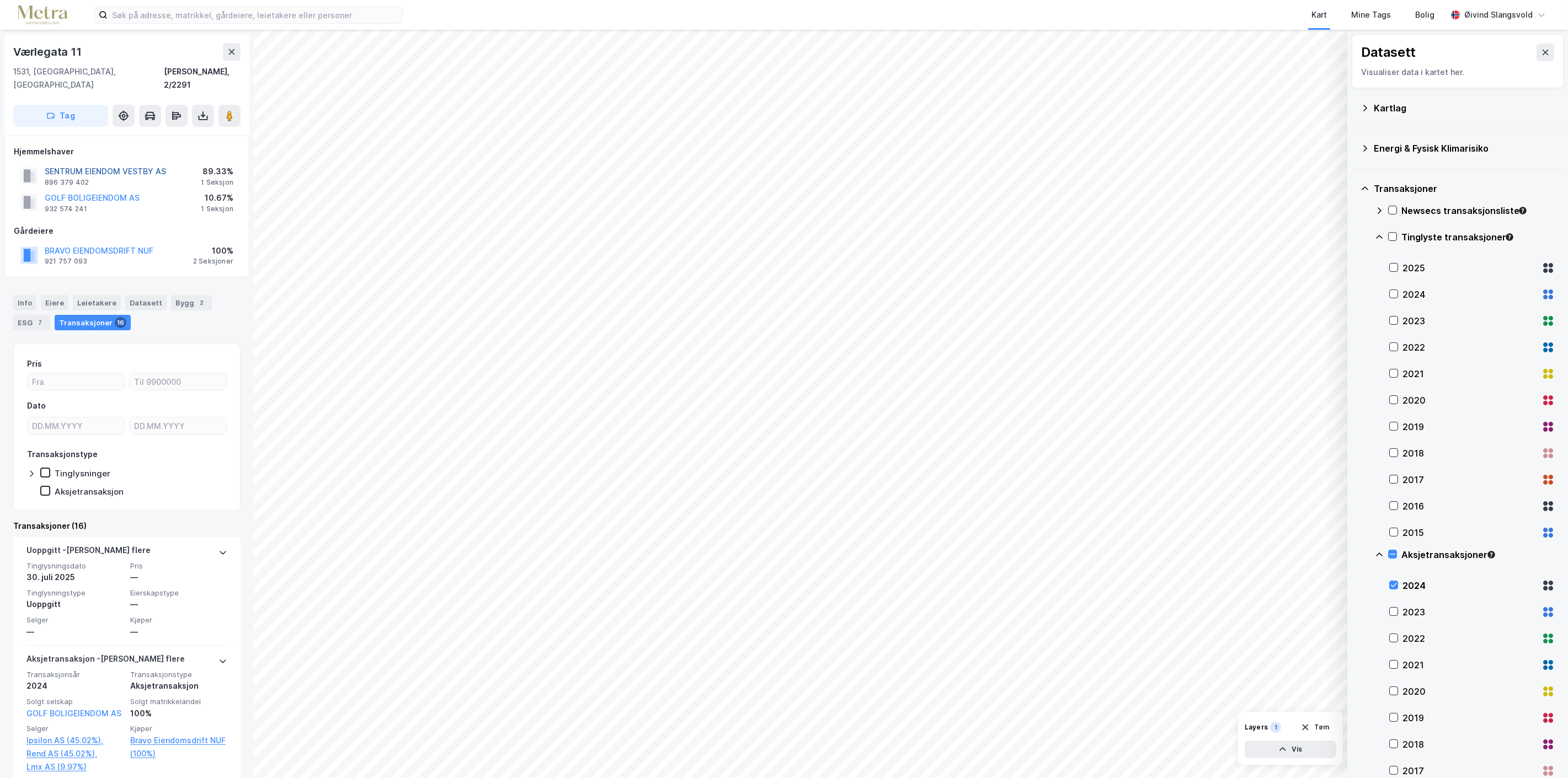
click at [0, 0] on button "SENTRUM EIENDOM VESTBY AS" at bounding box center [0, 0] width 0 height 0
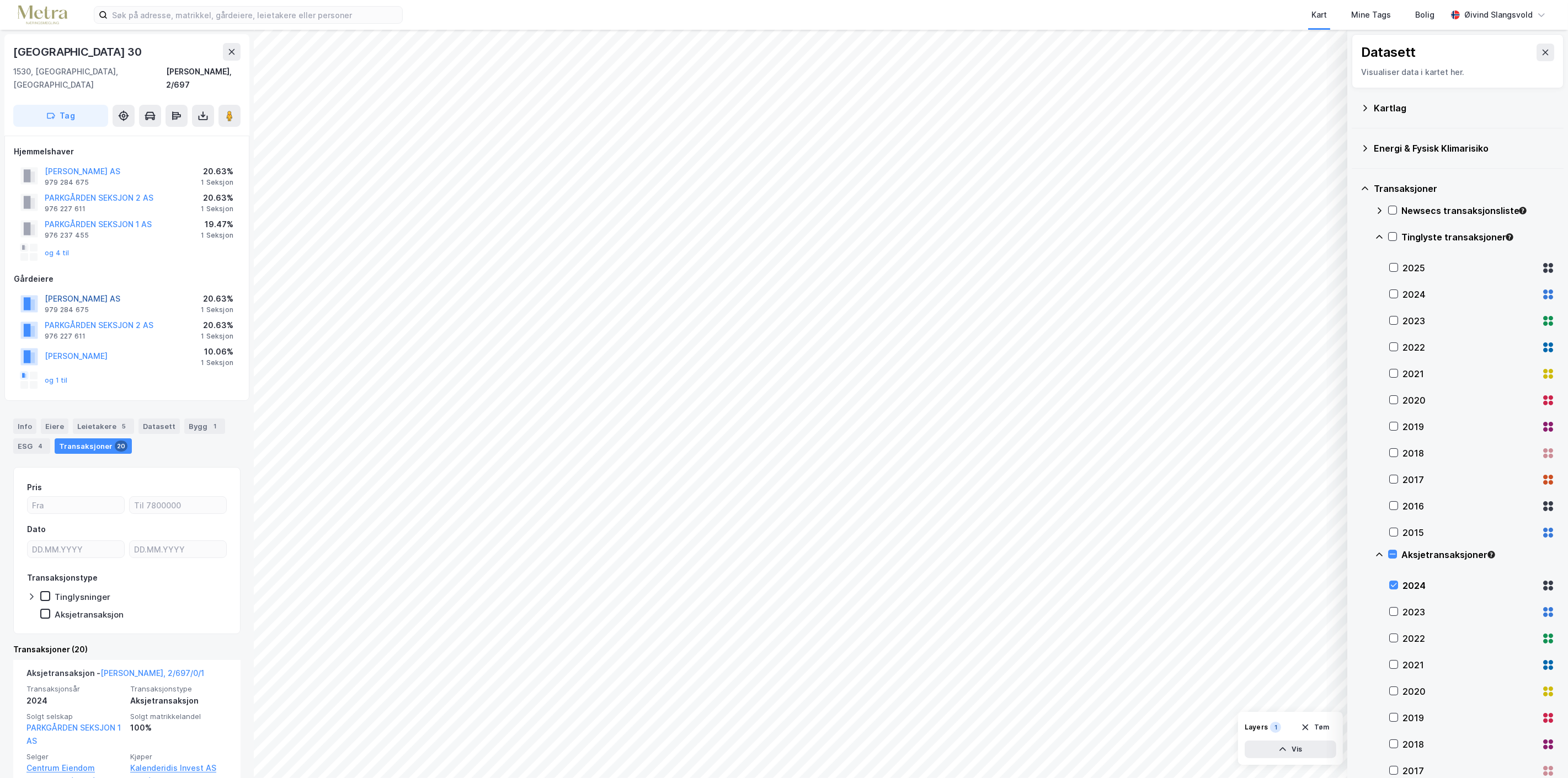
click at [0, 0] on button "JEF EIENDOM AS" at bounding box center [0, 0] width 0 height 0
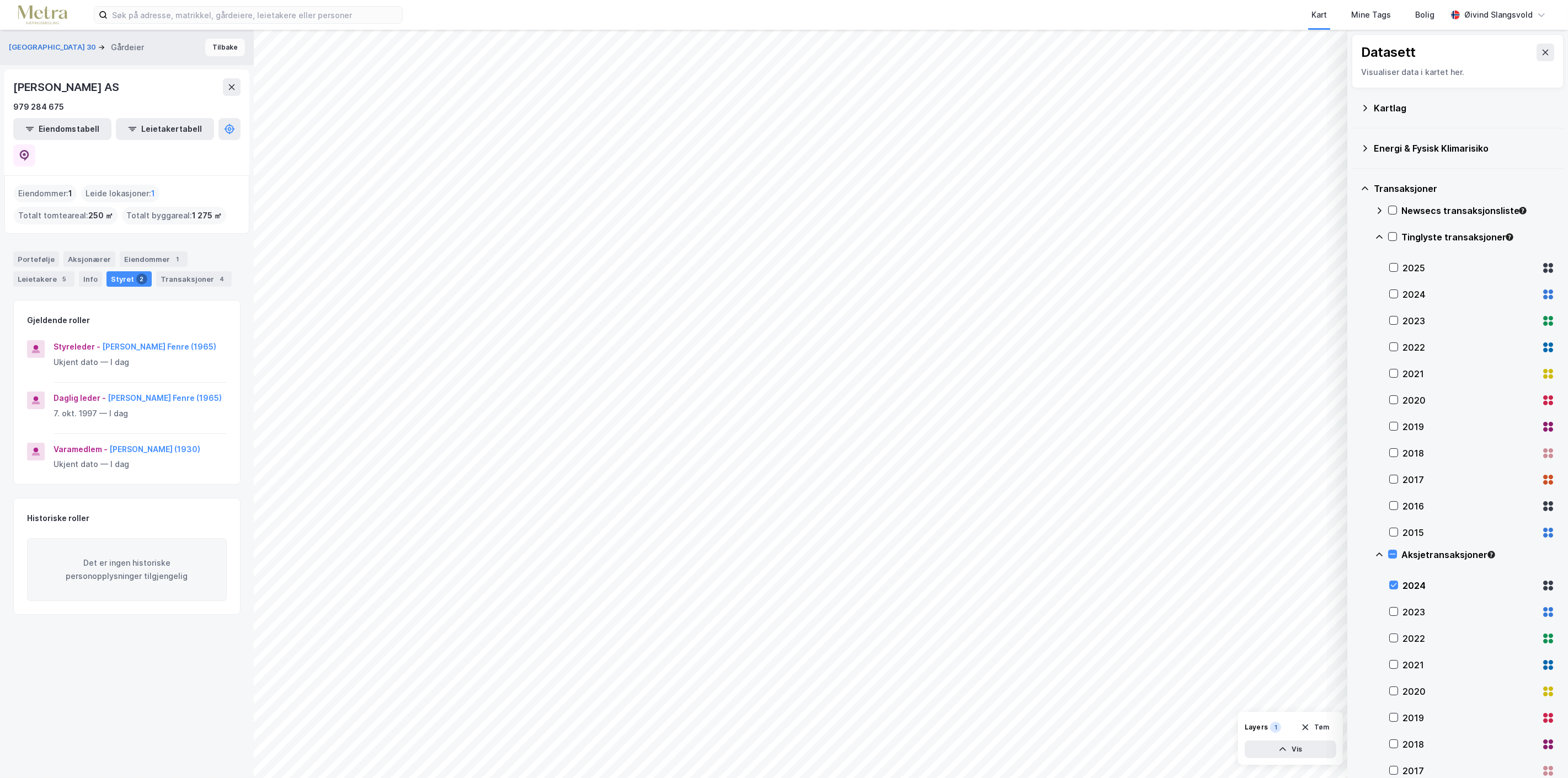
click at [211, 46] on button "Tilbake" at bounding box center [225, 47] width 40 height 18
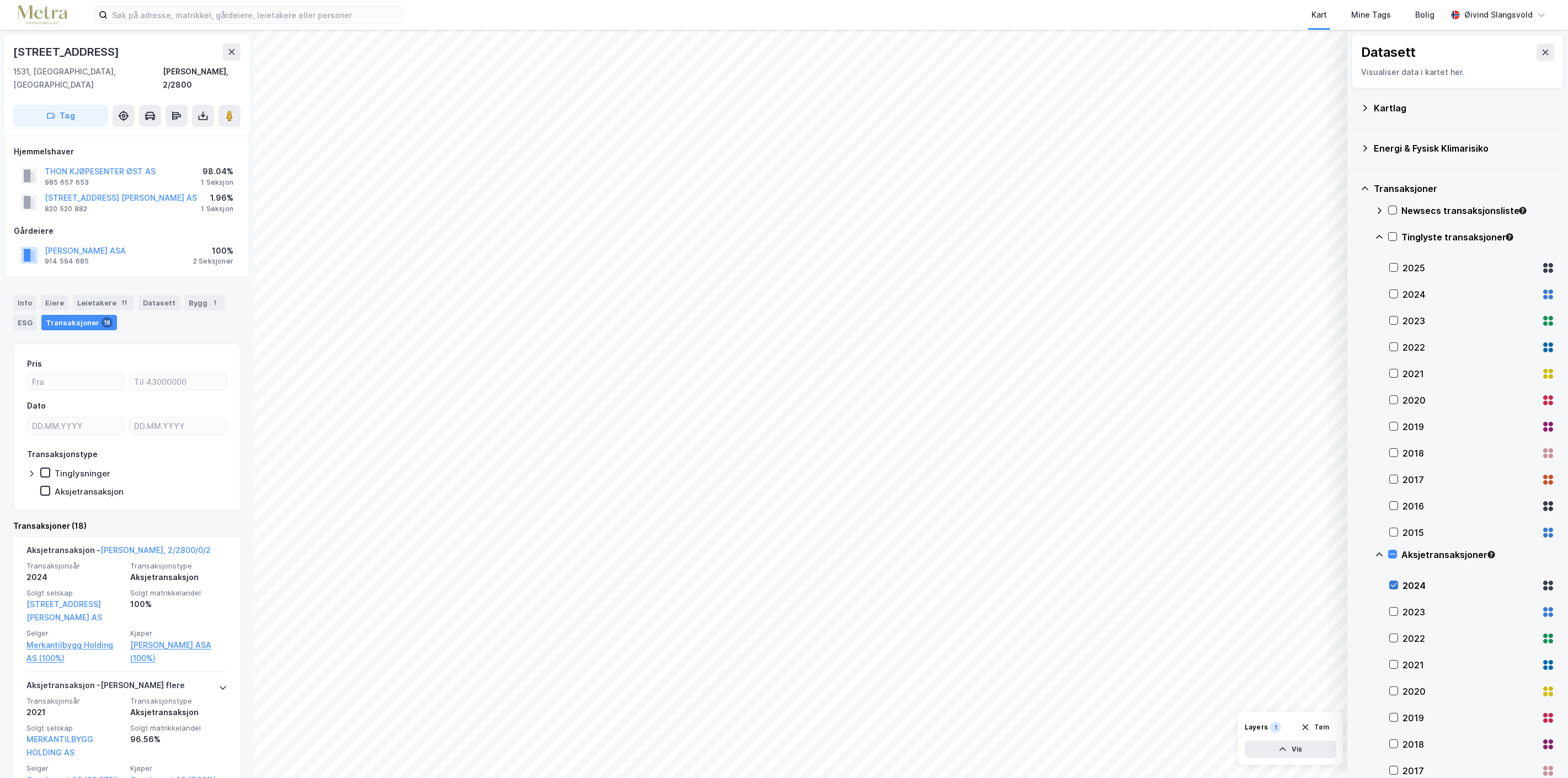
click at [1394, 584] on icon at bounding box center [1393, 585] width 8 height 8
click at [1394, 613] on icon at bounding box center [1393, 611] width 8 height 8
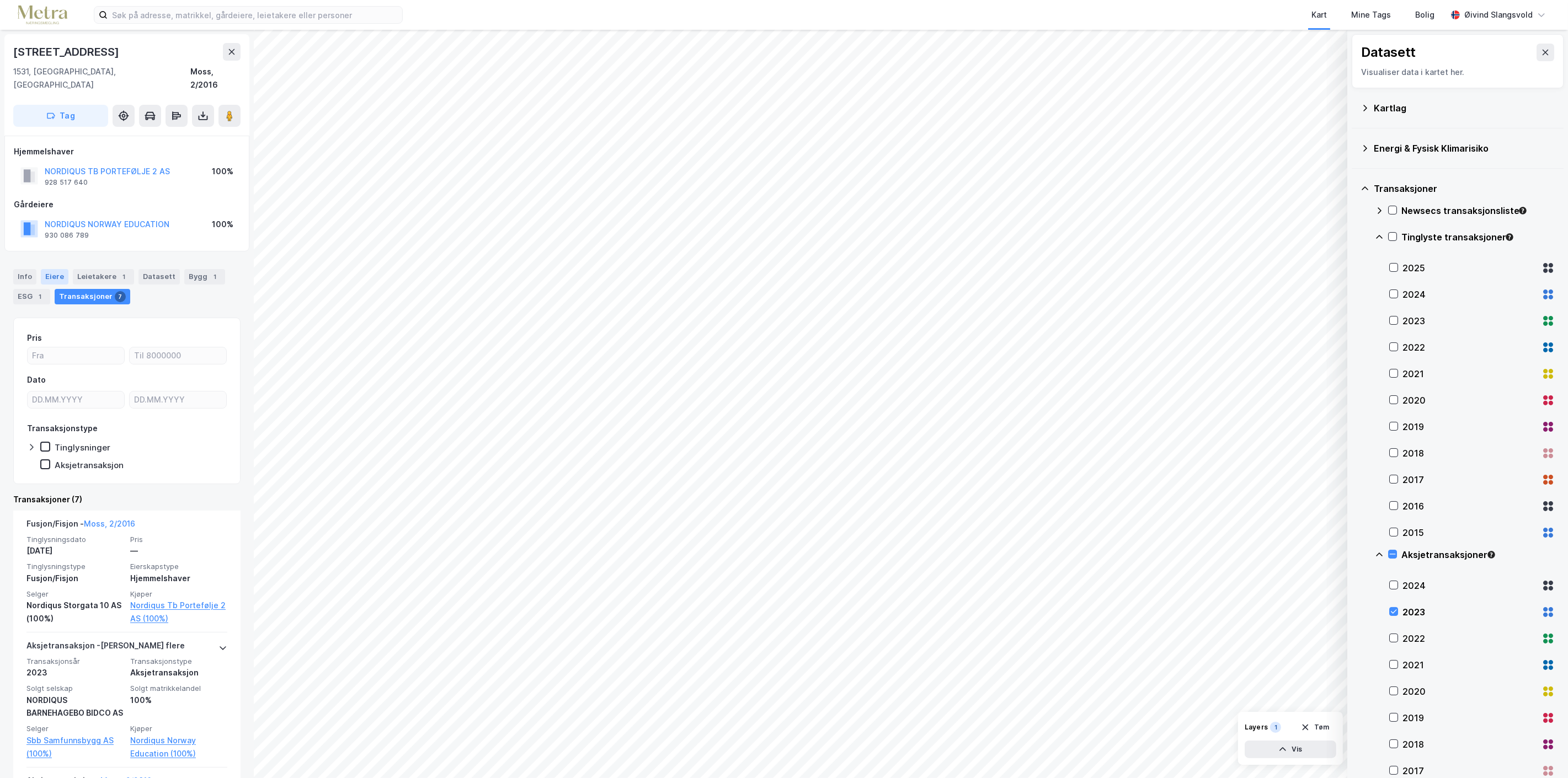
click at [48, 269] on div "Eiere" at bounding box center [54, 277] width 28 height 15
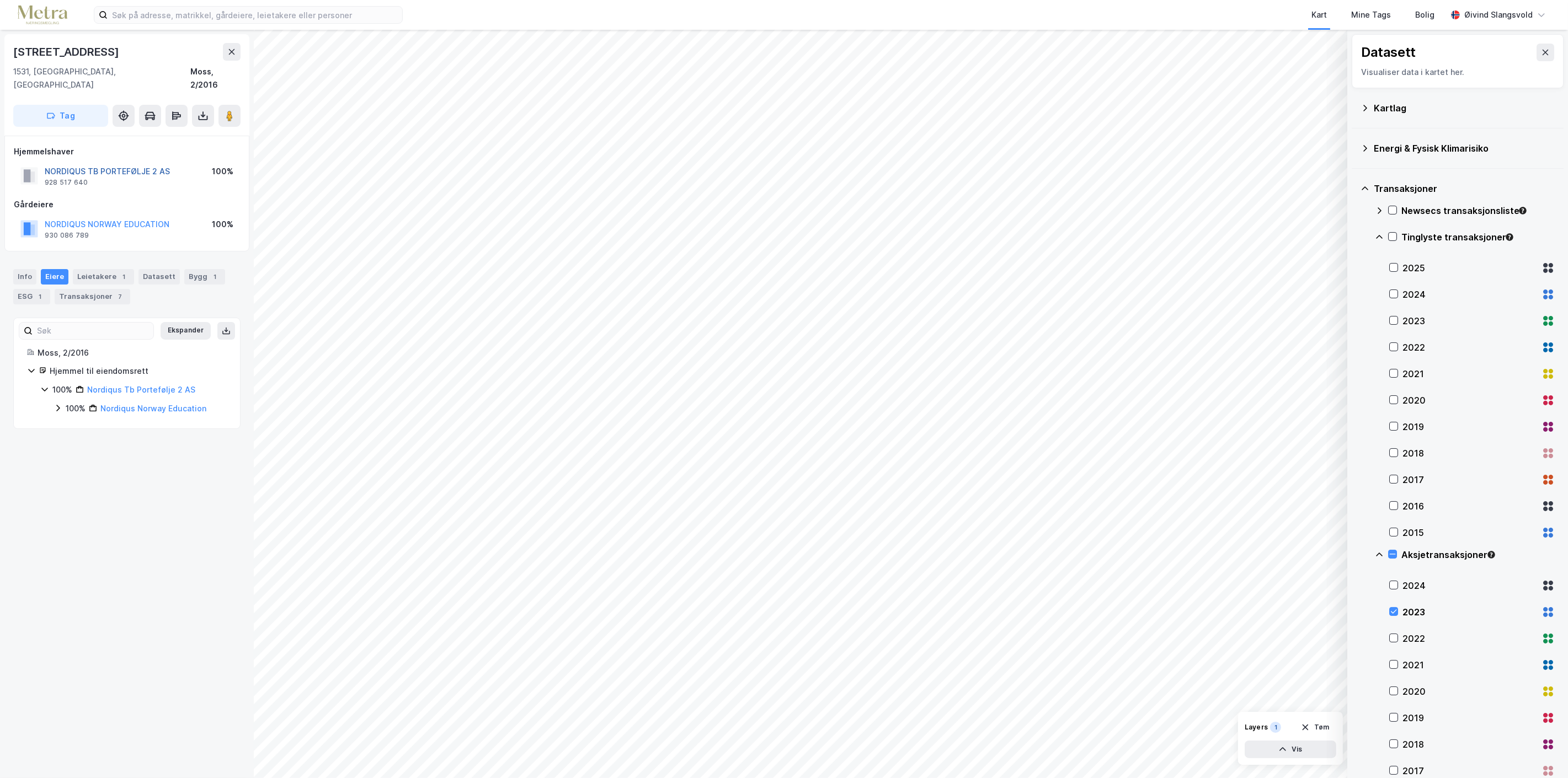
click at [0, 0] on button "NORDIQUS TB PORTEFØLJE 2 AS" at bounding box center [0, 0] width 0 height 0
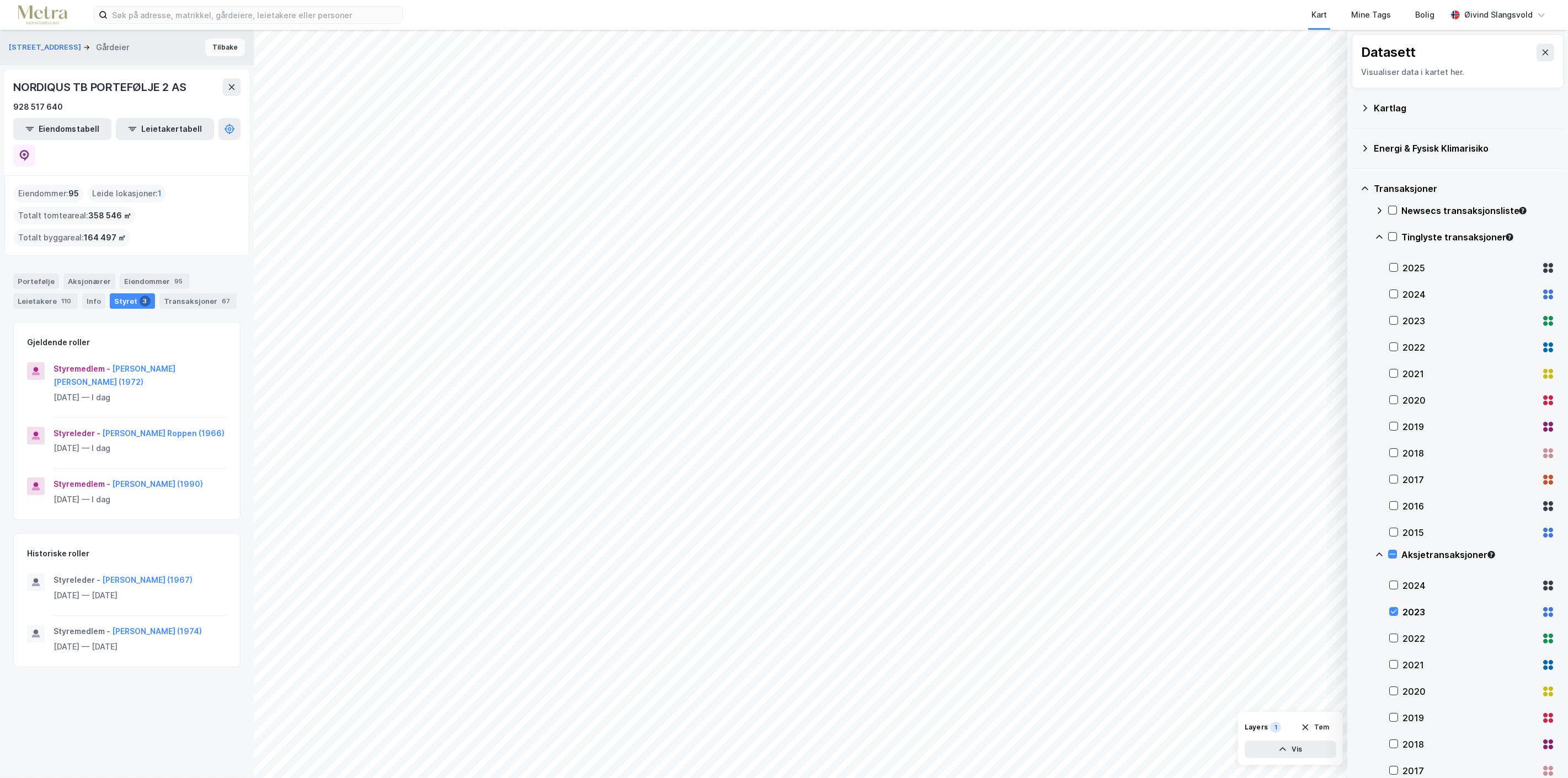
click at [218, 47] on button "Tilbake" at bounding box center [225, 47] width 40 height 18
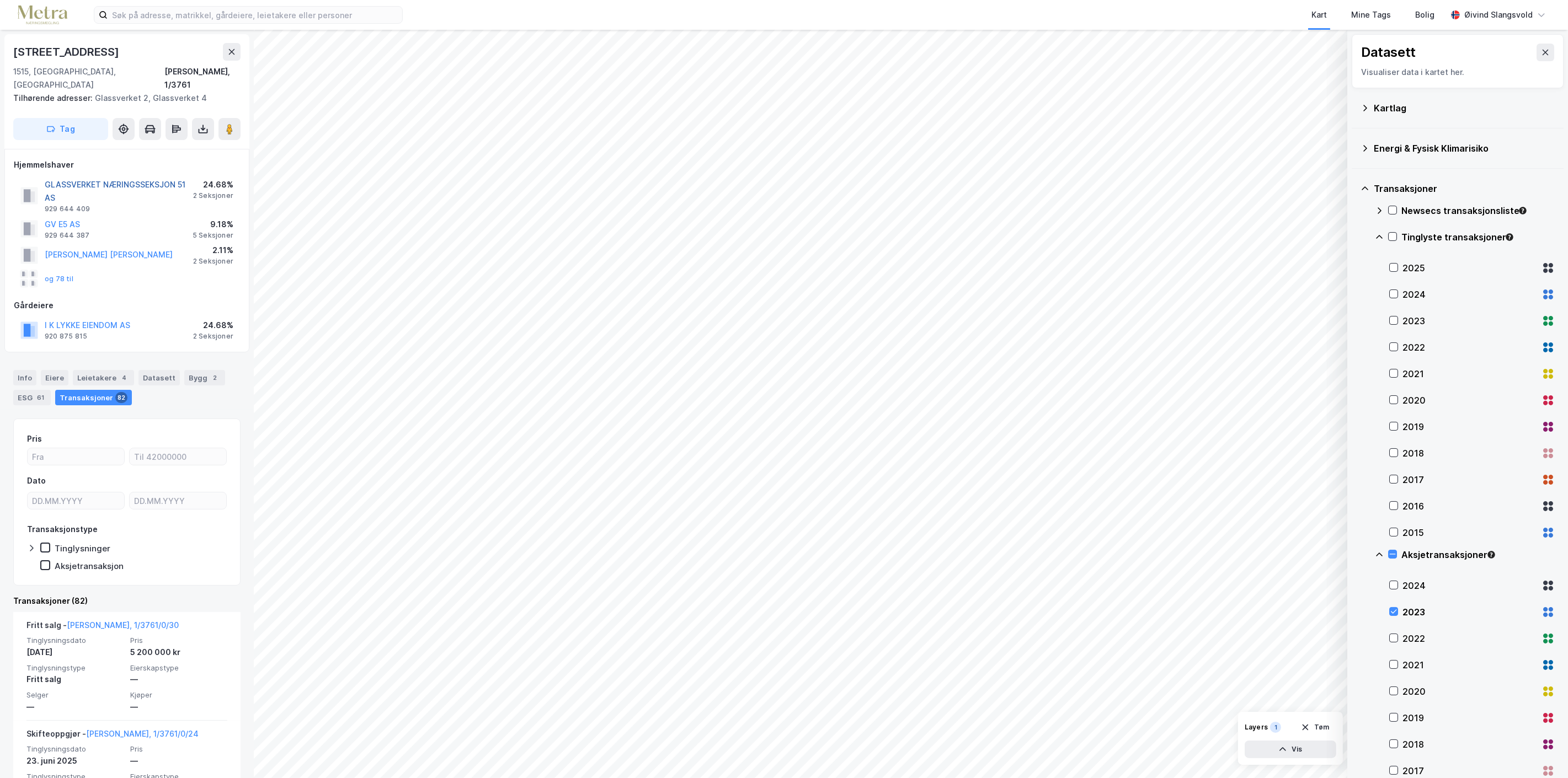
click at [0, 0] on button "GLASSVERKET NÆRINGSSEKSJON 51 AS" at bounding box center [0, 0] width 0 height 0
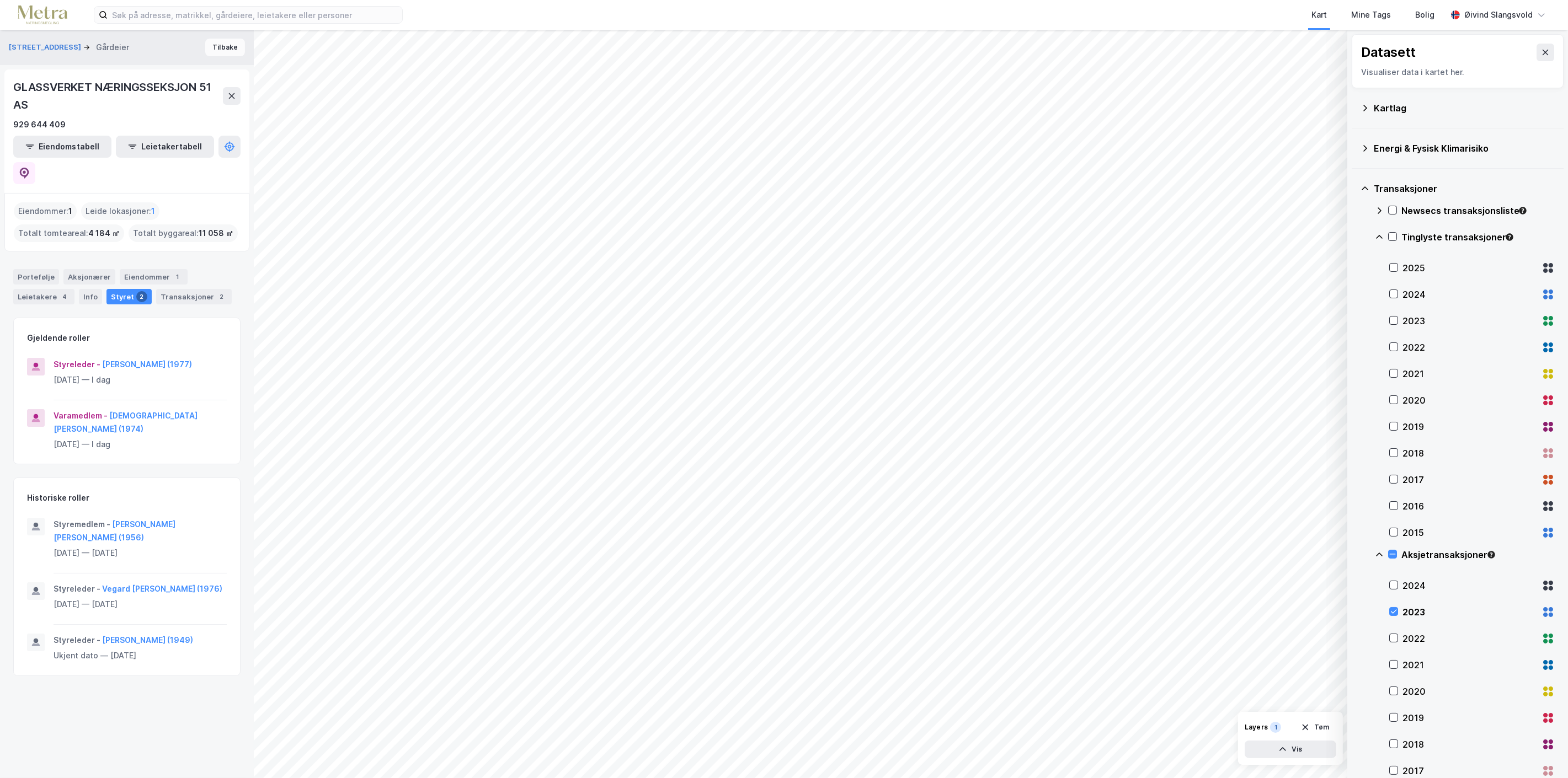
click at [221, 41] on button "Tilbake" at bounding box center [225, 47] width 40 height 18
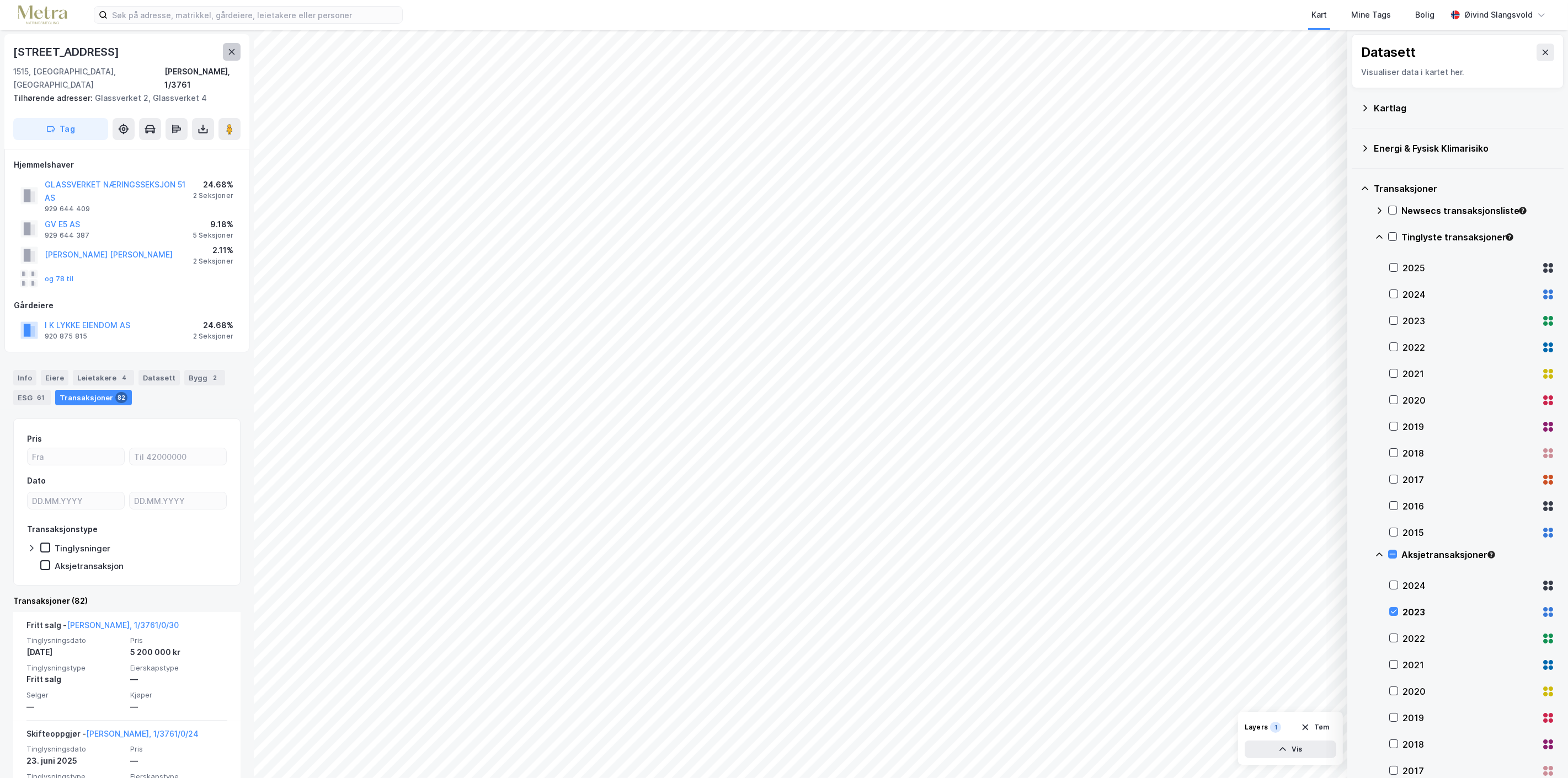
click at [233, 48] on icon at bounding box center [232, 52] width 8 height 8
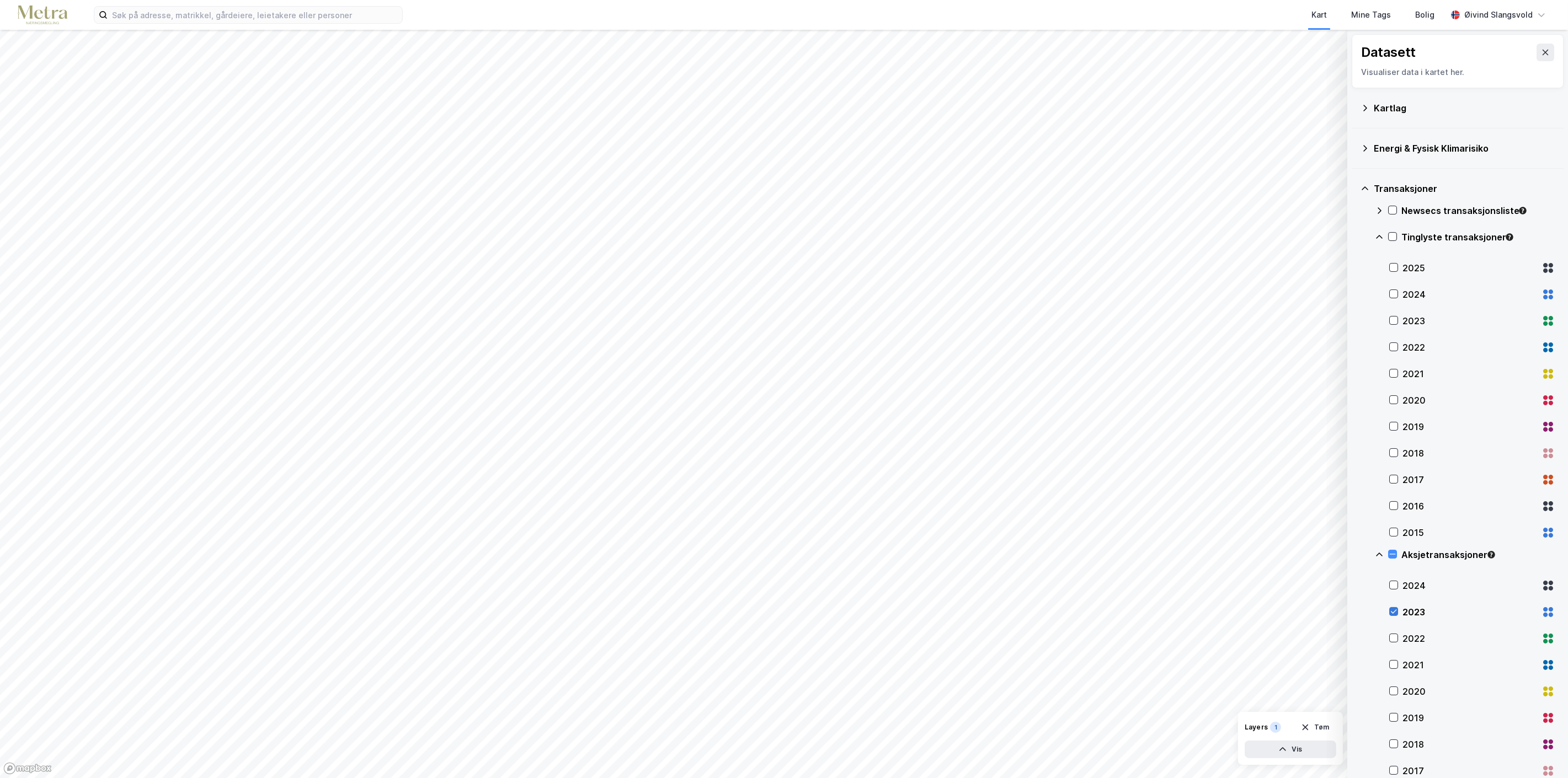
click at [1395, 611] on icon at bounding box center [1394, 611] width 6 height 4
click at [1395, 640] on icon at bounding box center [1393, 638] width 8 height 8
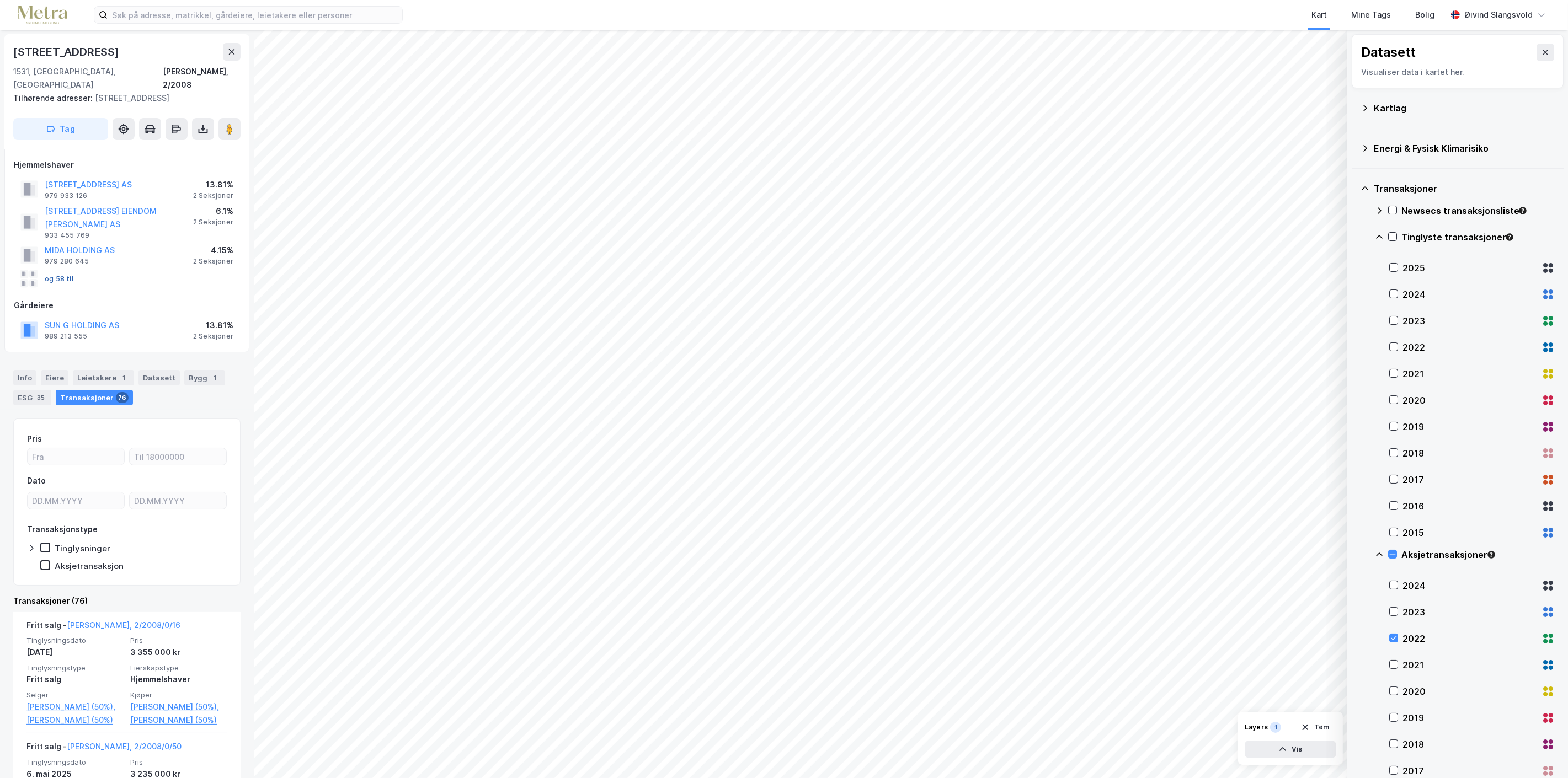
click at [0, 0] on button "og 58 til" at bounding box center [0, 0] width 0 height 0
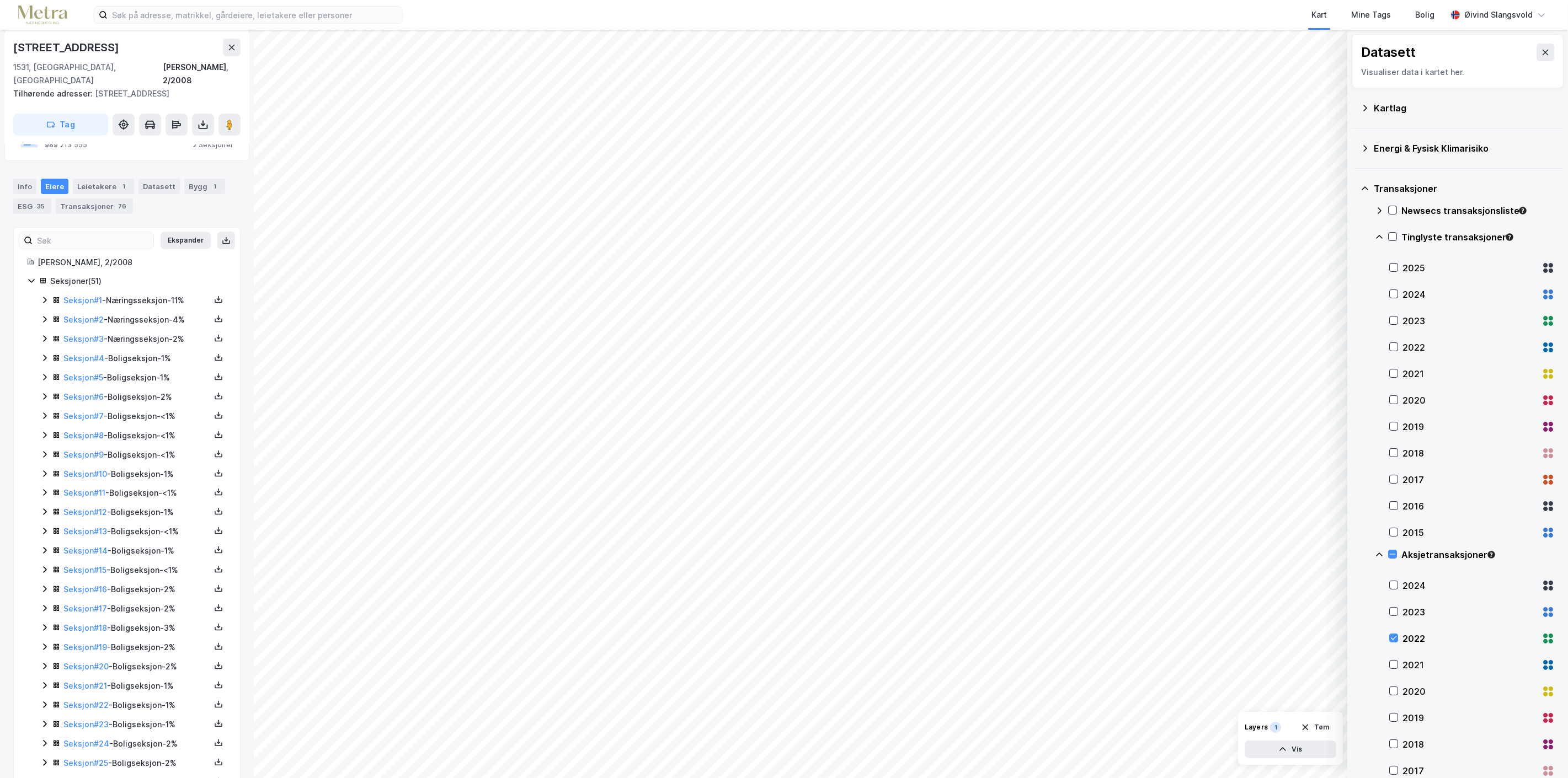
scroll to position [253, 0]
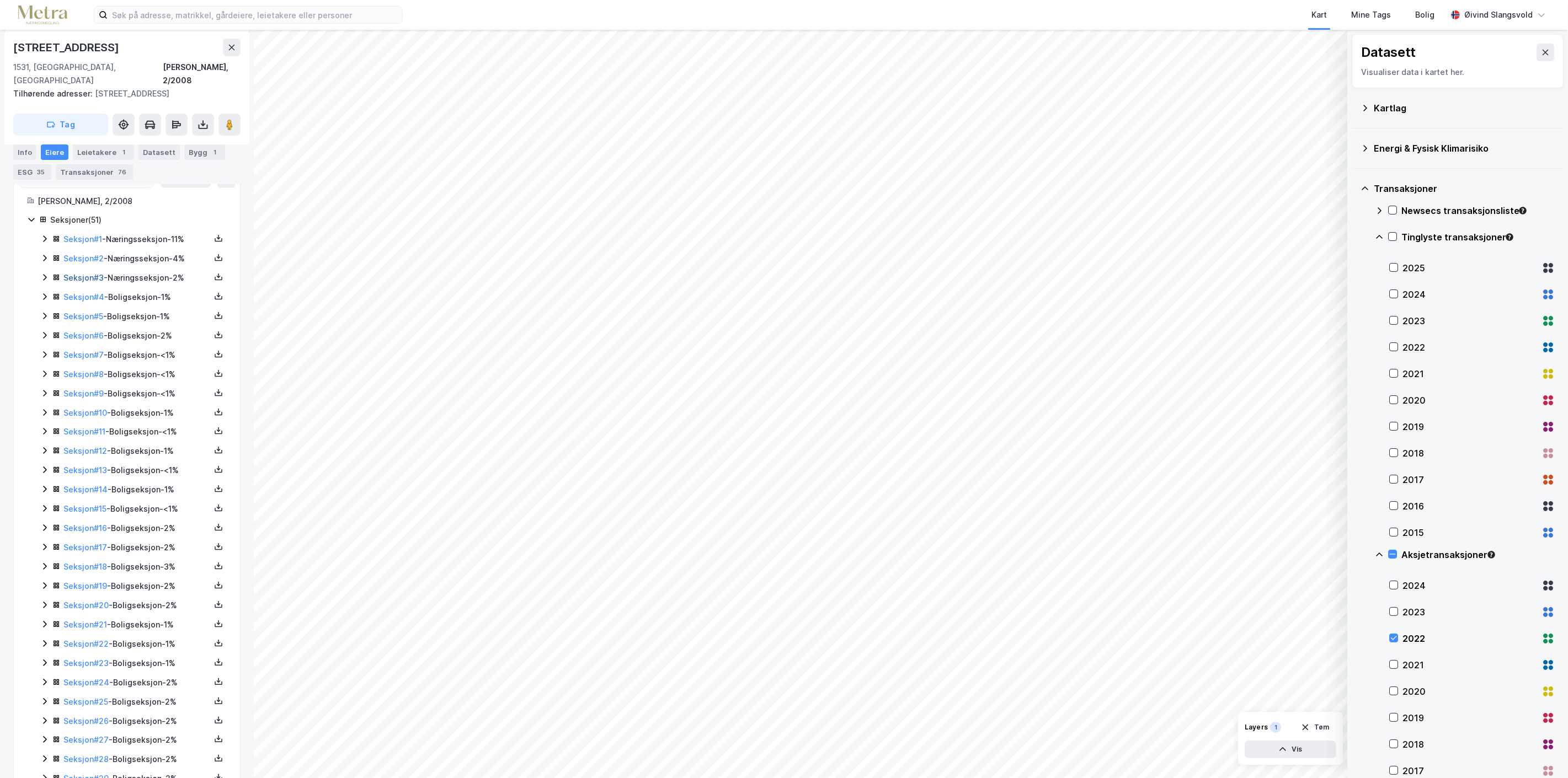
click at [82, 273] on link "Seksjon # 3" at bounding box center [84, 277] width 41 height 9
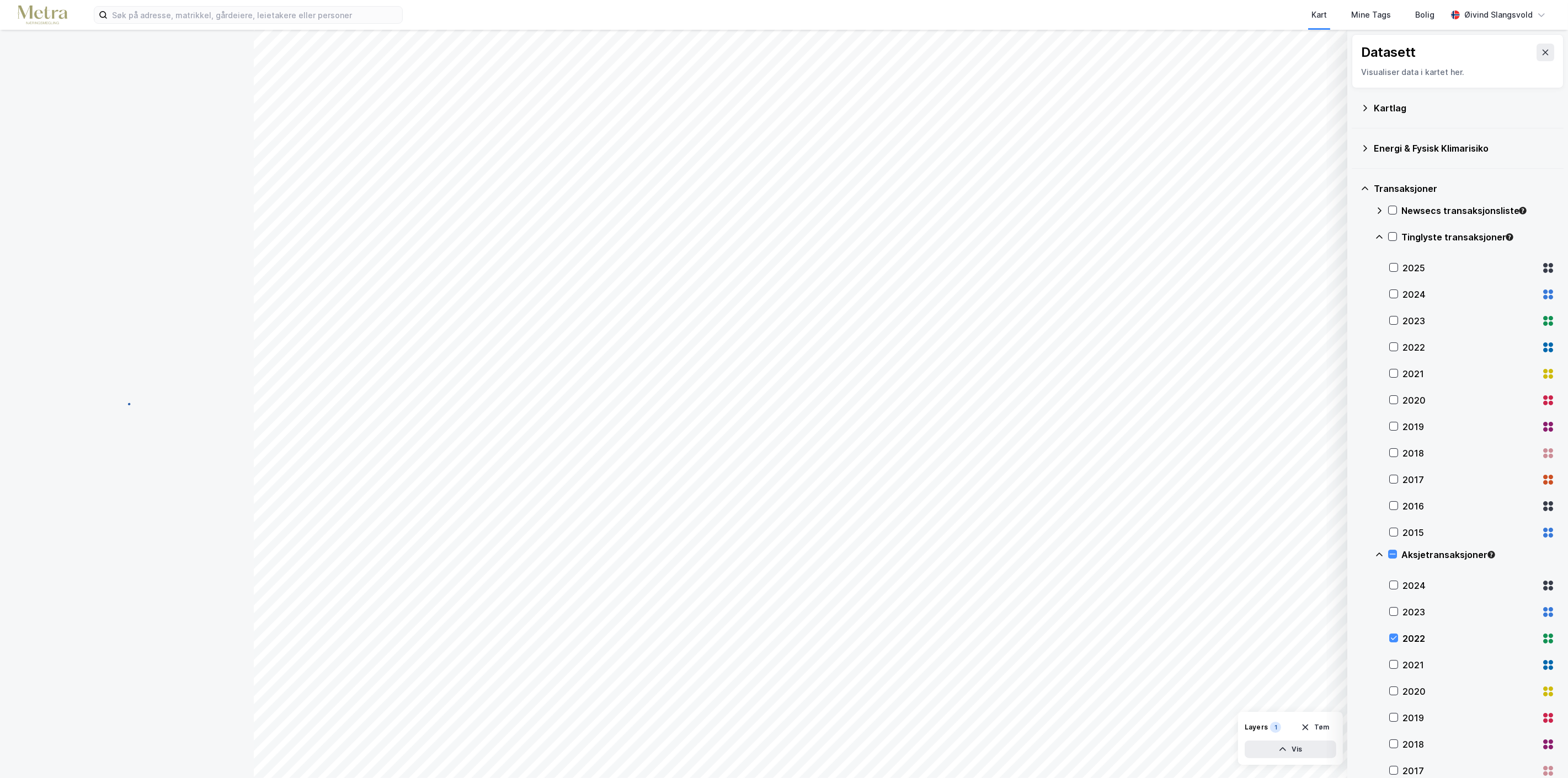
scroll to position [36, 0]
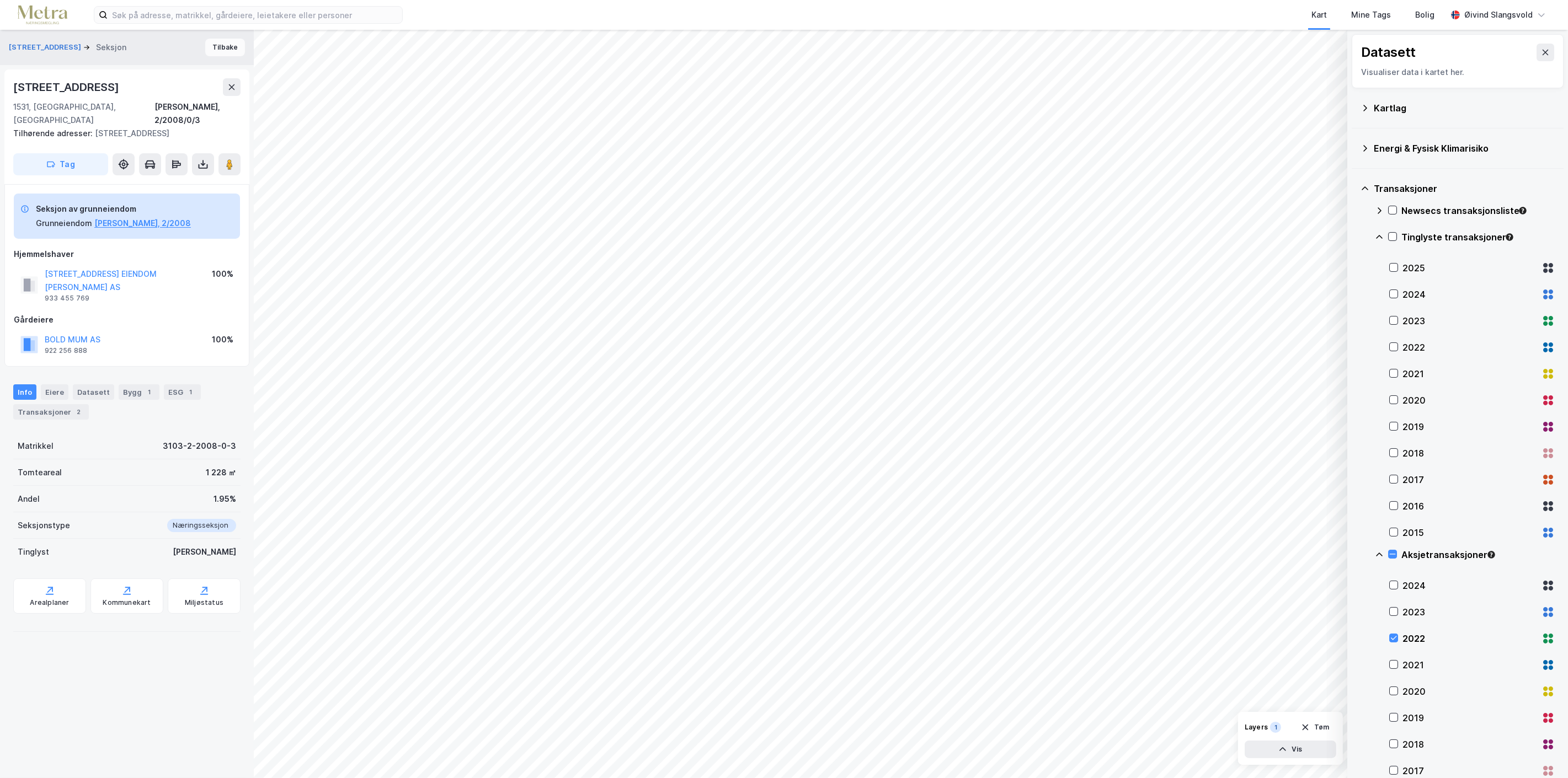
click at [222, 44] on button "Tilbake" at bounding box center [225, 47] width 40 height 18
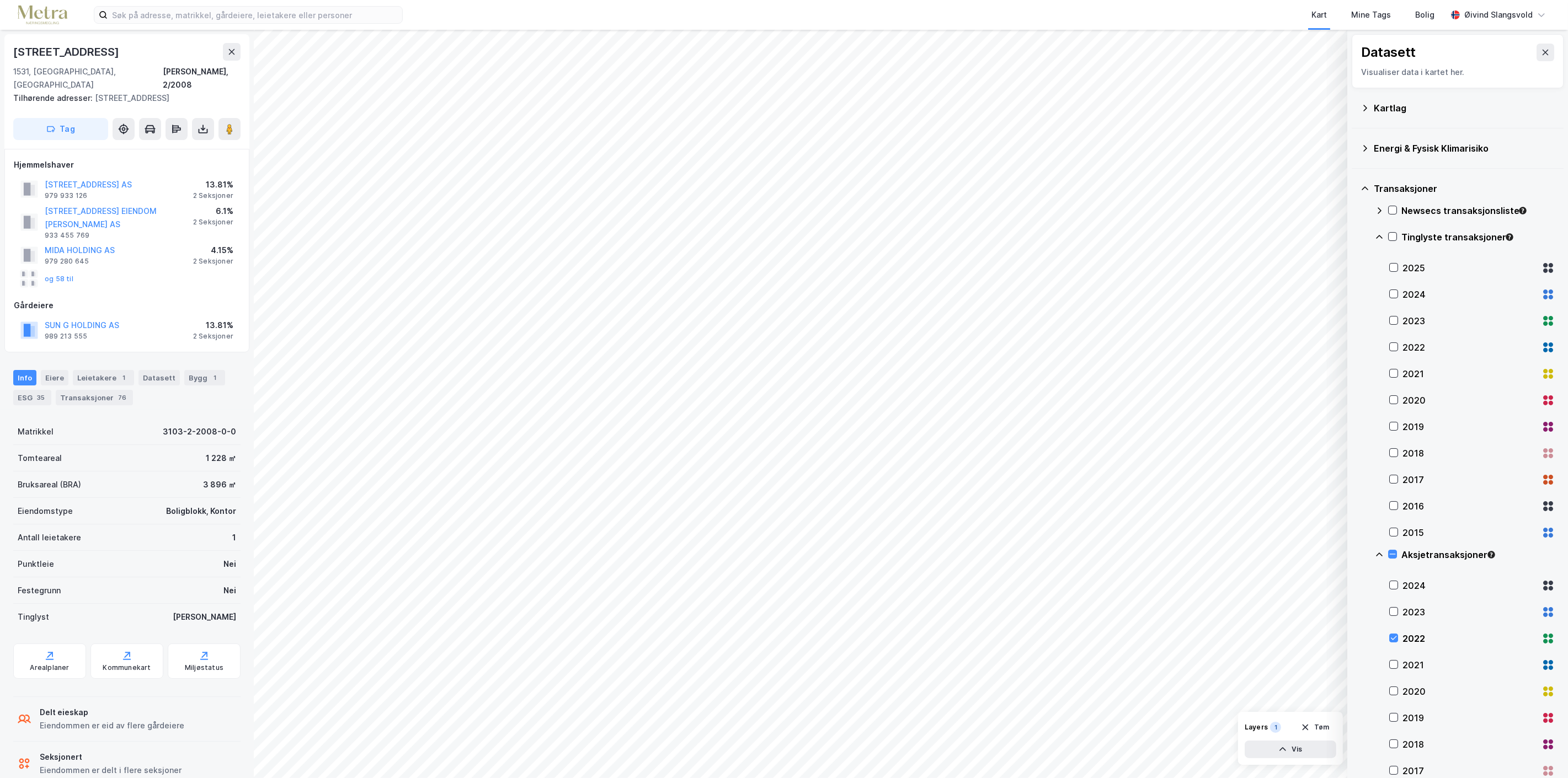
click at [63, 271] on div "og 58 til" at bounding box center [47, 279] width 53 height 18
click at [0, 0] on button "og 58 til" at bounding box center [0, 0] width 0 height 0
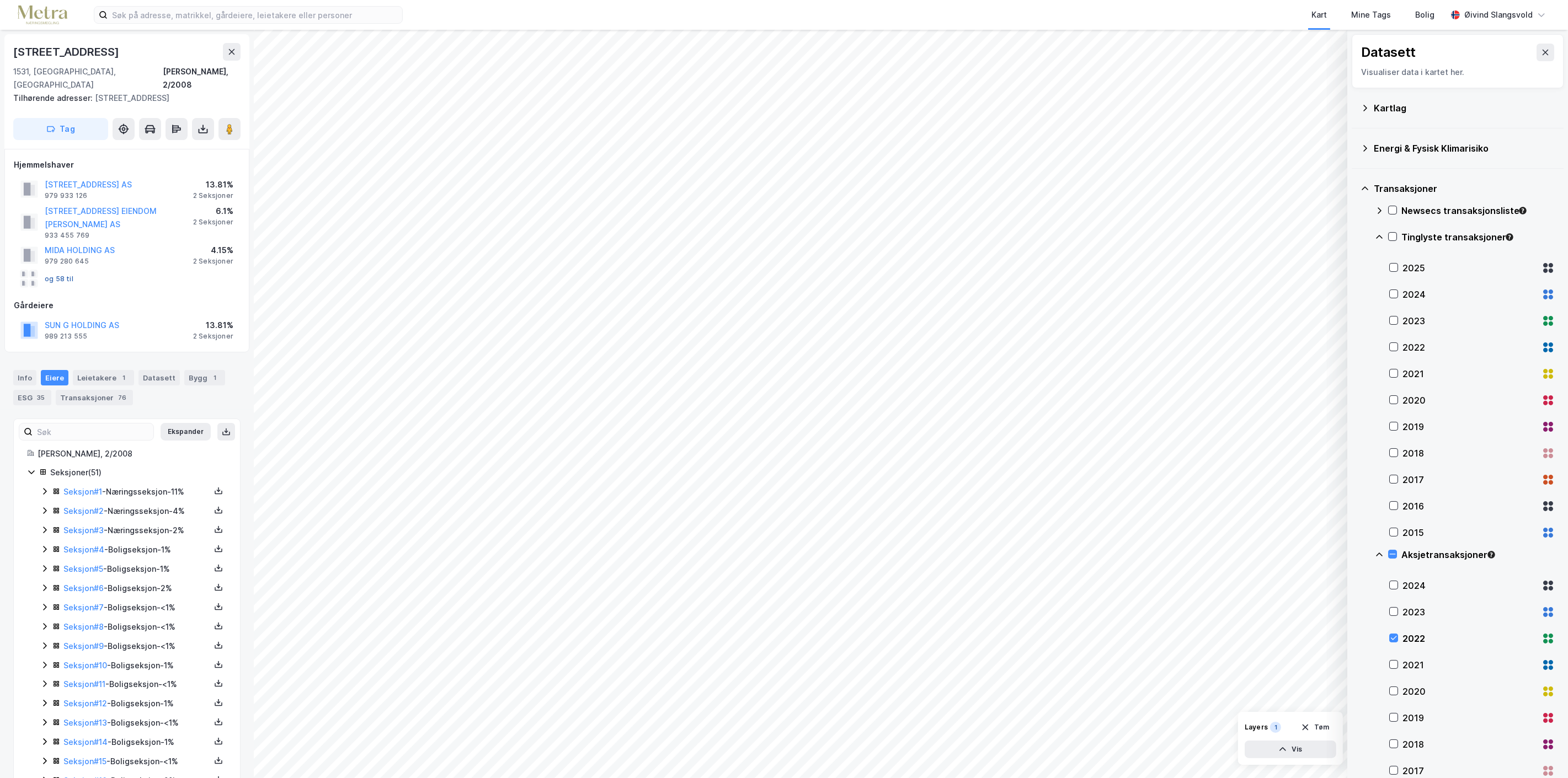
scroll to position [191, 0]
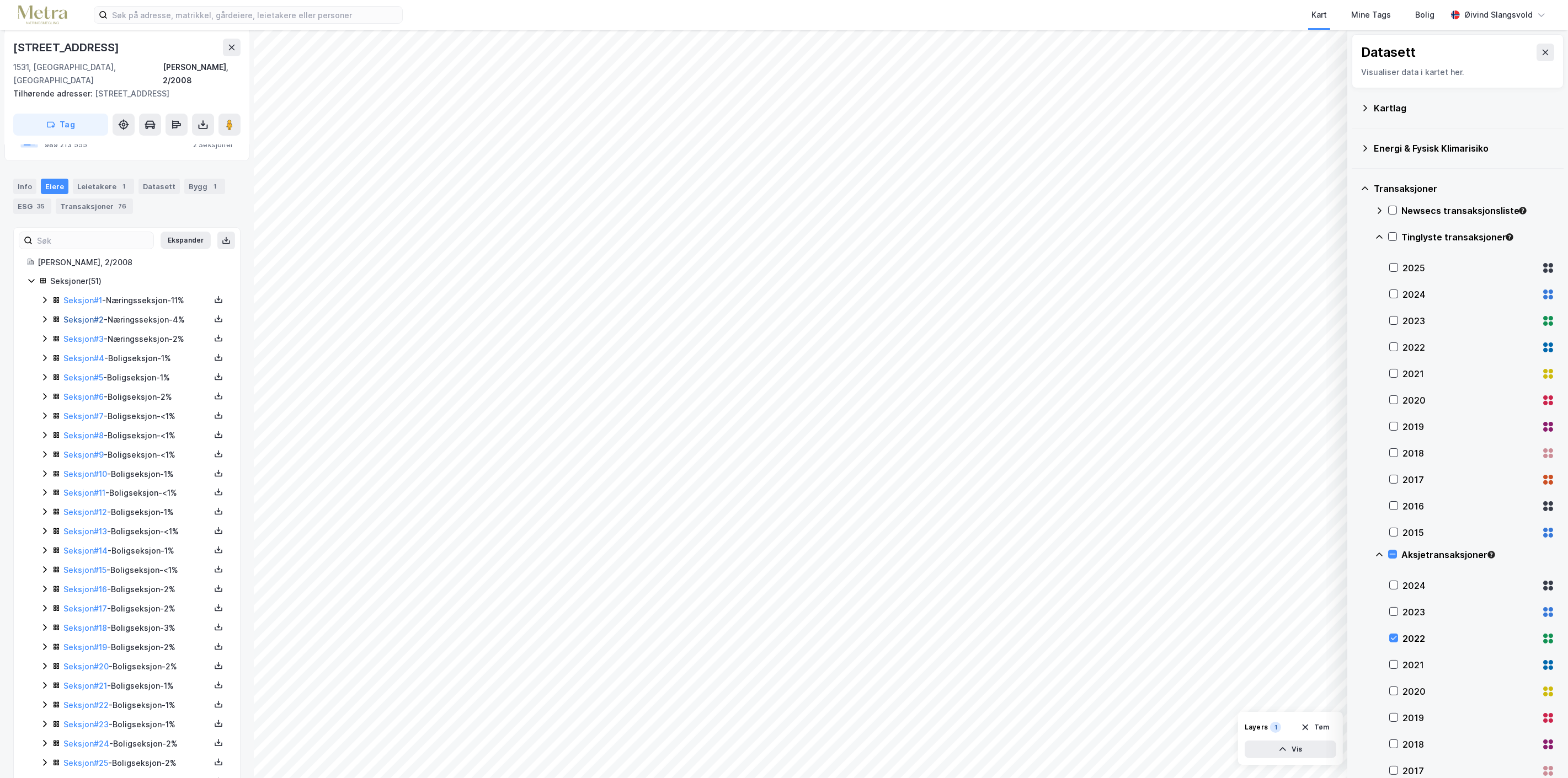
click at [78, 315] on link "Seksjon # 2" at bounding box center [84, 319] width 41 height 9
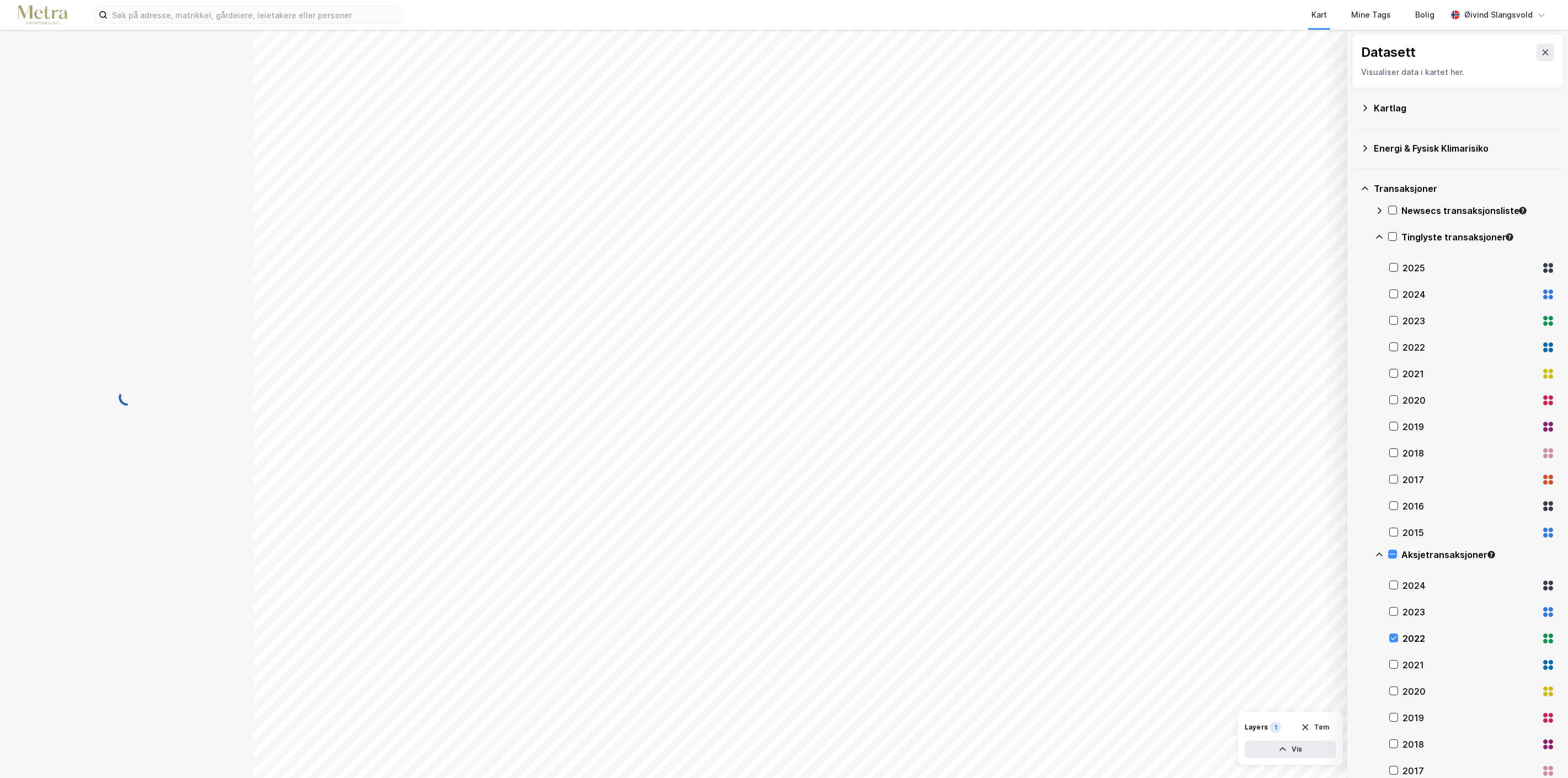
scroll to position [36, 0]
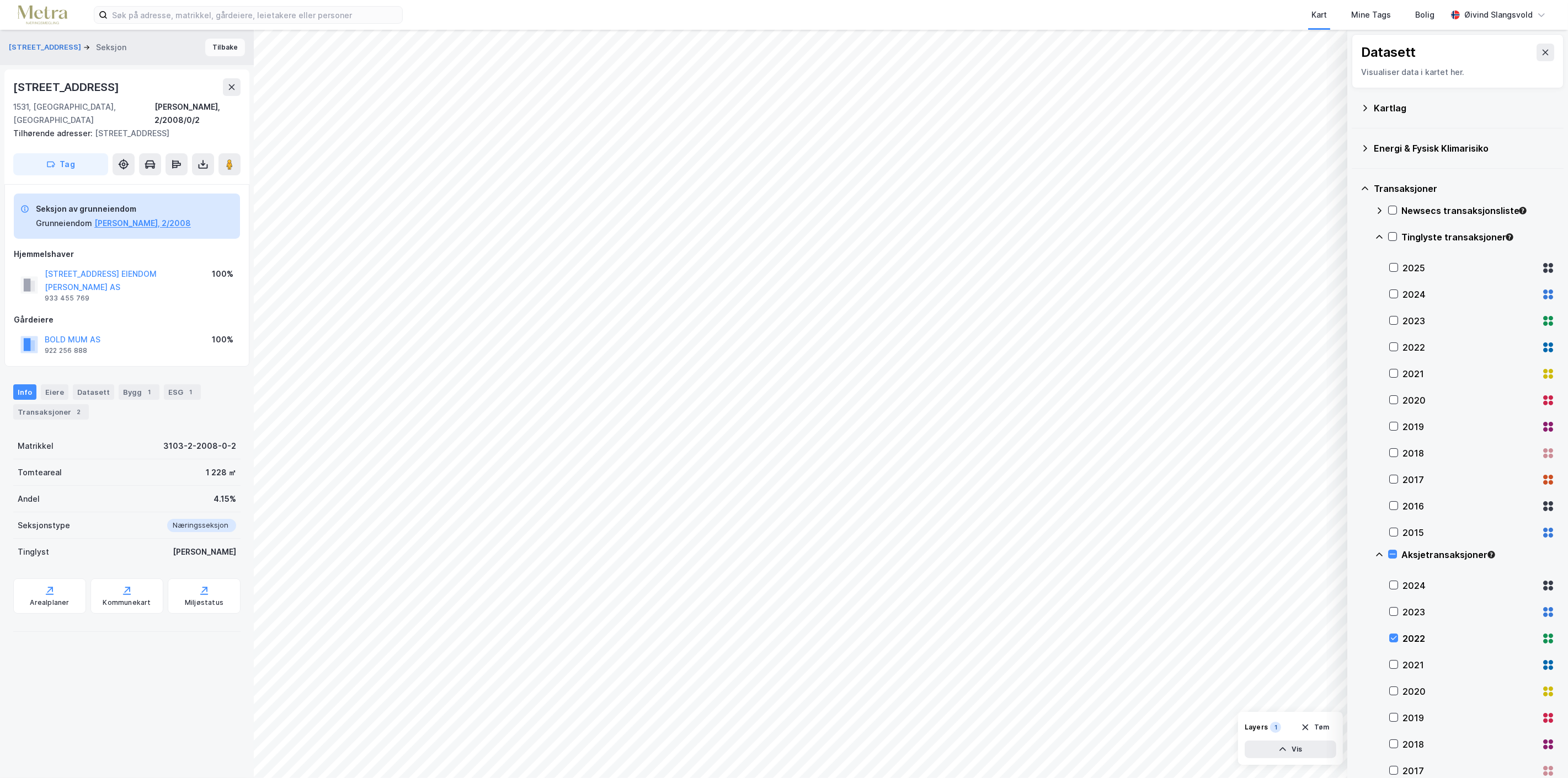
click at [213, 43] on button "Tilbake" at bounding box center [225, 47] width 40 height 18
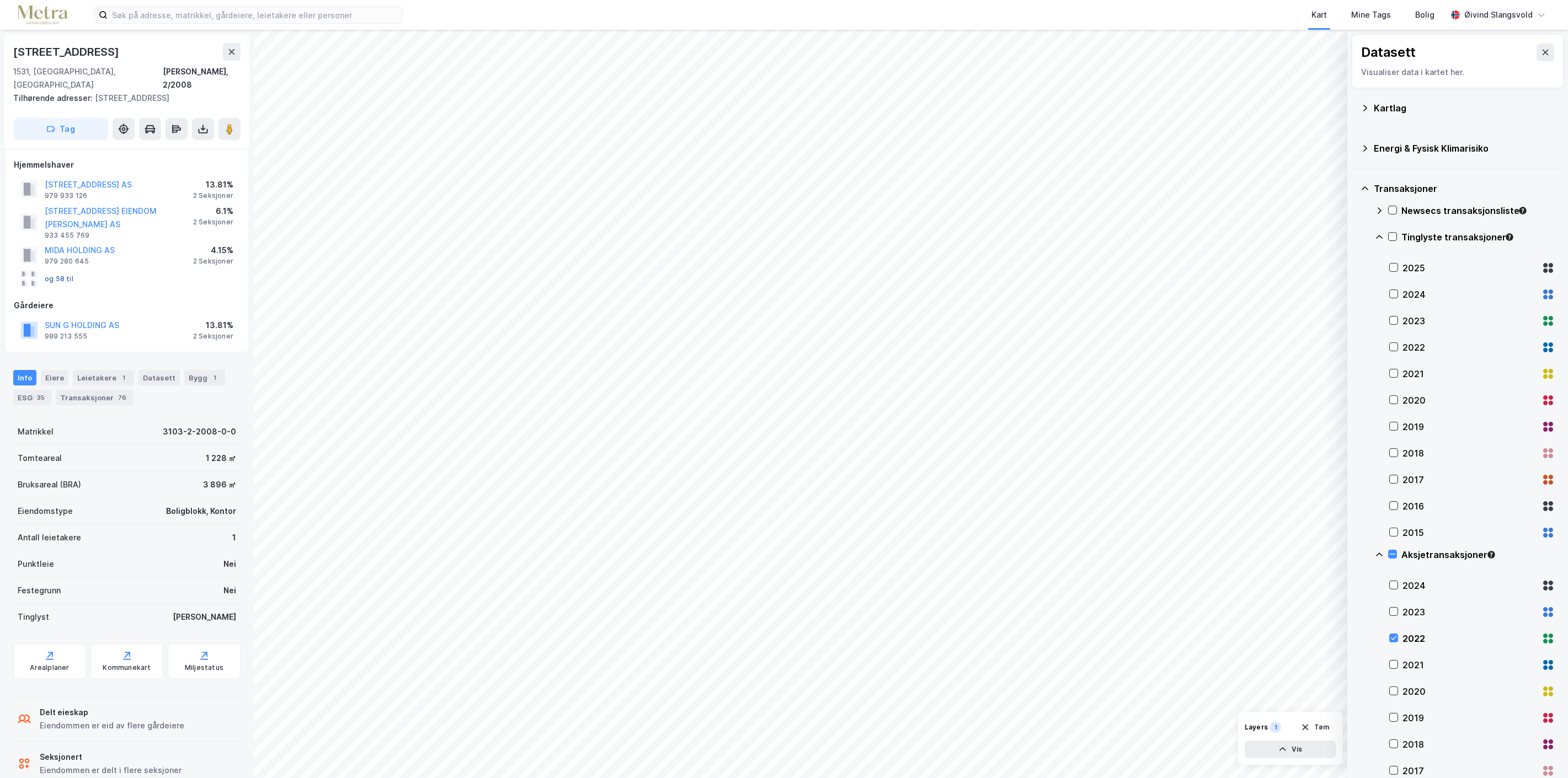
click at [0, 0] on button "og 58 til" at bounding box center [0, 0] width 0 height 0
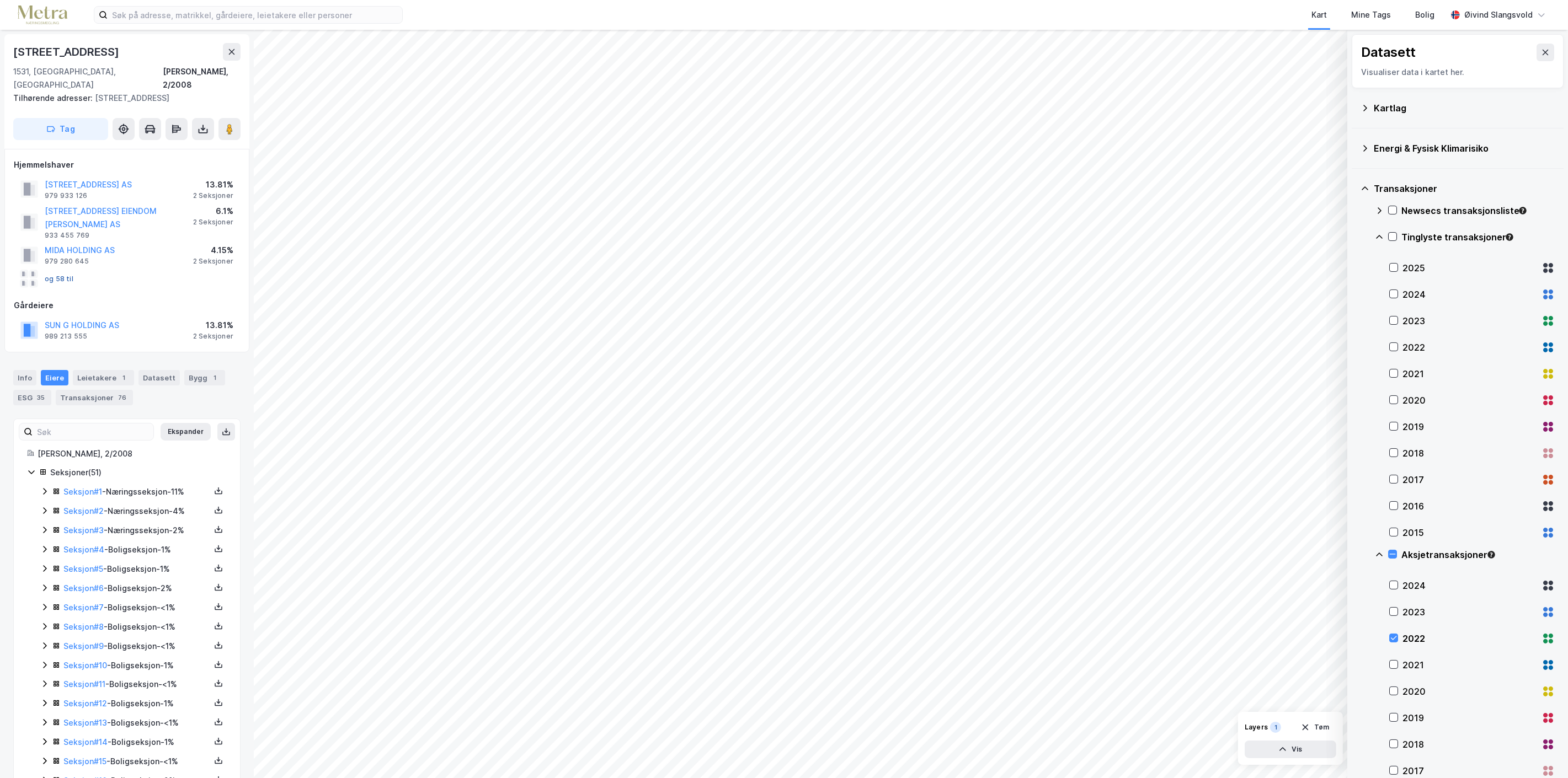
scroll to position [191, 0]
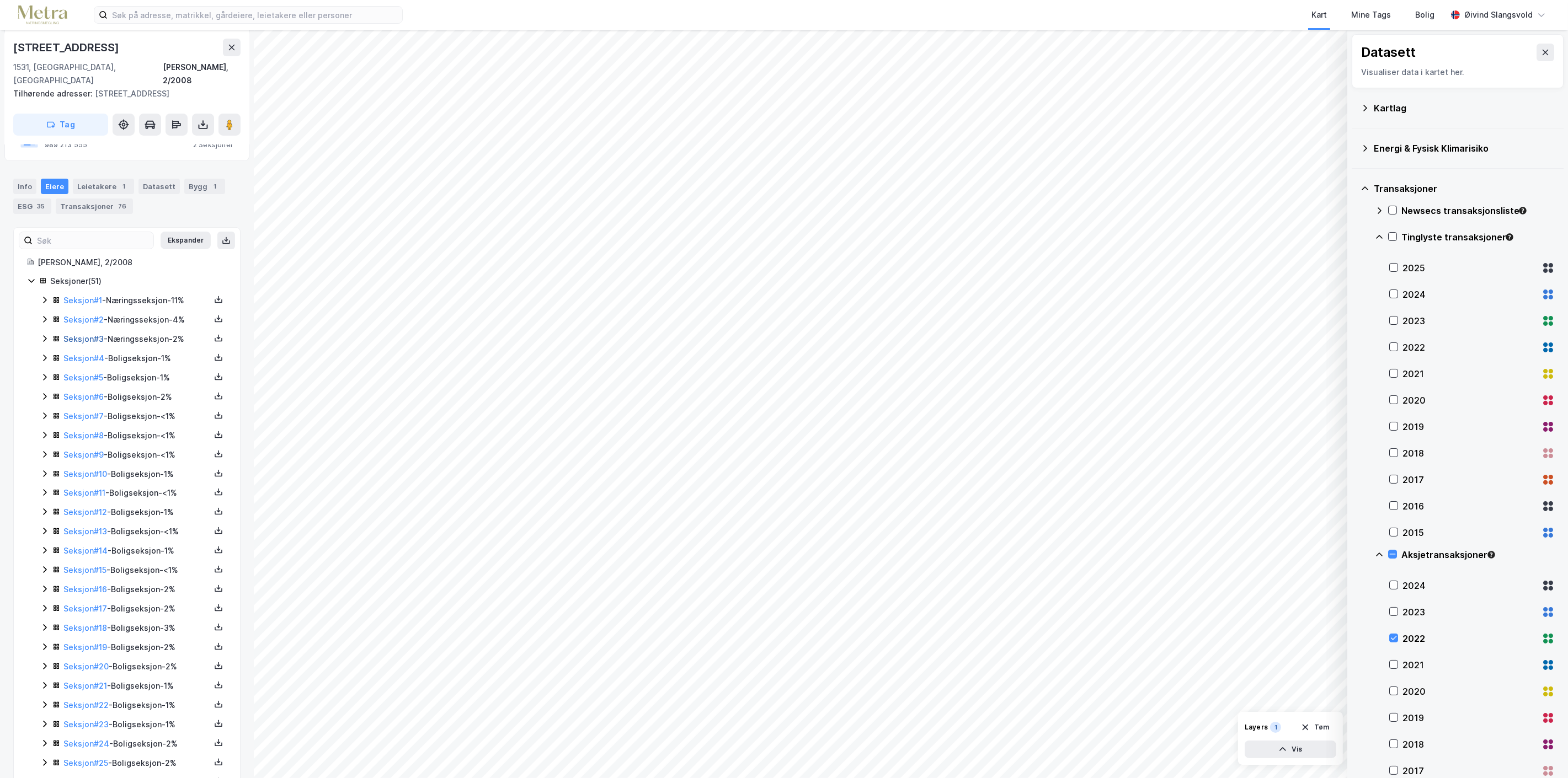
click at [74, 334] on link "Seksjon # 3" at bounding box center [84, 338] width 41 height 9
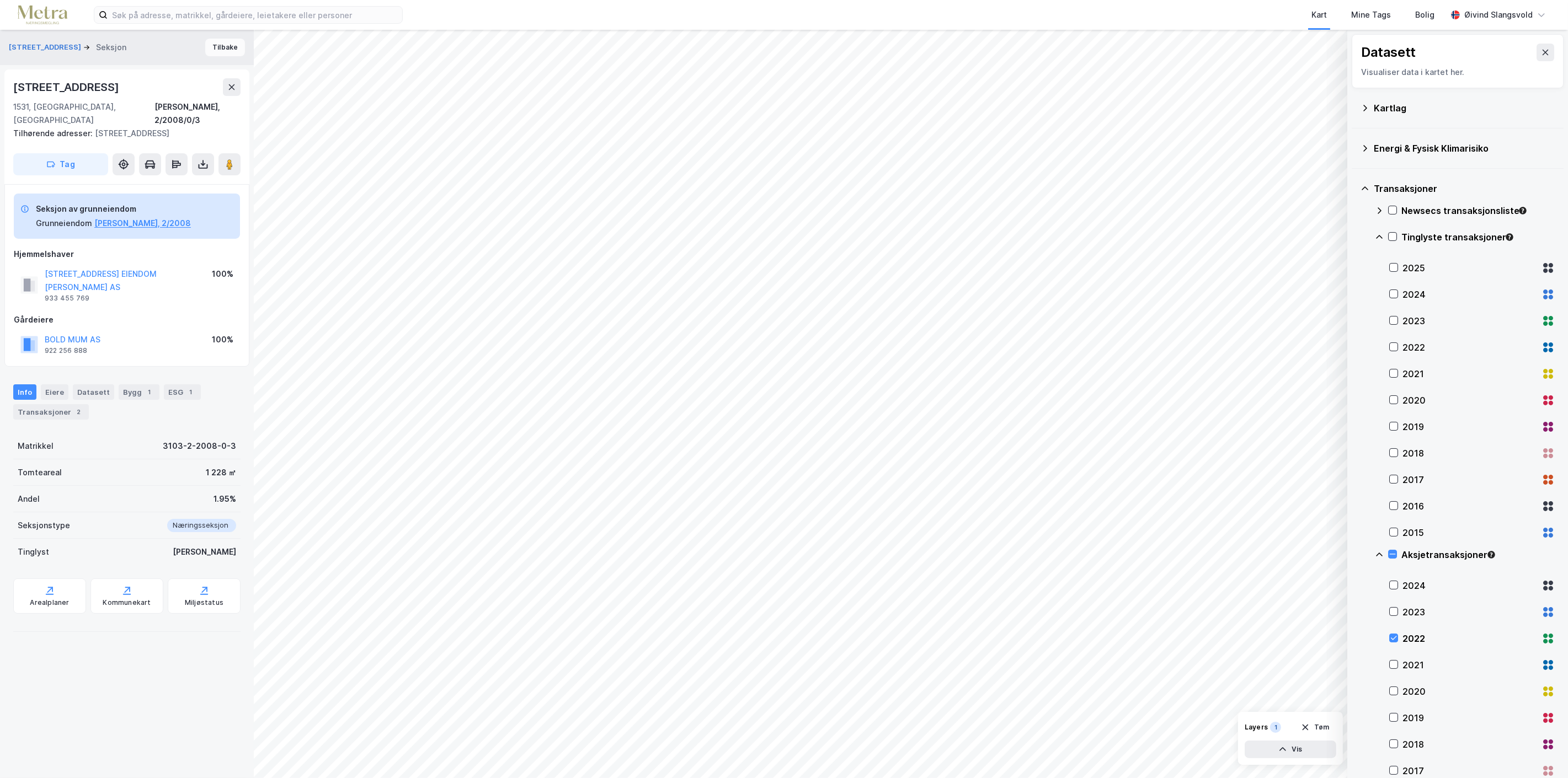
click at [212, 41] on button "Tilbake" at bounding box center [225, 47] width 40 height 18
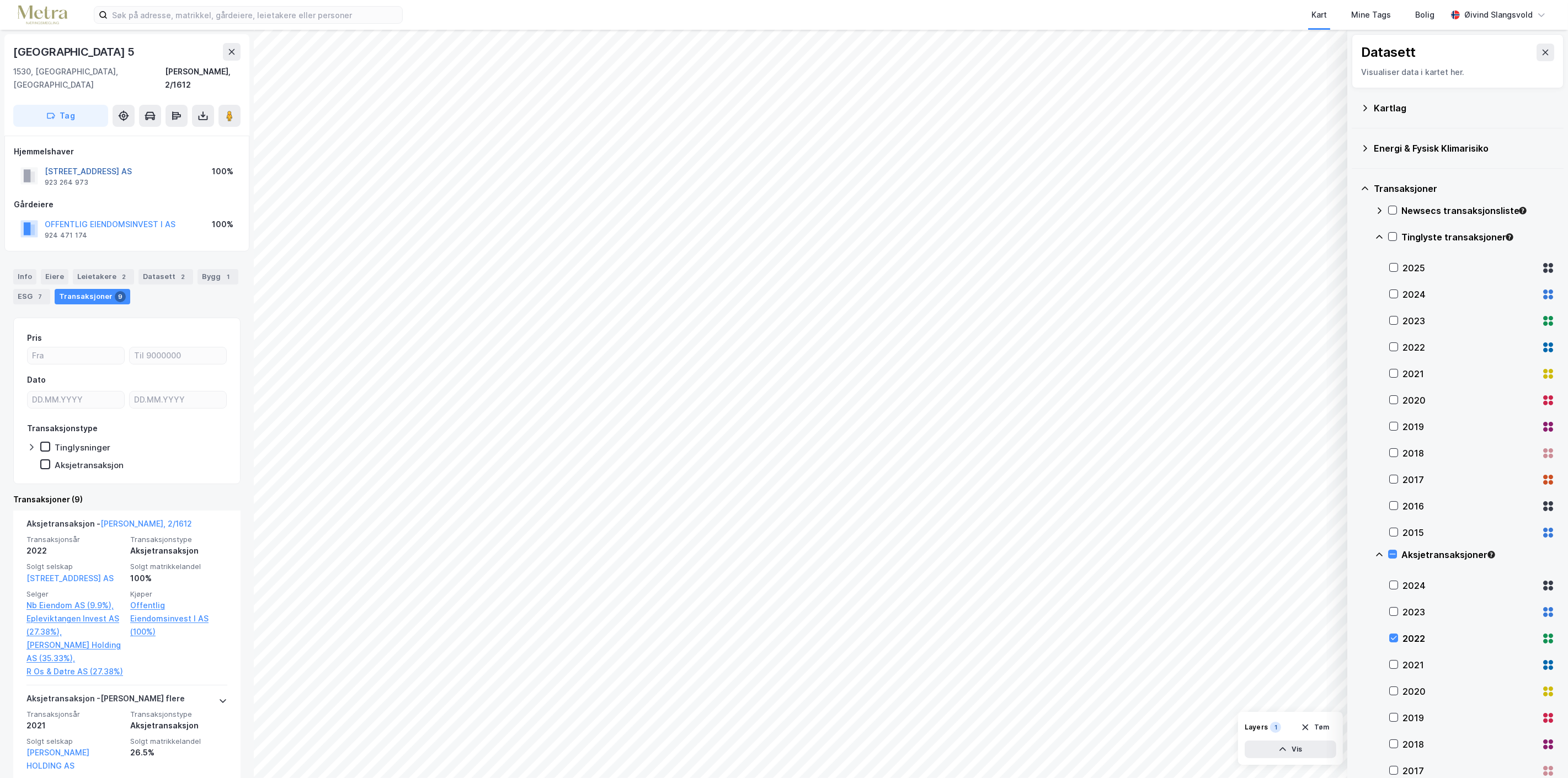
click at [0, 0] on button "PRINSENS GATE 5 AS" at bounding box center [0, 0] width 0 height 0
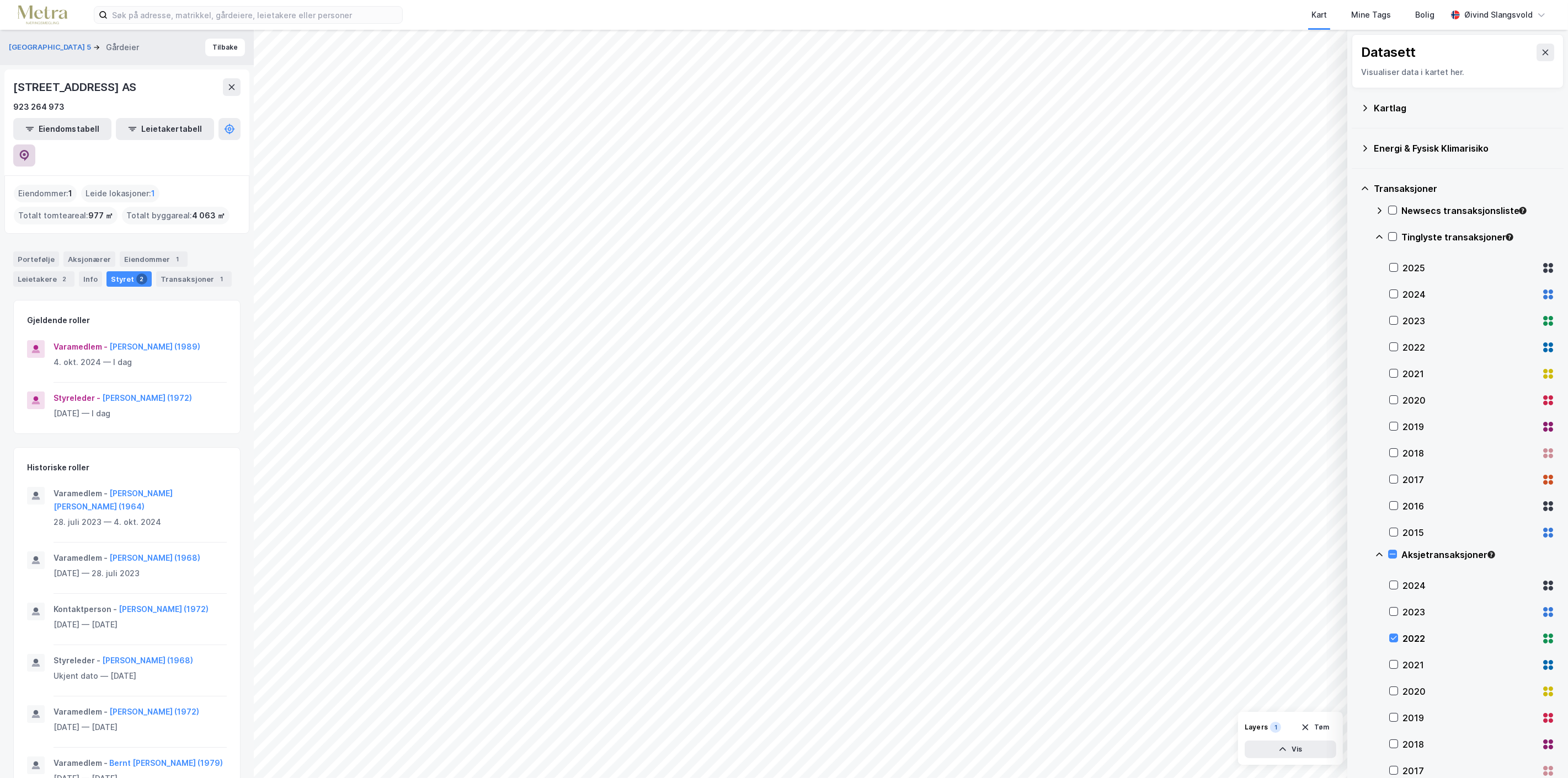
click at [26, 153] on icon at bounding box center [25, 155] width 3 height 3
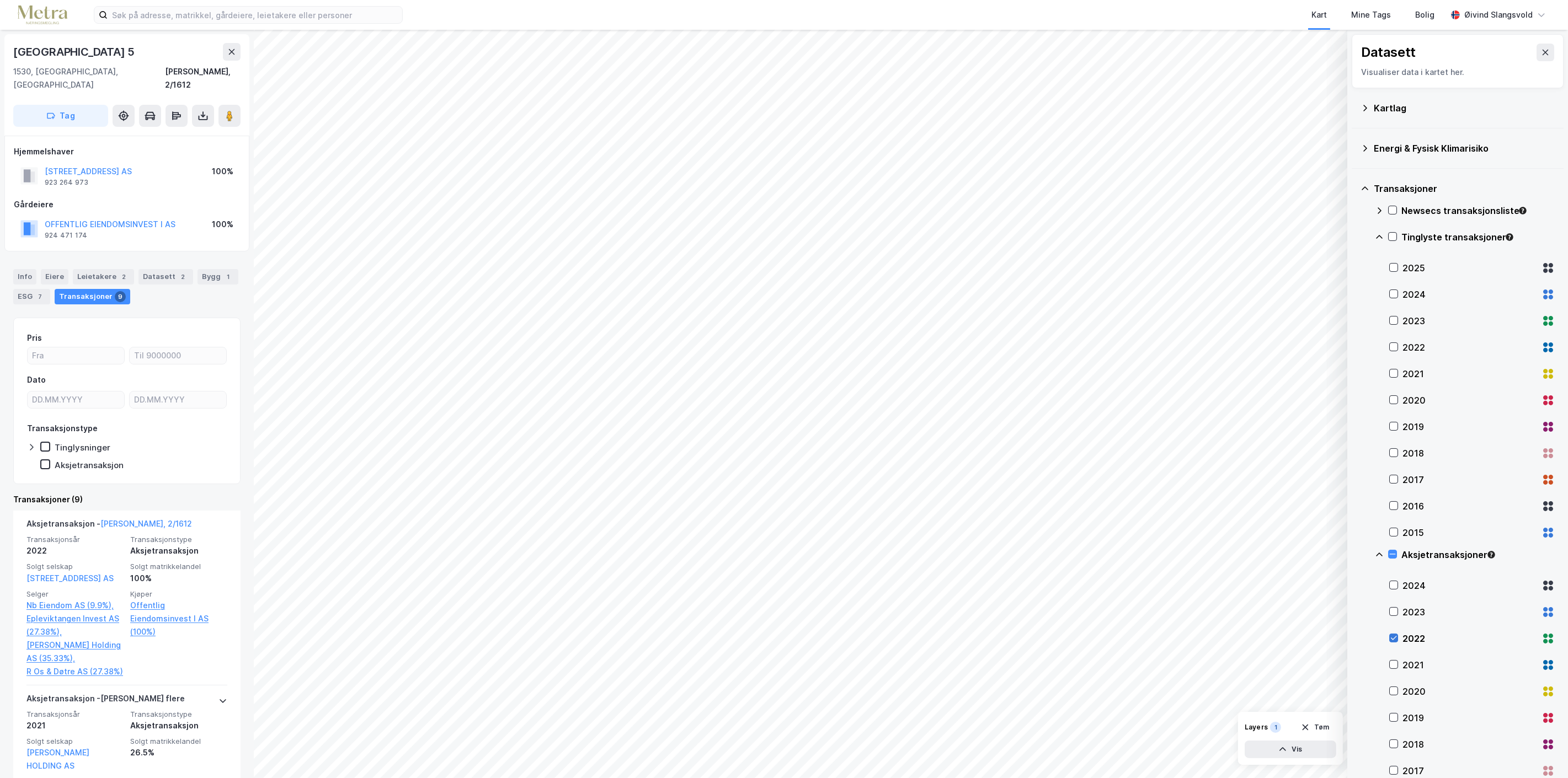
click at [1394, 635] on icon at bounding box center [1393, 638] width 8 height 8
click at [1393, 666] on icon at bounding box center [1393, 664] width 8 height 8
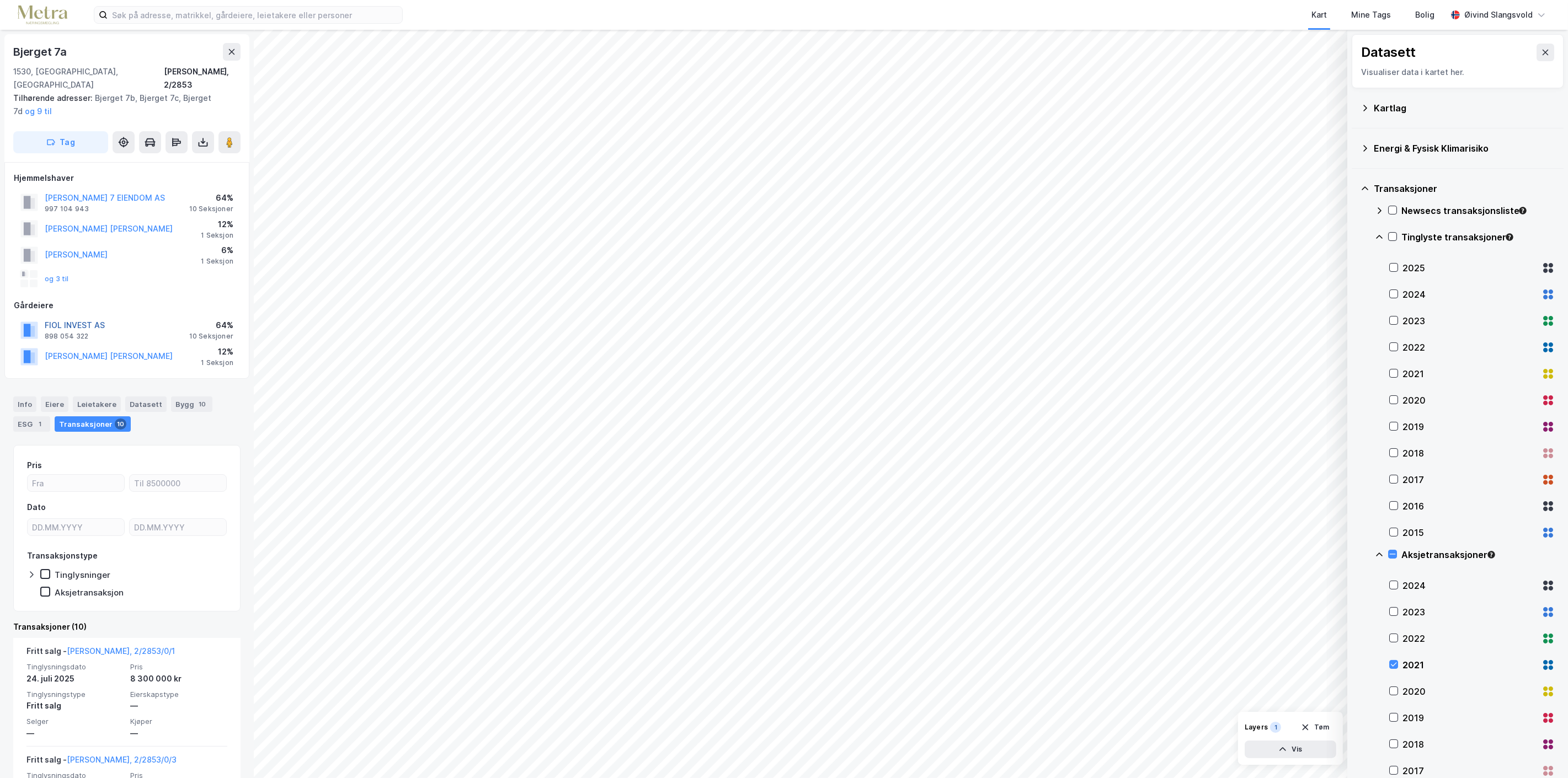
click at [0, 0] on button "FIOL INVEST AS" at bounding box center [0, 0] width 0 height 0
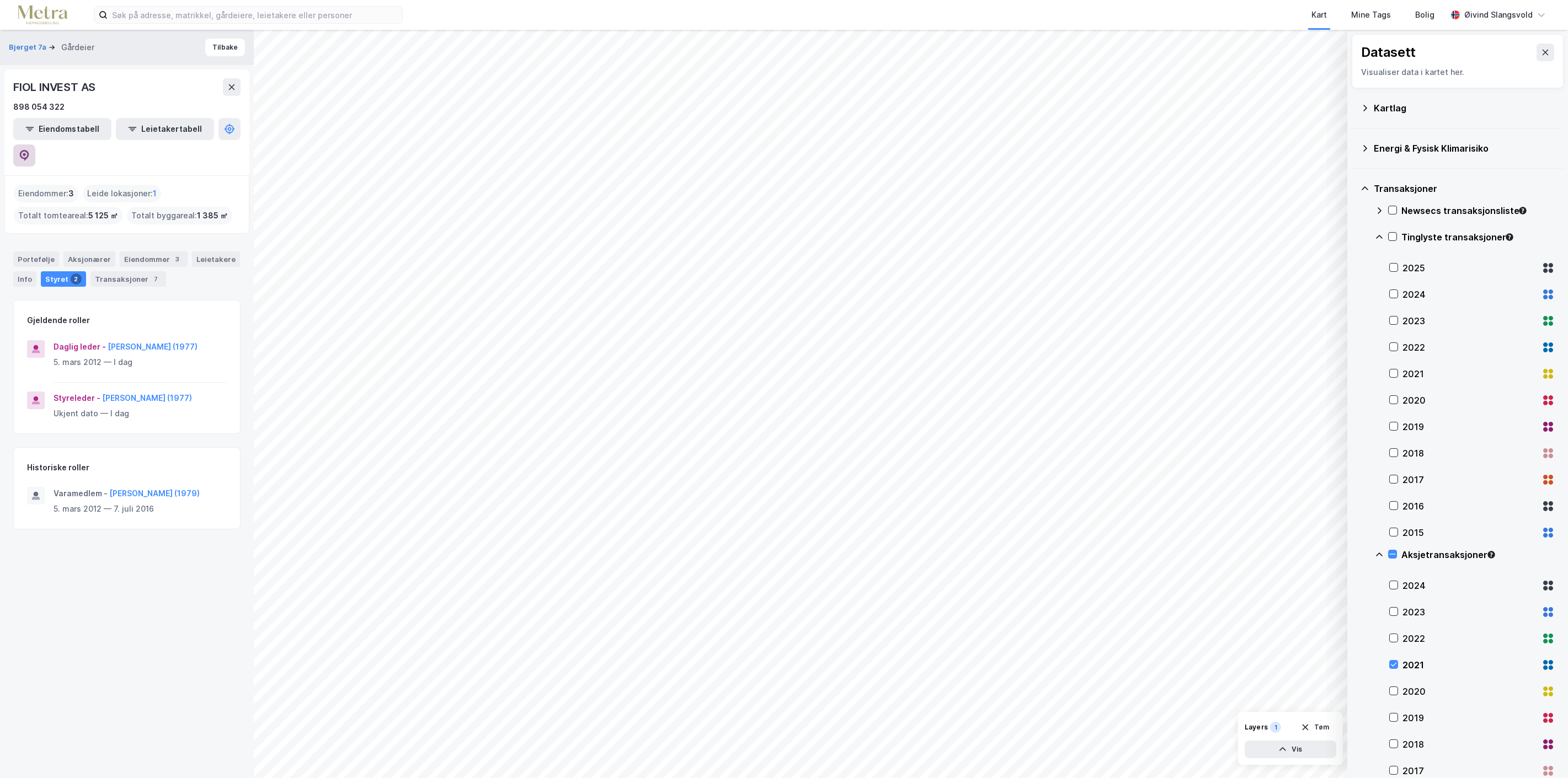
click at [30, 150] on icon at bounding box center [24, 155] width 11 height 11
click at [218, 45] on button "Tilbake" at bounding box center [225, 47] width 40 height 18
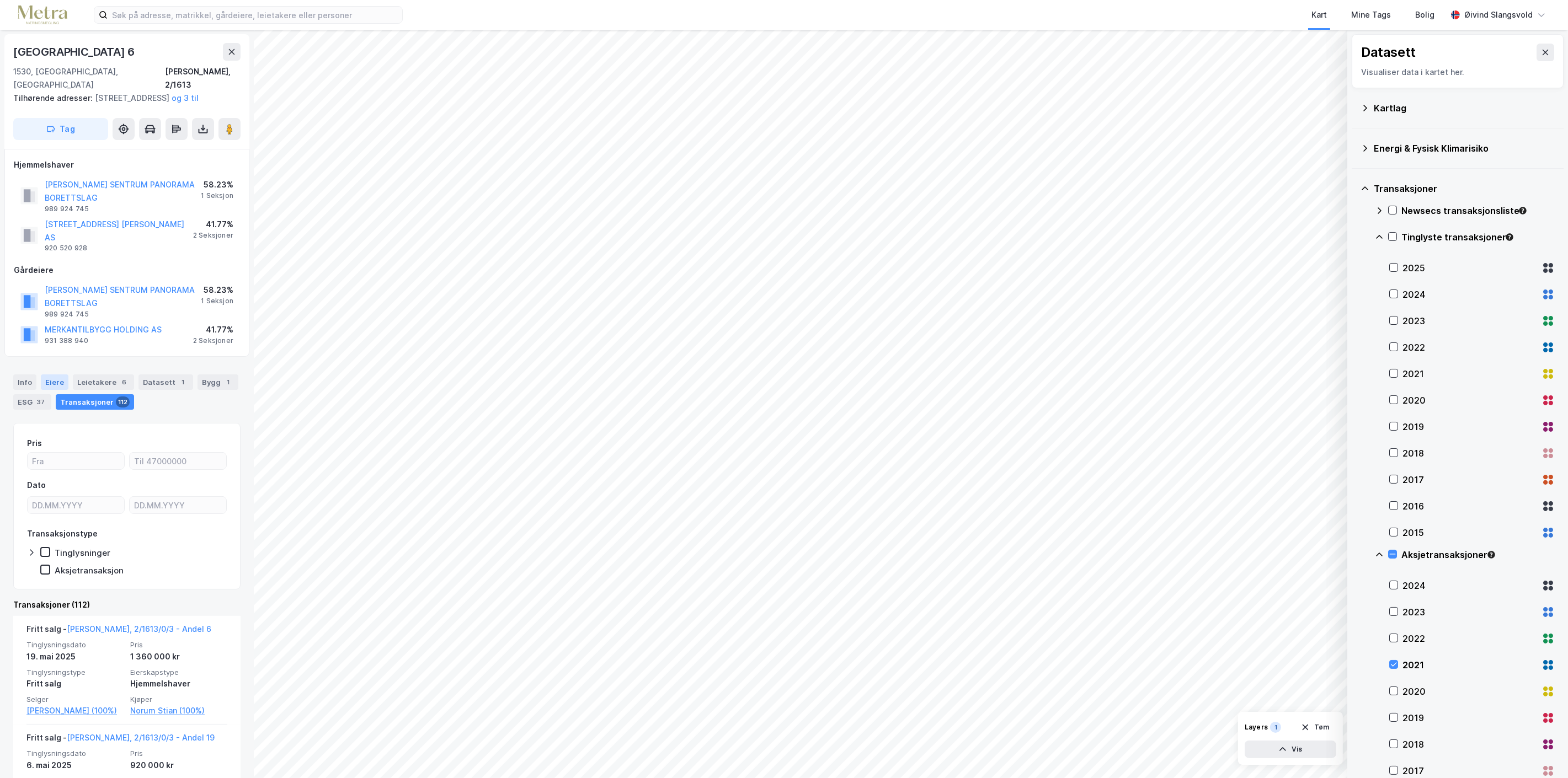
click at [53, 375] on div "Eiere" at bounding box center [54, 382] width 28 height 15
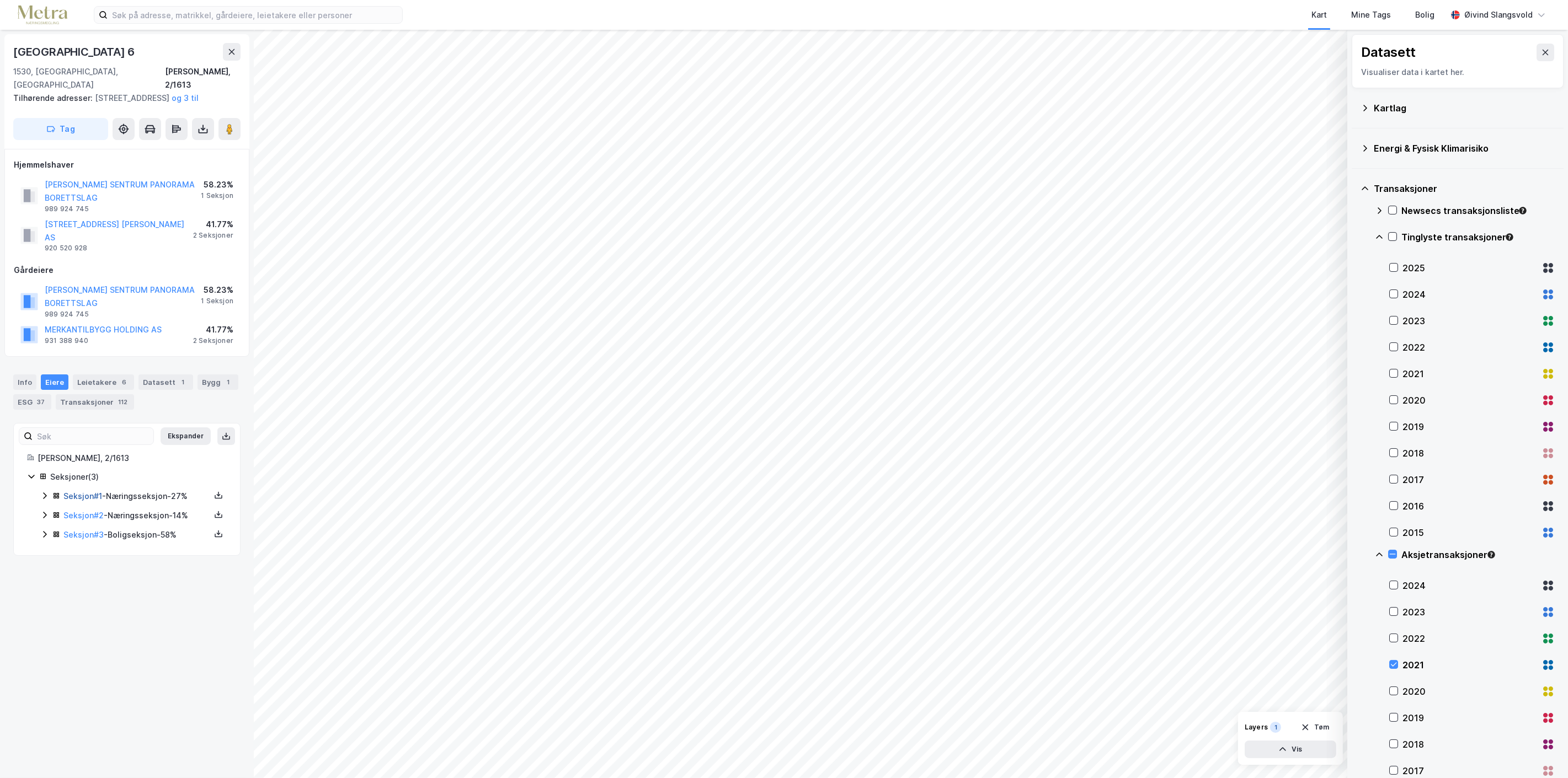
click at [79, 491] on link "Seksjon # 1" at bounding box center [83, 496] width 39 height 9
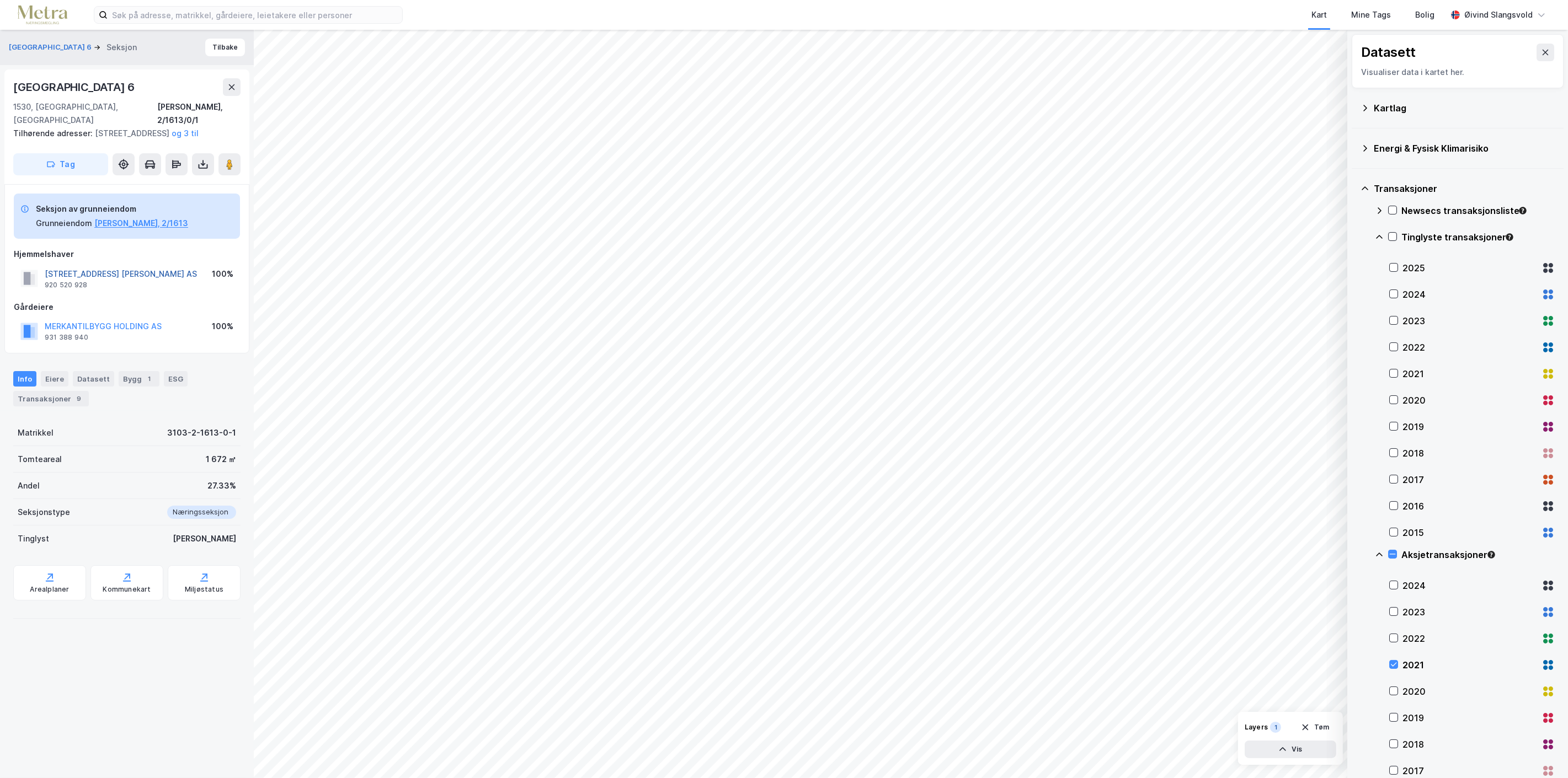
click at [0, 0] on button "PRINSENS GATE 6 MOSS AS" at bounding box center [0, 0] width 0 height 0
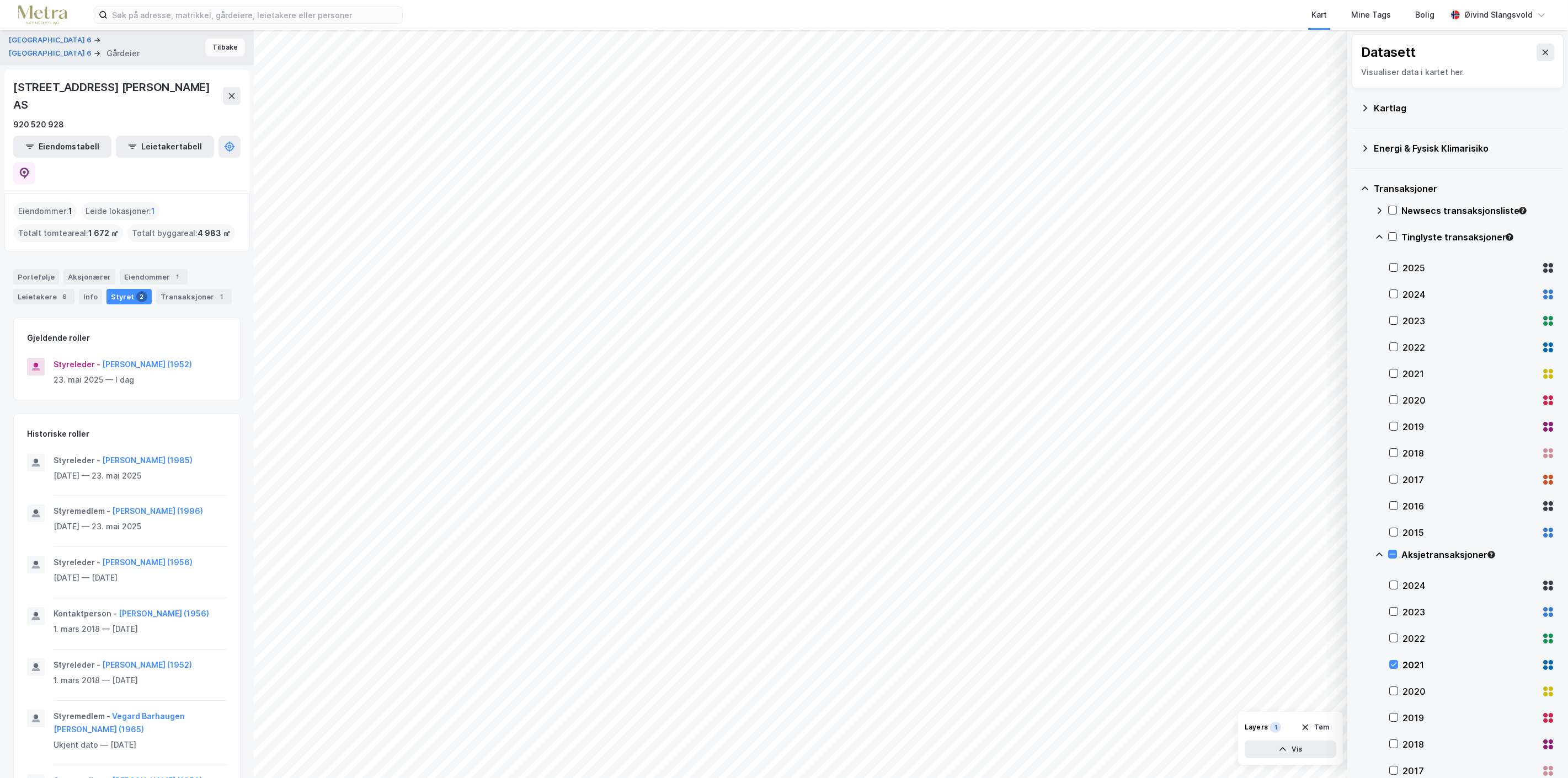
click at [222, 42] on button "Tilbake" at bounding box center [225, 47] width 40 height 18
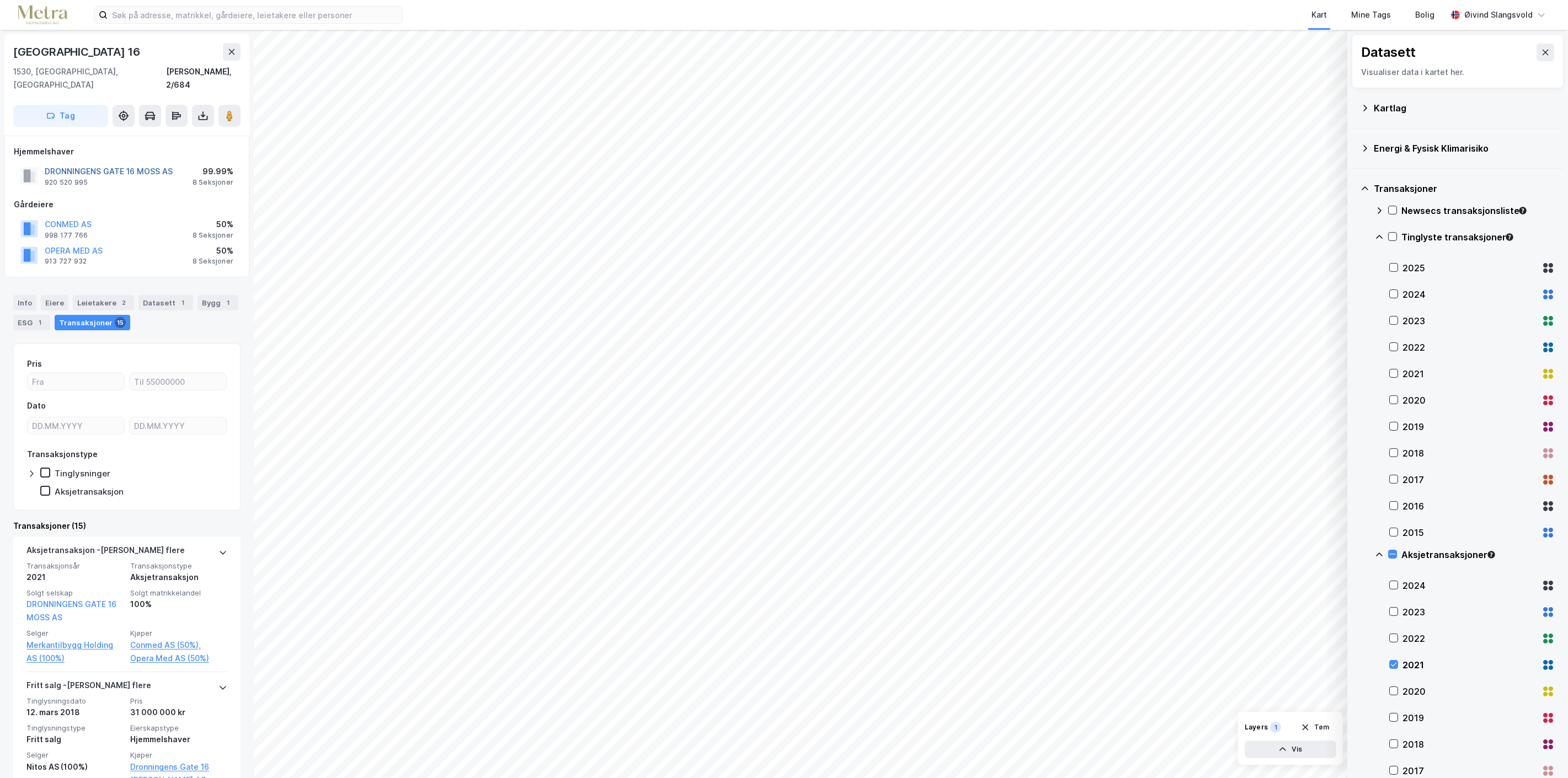
click at [0, 0] on button "DRONNINGENS GATE 16 MOSS AS" at bounding box center [0, 0] width 0 height 0
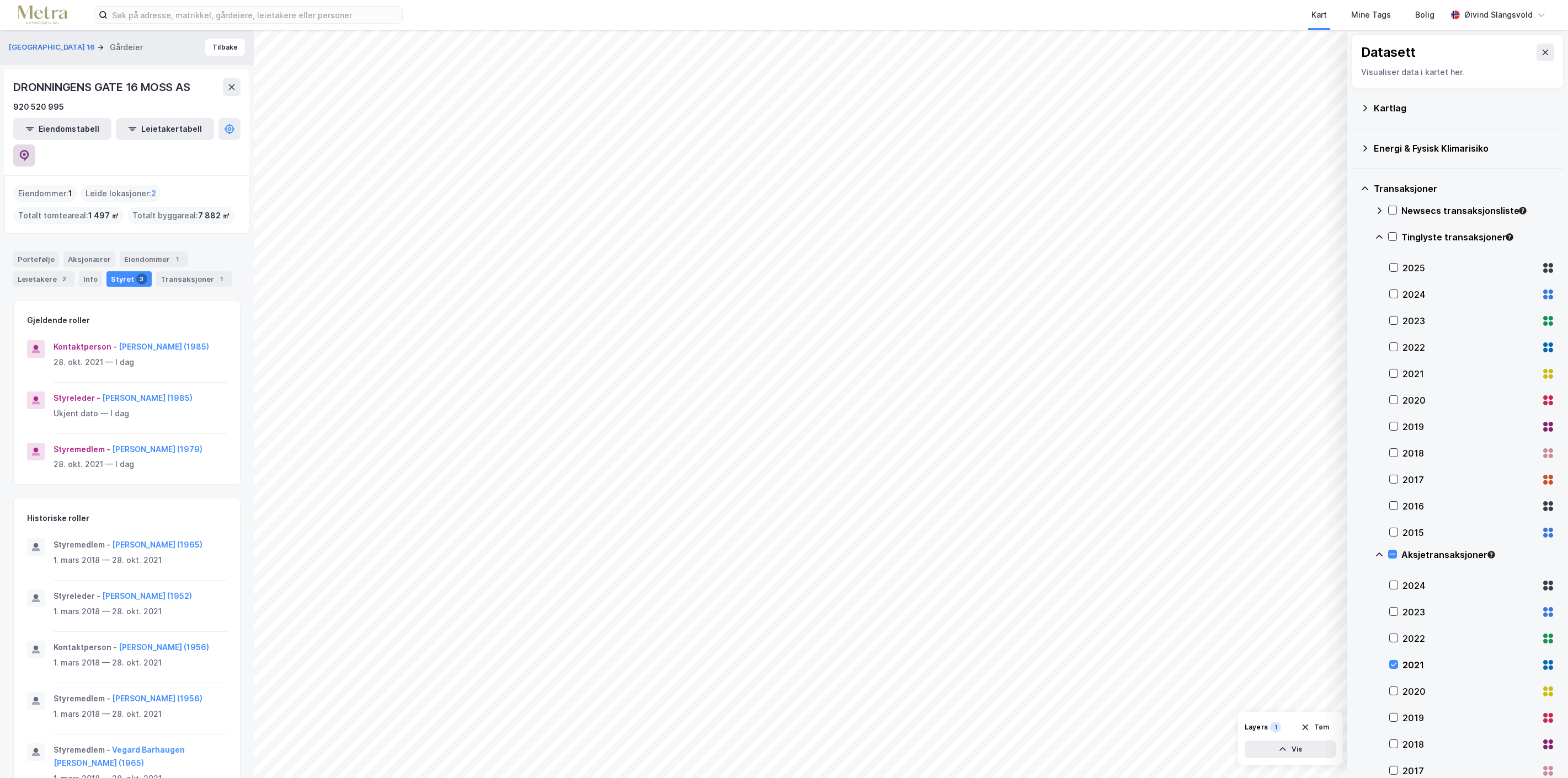
click at [30, 150] on icon at bounding box center [24, 155] width 9 height 11
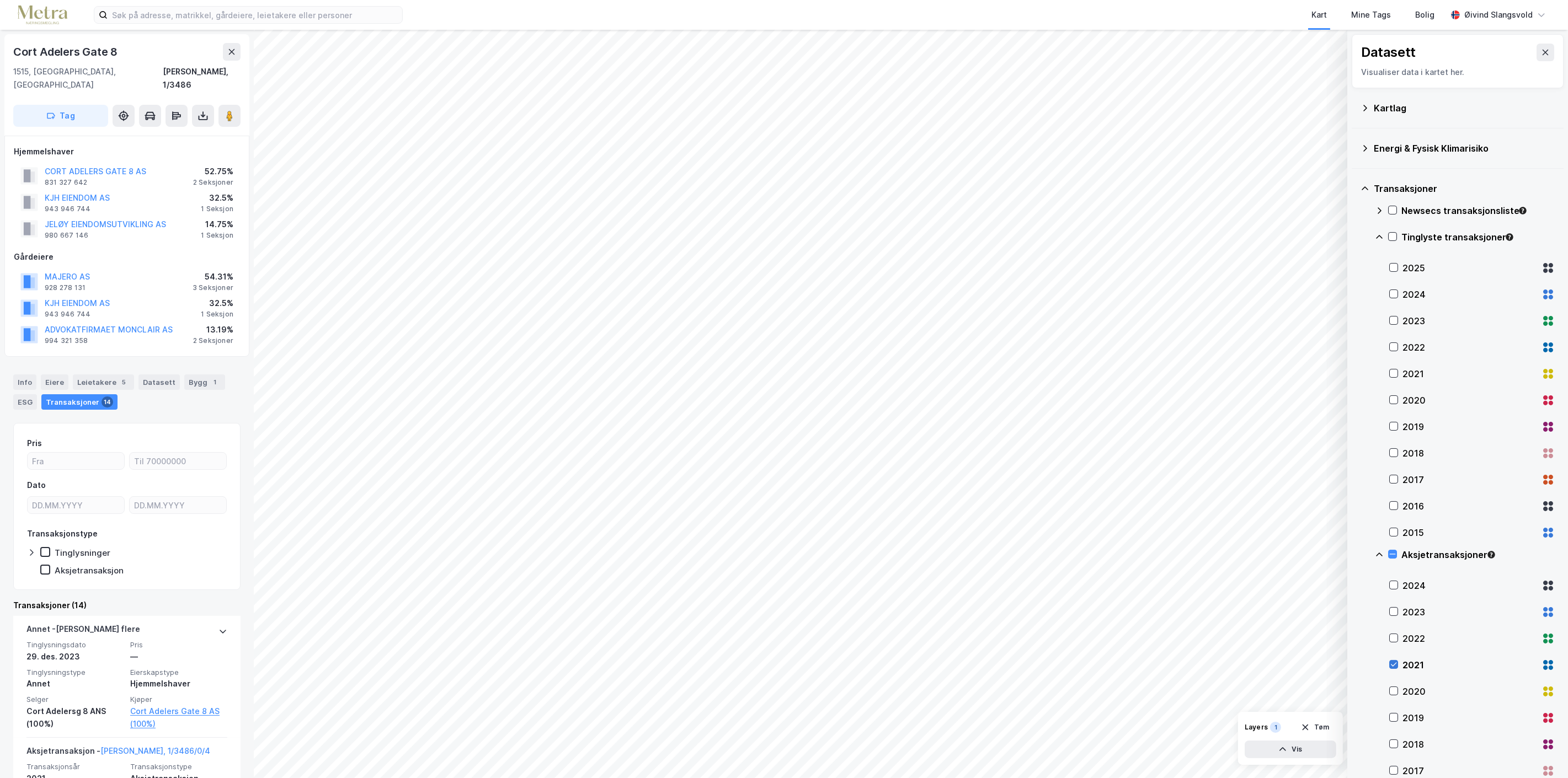
click at [1393, 664] on icon at bounding box center [1393, 664] width 8 height 8
click at [1392, 689] on icon at bounding box center [1393, 691] width 8 height 8
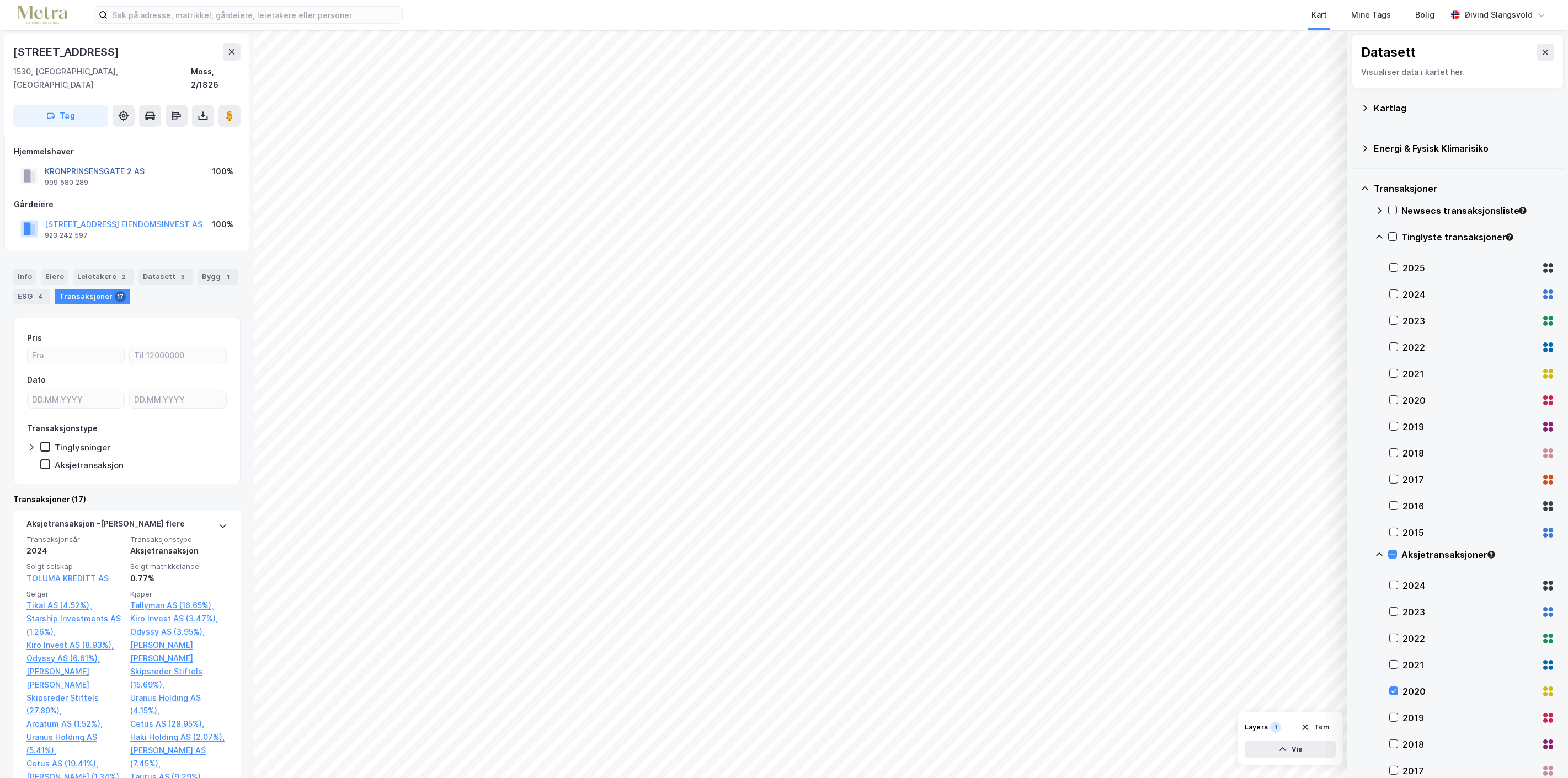
click at [0, 0] on button "KRONPRINSENSGATE 2 AS" at bounding box center [0, 0] width 0 height 0
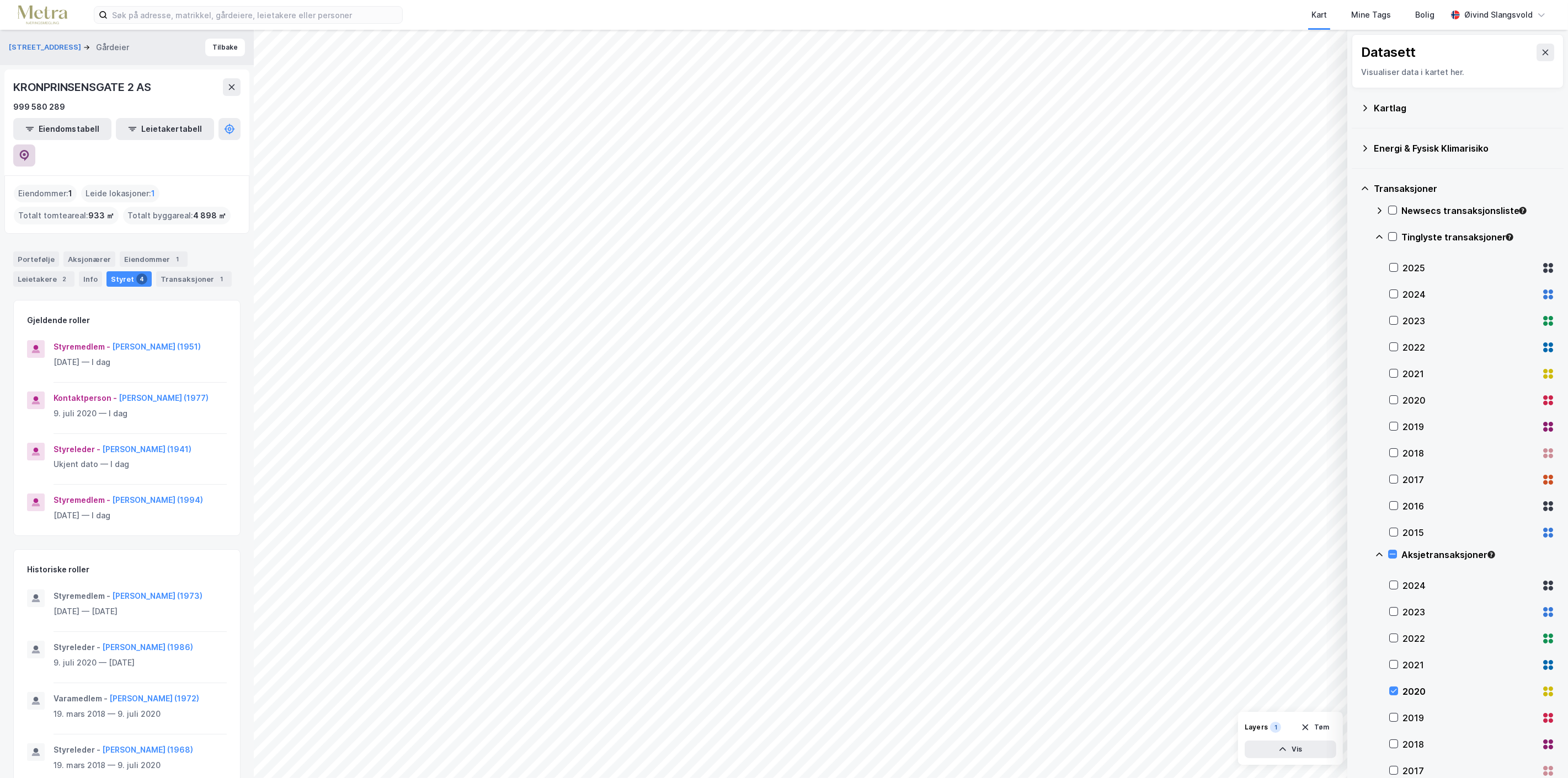
click at [30, 150] on icon at bounding box center [24, 155] width 11 height 11
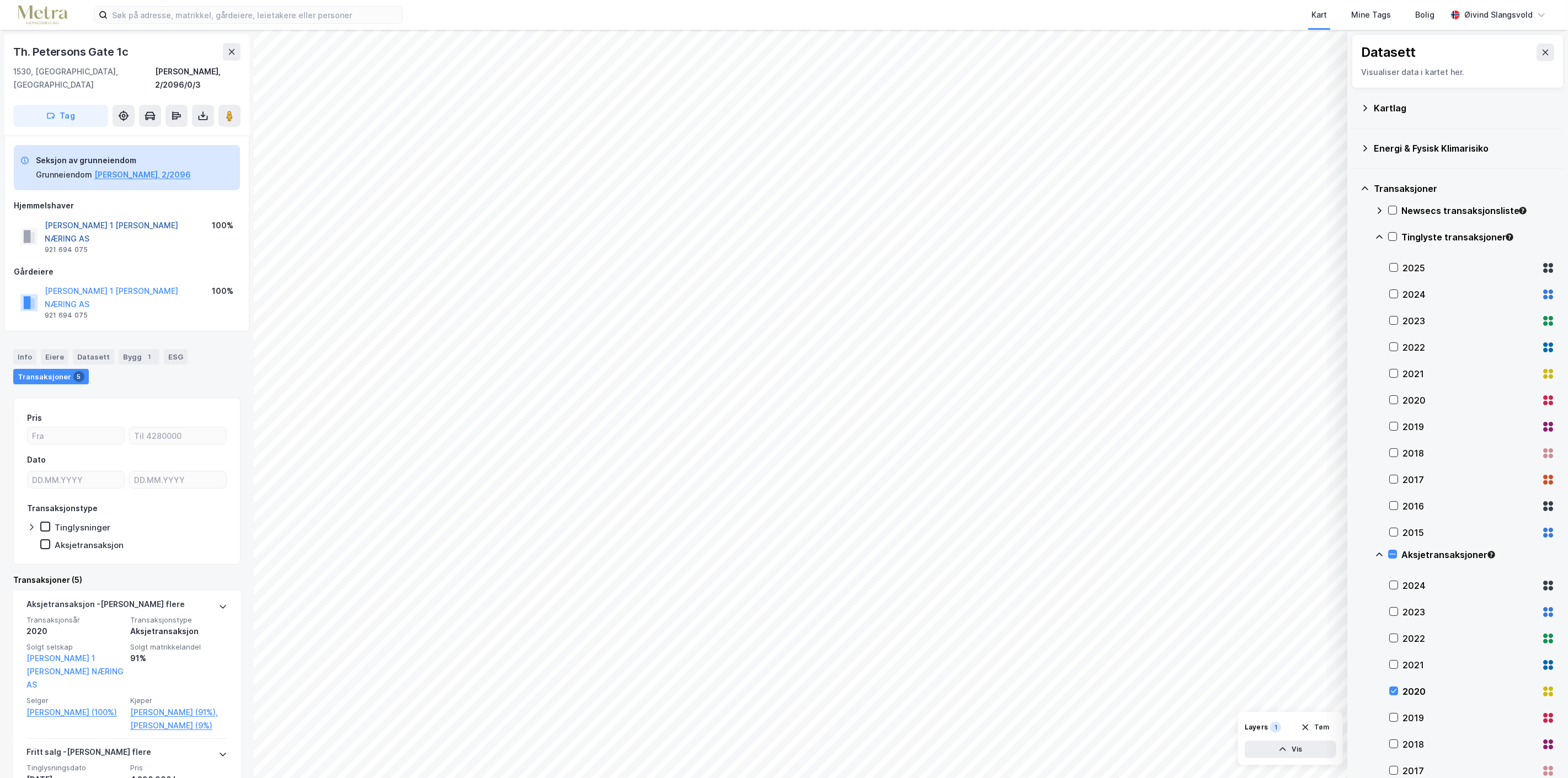
click at [0, 0] on button "TH PETTERSONSGATE 1 MOSS NÆRING AS" at bounding box center [0, 0] width 0 height 0
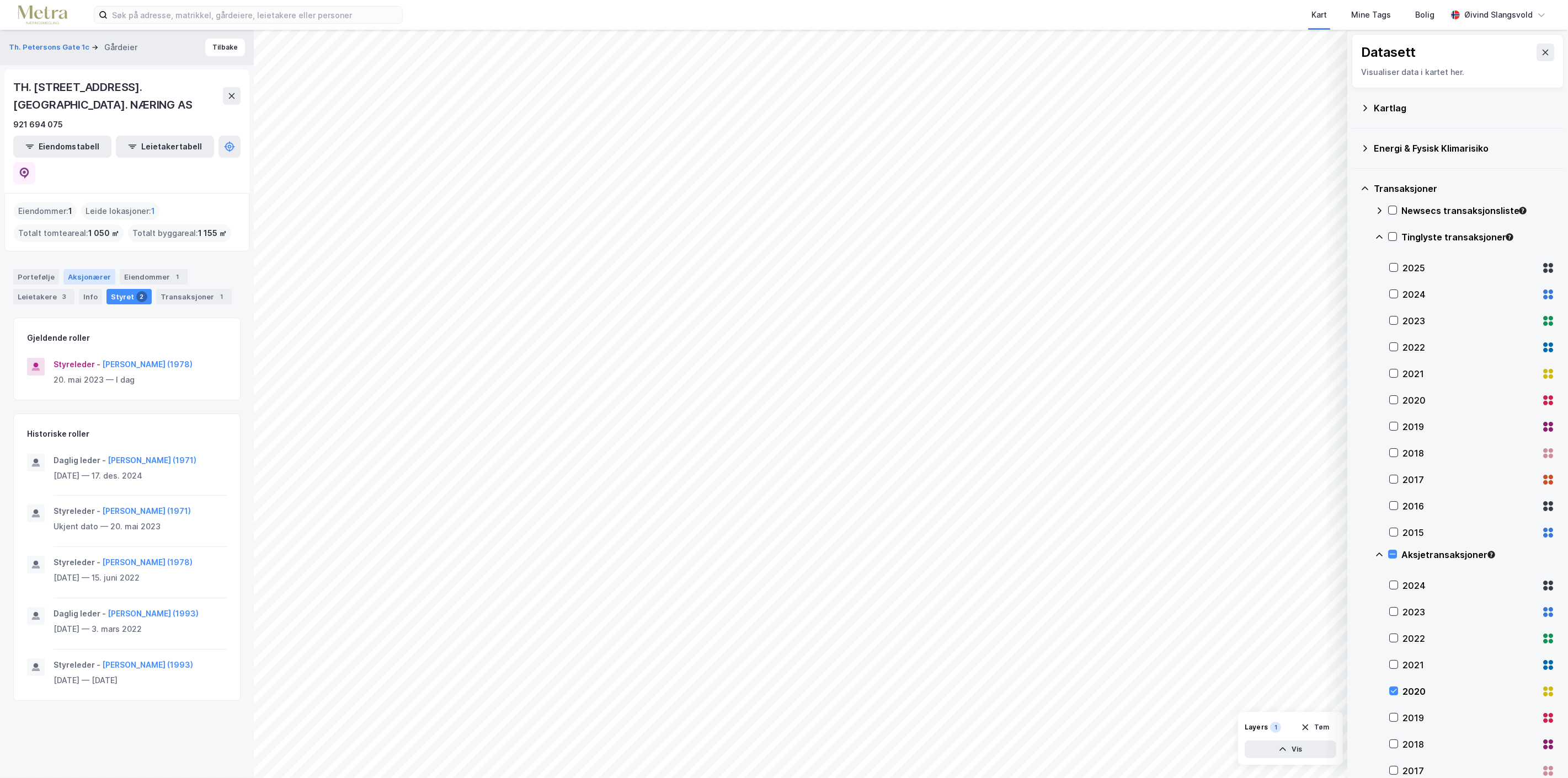
click at [96, 269] on div "Aksjonærer" at bounding box center [89, 277] width 52 height 15
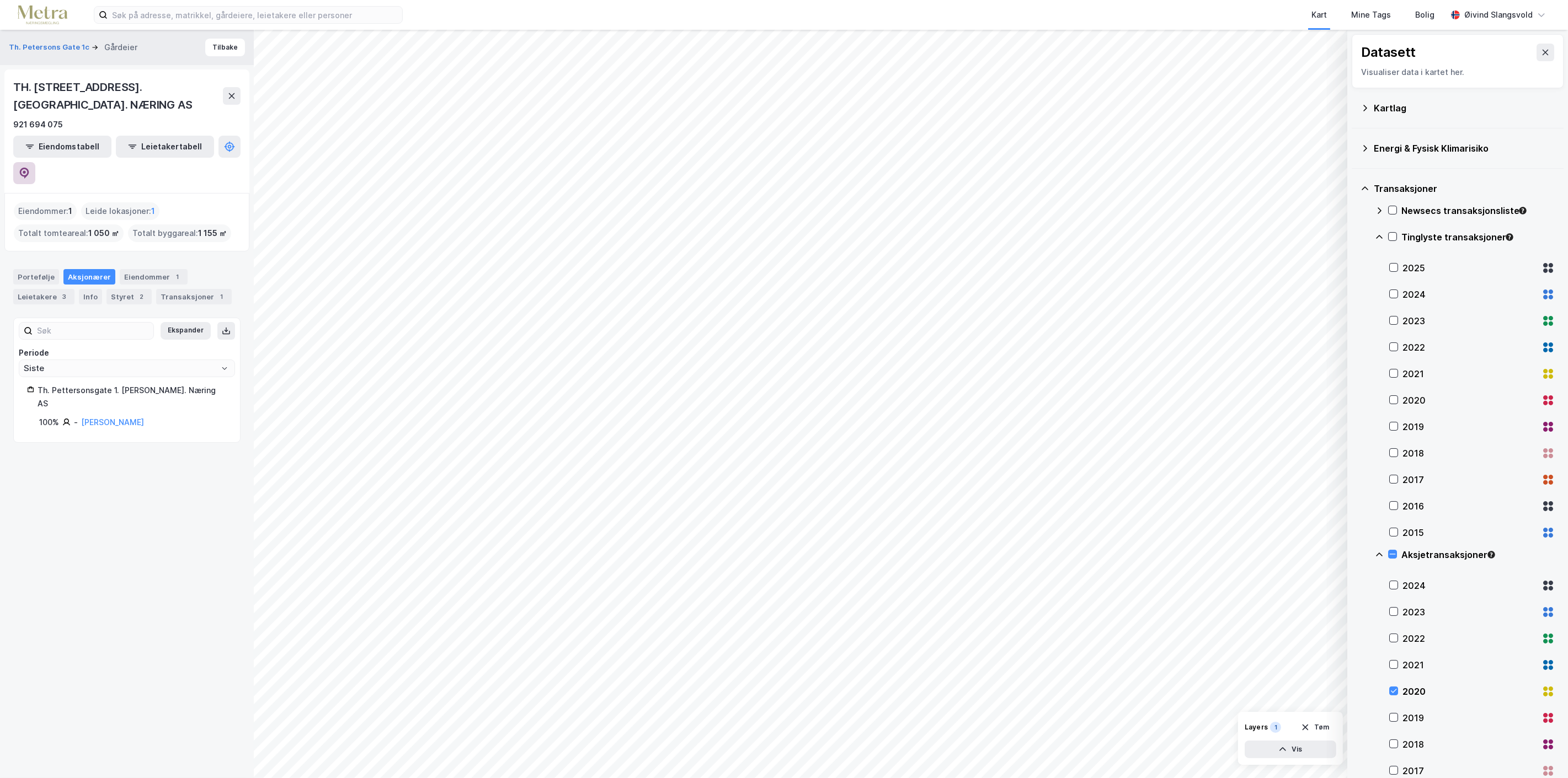
click at [36, 162] on button at bounding box center [25, 173] width 22 height 22
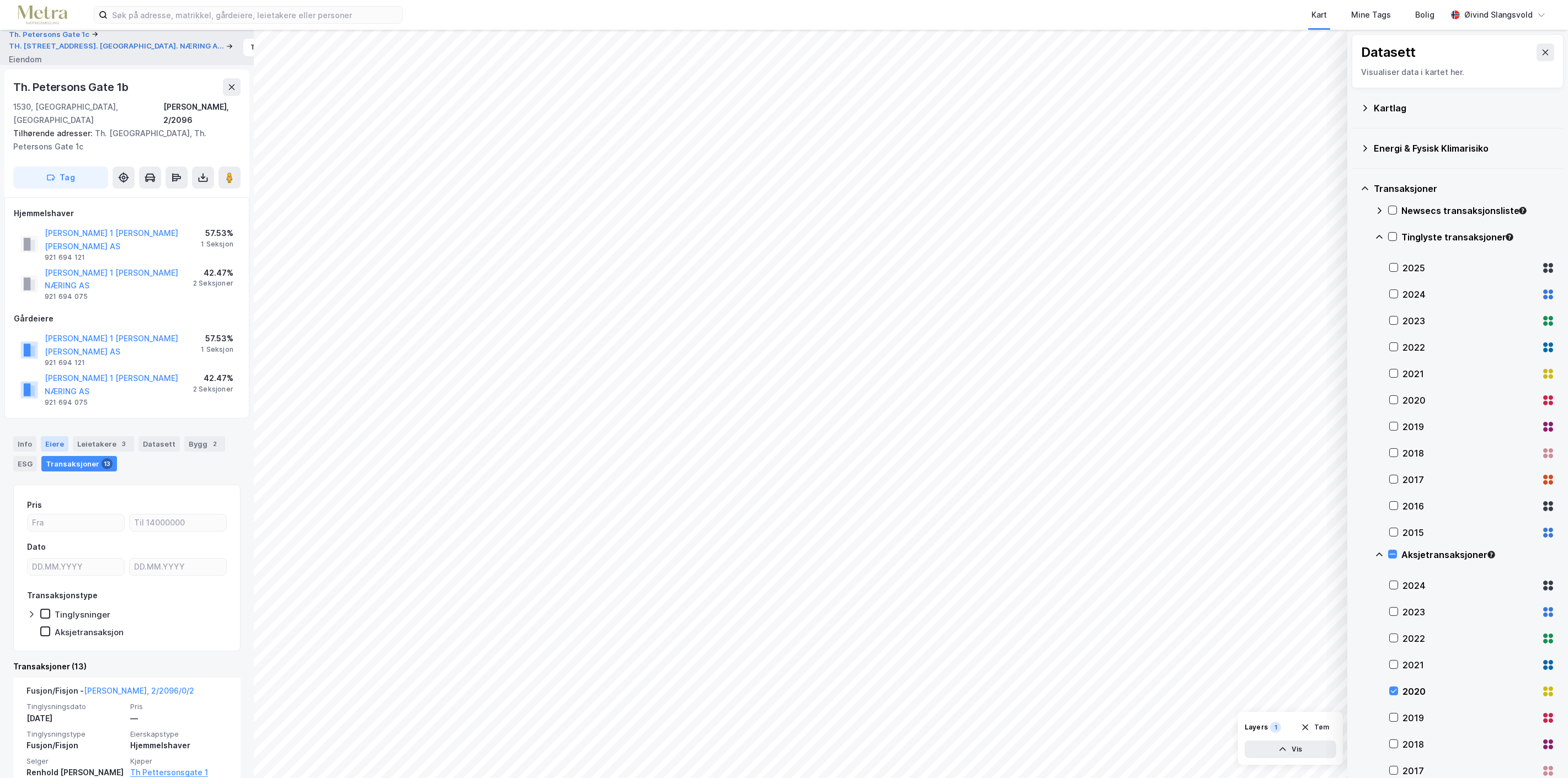
click at [51, 436] on div "Eiere" at bounding box center [54, 444] width 28 height 15
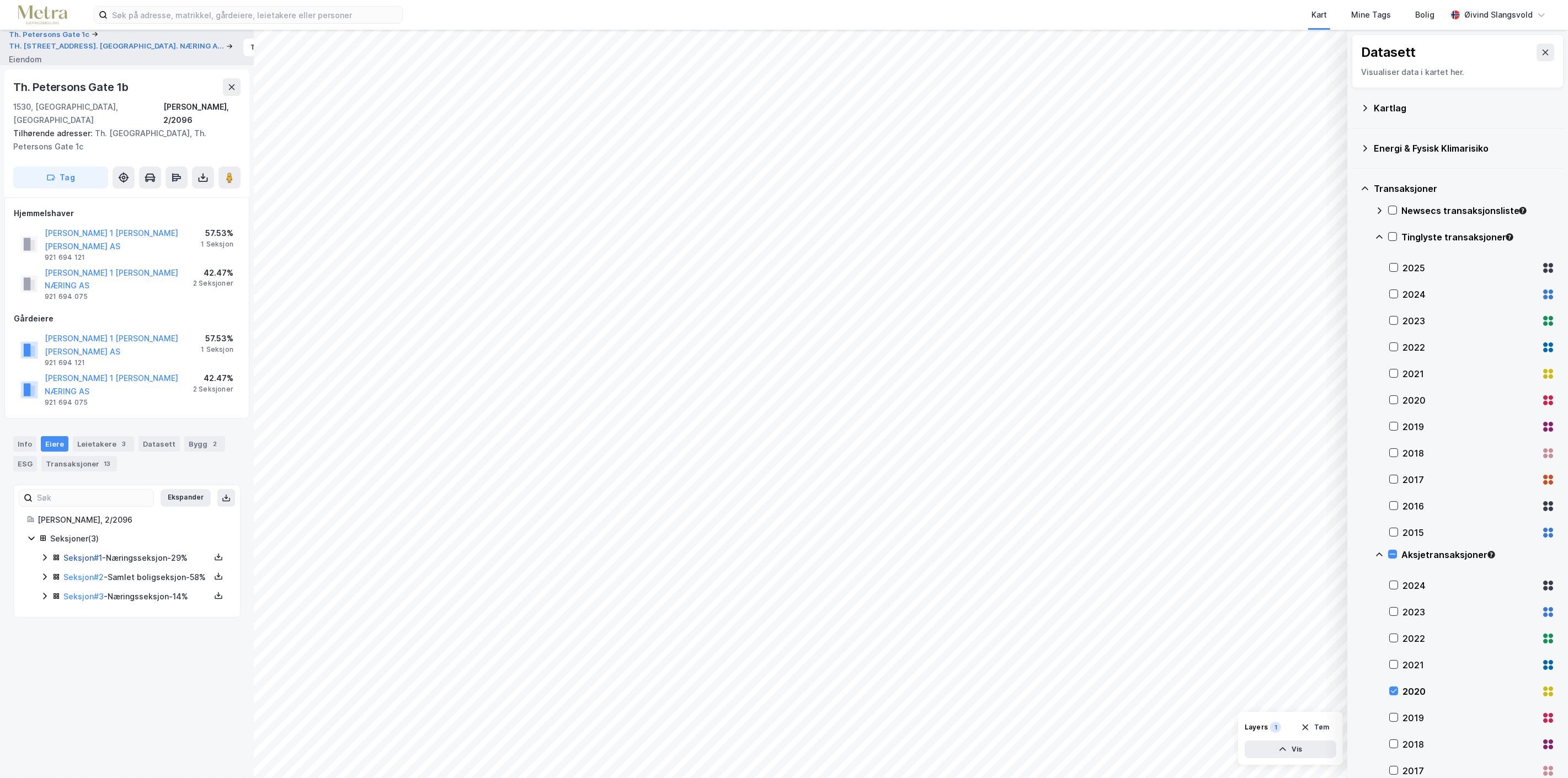
click at [80, 553] on link "Seksjon # 1" at bounding box center [83, 557] width 39 height 9
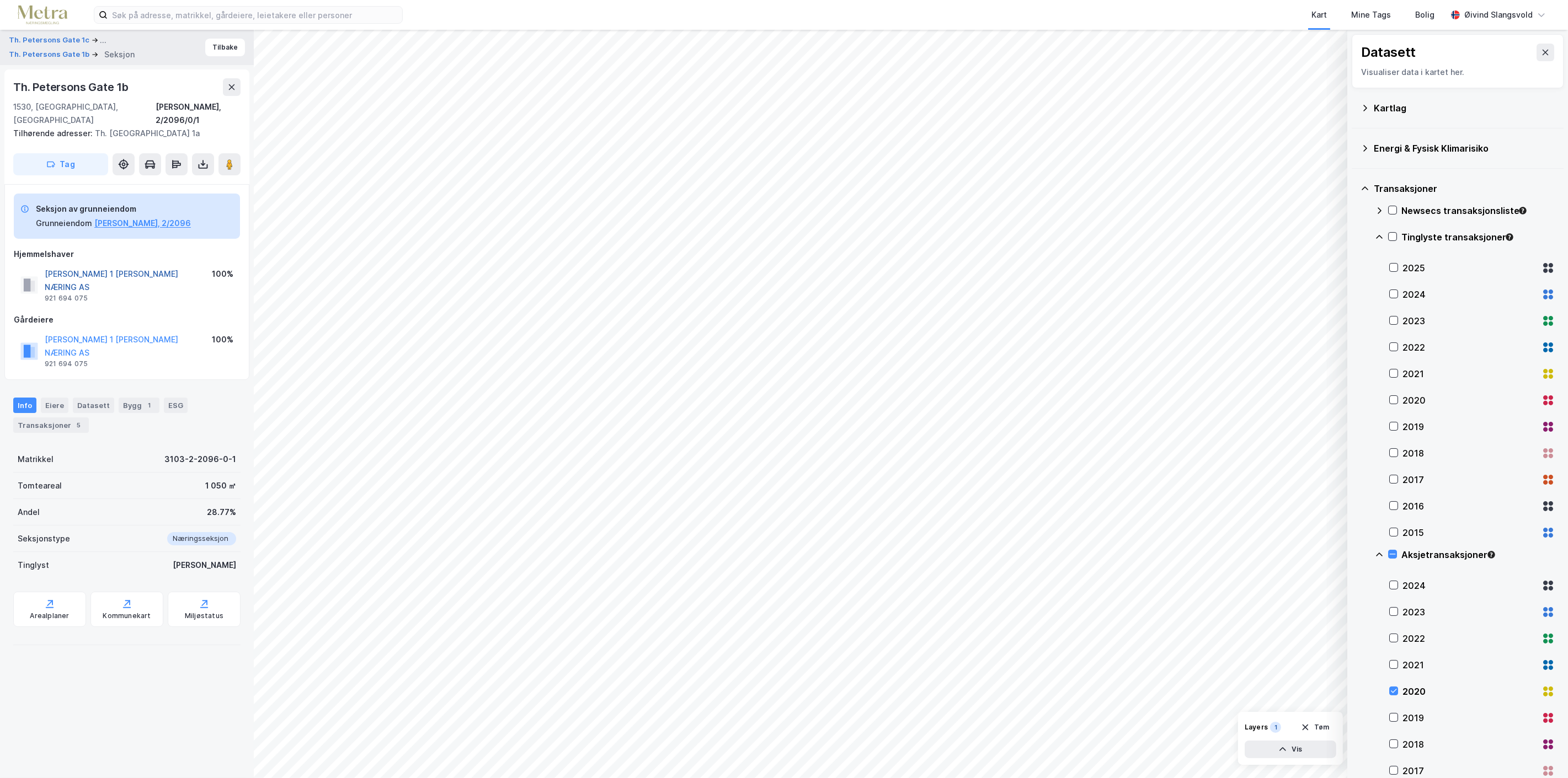
click at [0, 0] on button "TH PETTERSONSGATE 1 MOSS NÆRING AS" at bounding box center [0, 0] width 0 height 0
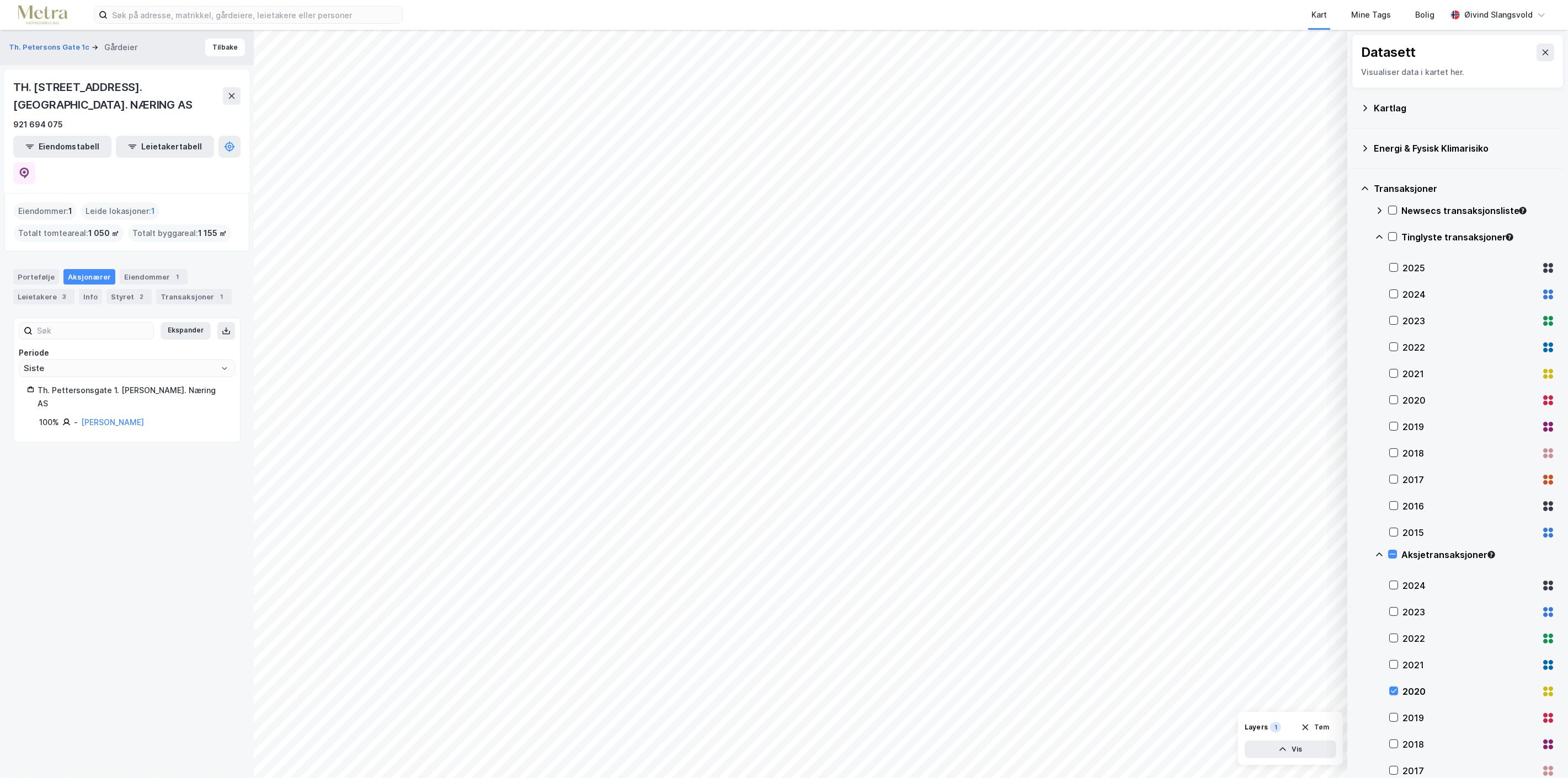
drag, startPoint x: 152, startPoint y: 381, endPoint x: 90, endPoint y: 408, distance: 67.6
click at [82, 416] on div "100% - Mikaelsen Thomas" at bounding box center [133, 423] width 188 height 14
copy link "Mikaelsen Thomas"
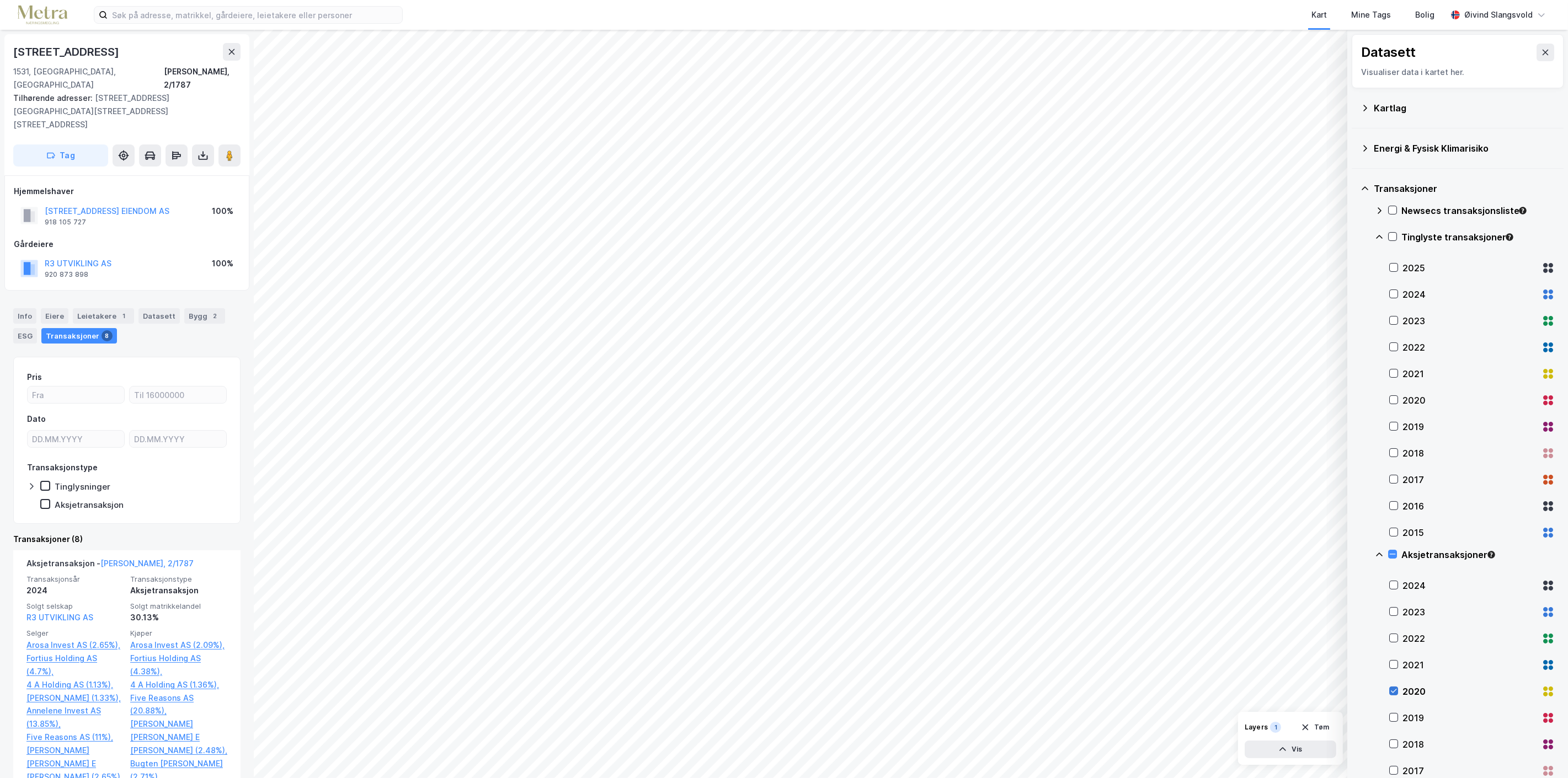
click at [1397, 690] on icon at bounding box center [1393, 691] width 8 height 8
click at [1395, 715] on icon at bounding box center [1393, 717] width 8 height 8
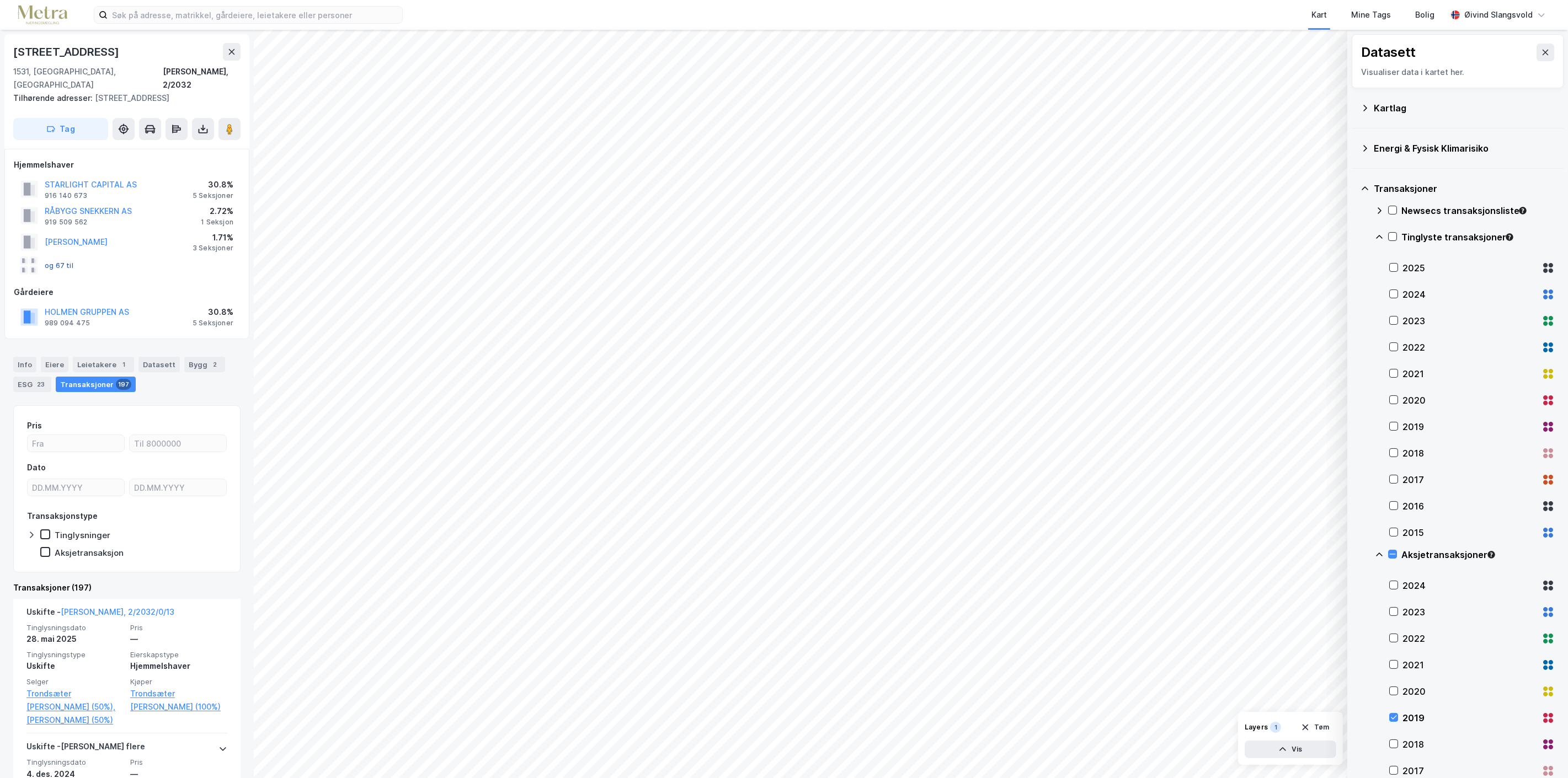
click at [0, 0] on button "og 67 til" at bounding box center [0, 0] width 0 height 0
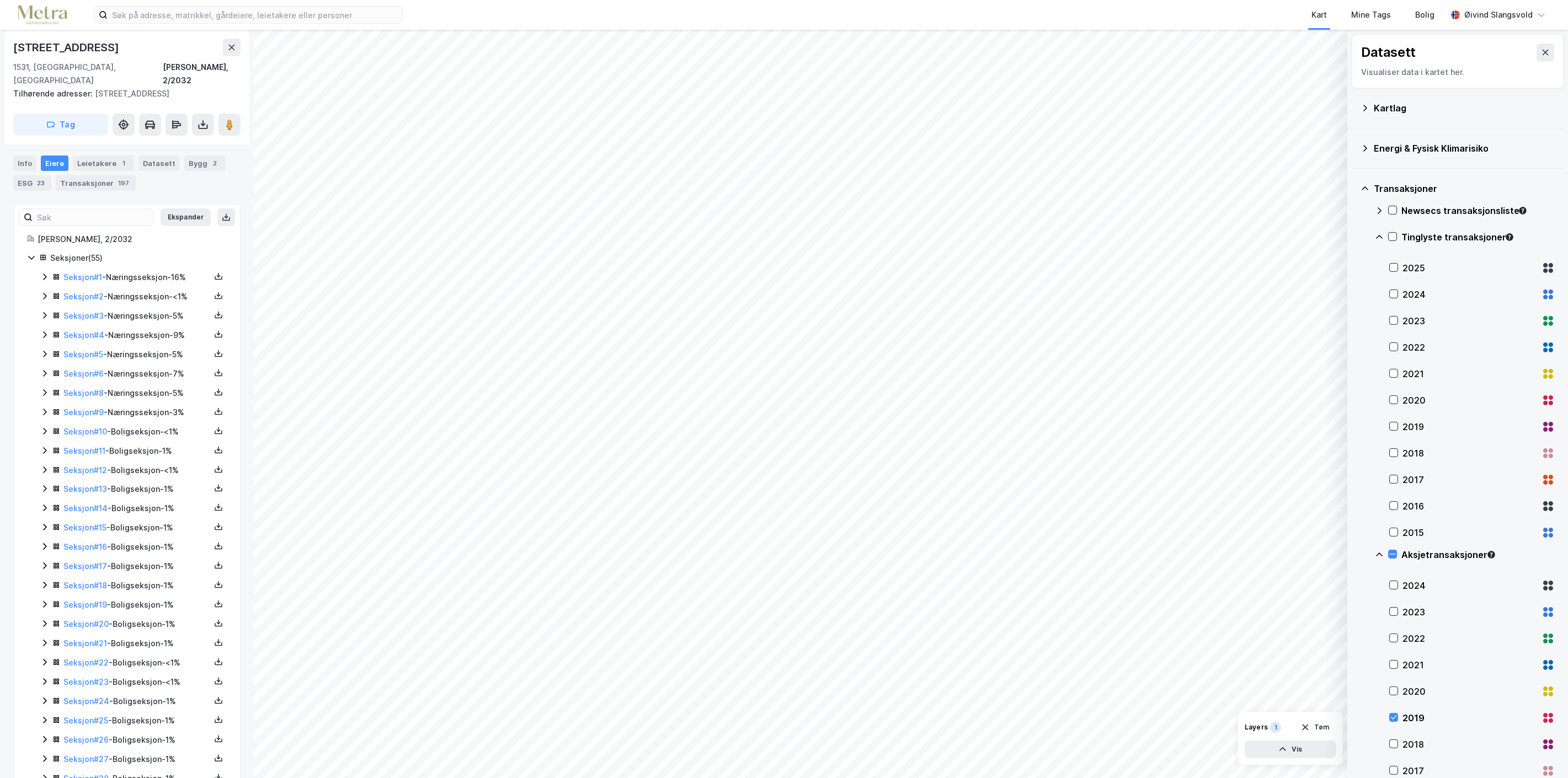
scroll to position [159, 0]
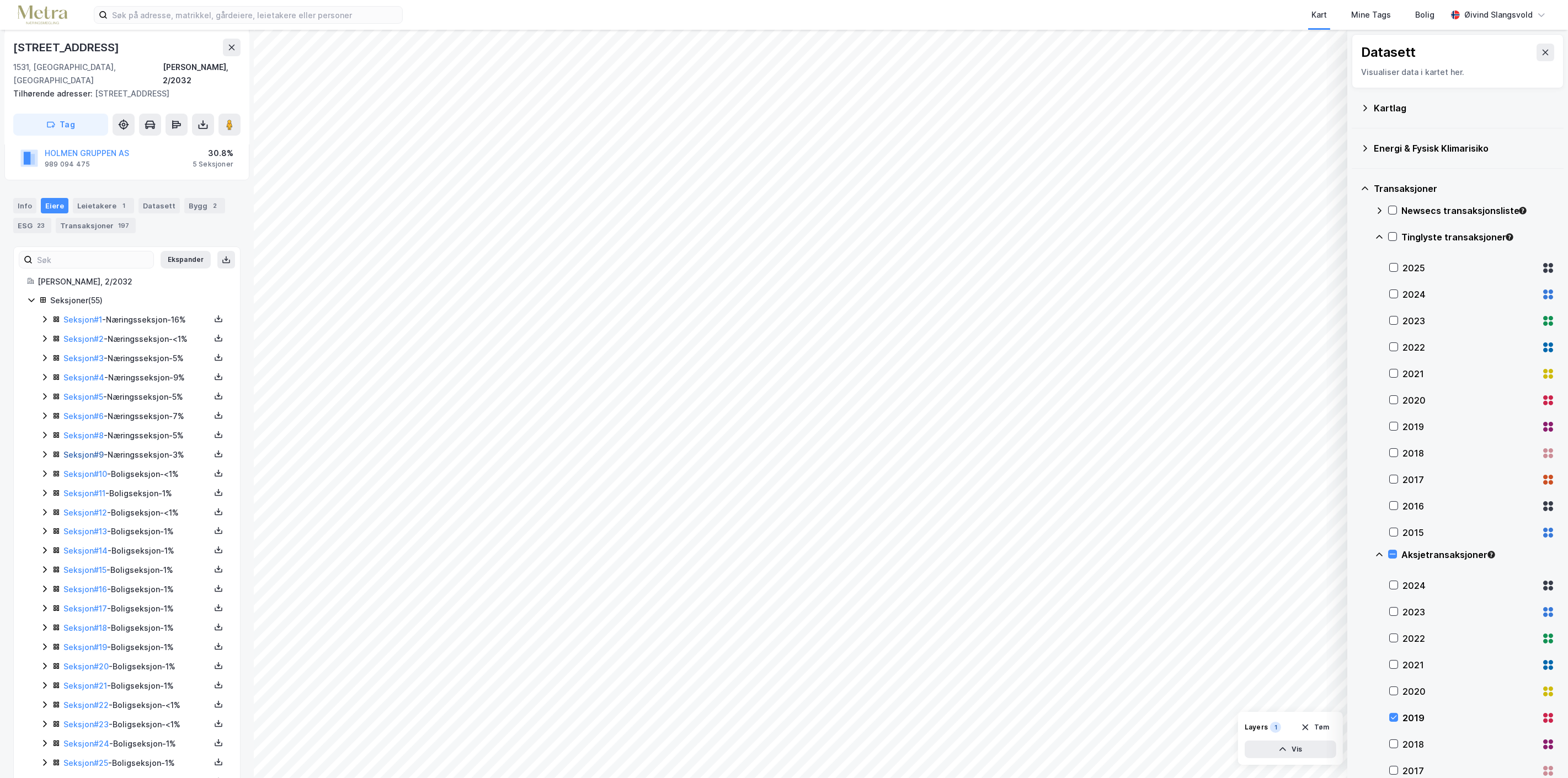
click at [82, 450] on link "Seksjon # 9" at bounding box center [84, 454] width 41 height 9
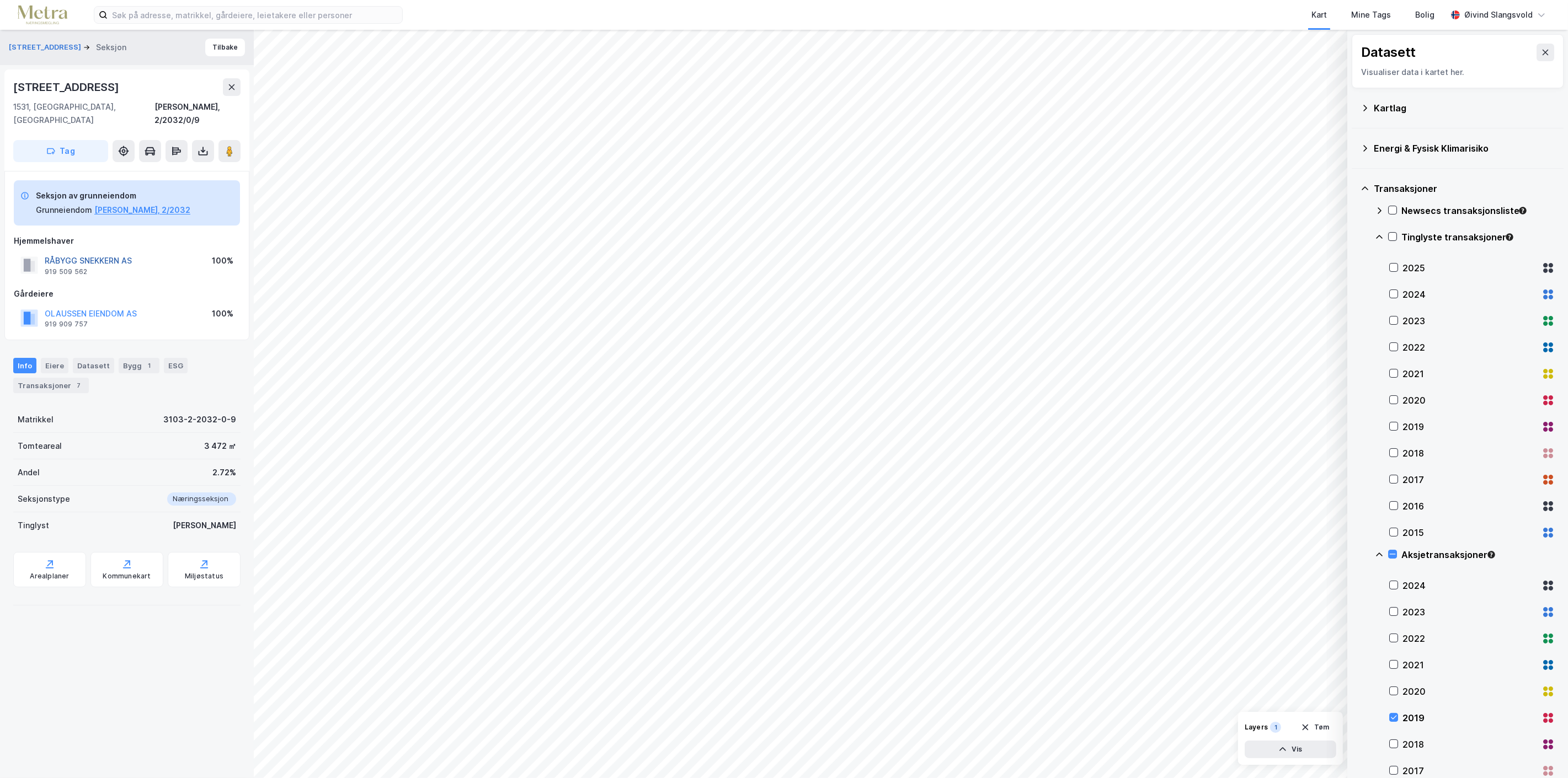
click at [0, 0] on button "RÅBYGG SNEKKERN AS" at bounding box center [0, 0] width 0 height 0
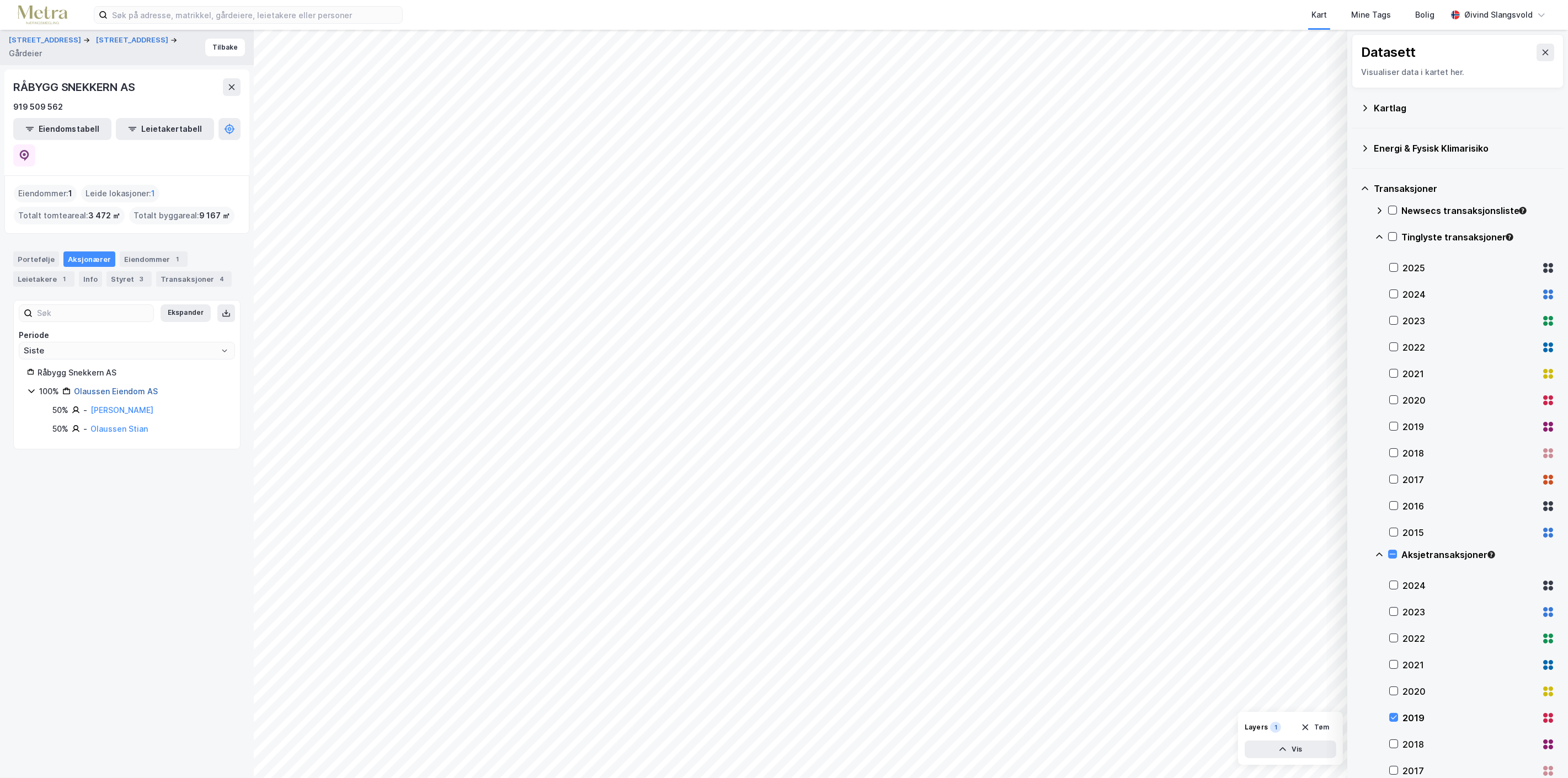
click at [128, 386] on link "Olaussen Eiendom AS" at bounding box center [115, 391] width 84 height 9
click at [30, 150] on icon at bounding box center [24, 155] width 9 height 11
